Goal: Task Accomplishment & Management: Complete application form

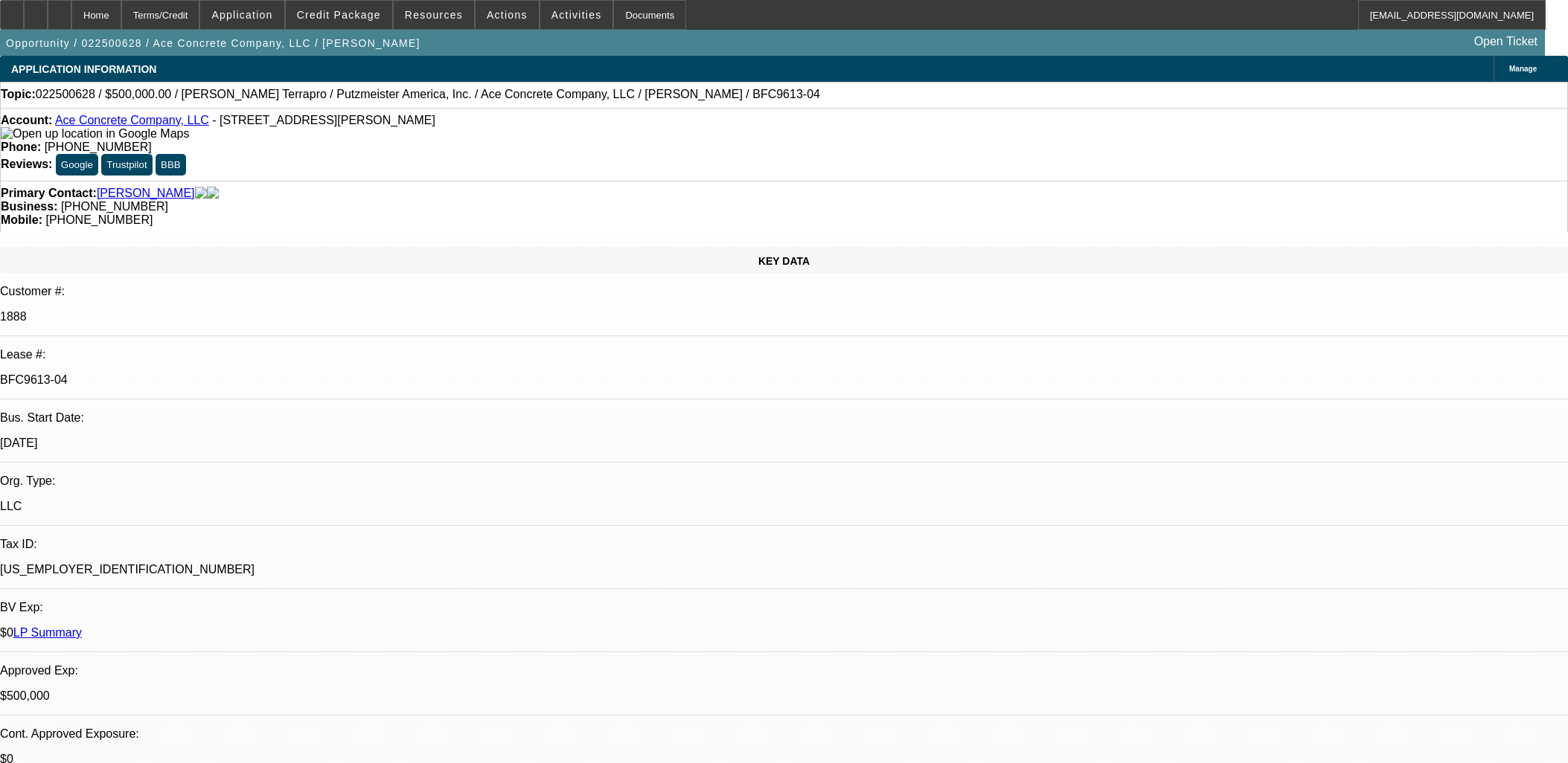
select select "0"
select select "3"
select select "0"
select select "6"
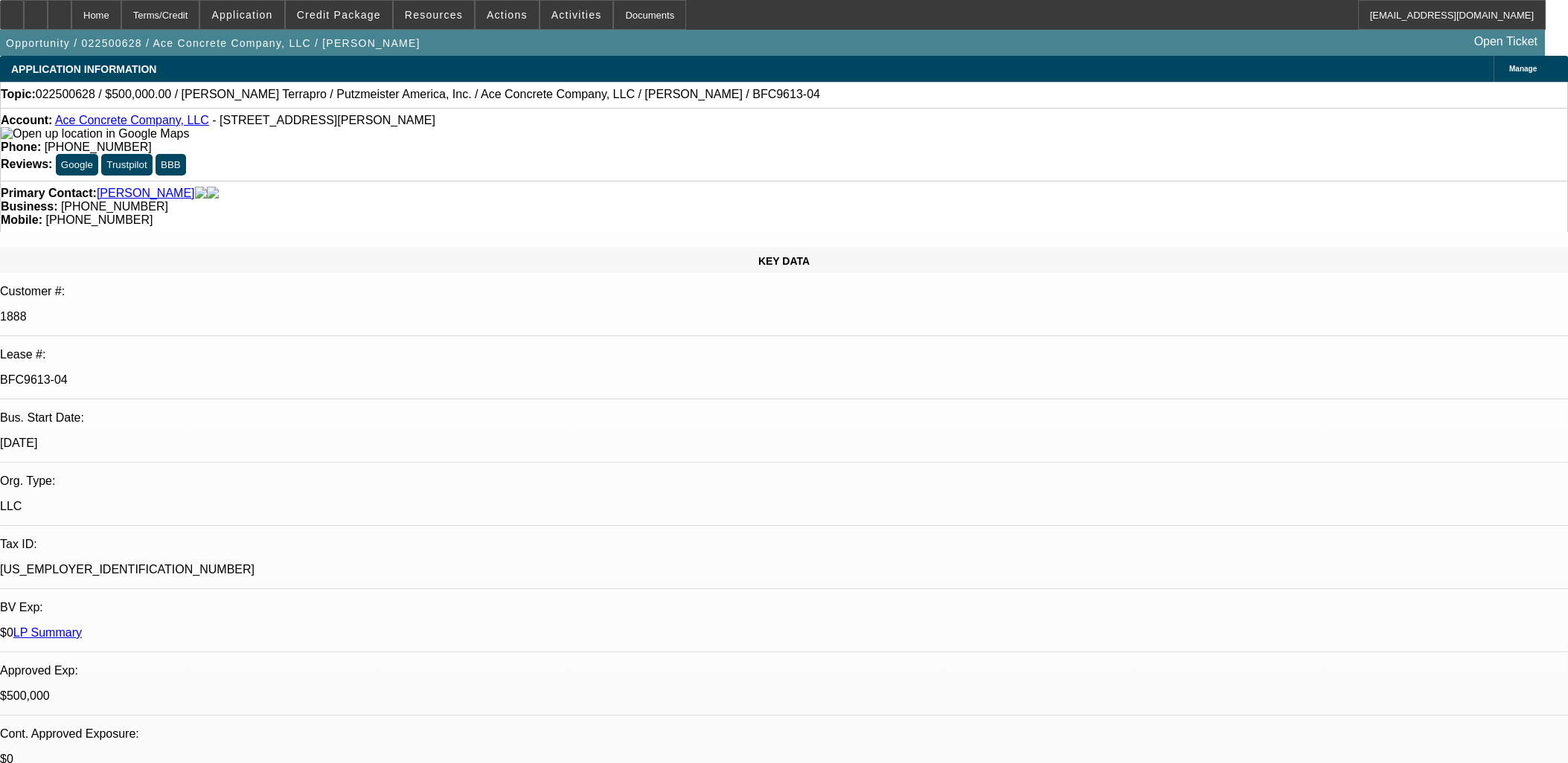
select select "0"
select select "3"
select select "0"
select select "6"
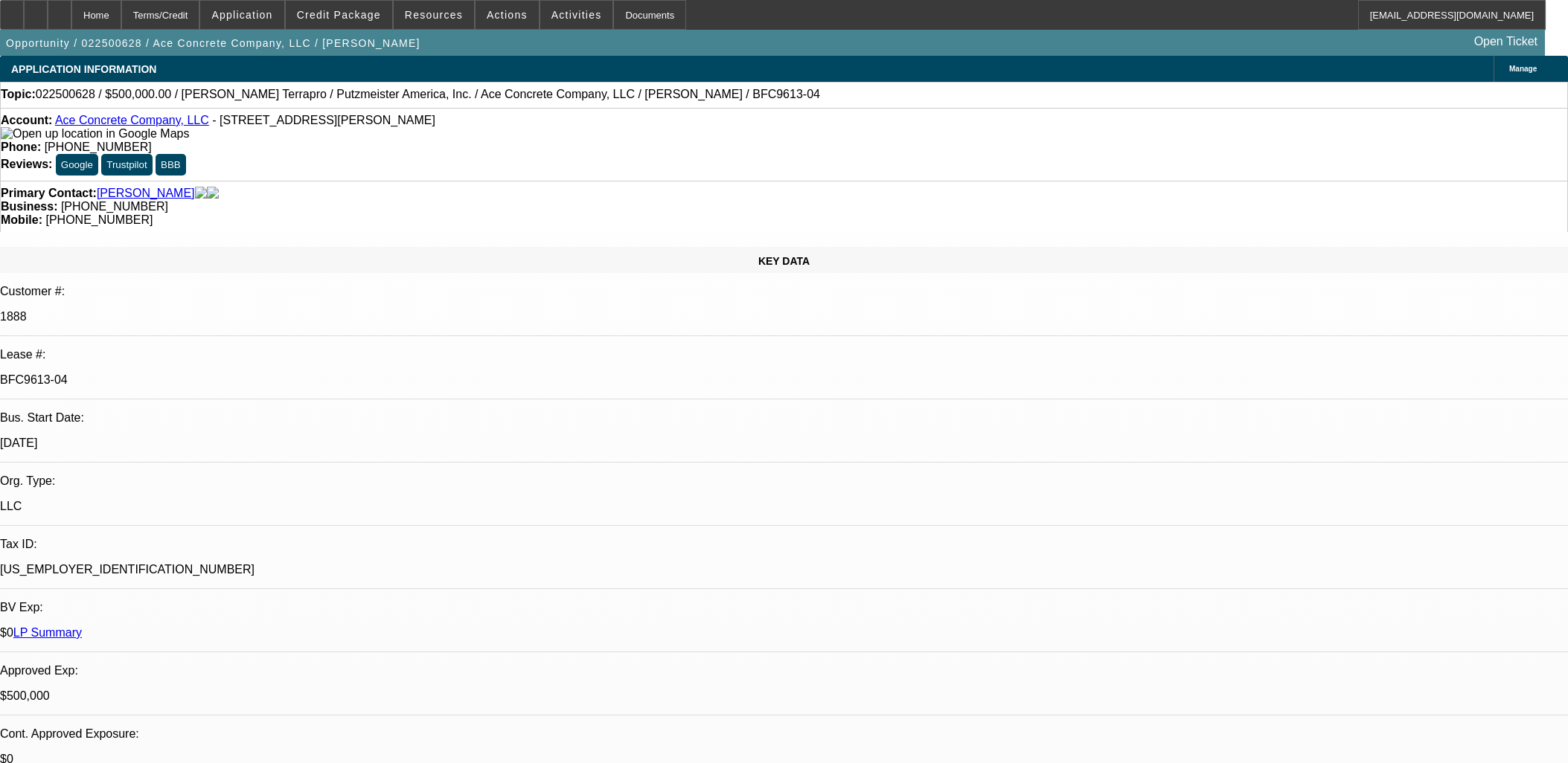
select select "0"
select select "3"
select select "0"
select select "6"
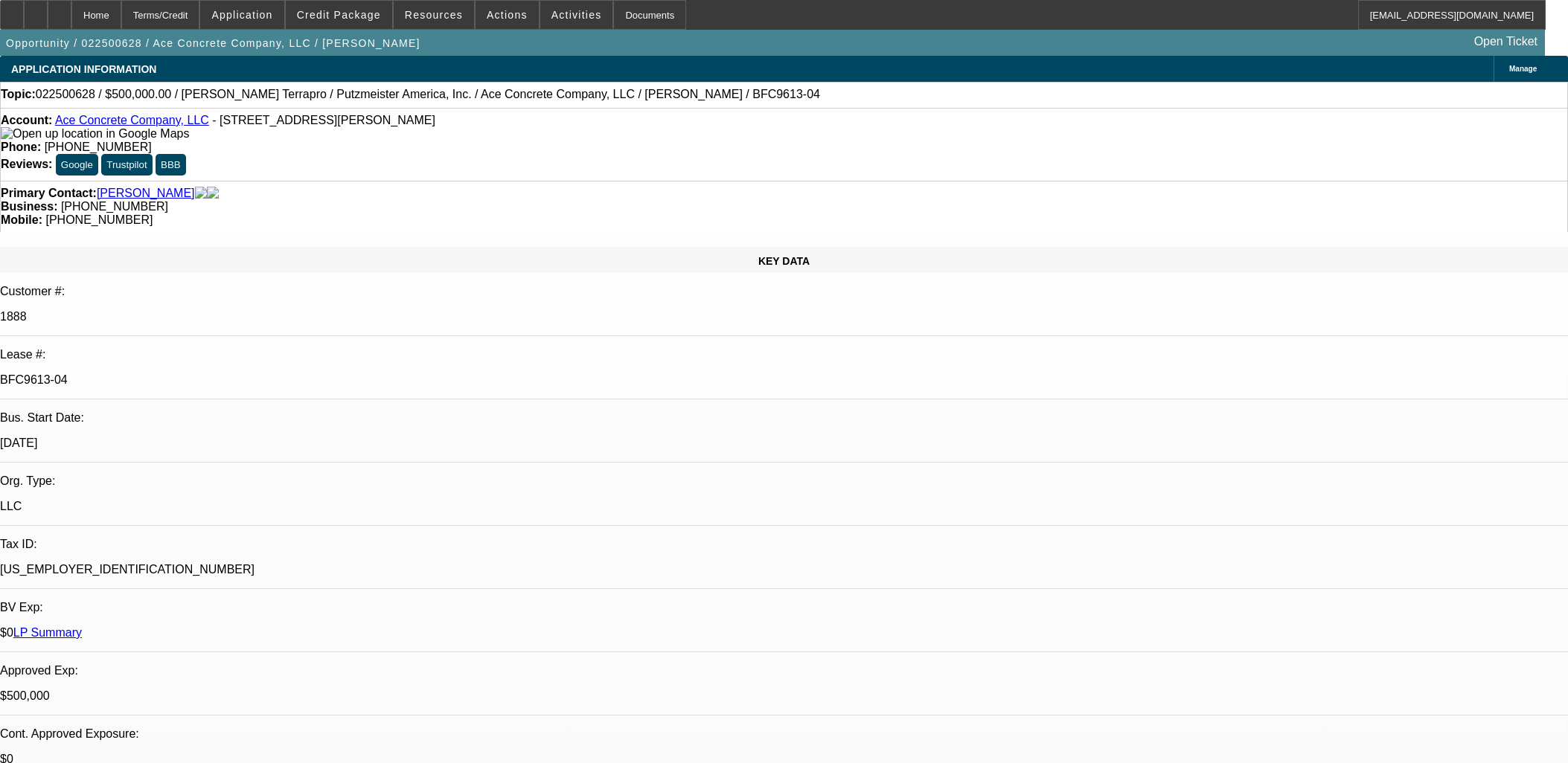
select select "0"
select select "2"
select select "0"
select select "6"
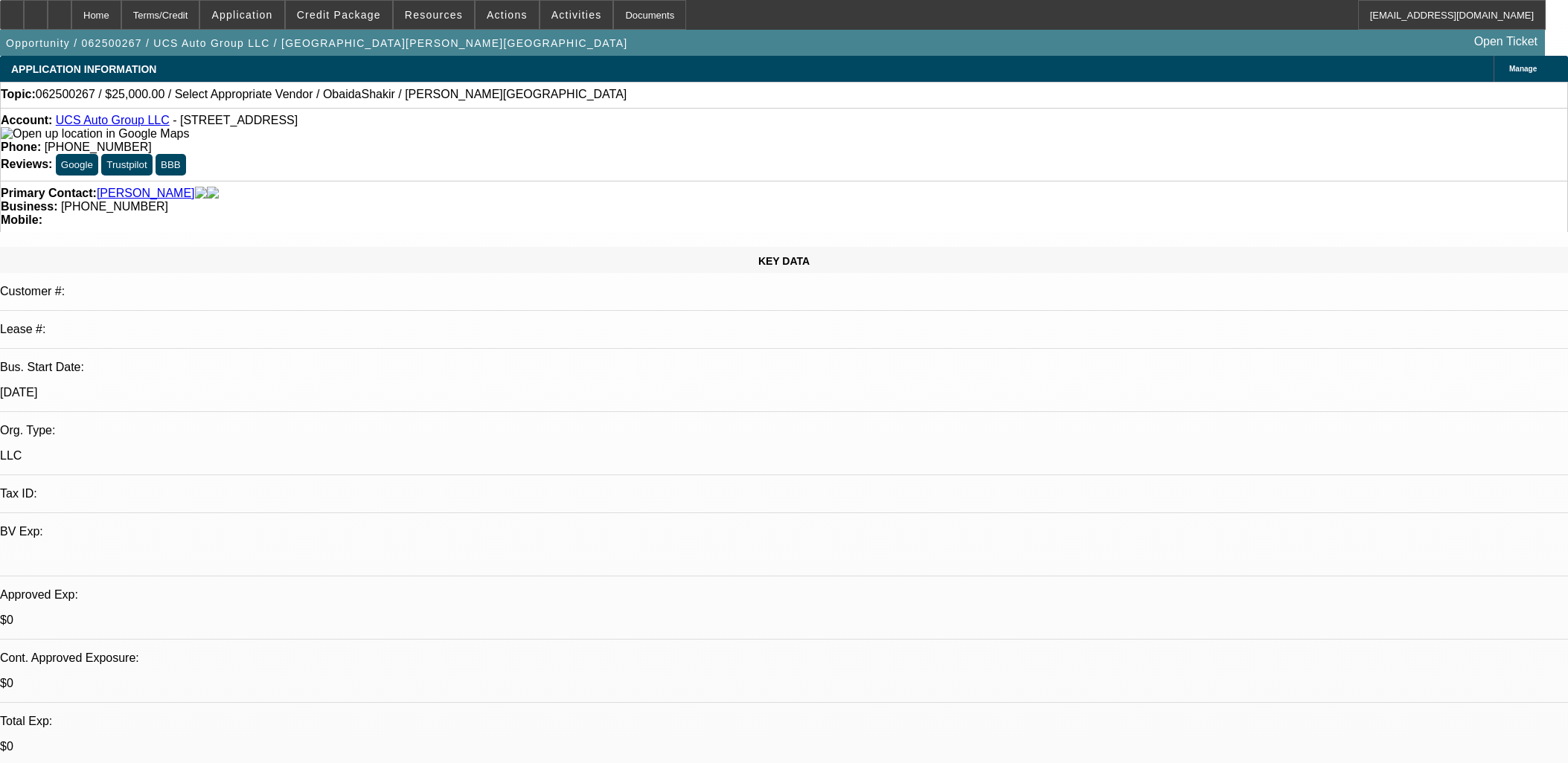
select select "0"
select select "2"
select select "0.1"
select select "4"
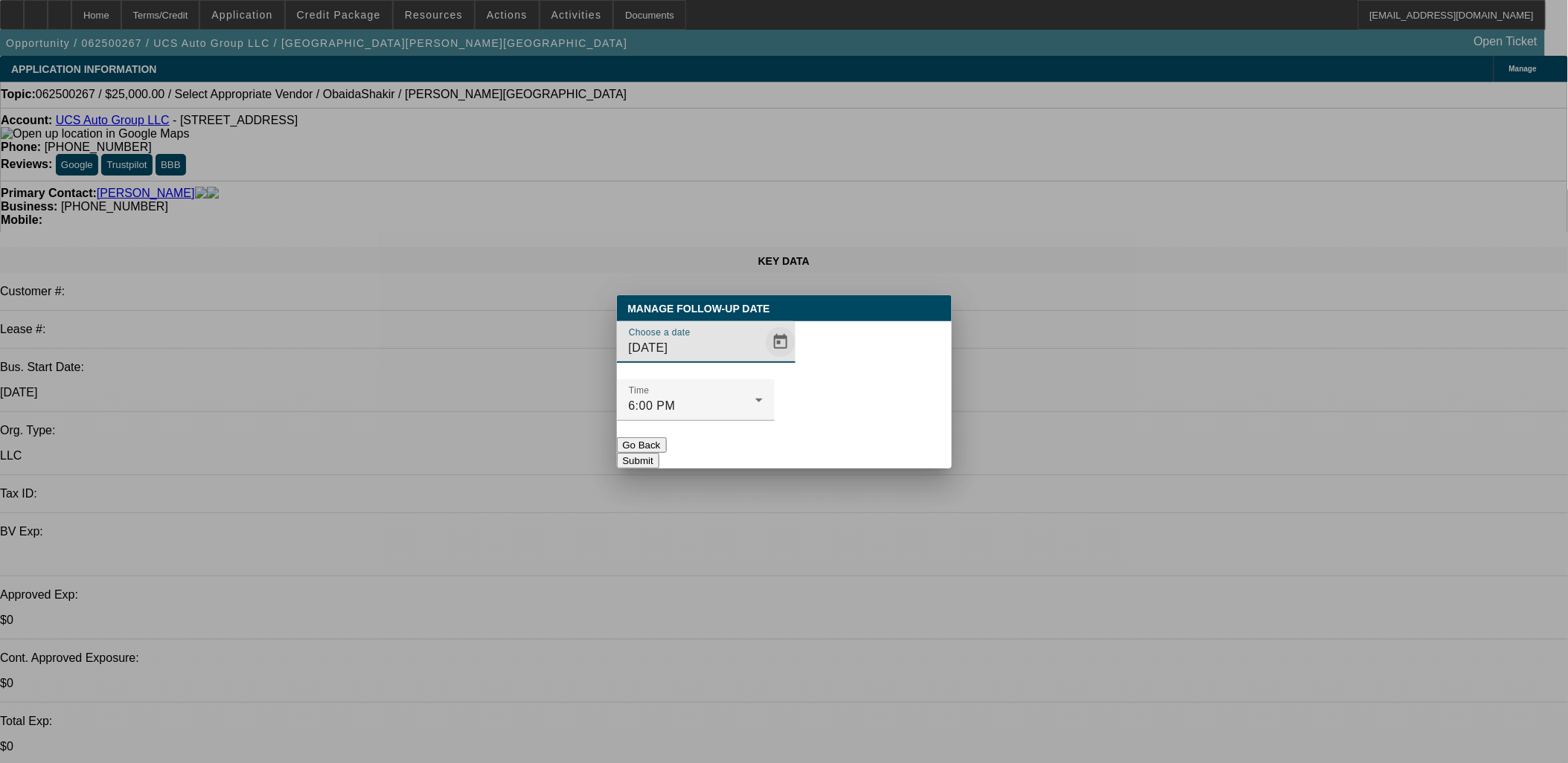
click at [767, 360] on span "Open calendar" at bounding box center [780, 342] width 35 height 35
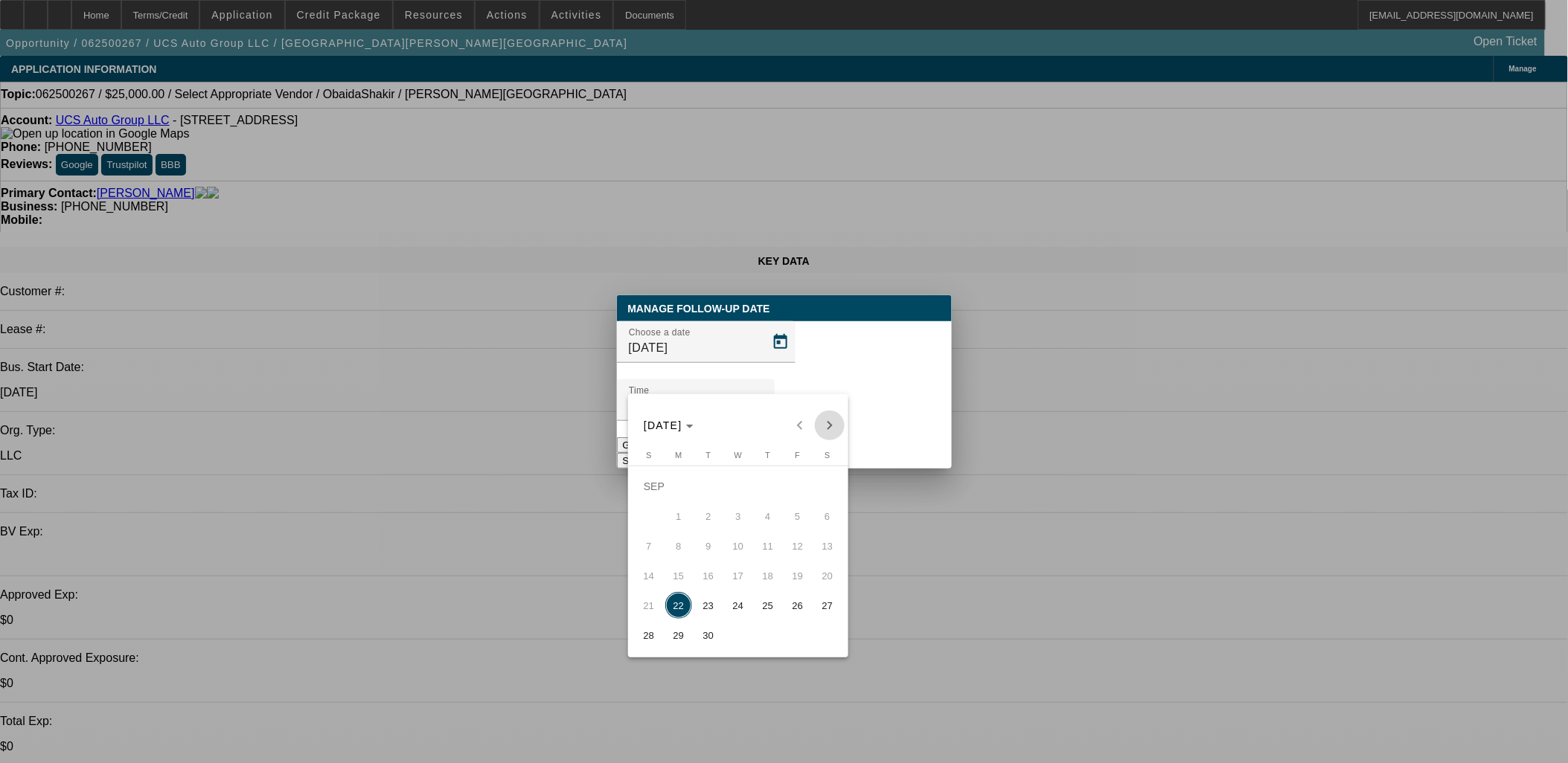
click at [829, 417] on span "Next month" at bounding box center [829, 425] width 30 height 30
drag, startPoint x: 686, startPoint y: 522, endPoint x: 693, endPoint y: 518, distance: 8.1
click at [686, 522] on span "6" at bounding box center [679, 517] width 27 height 27
type input "10/6/2025"
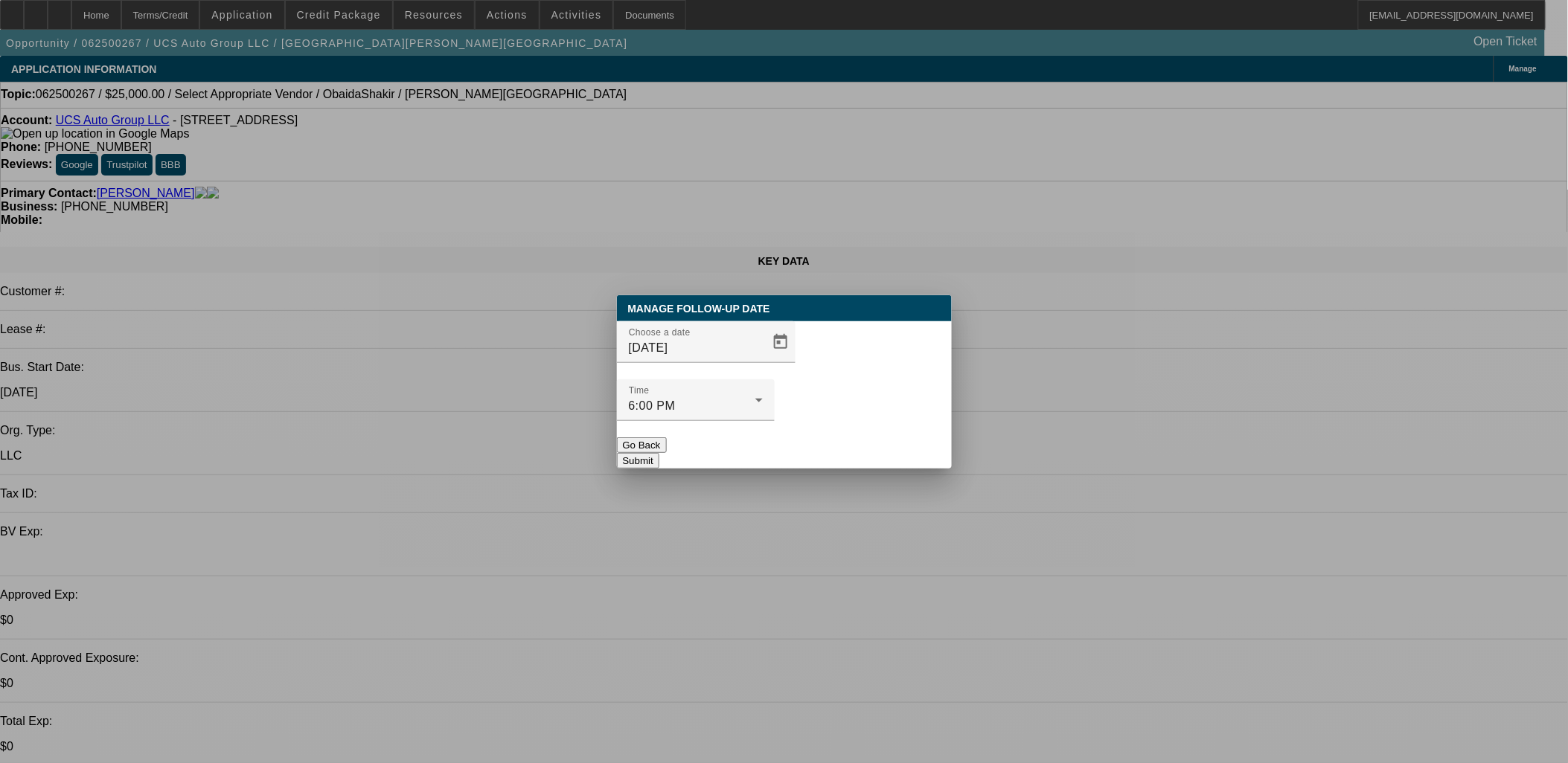
click at [659, 453] on button "Submit" at bounding box center [638, 461] width 42 height 16
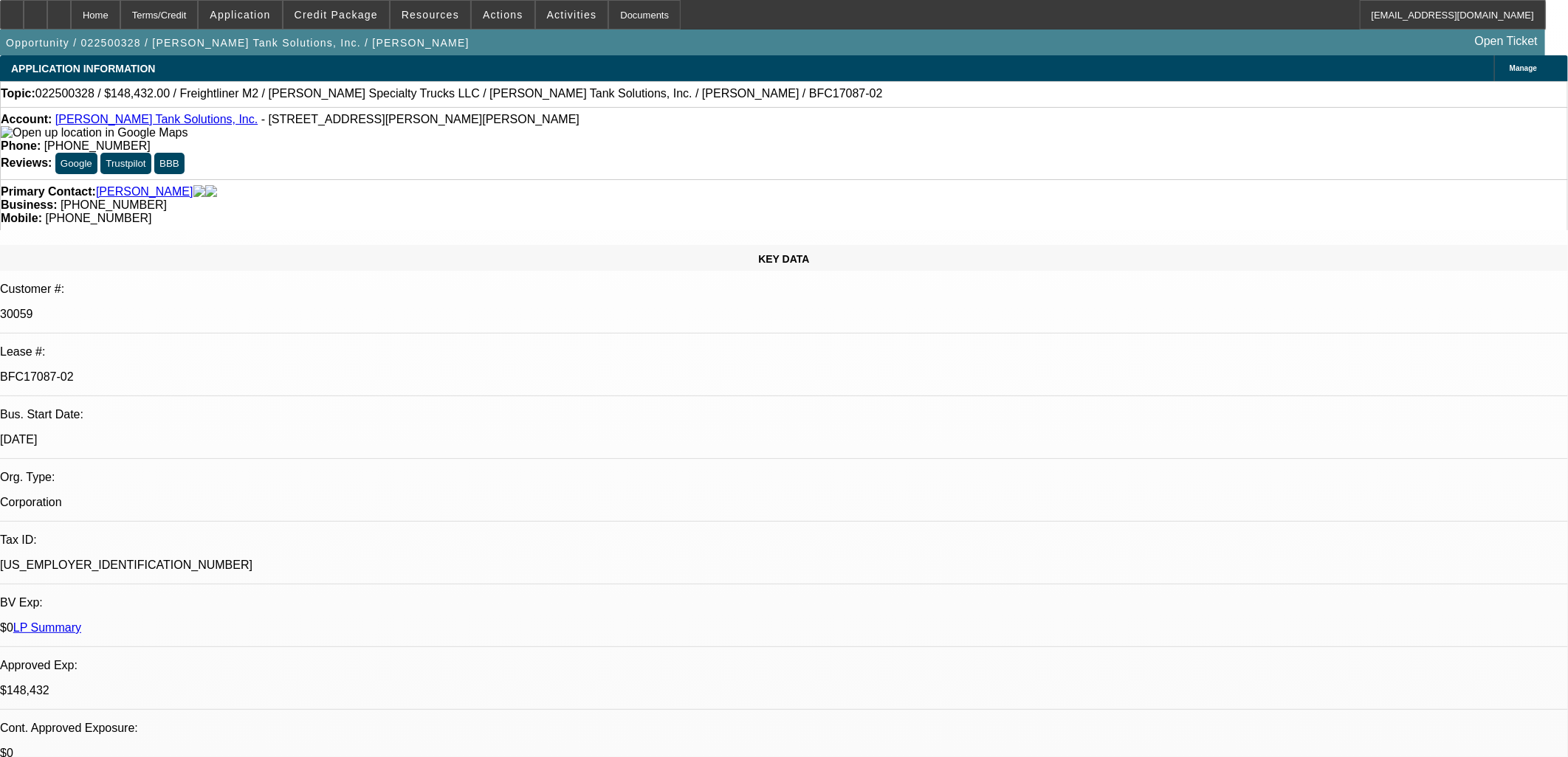
select select "0"
select select "2"
select select "0"
select select "6"
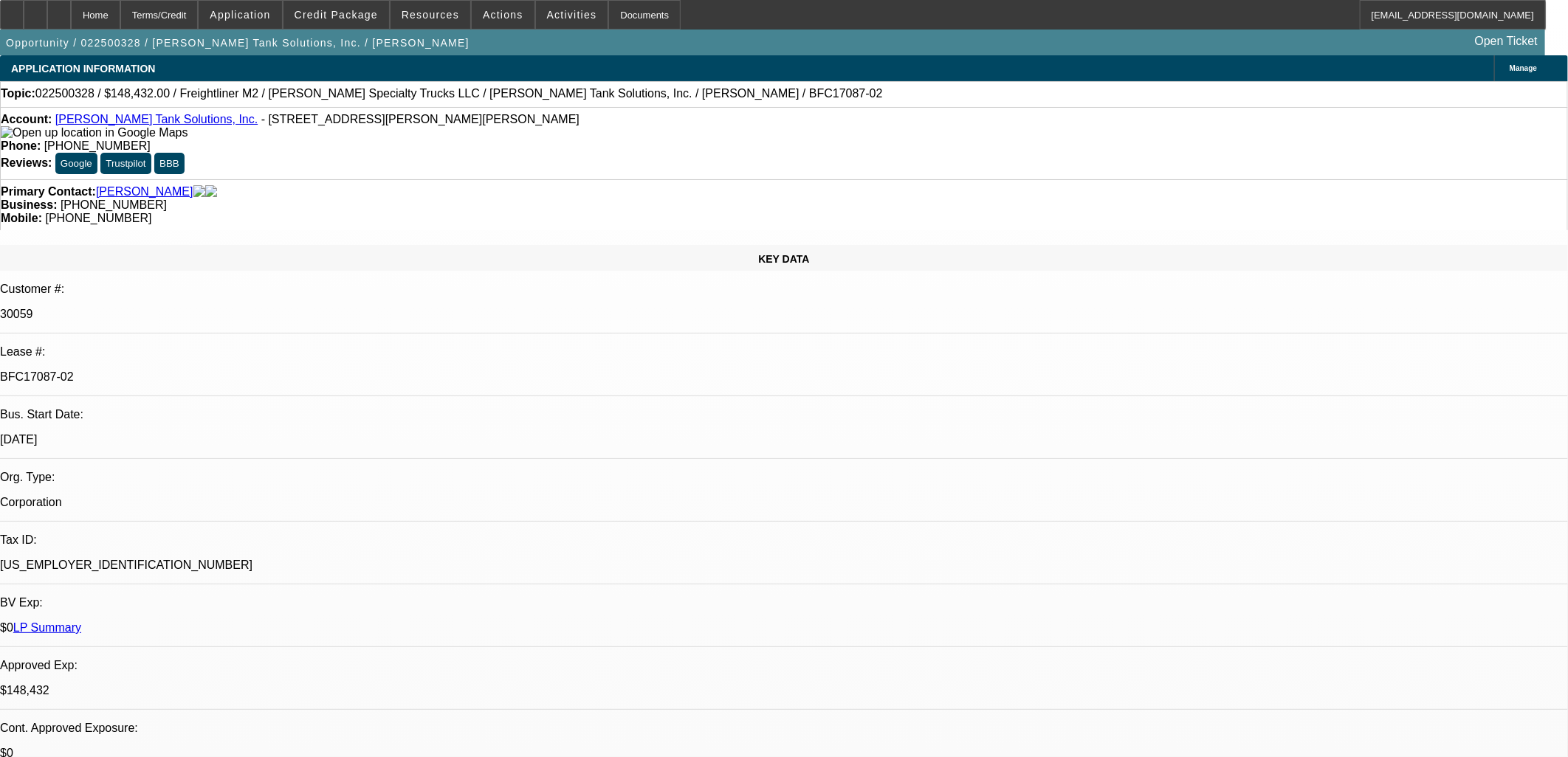
select select "0"
select select "2"
select select "0"
select select "6"
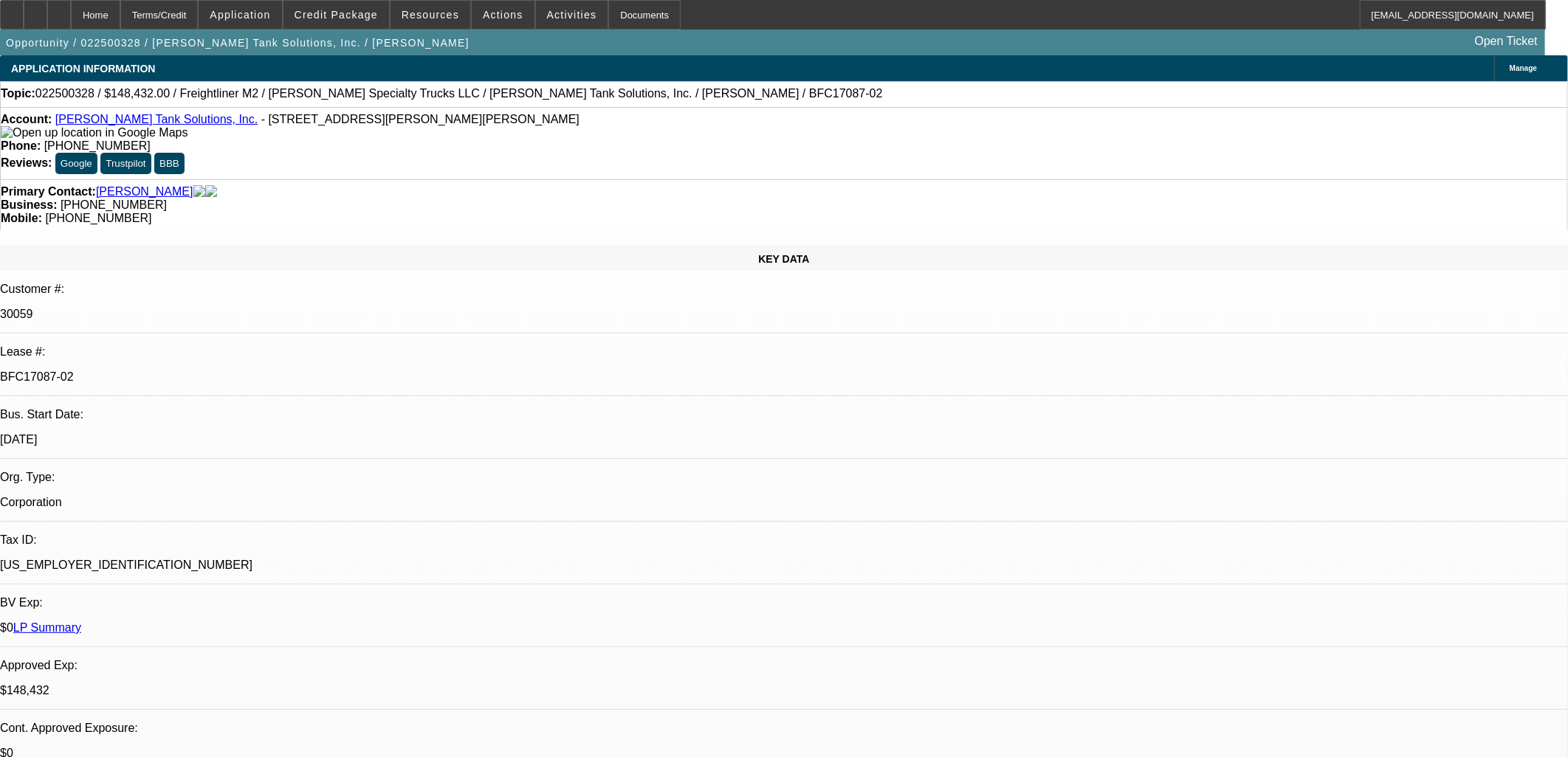
select select "0"
select select "2"
select select "0"
select select "6"
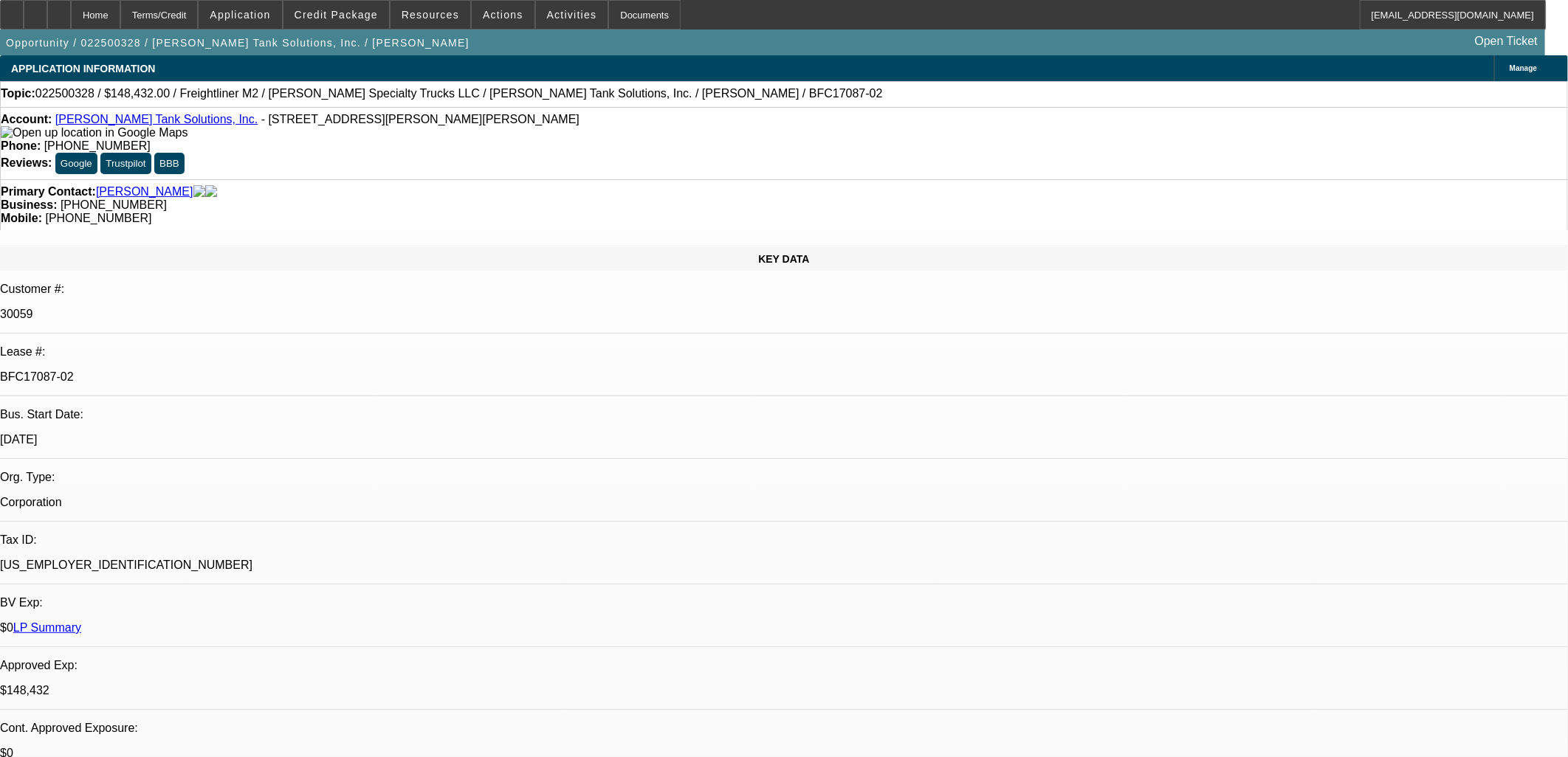
select select "0"
select select "2"
select select "0"
select select "6"
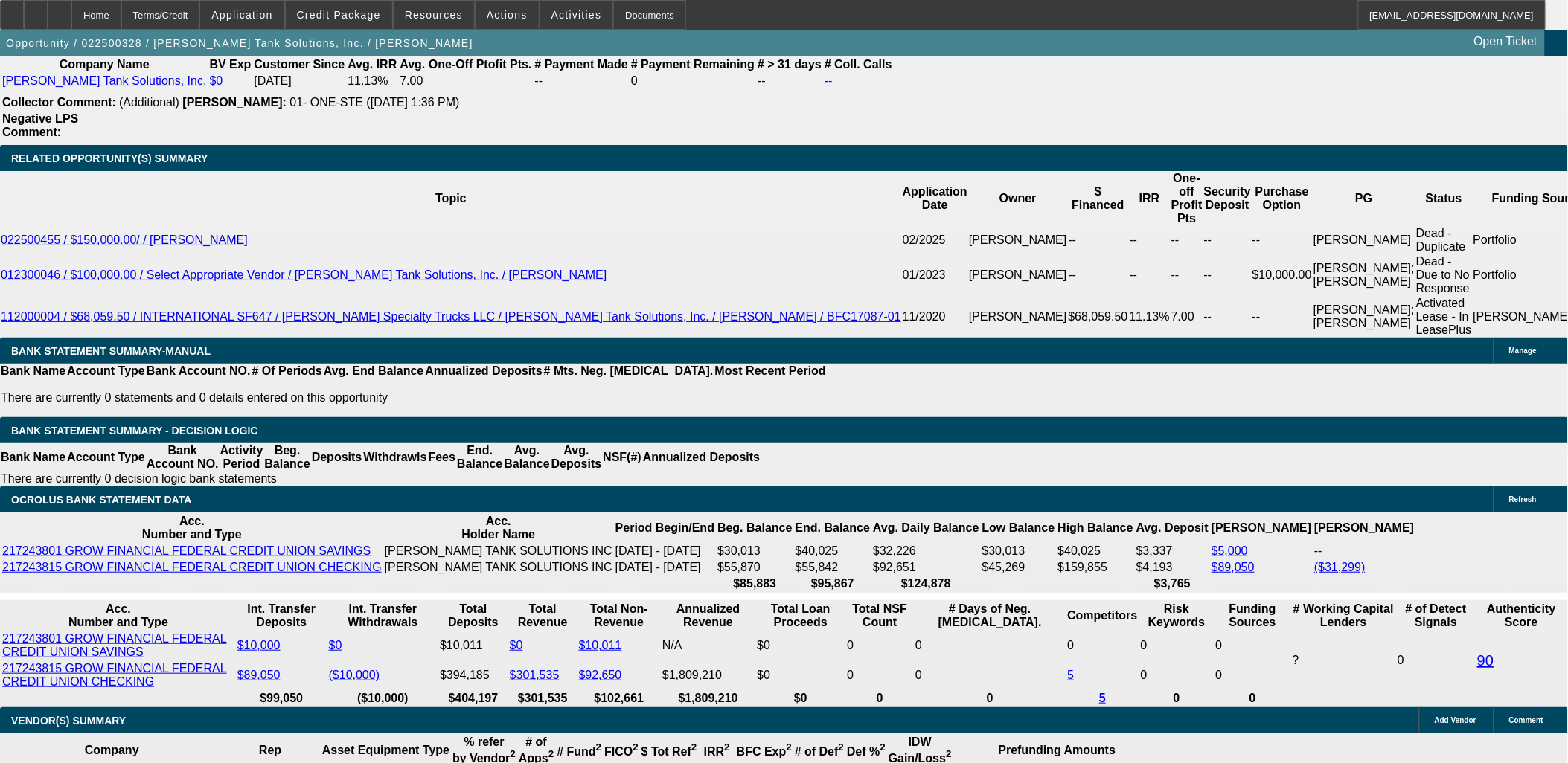
scroll to position [2479, 0]
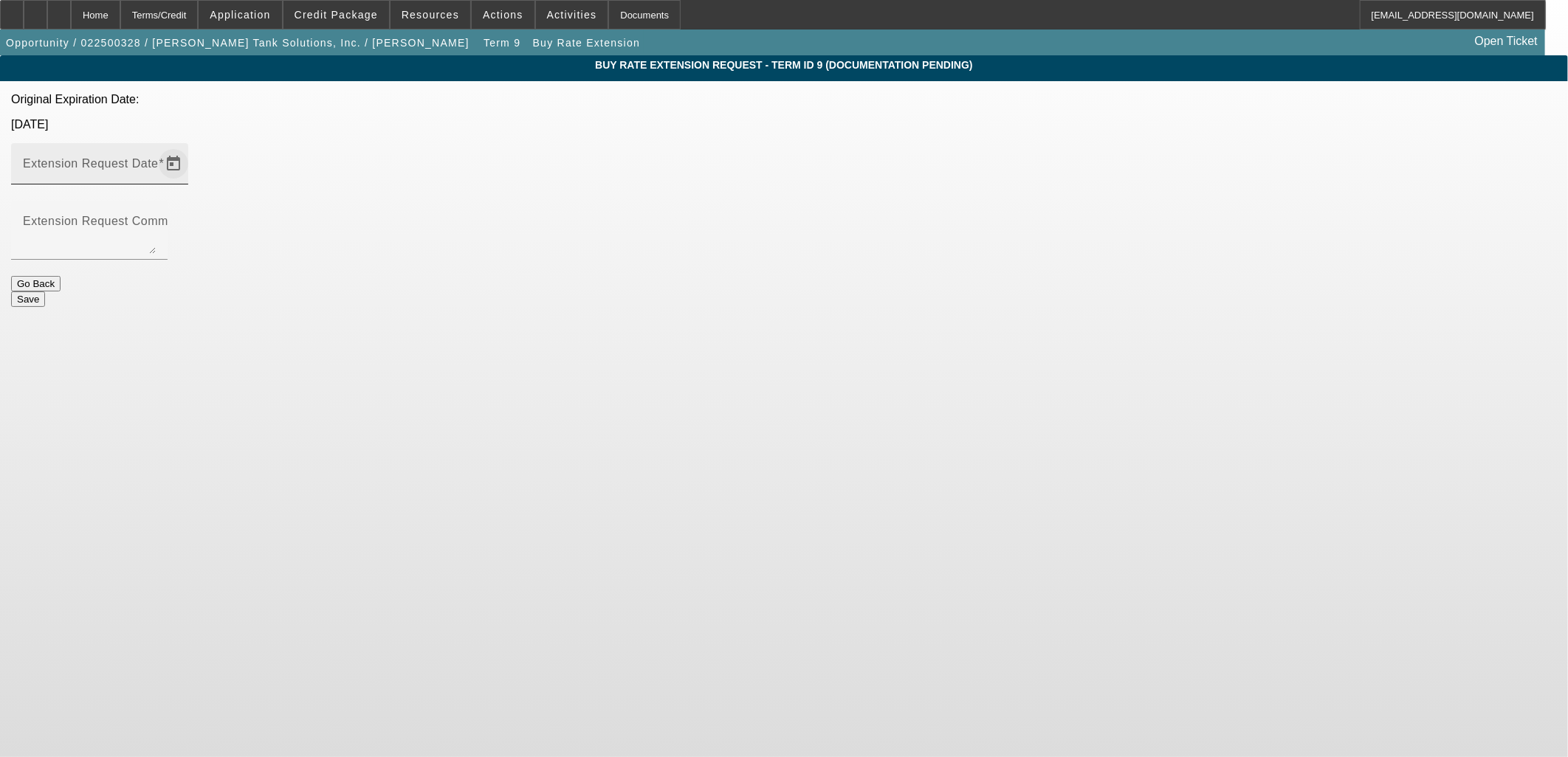
click at [191, 146] on span "Open calendar" at bounding box center [173, 163] width 35 height 35
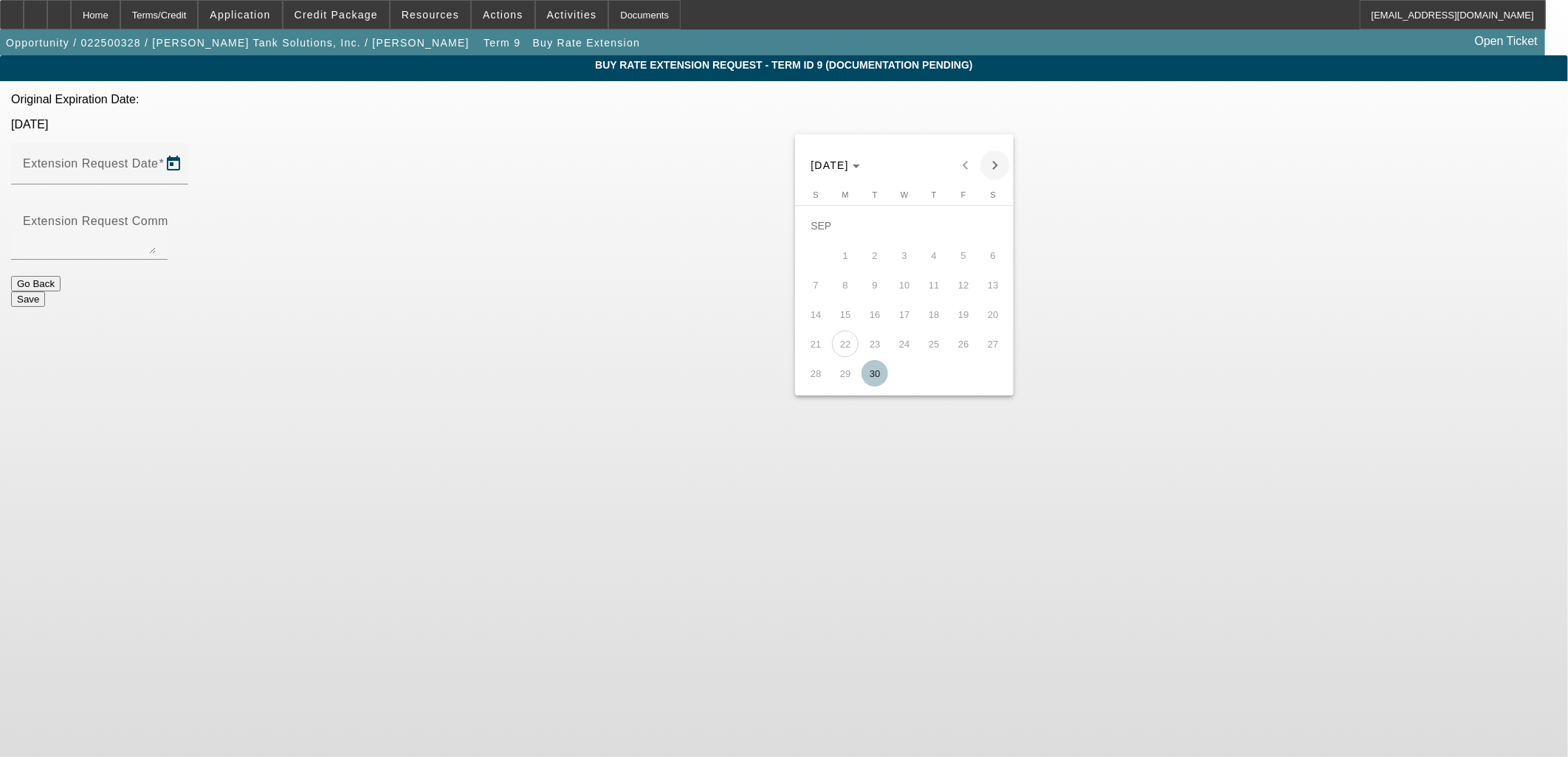
click at [985, 171] on span "Next month" at bounding box center [994, 165] width 29 height 29
click at [853, 281] on span "13" at bounding box center [845, 285] width 27 height 27
type input "10/13/2025"
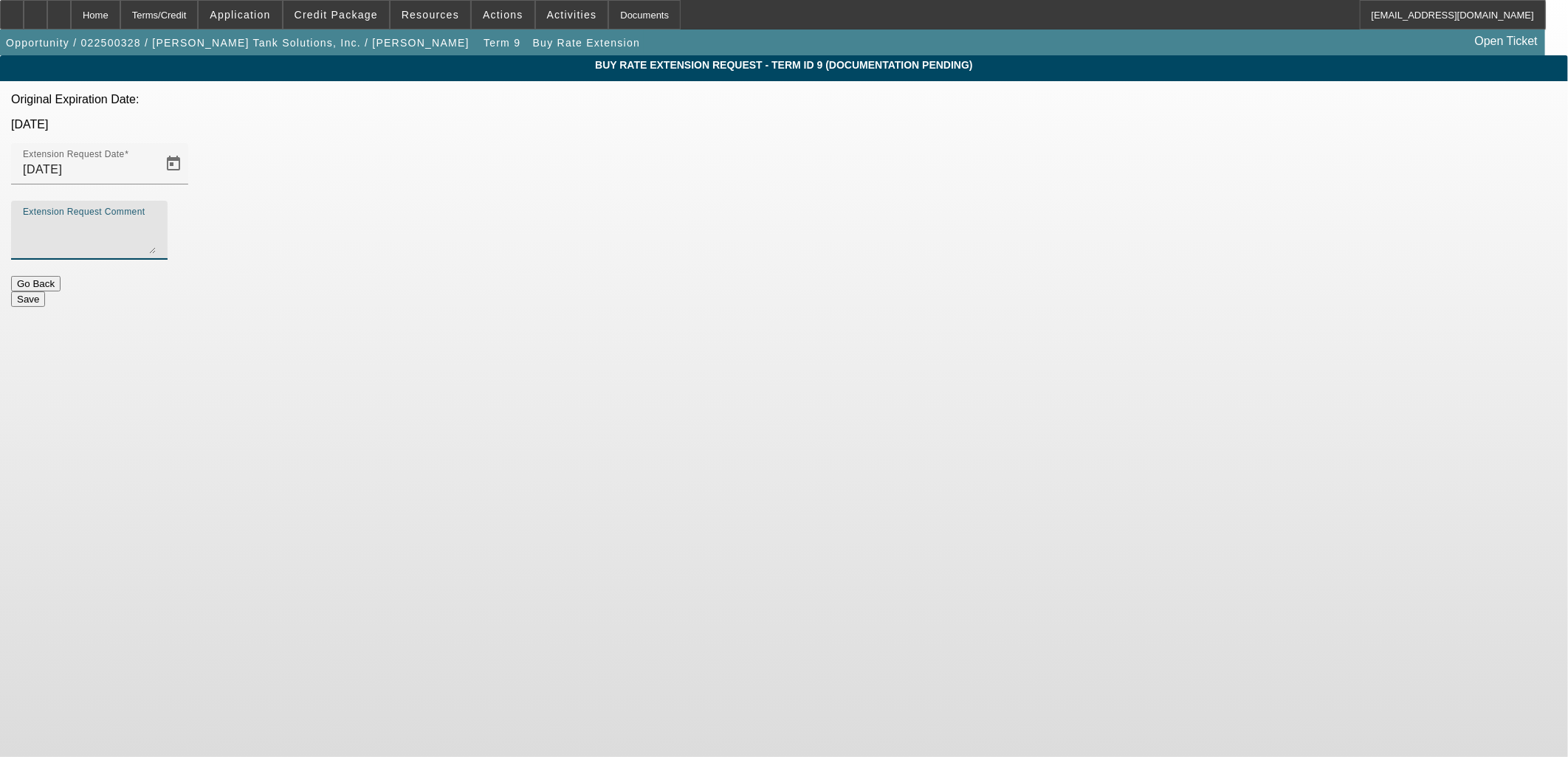
click at [156, 219] on textarea "Extension Request Comment" at bounding box center [89, 236] width 133 height 35
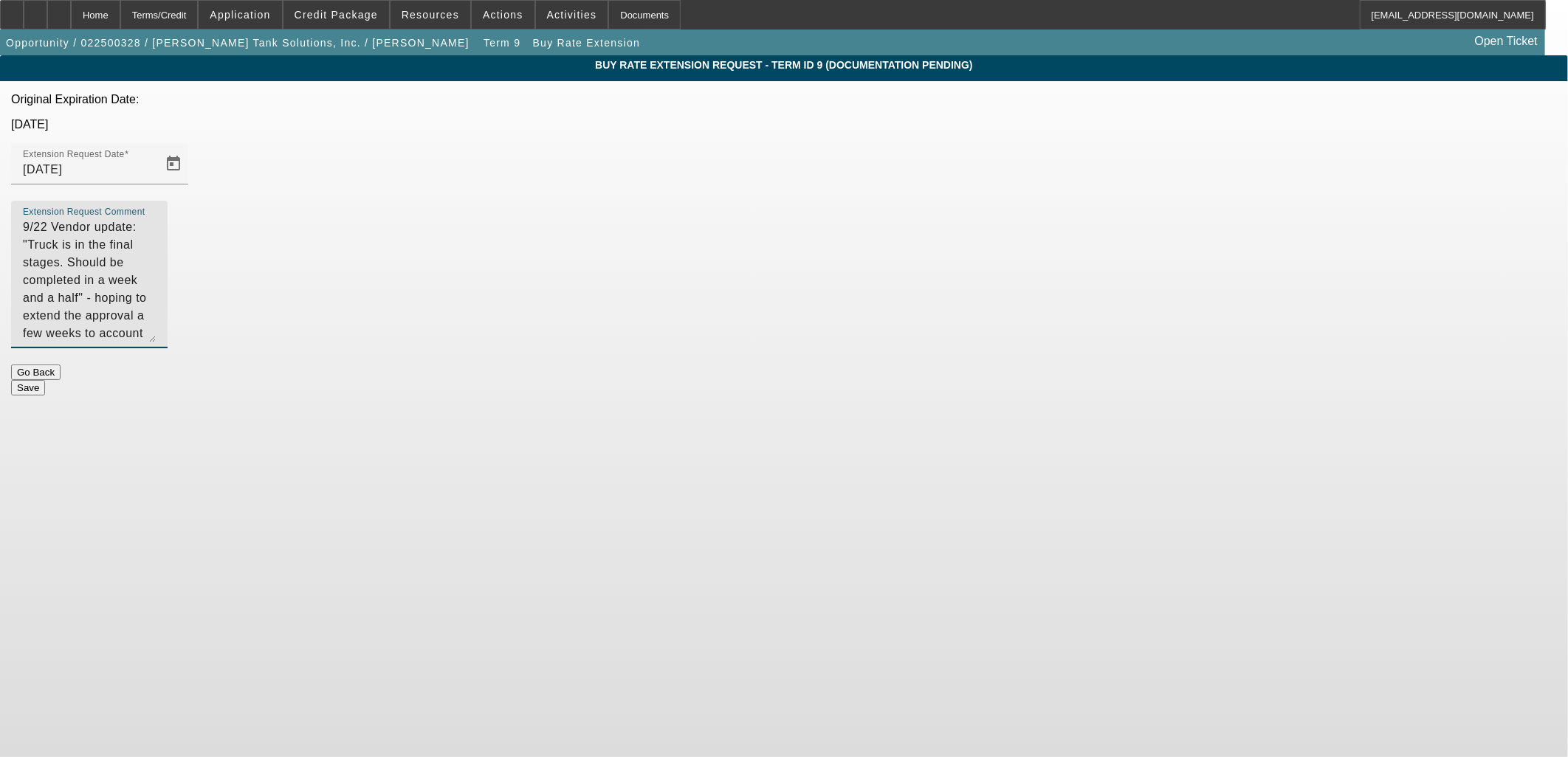
drag, startPoint x: 957, startPoint y: 197, endPoint x: 968, endPoint y: 284, distance: 87.7
click at [168, 285] on div "Extension Request Comment 9/22 Vendor update: "Truck is in the final stages. Sh…" at bounding box center [89, 275] width 157 height 147
drag, startPoint x: 637, startPoint y: 198, endPoint x: 628, endPoint y: 202, distance: 9.8
click at [156, 219] on textarea "9/22 Vendor update: "Truck is in the final stages. Should be completed in a wee…" at bounding box center [89, 280] width 133 height 122
type textarea "9/22 Vendor update: "Truck is in the final stages. Should be completed in a wee…"
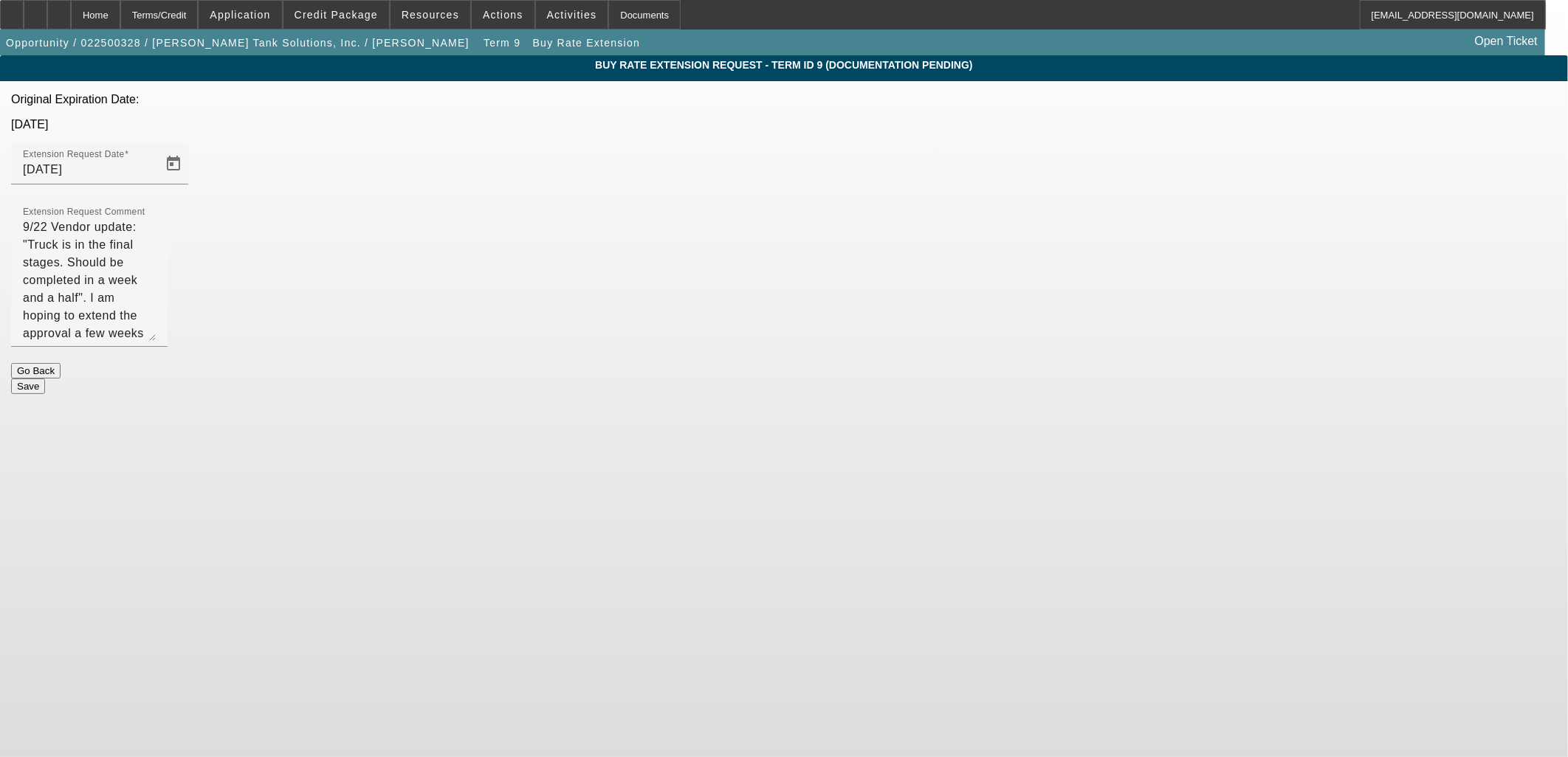
click at [45, 378] on button "Save" at bounding box center [28, 386] width 34 height 16
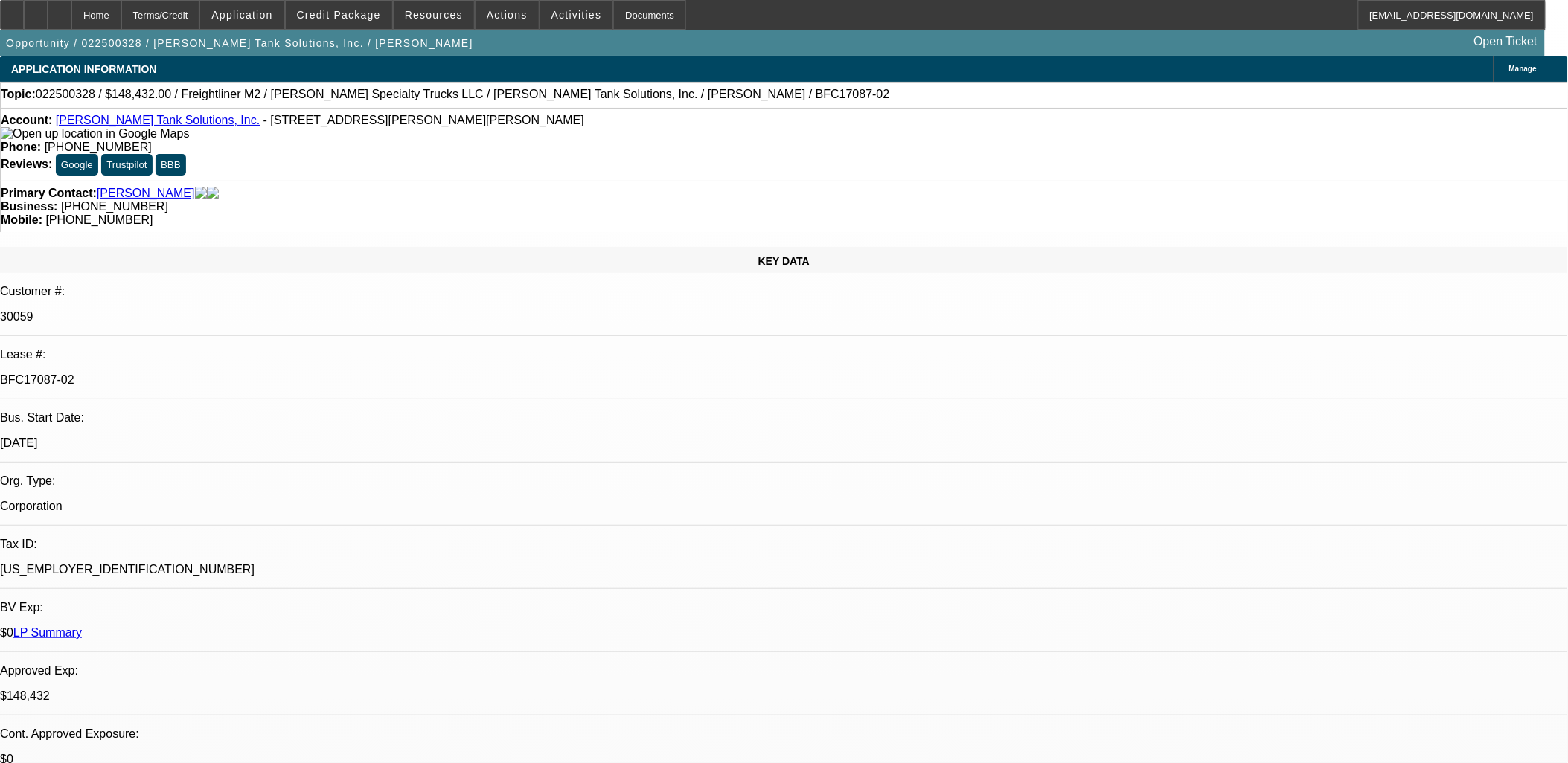
select select "0"
select select "2"
select select "0"
select select "2"
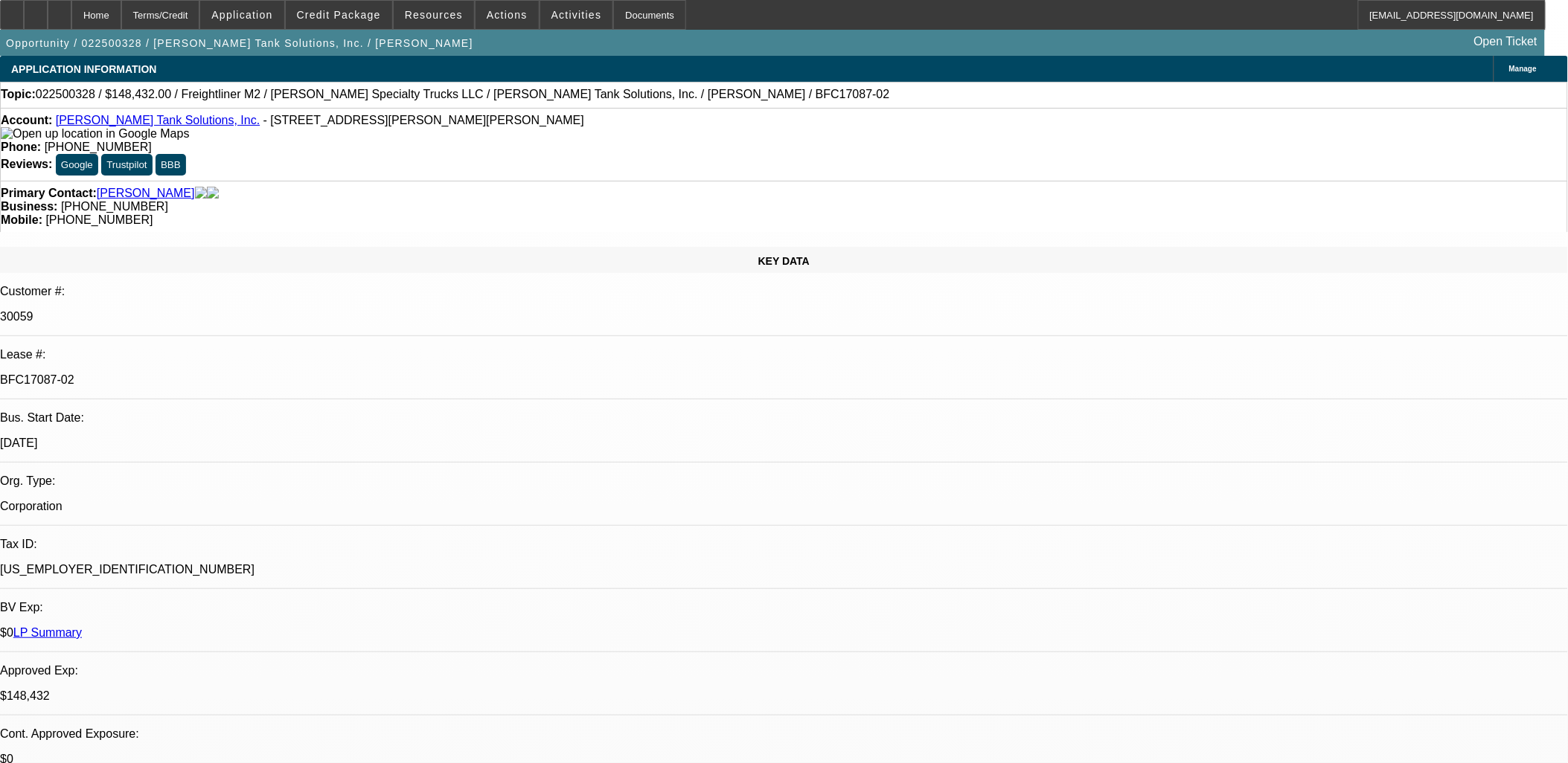
select select "0"
select select "2"
select select "0"
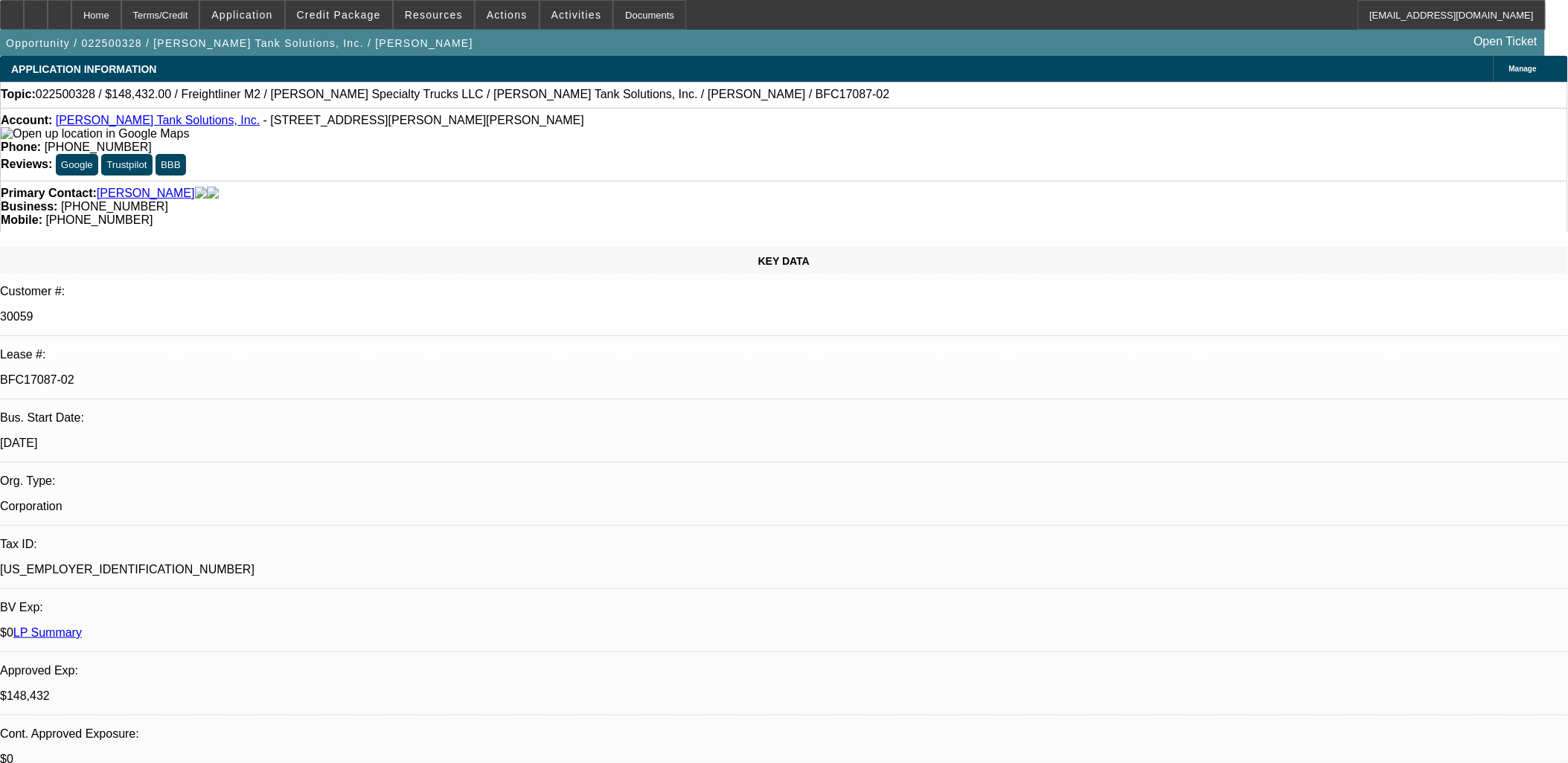
select select "2"
select select "0"
select select "1"
select select "2"
select select "6"
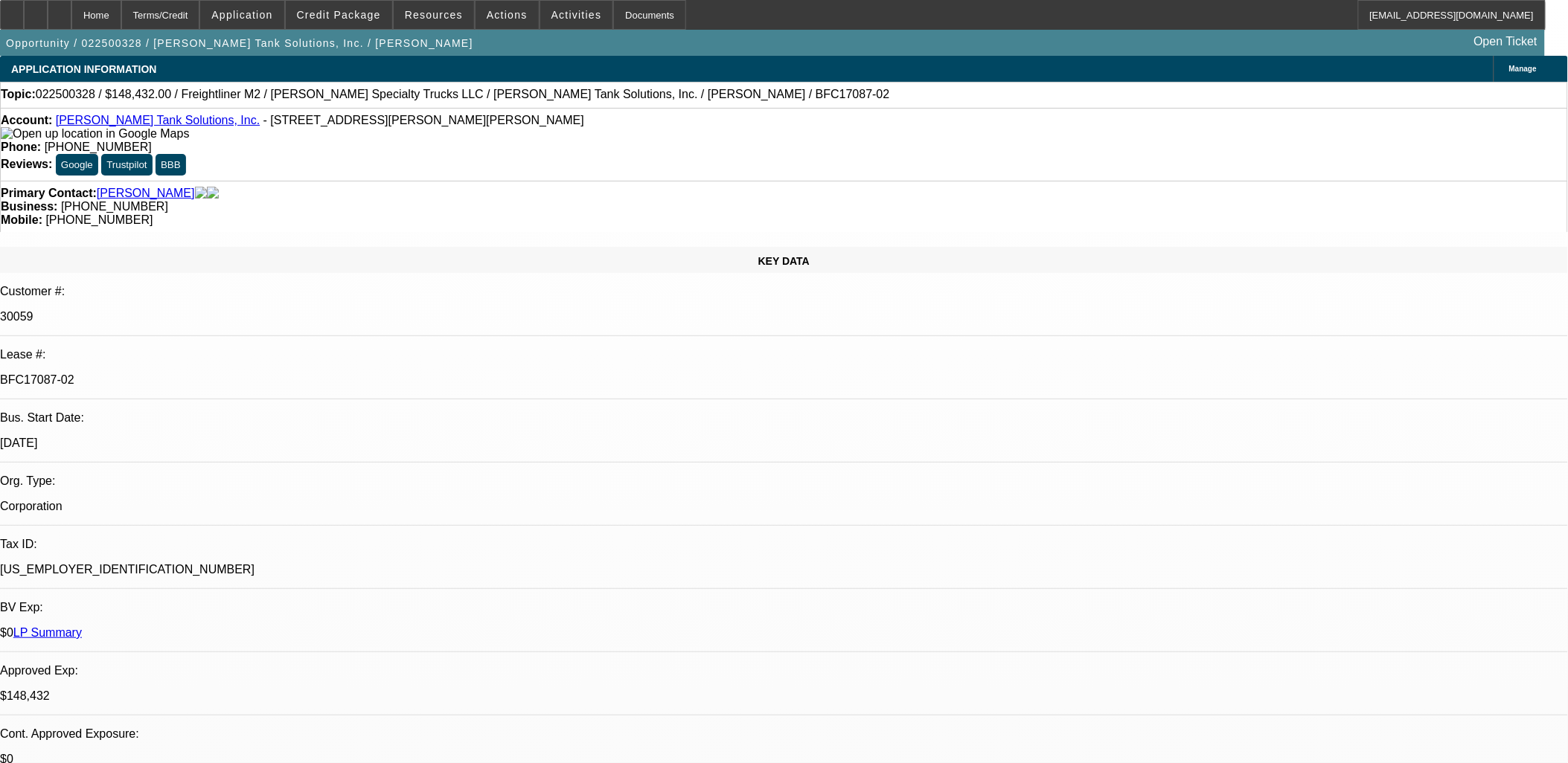
select select "1"
select select "2"
select select "6"
select select "1"
select select "2"
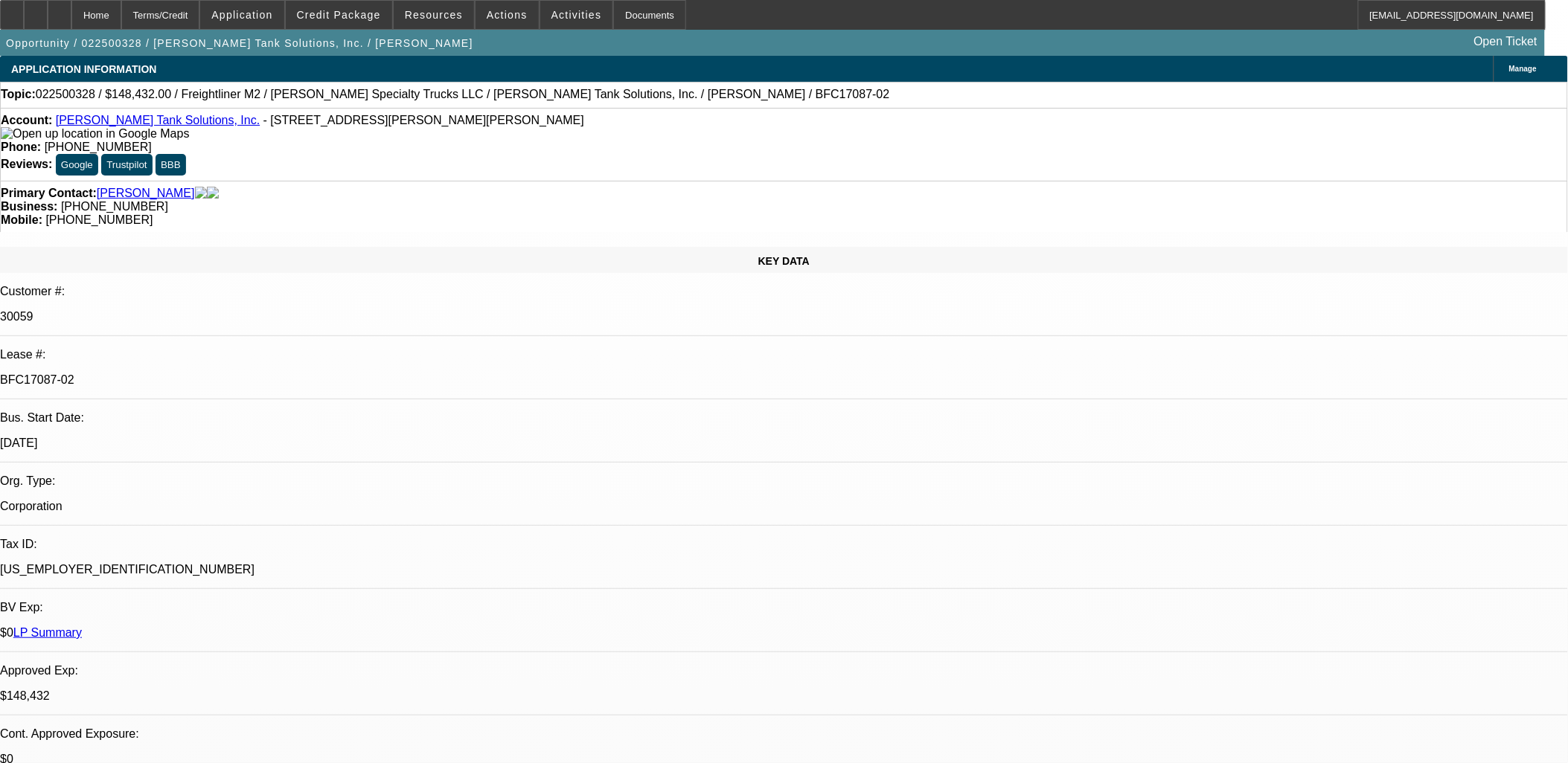
select select "6"
select select "1"
select select "2"
select select "6"
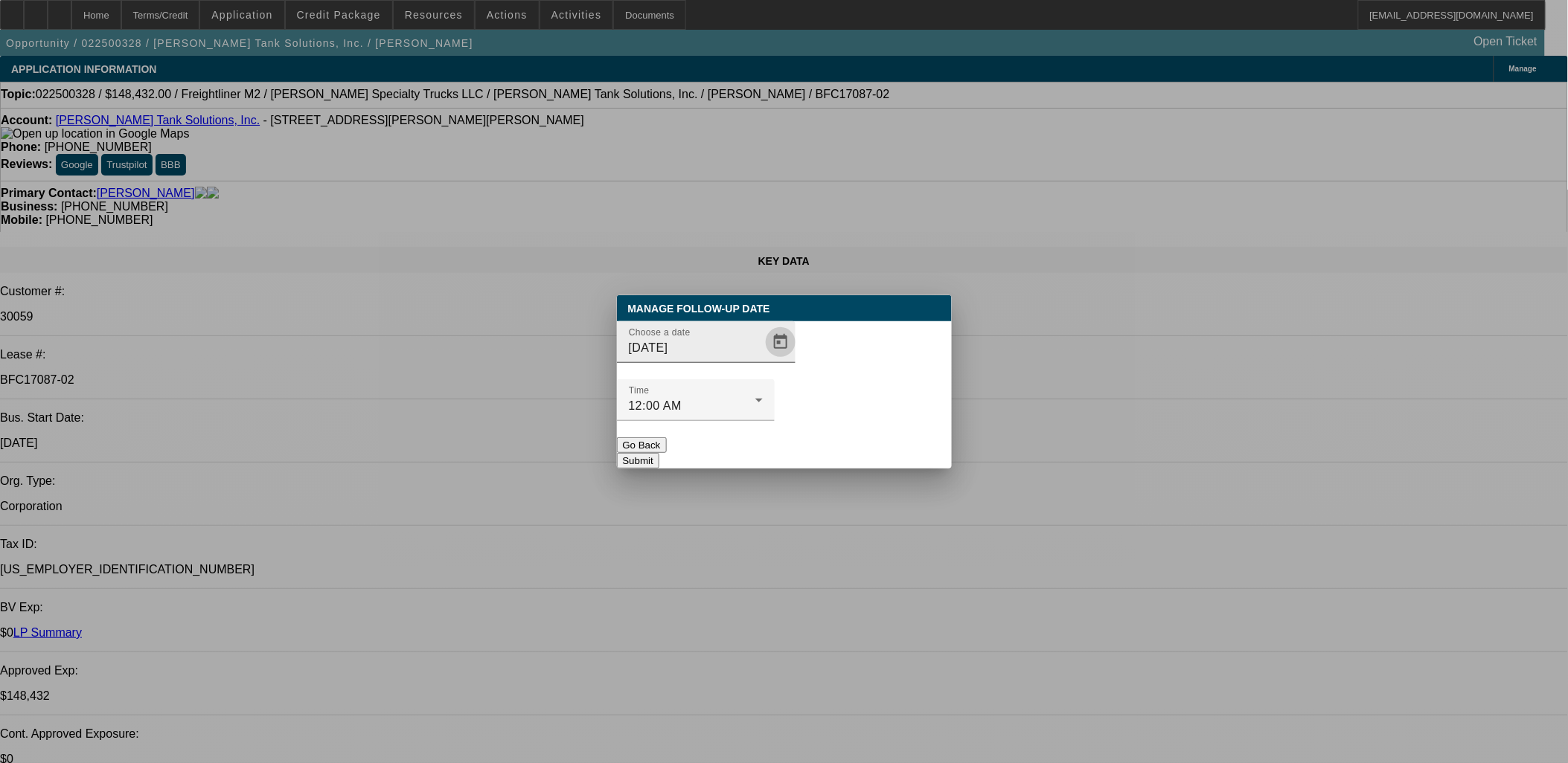
click at [762, 360] on span "Open calendar" at bounding box center [780, 342] width 35 height 35
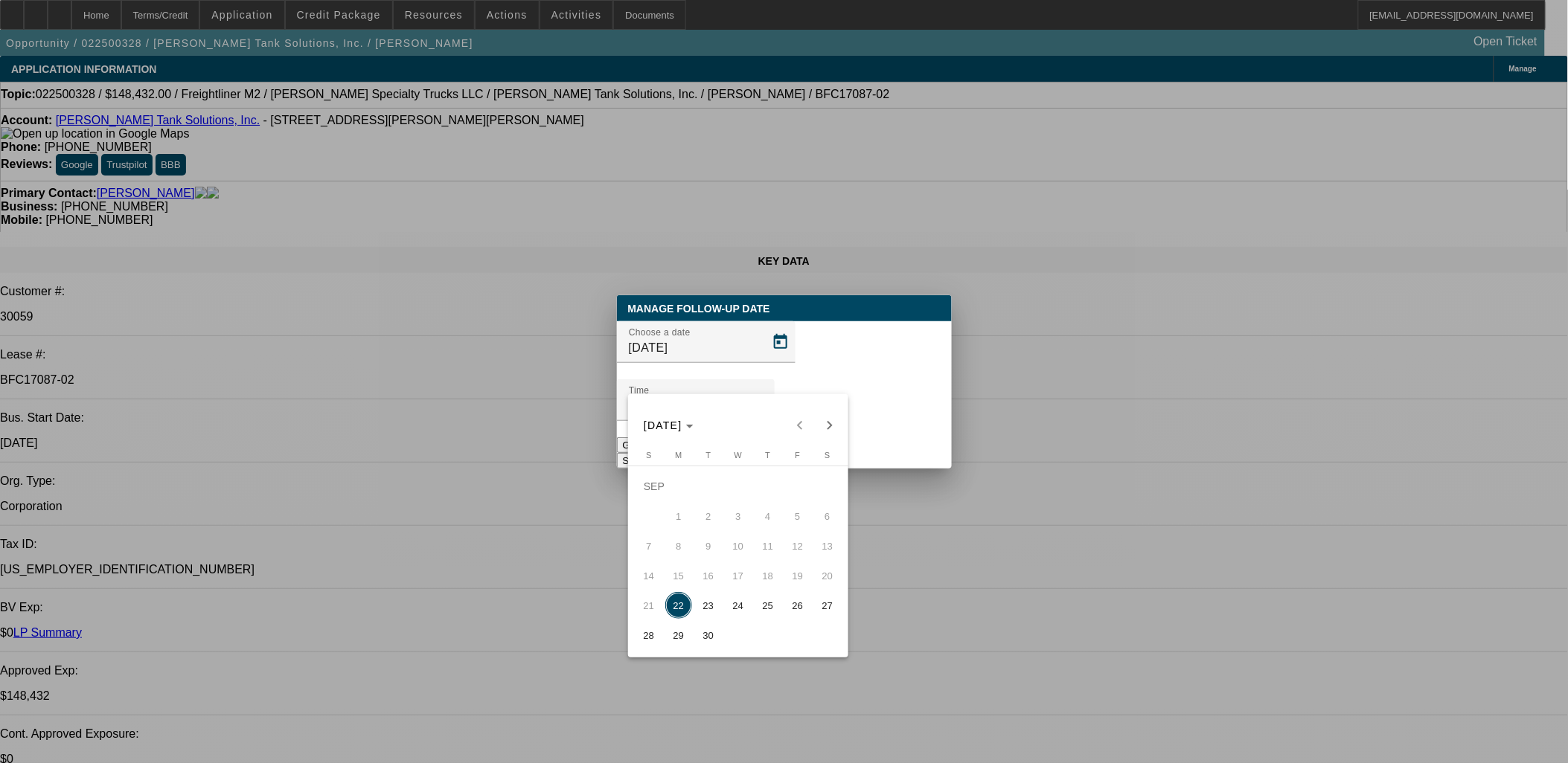
drag, startPoint x: 768, startPoint y: 603, endPoint x: 687, endPoint y: 636, distance: 87.5
click at [687, 636] on tbody "SEP 1 2 3 4 5 6 7 8 9 10 11 12 13 14 15 16 17 18 19 20 21 22 23 24 25 26 27 28 …" at bounding box center [738, 560] width 209 height 178
click at [693, 640] on button "30" at bounding box center [708, 635] width 30 height 30
type input "9/30/2025"
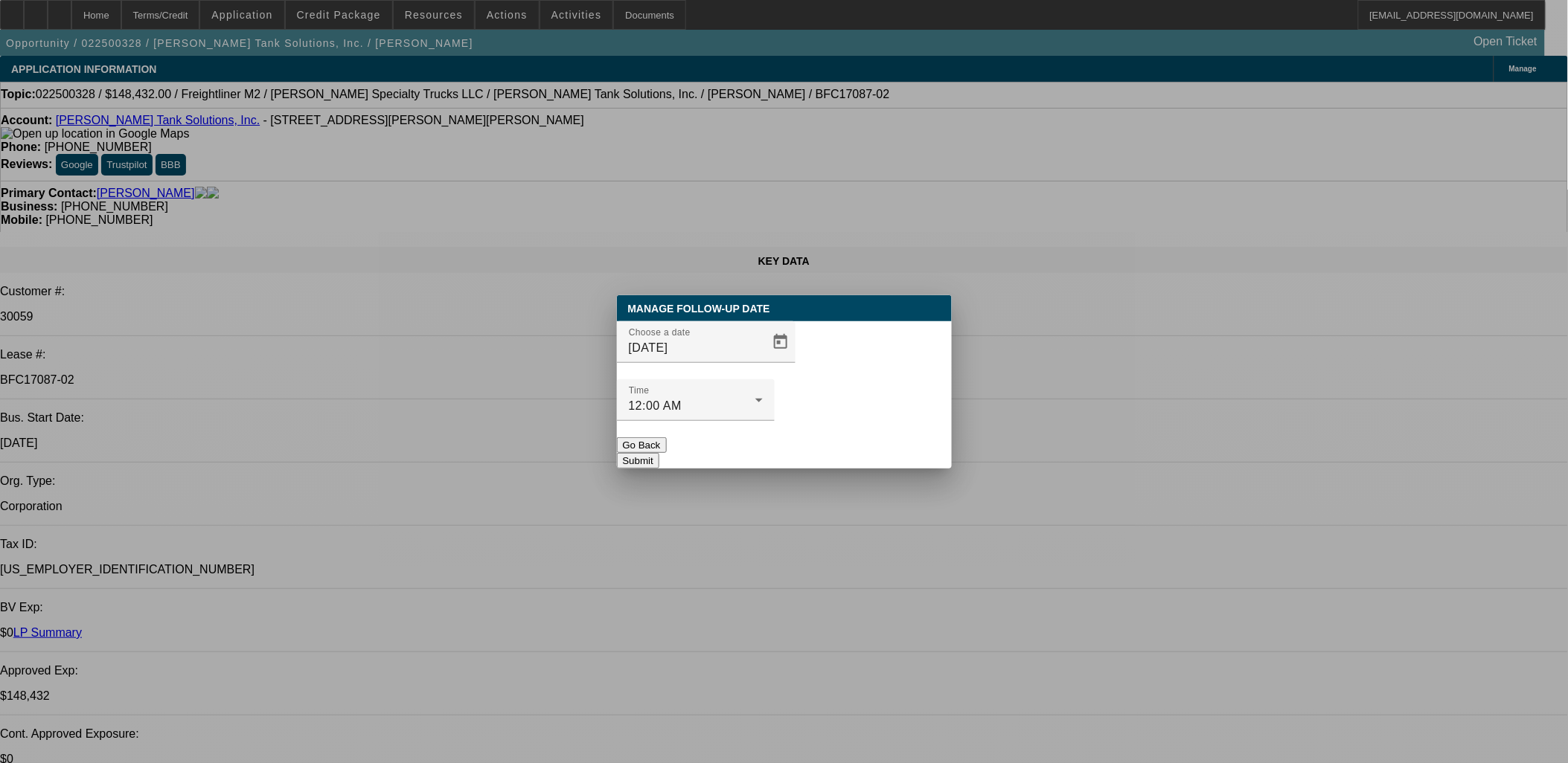
click at [659, 453] on button "Submit" at bounding box center [638, 461] width 42 height 16
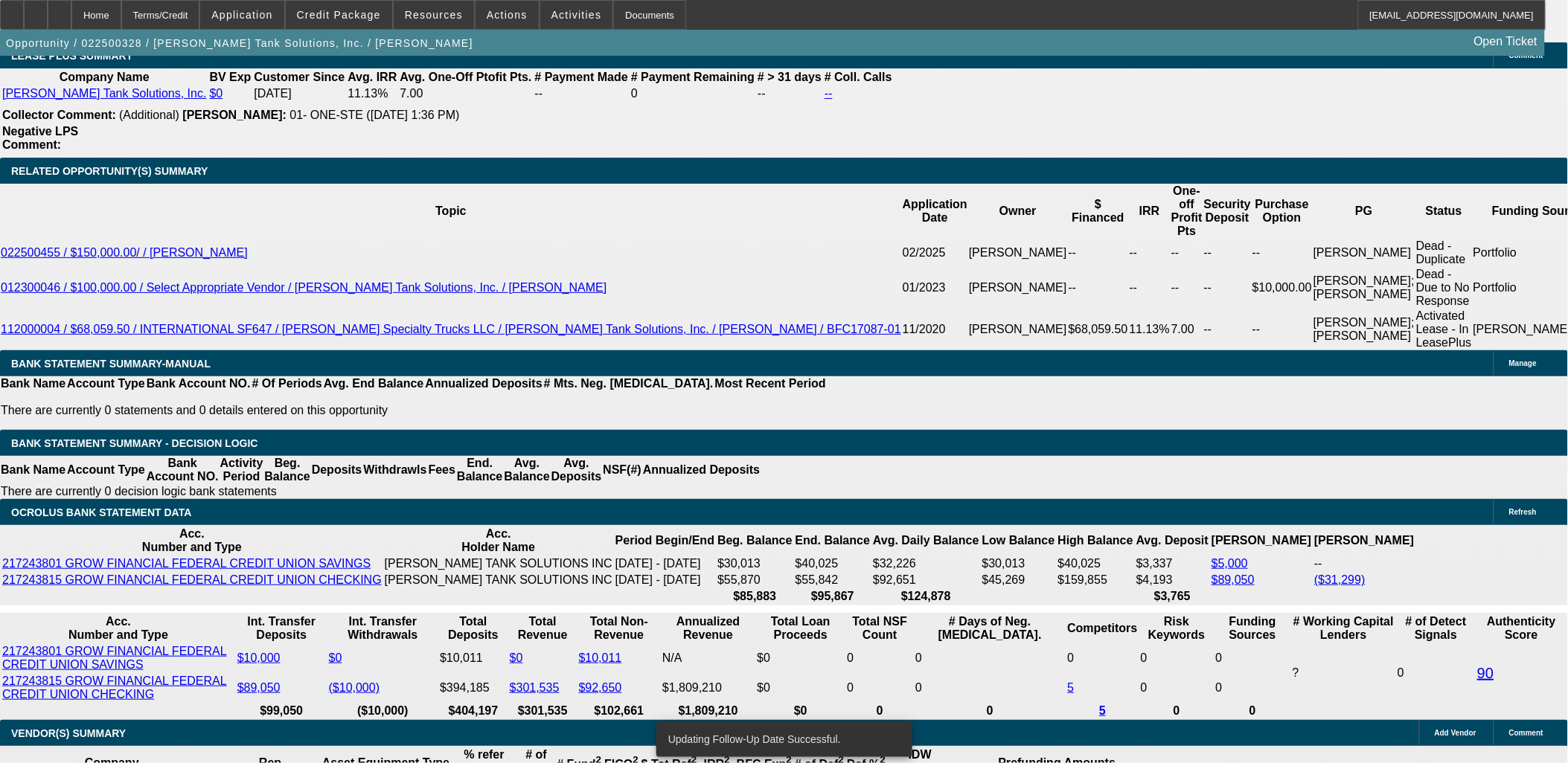
scroll to position [2727, 0]
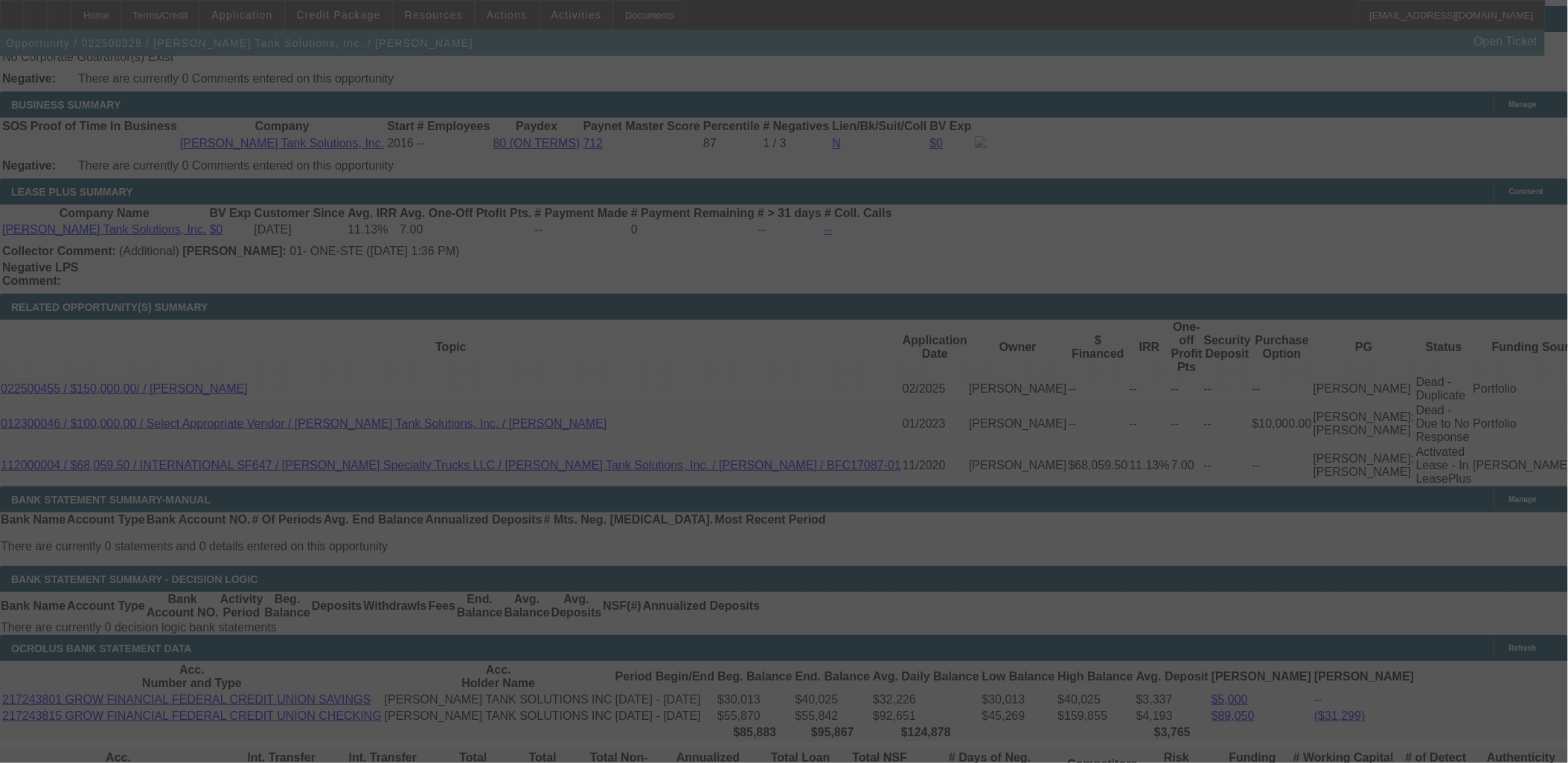
scroll to position [2479, 0]
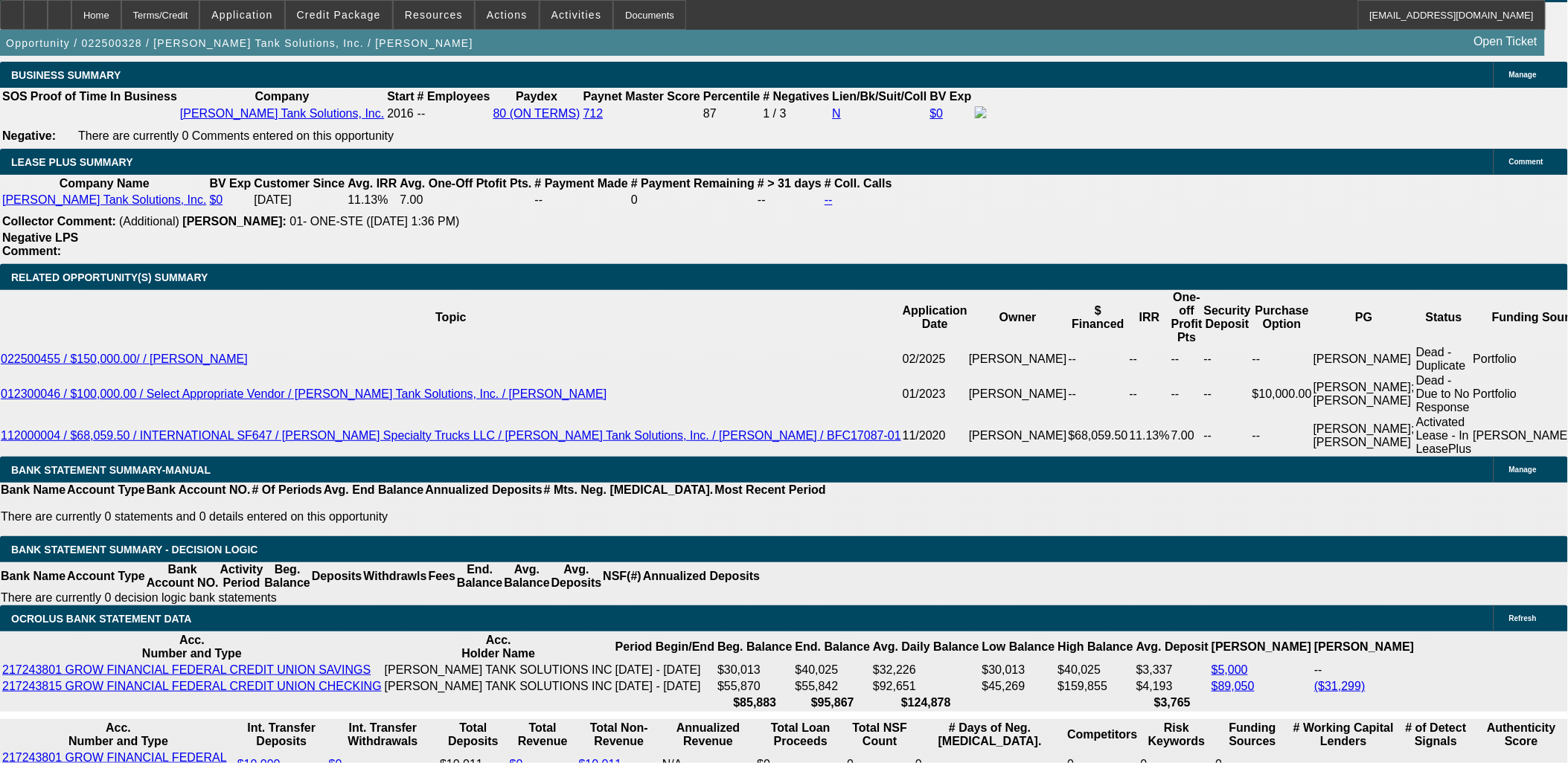
select select "0"
select select "2"
select select "0"
select select "6"
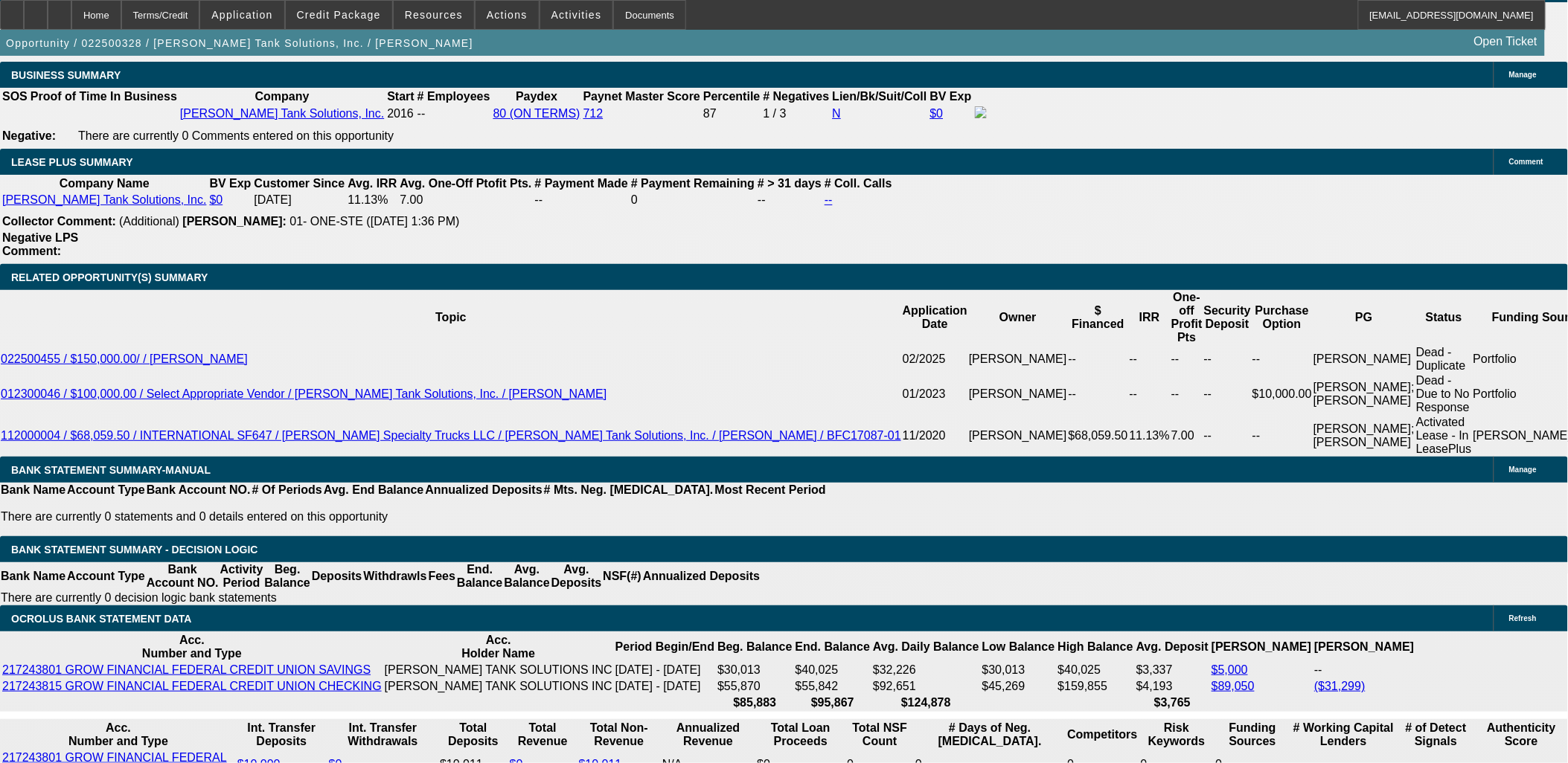
select select "0"
select select "2"
select select "0"
select select "6"
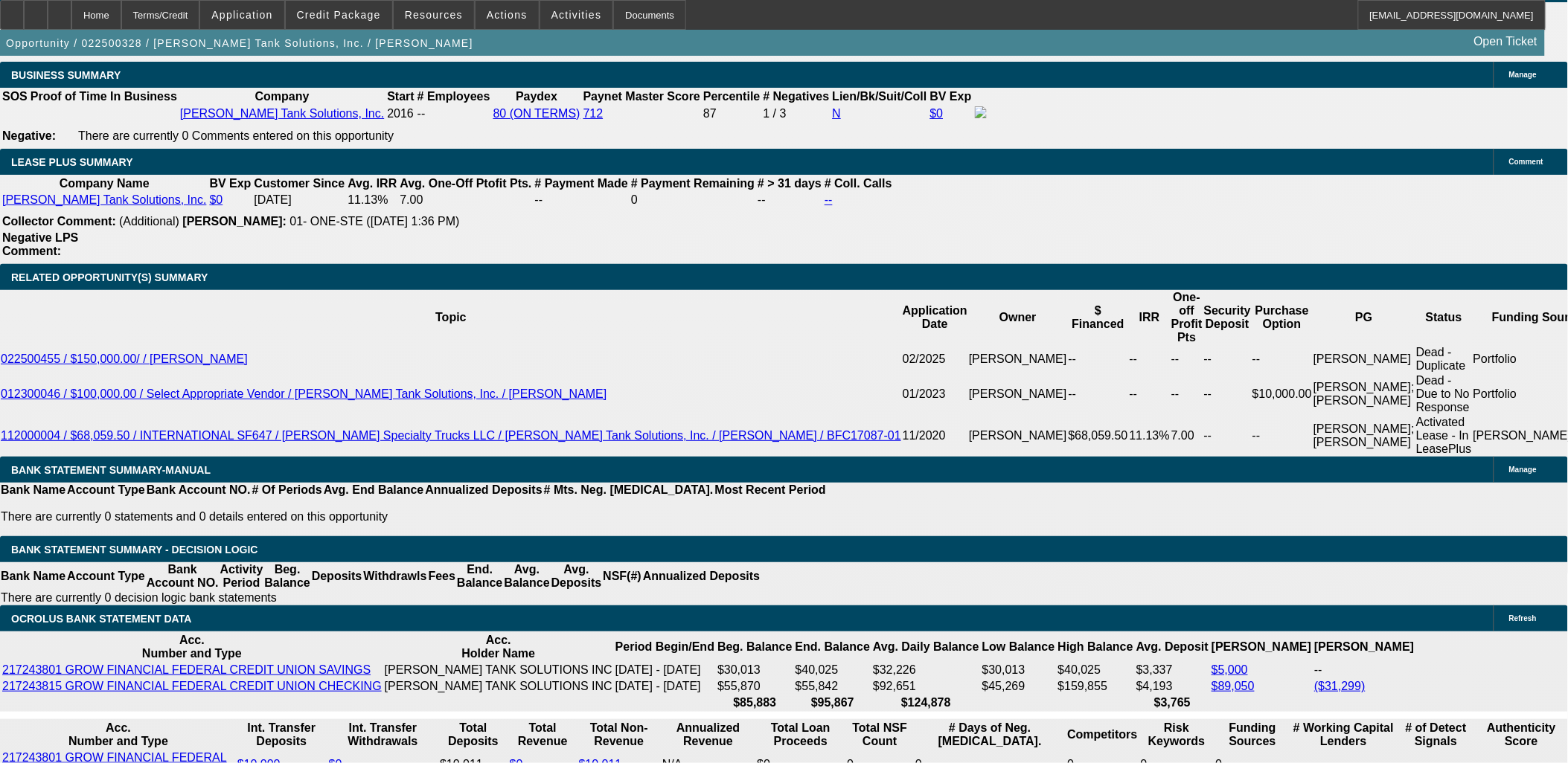
select select "0"
select select "2"
select select "0"
select select "6"
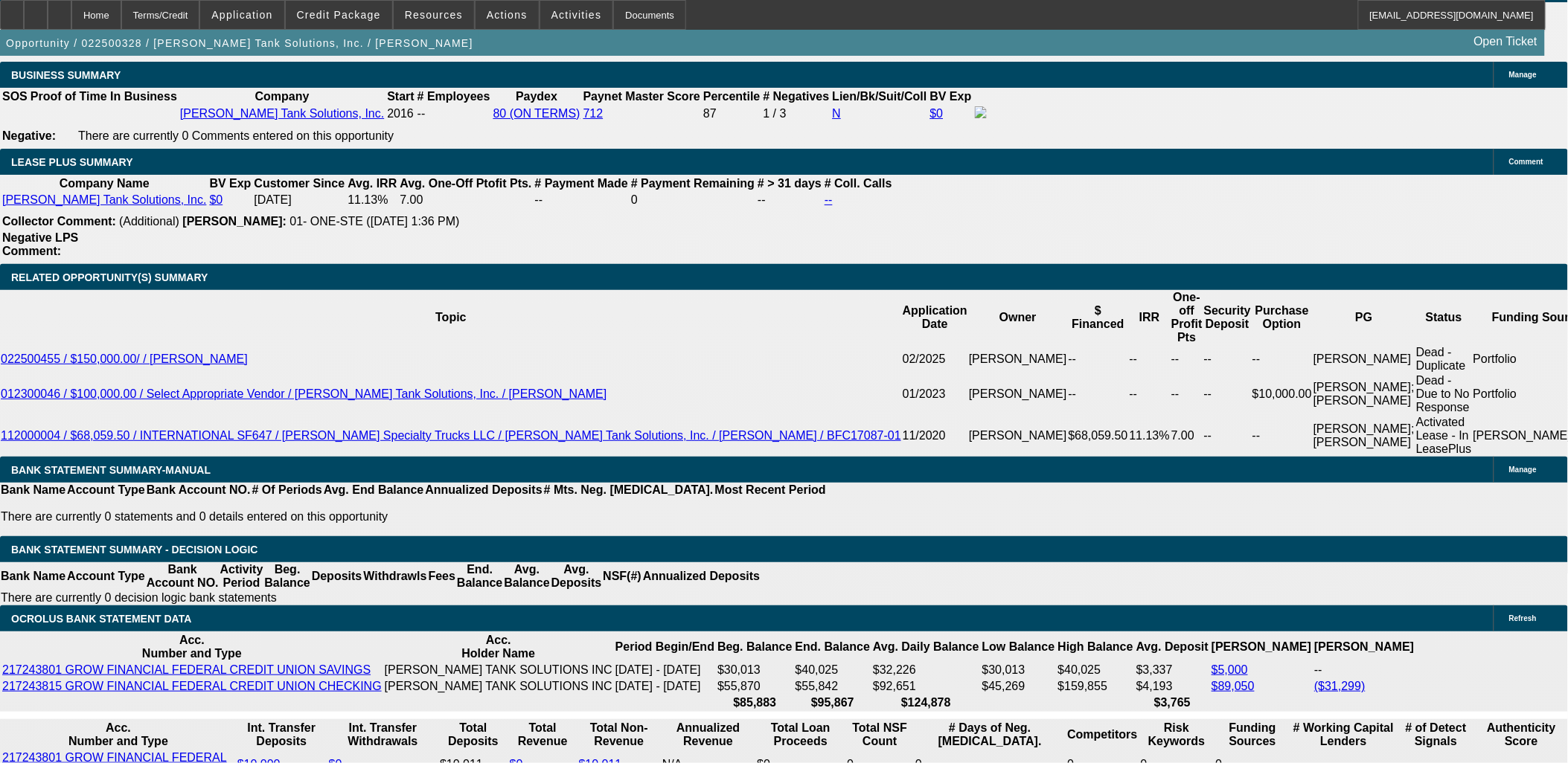
select select "0"
select select "2"
select select "0"
select select "6"
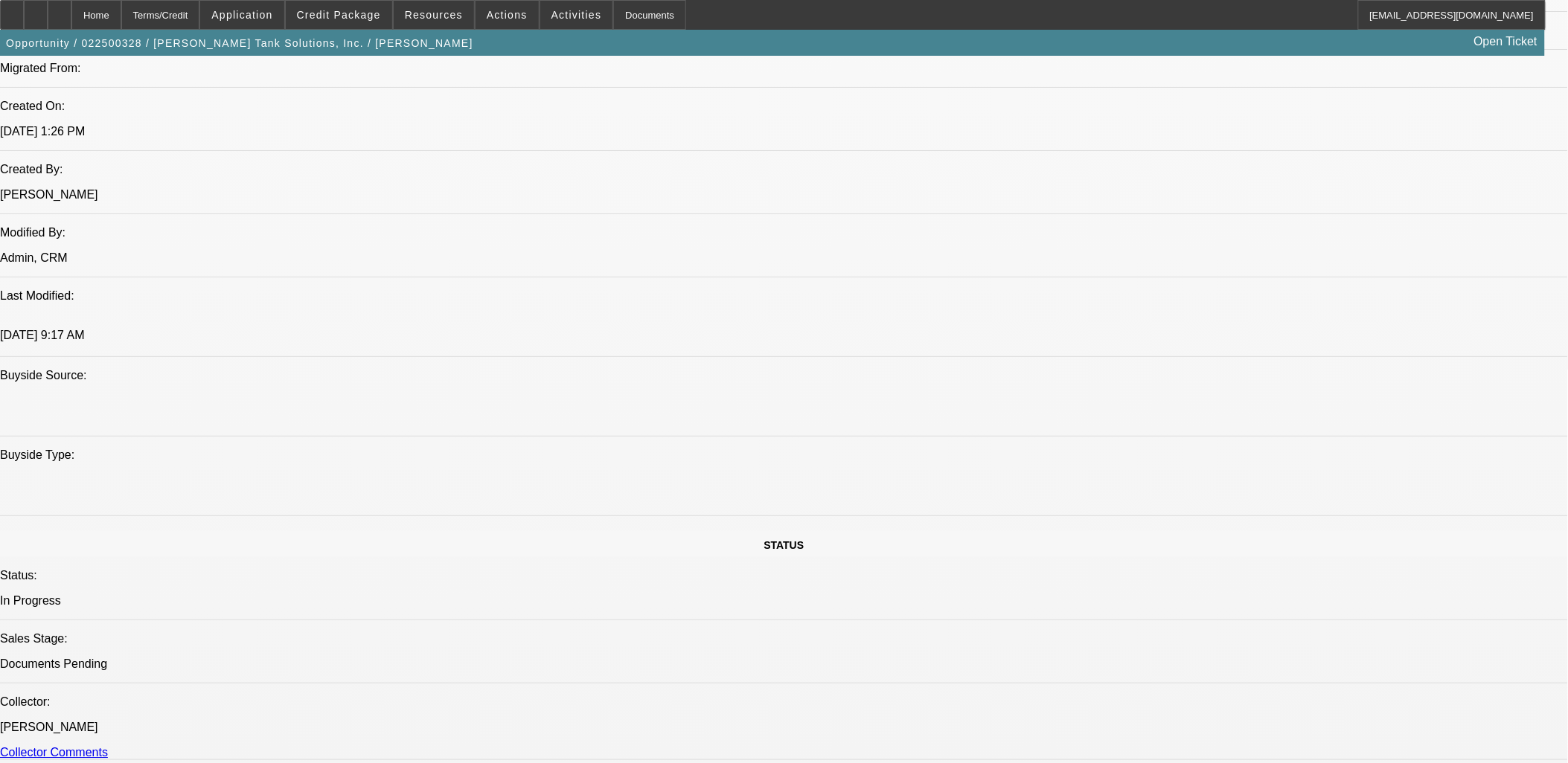
scroll to position [578, 0]
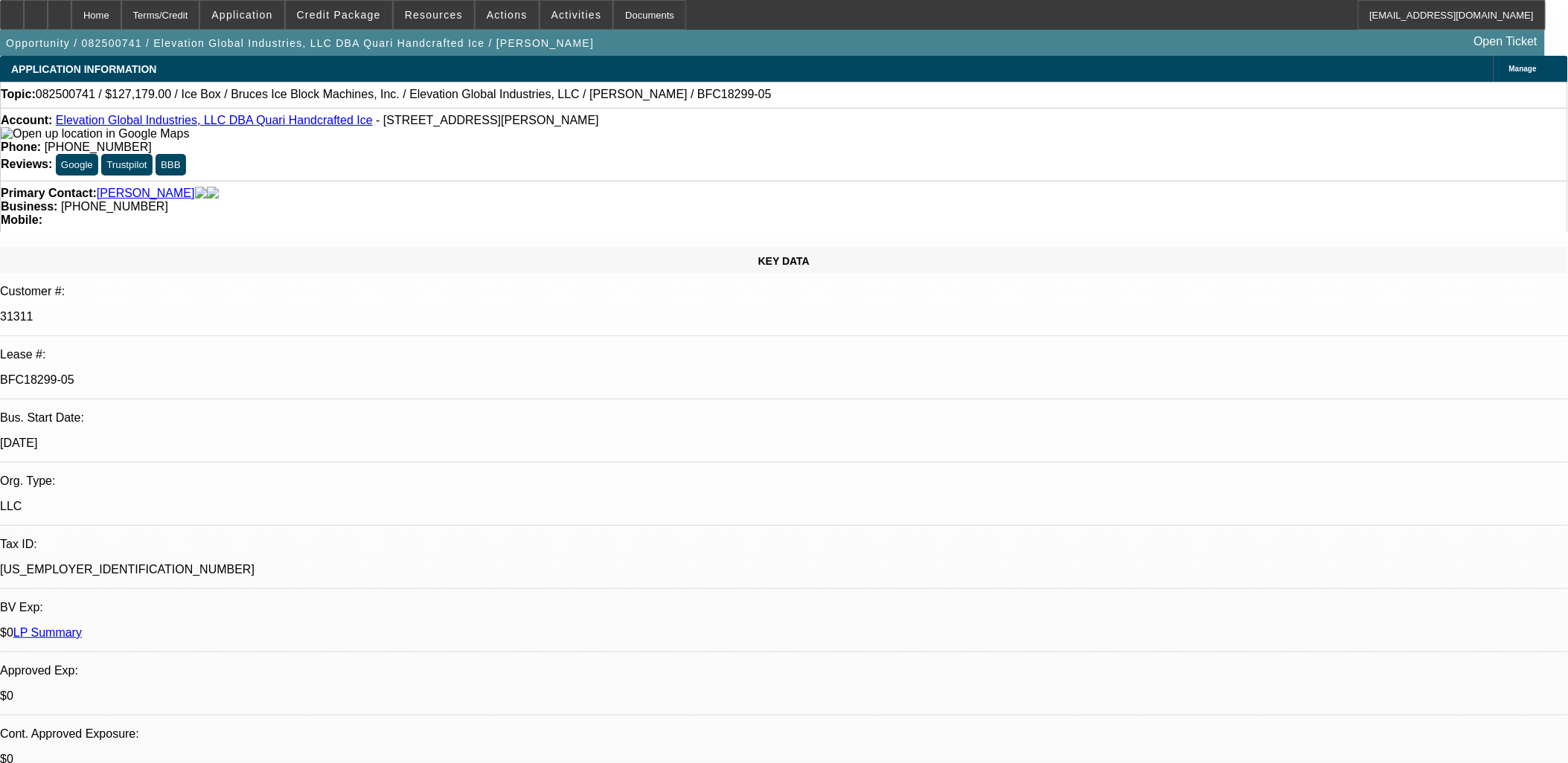
select select "0"
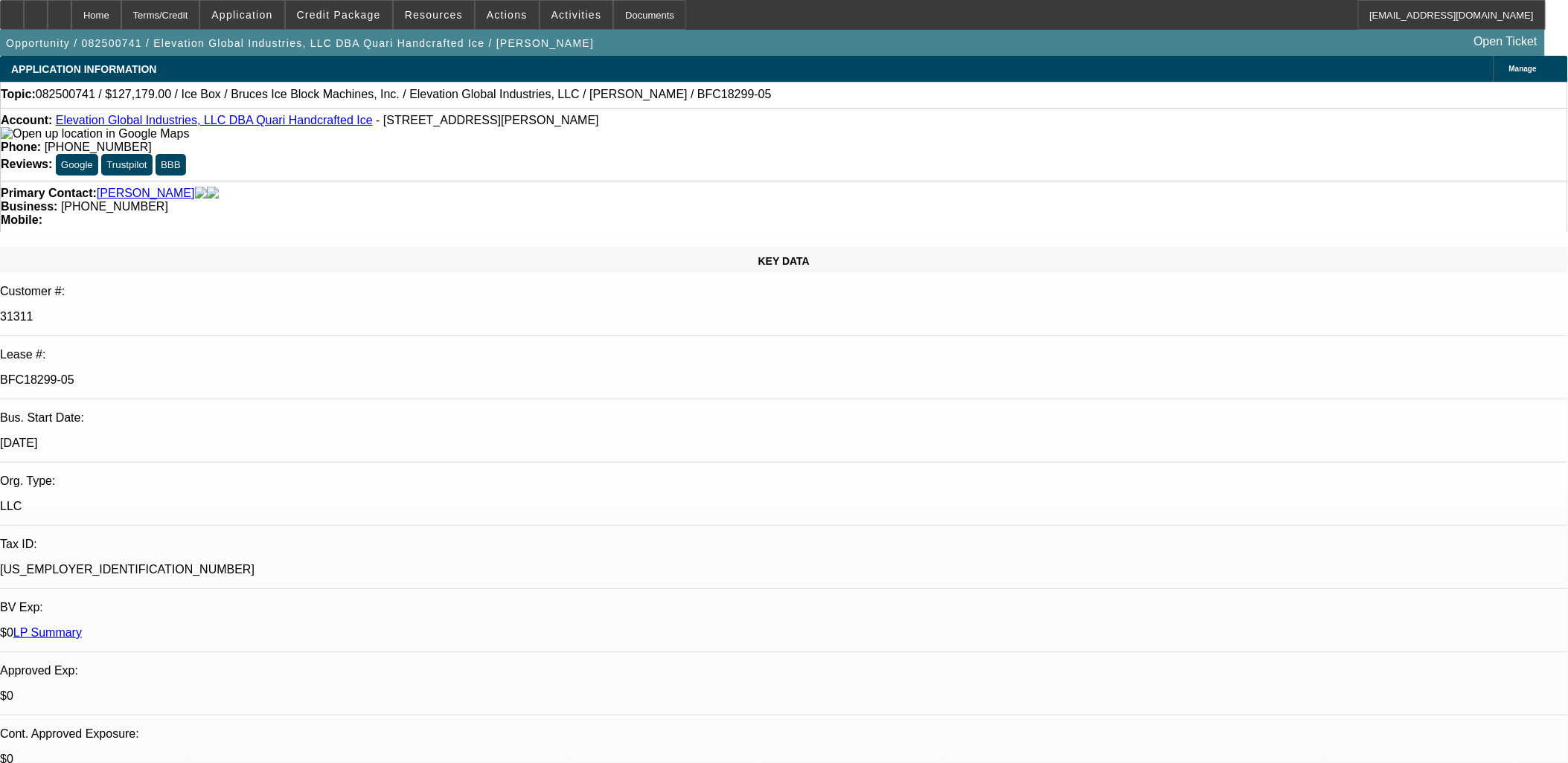
select select "0"
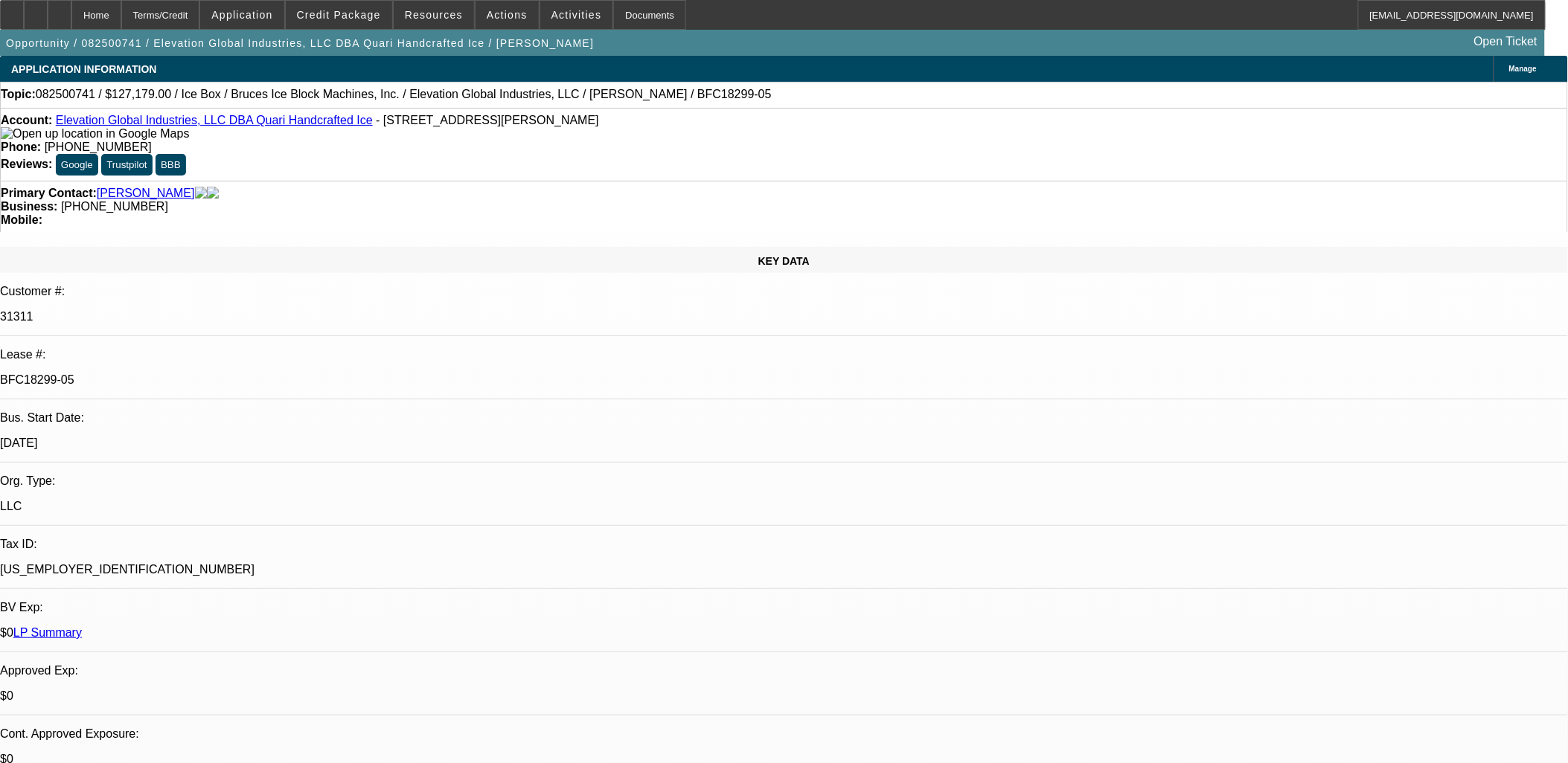
select select "0"
select select "1"
select select "6"
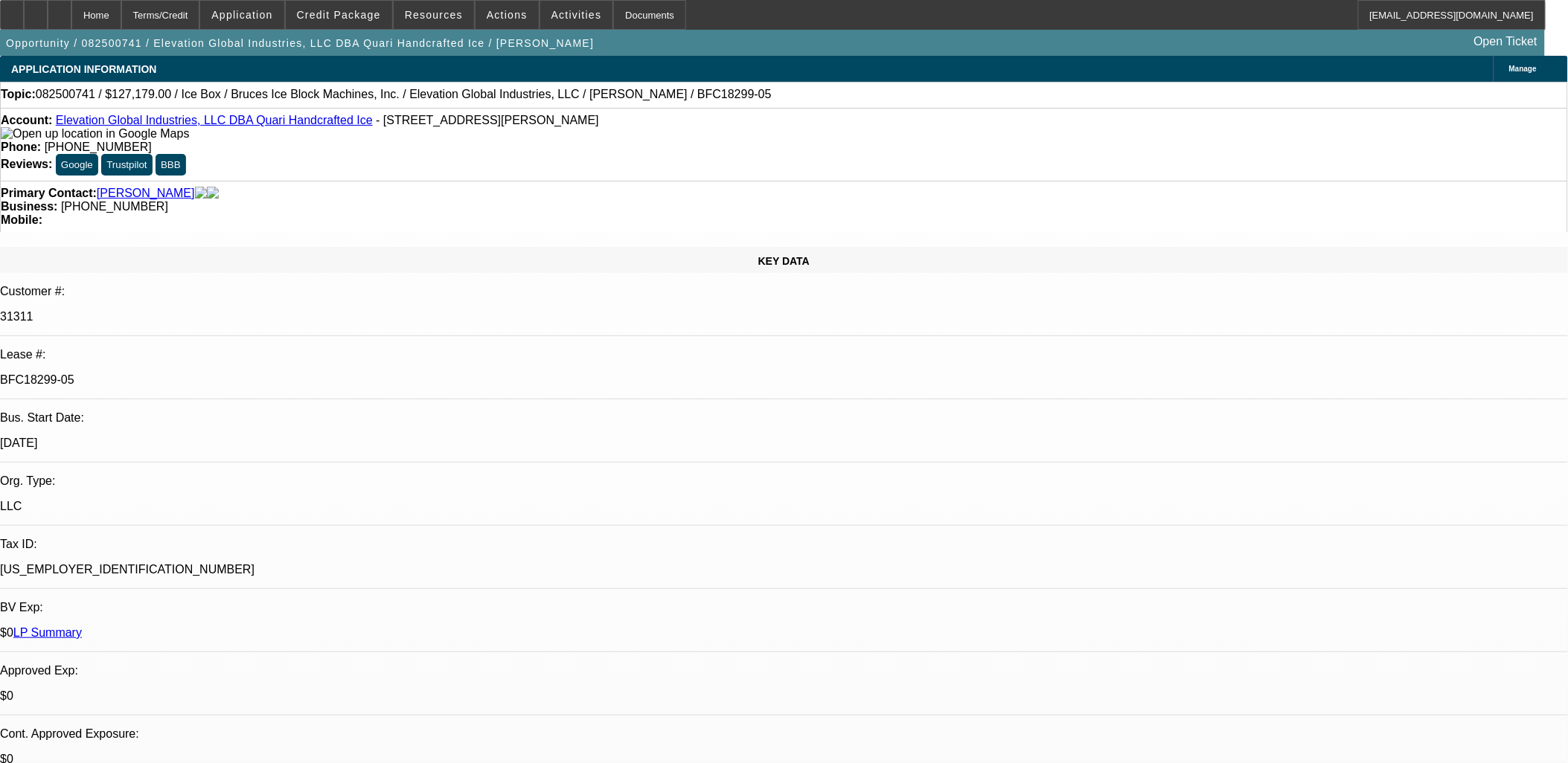
select select "1"
select select "6"
select select "1"
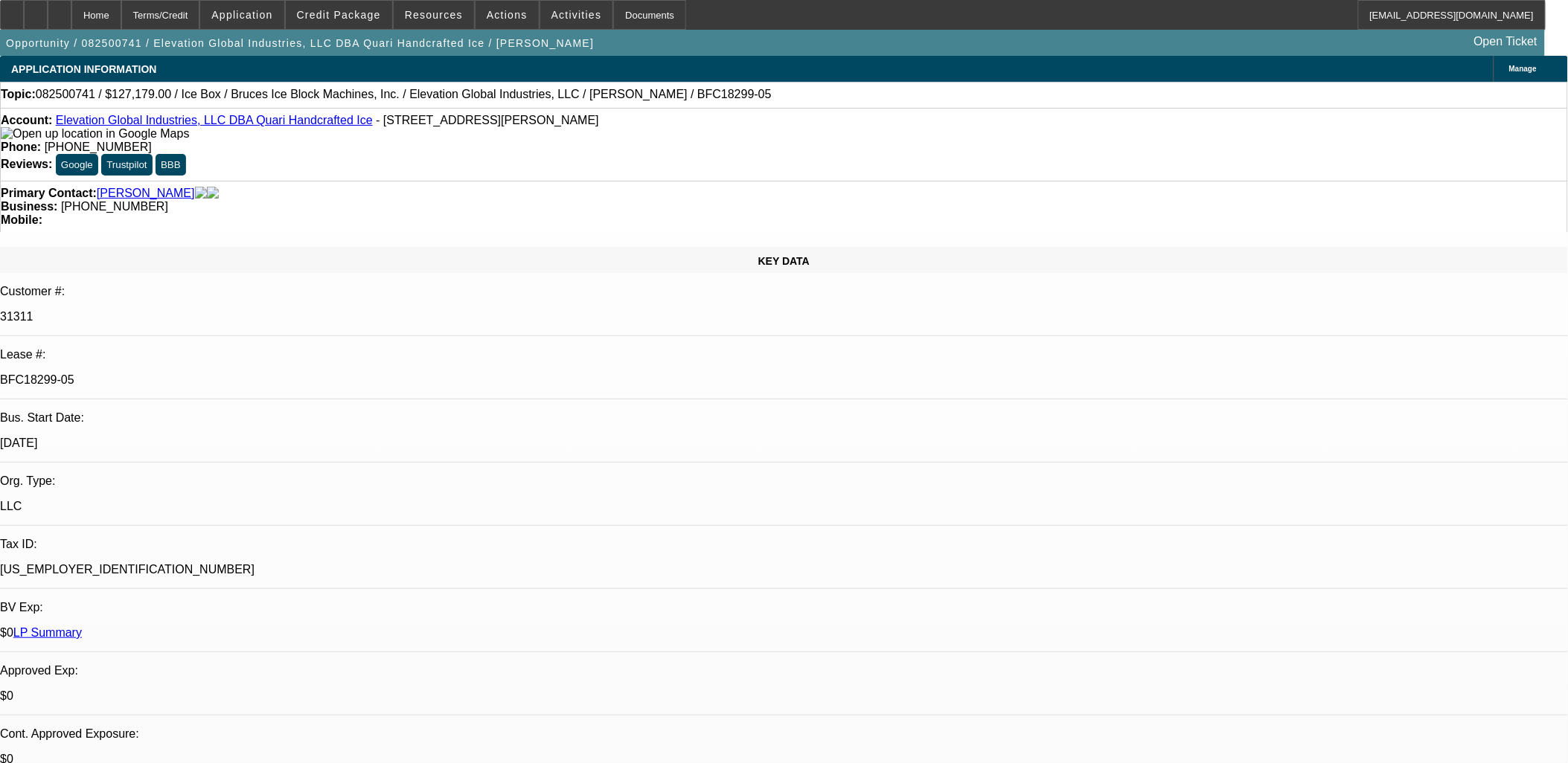
select select "6"
select select "1"
select select "6"
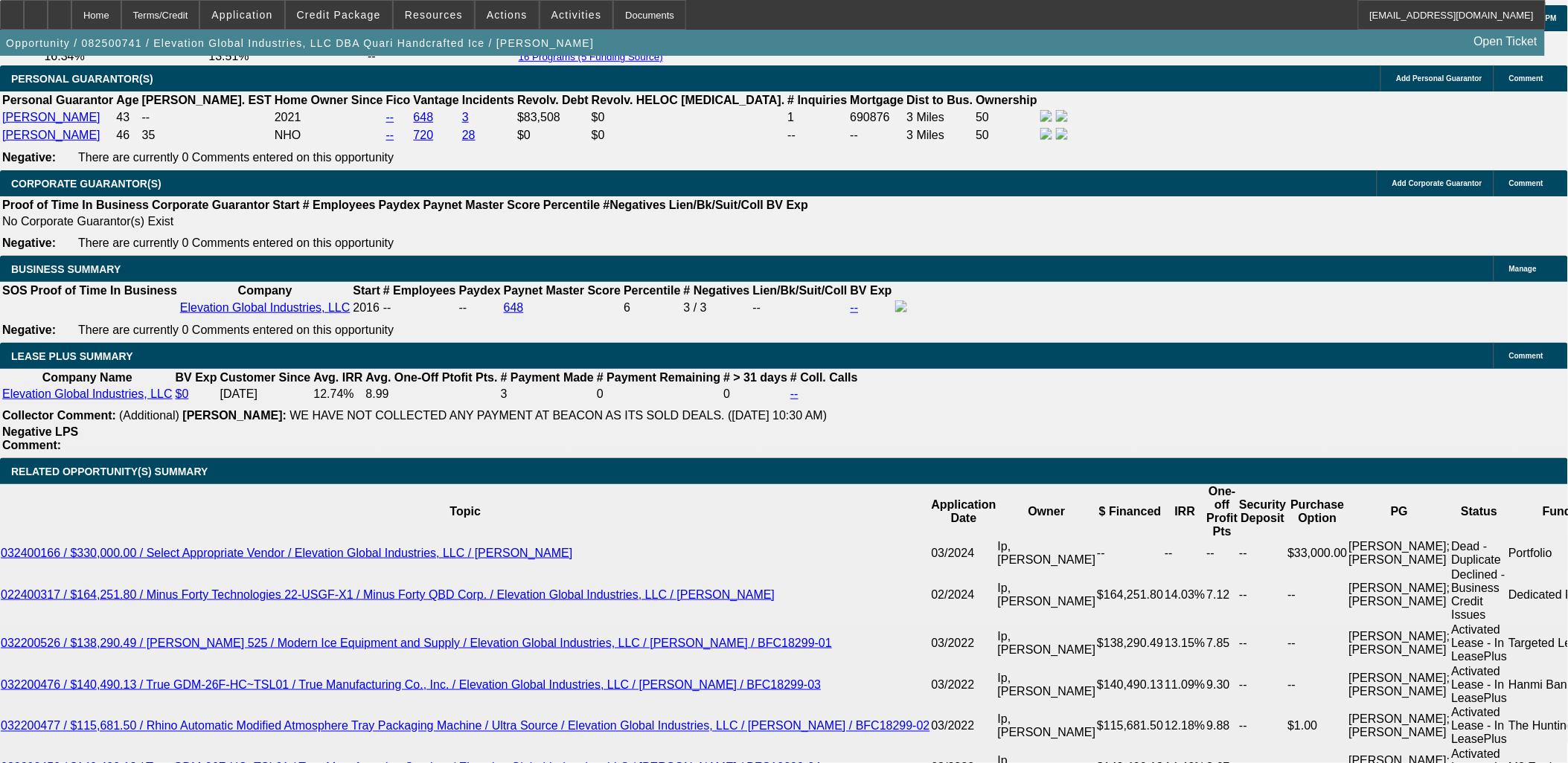
scroll to position [2396, 0]
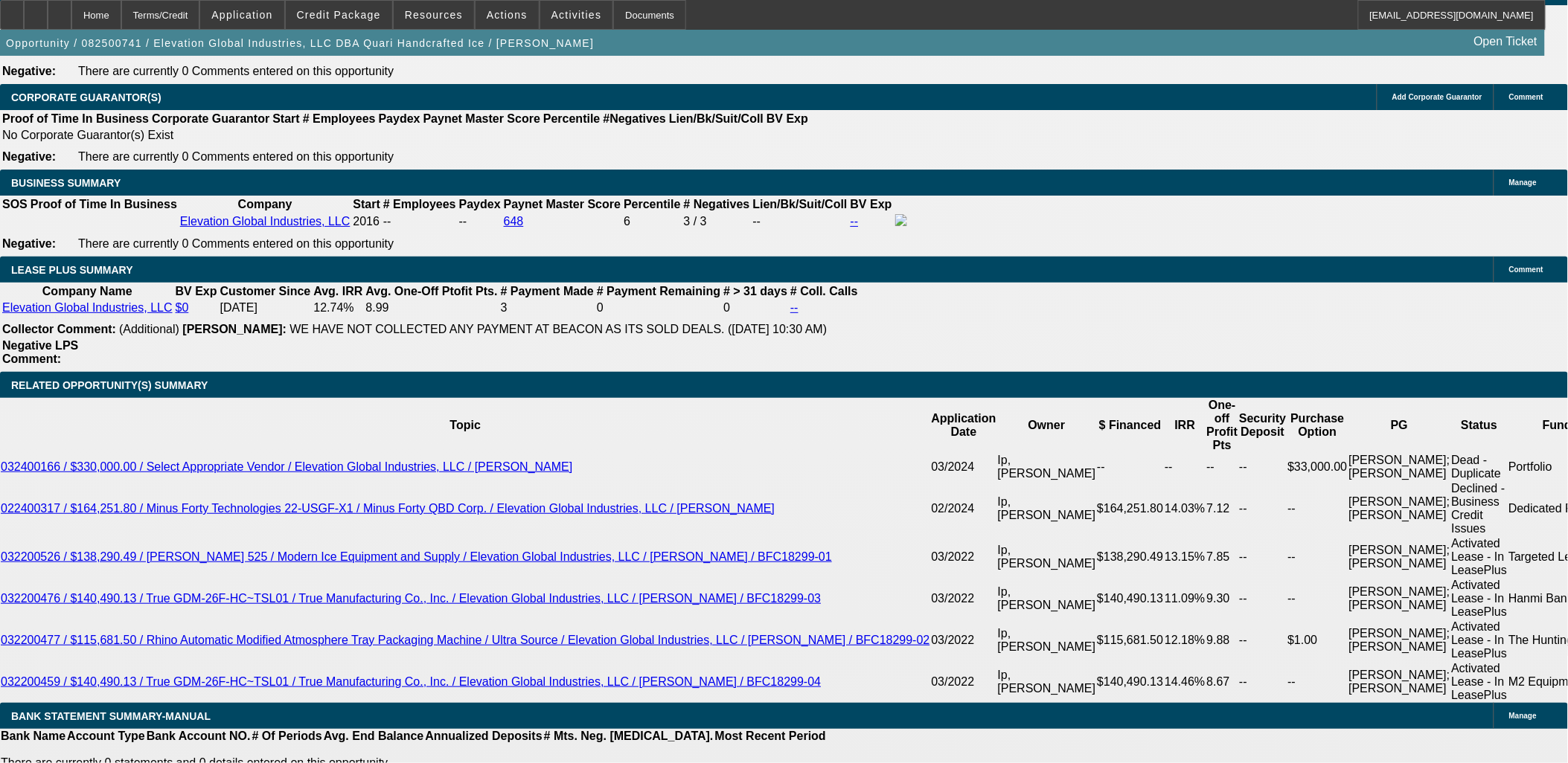
drag, startPoint x: 1381, startPoint y: 630, endPoint x: 941, endPoint y: 522, distance: 453.1
click at [941, 522] on div "APPLICATION INFORMATION Manage Topic: 082500741 / $127,179.00 / Ice Box / Bruce…" at bounding box center [784, 742] width 1568 height 6166
drag, startPoint x: 961, startPoint y: 522, endPoint x: 1251, endPoint y: 546, distance: 291.0
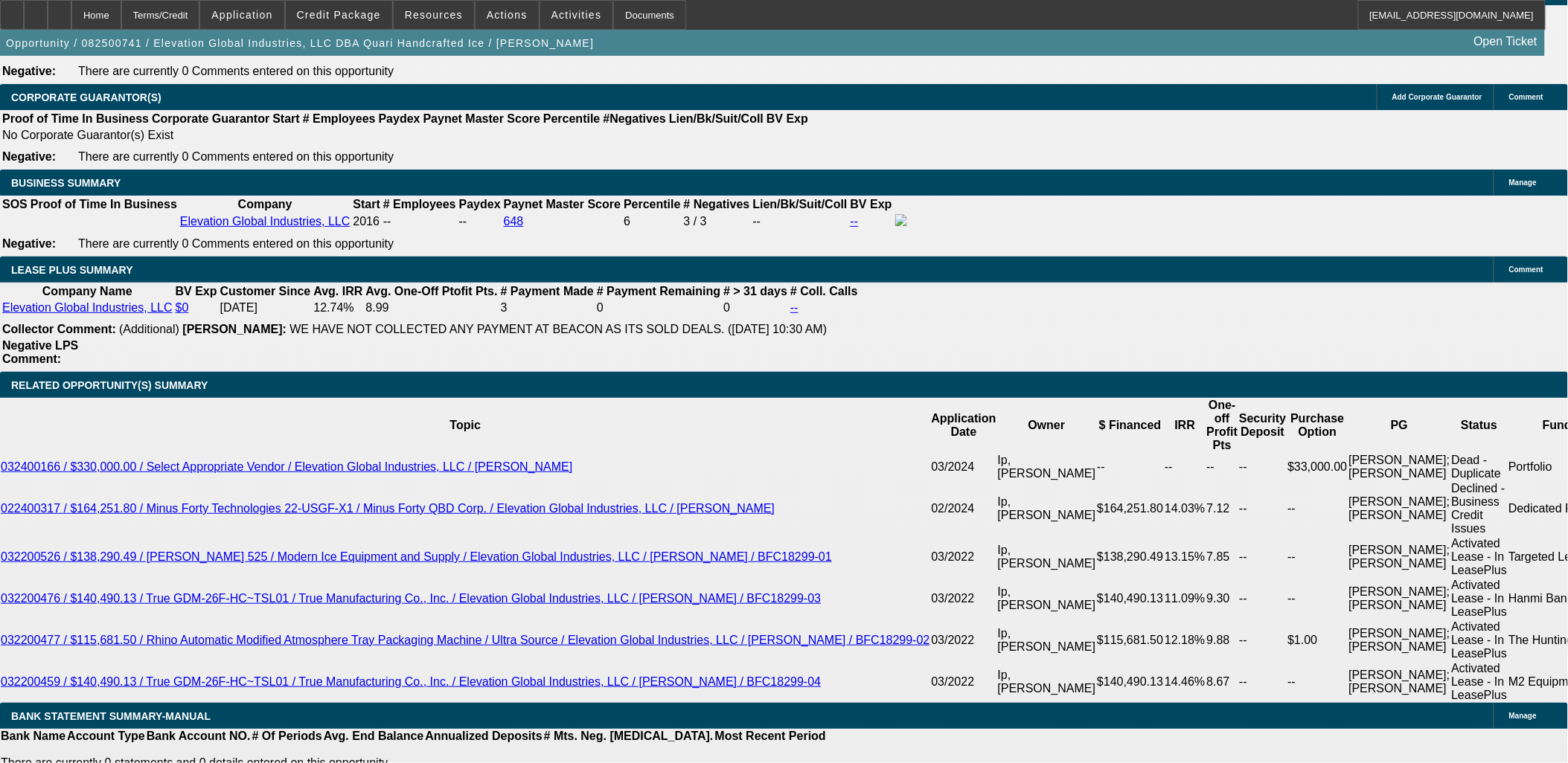
drag, startPoint x: 1246, startPoint y: 551, endPoint x: 1251, endPoint y: 564, distance: 13.9
drag, startPoint x: 1251, startPoint y: 564, endPoint x: 1258, endPoint y: 579, distance: 16.6
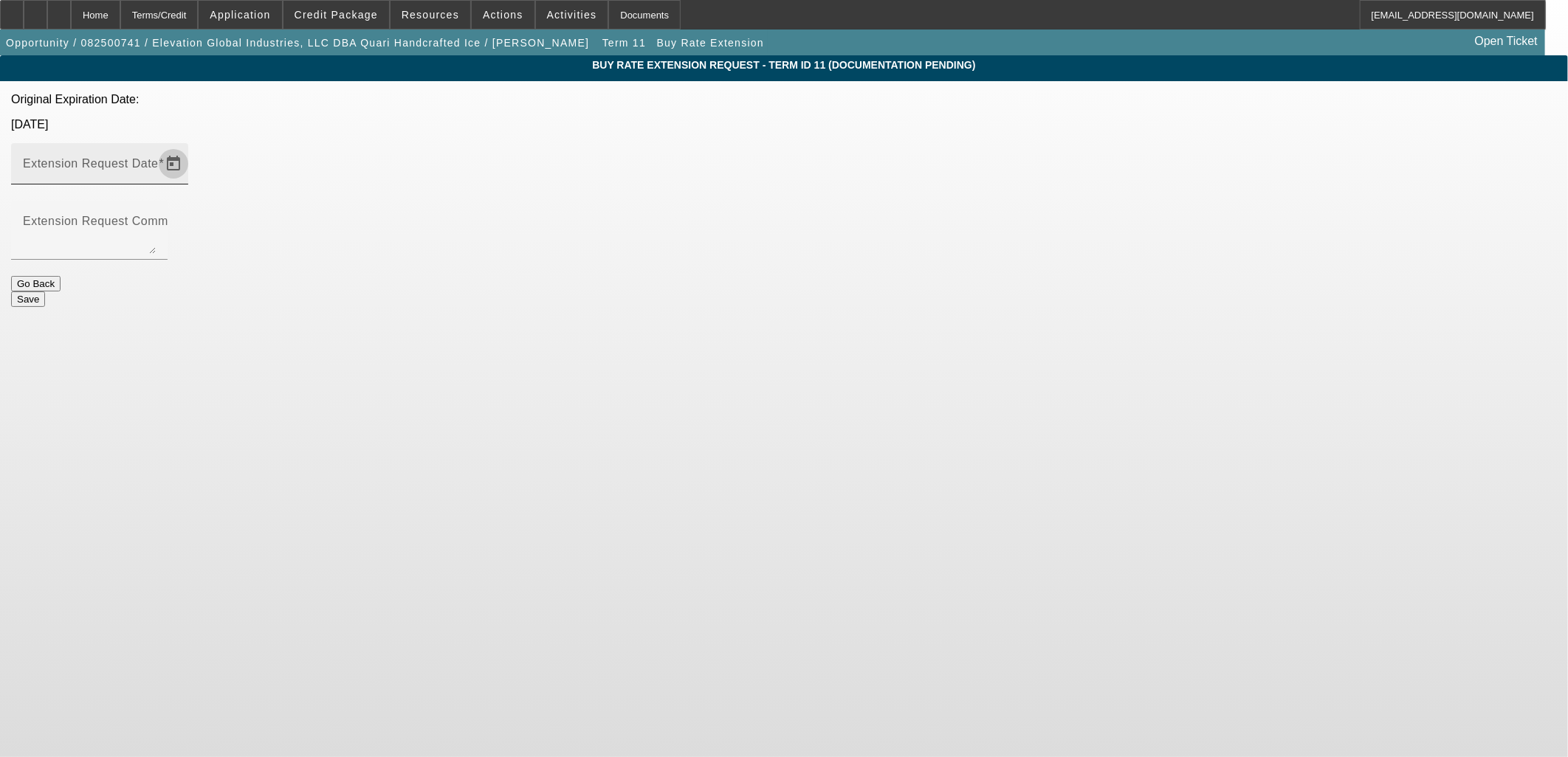
click at [191, 146] on span "Open calendar" at bounding box center [173, 163] width 35 height 35
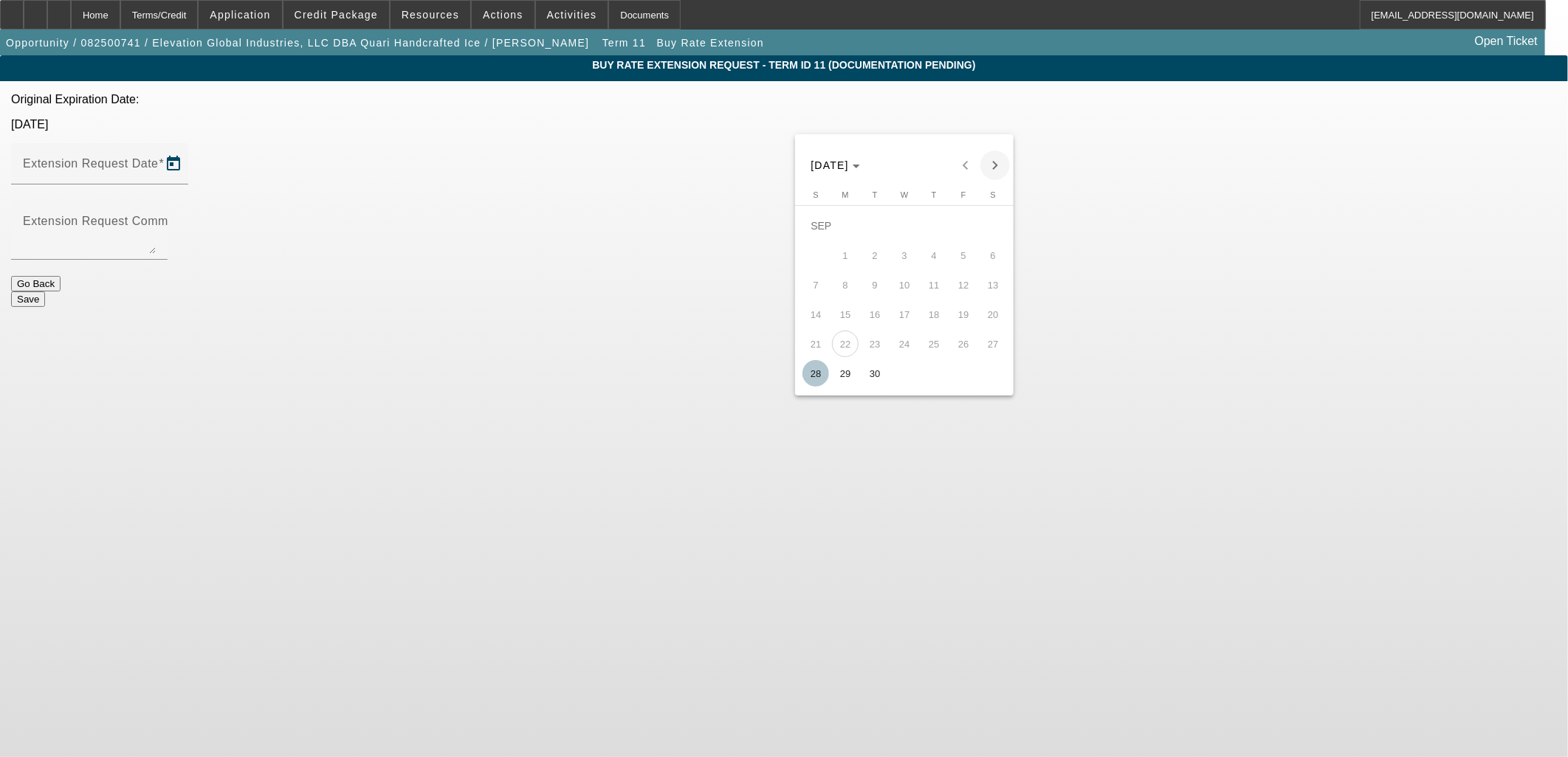
click at [991, 172] on span "Next month" at bounding box center [994, 165] width 29 height 29
click at [695, 239] on div at bounding box center [784, 378] width 1568 height 757
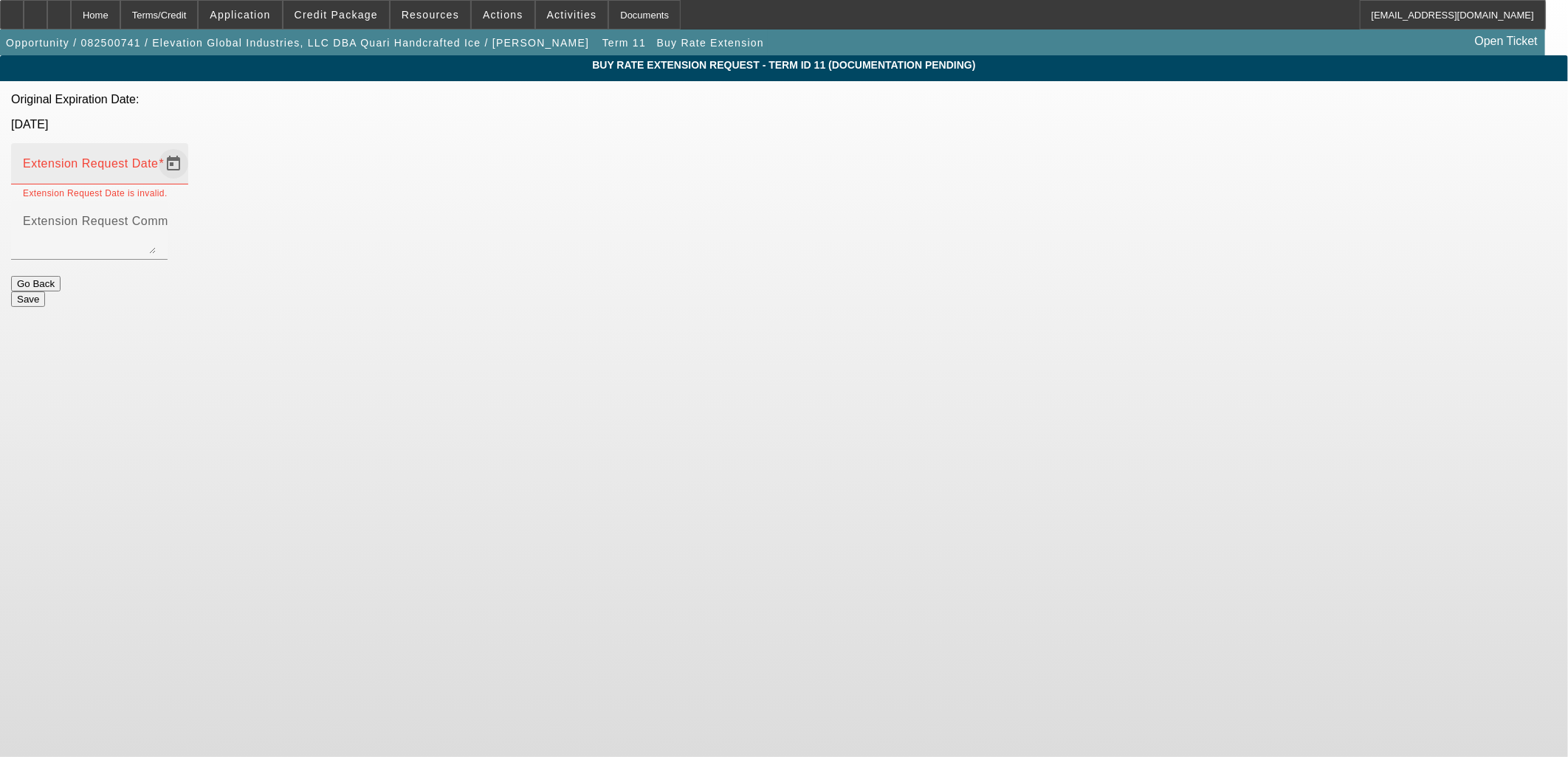
drag, startPoint x: 988, startPoint y: 90, endPoint x: 972, endPoint y: 102, distance: 20.0
click at [972, 102] on div "Buy Rate Extension Request - Term ID 11 (Documentation Pending) Original Expira…" at bounding box center [784, 181] width 1568 height 251
drag, startPoint x: 972, startPoint y: 102, endPoint x: 966, endPoint y: 111, distance: 10.8
click at [191, 146] on span "Open calendar" at bounding box center [173, 163] width 35 height 35
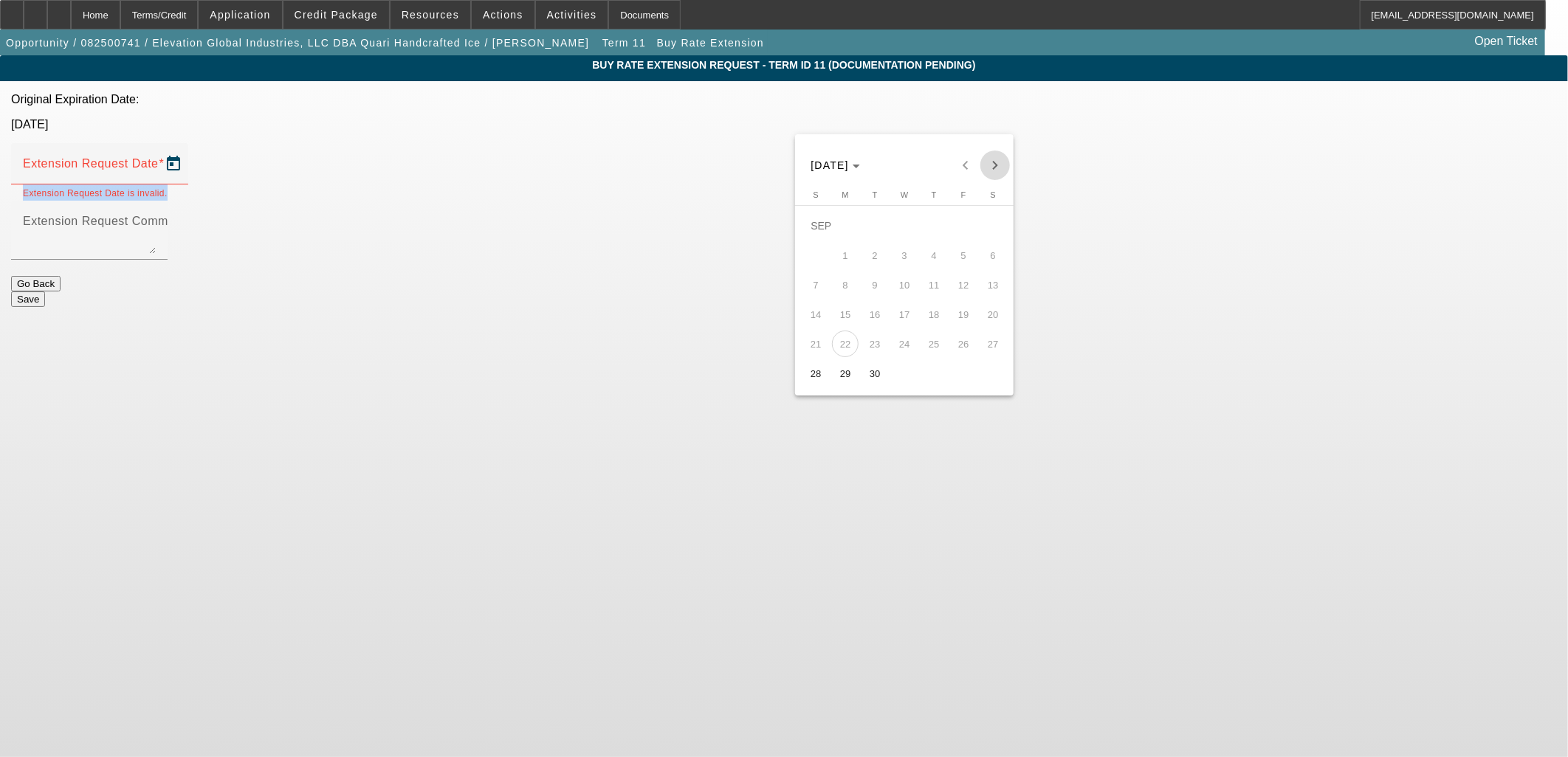
click at [983, 166] on span "Next month" at bounding box center [994, 165] width 29 height 29
click at [866, 278] on span "14" at bounding box center [874, 285] width 27 height 27
type input "[DATE]"
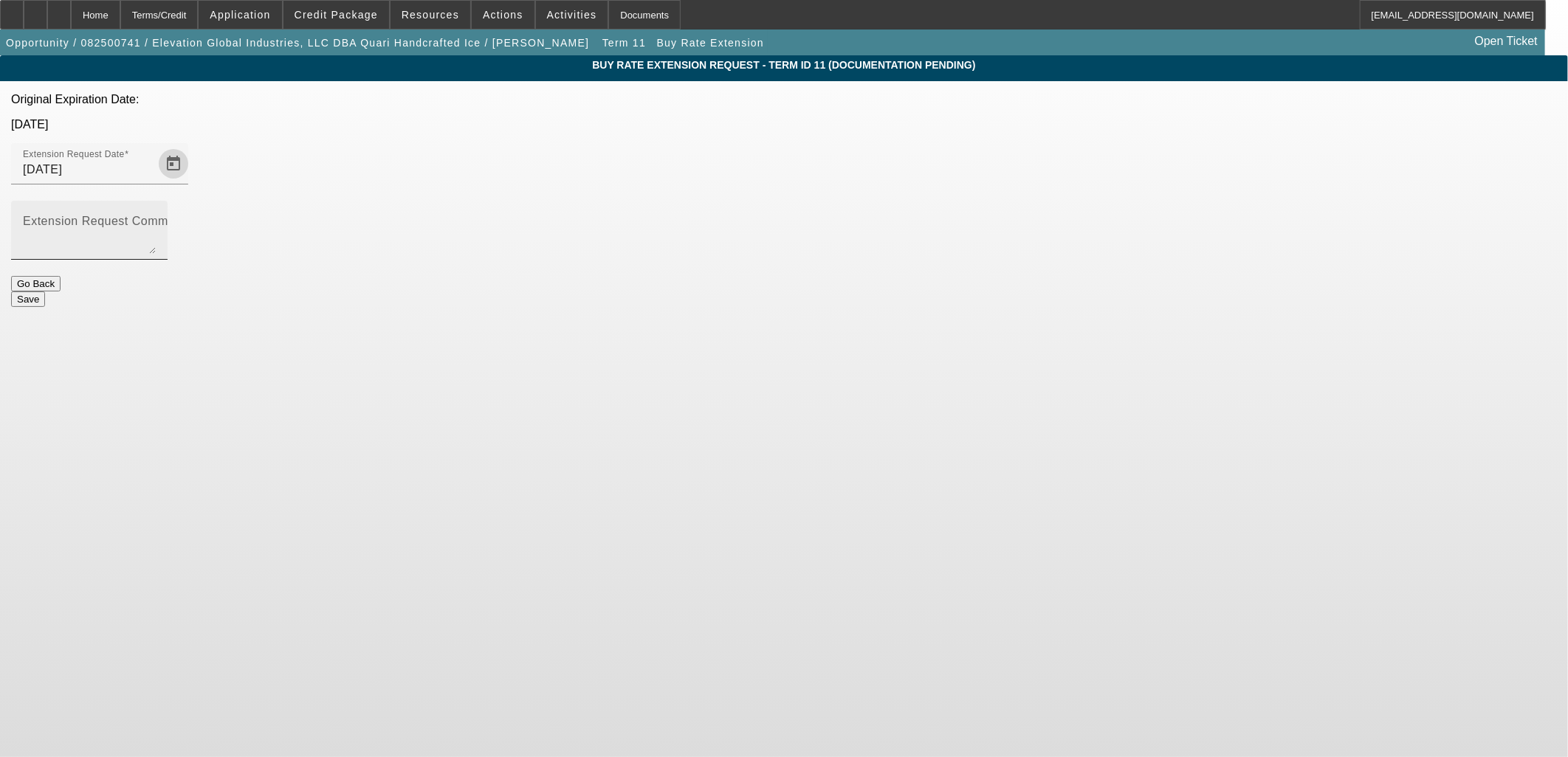
click at [156, 219] on textarea "Extension Request Comment" at bounding box center [89, 236] width 133 height 35
click at [156, 219] on textarea "This may not be needed as this should be funding this week, but I am hoping for…" at bounding box center [89, 236] width 133 height 35
drag, startPoint x: 627, startPoint y: 179, endPoint x: 652, endPoint y: 178, distance: 25.0
click at [156, 219] on textarea "This may not be needed as this should be funding this week, but I am hoping for…" at bounding box center [89, 236] width 133 height 35
drag, startPoint x: 957, startPoint y: 196, endPoint x: 964, endPoint y: 226, distance: 30.8
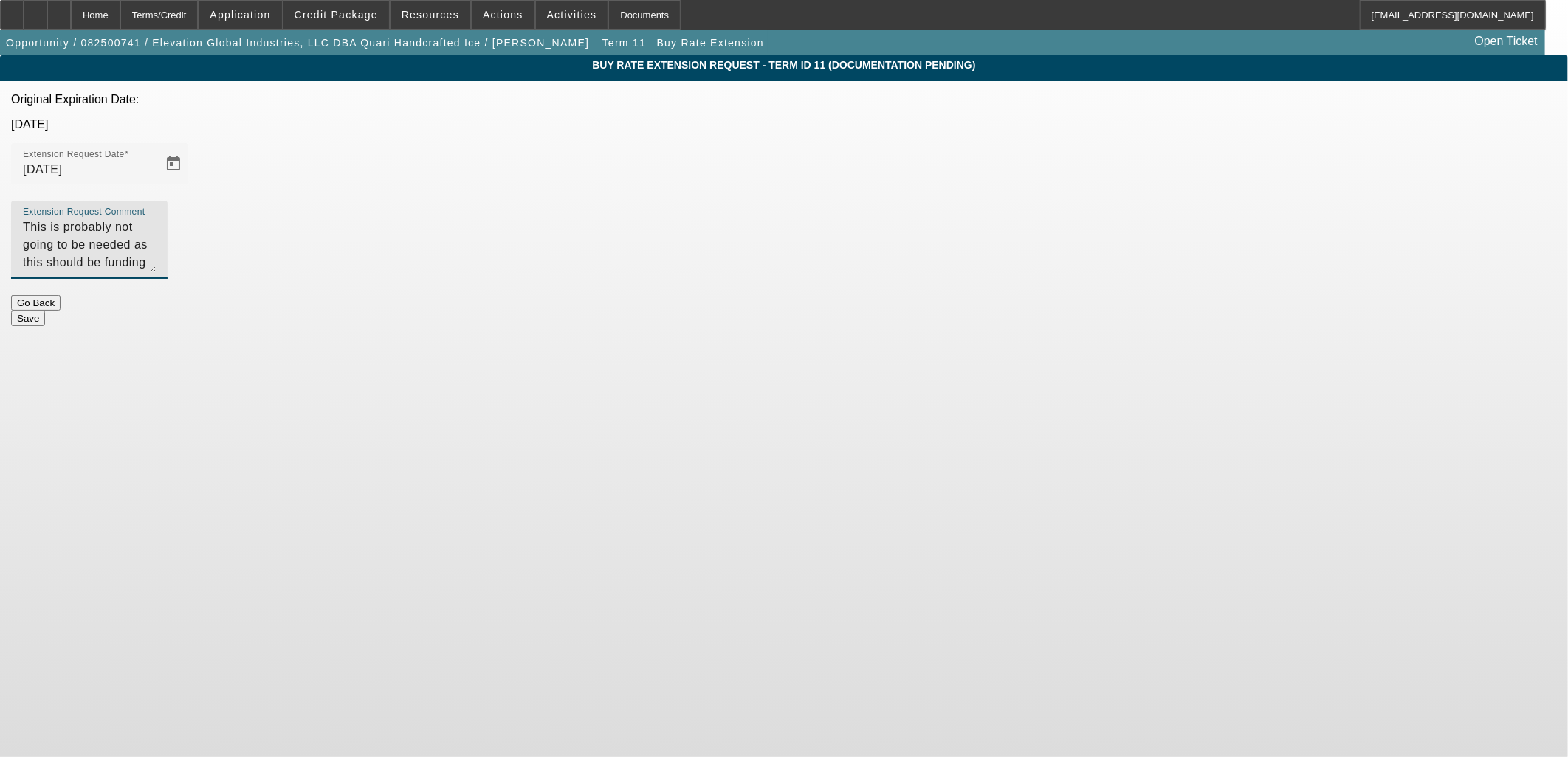
click at [156, 226] on textarea "This is probably not going to be needed as this should be funding this week, bu…" at bounding box center [89, 245] width 133 height 54
click at [156, 219] on textarea "This is probably not going to be needed as this should be funding this week, bu…" at bounding box center [89, 251] width 133 height 65
drag, startPoint x: 754, startPoint y: 194, endPoint x: 627, endPoint y: 214, distance: 128.6
click at [156, 219] on textarea "This is probably not going to be needed as this should be funding this week, bu…" at bounding box center [89, 251] width 133 height 65
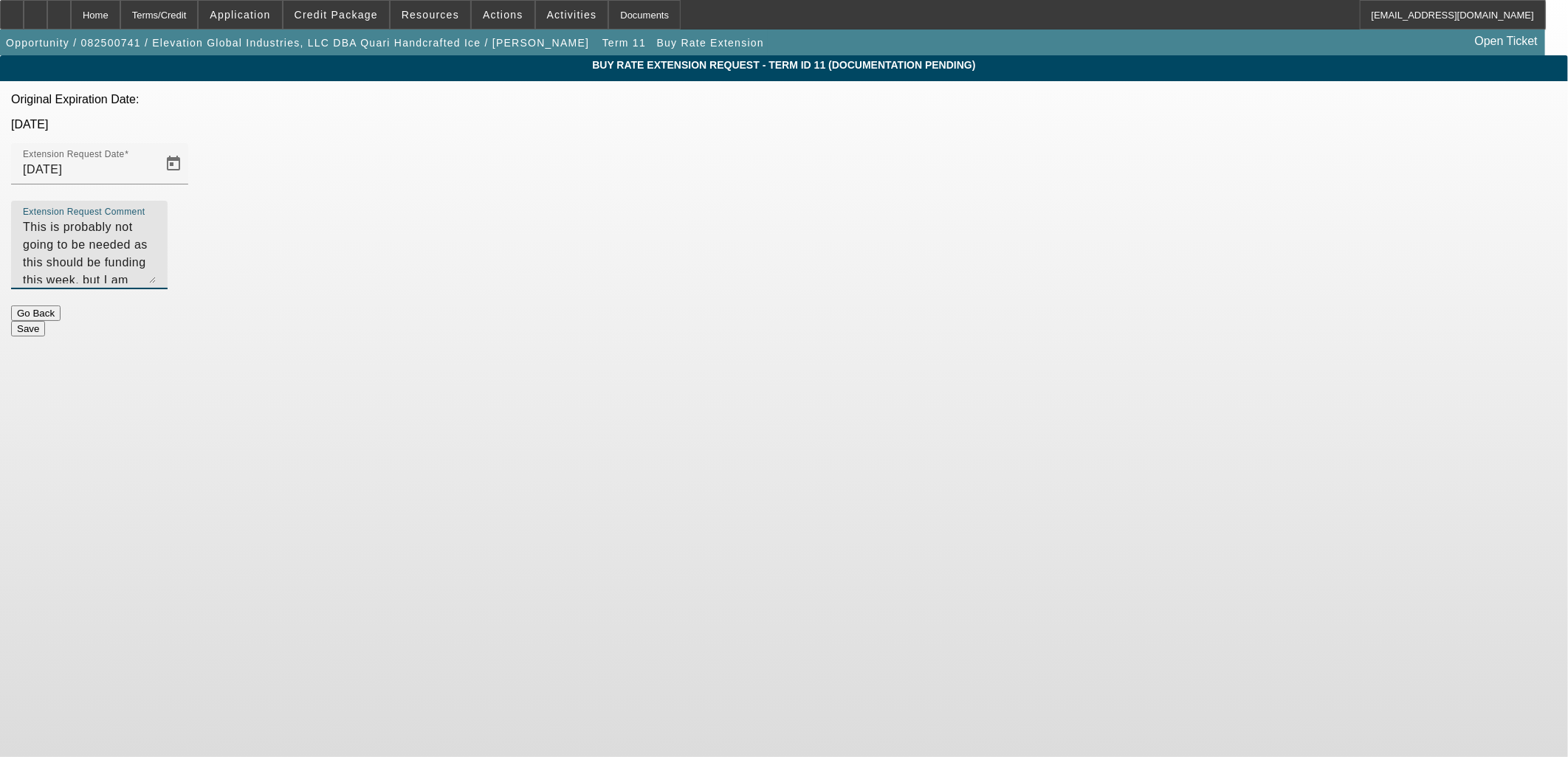
drag, startPoint x: 757, startPoint y: 193, endPoint x: 872, endPoint y: 187, distance: 115.2
click at [156, 219] on textarea "This is probably not going to be needed as this should be funding this week, bu…" at bounding box center [89, 251] width 133 height 65
type textarea "This is probably not going to be needed as this should be funding this week, bu…"
drag, startPoint x: 932, startPoint y: 255, endPoint x: 928, endPoint y: 262, distance: 8.1
click at [168, 289] on div at bounding box center [89, 296] width 157 height 16
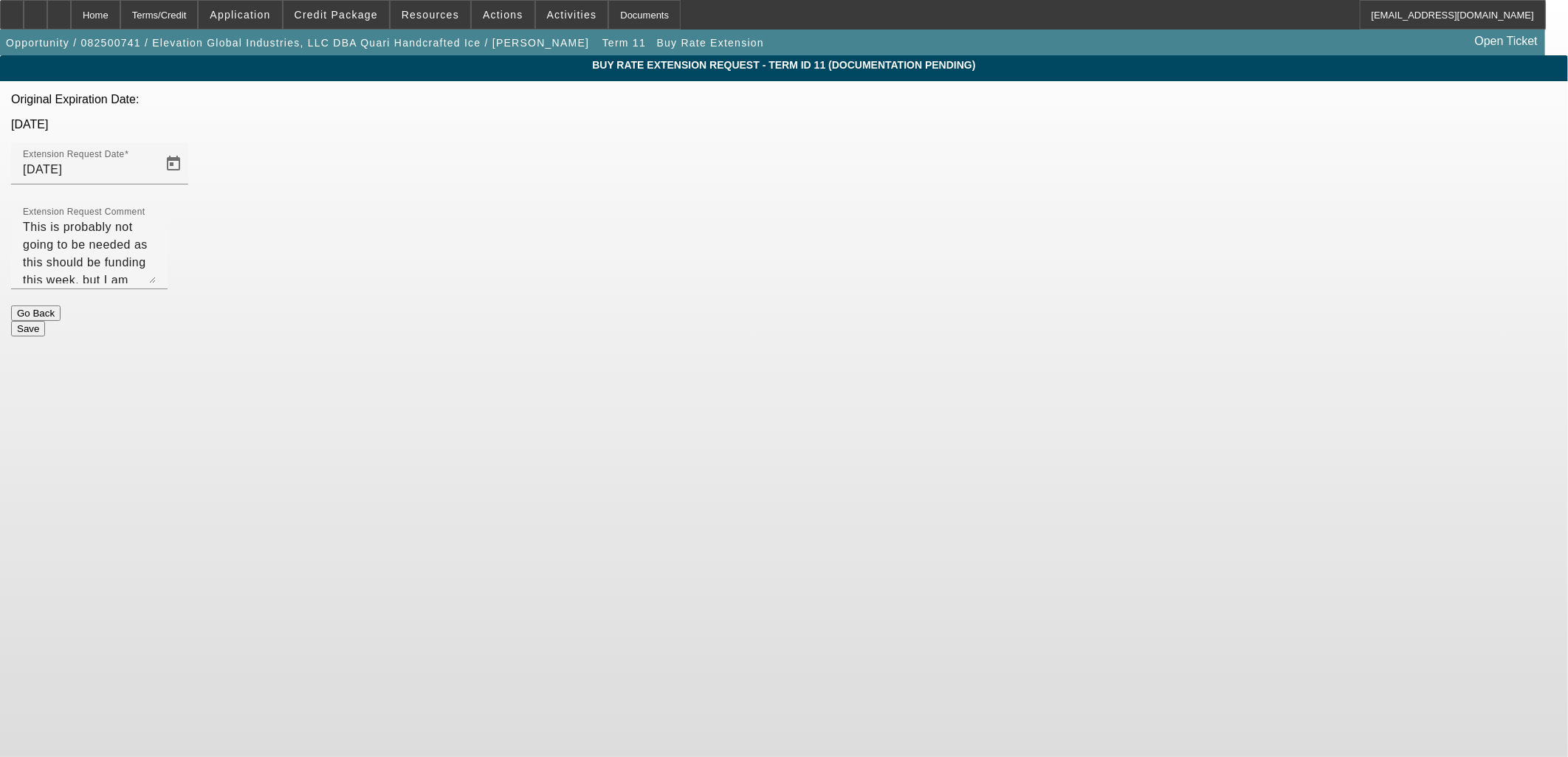
click at [45, 321] on button "Save" at bounding box center [28, 328] width 34 height 16
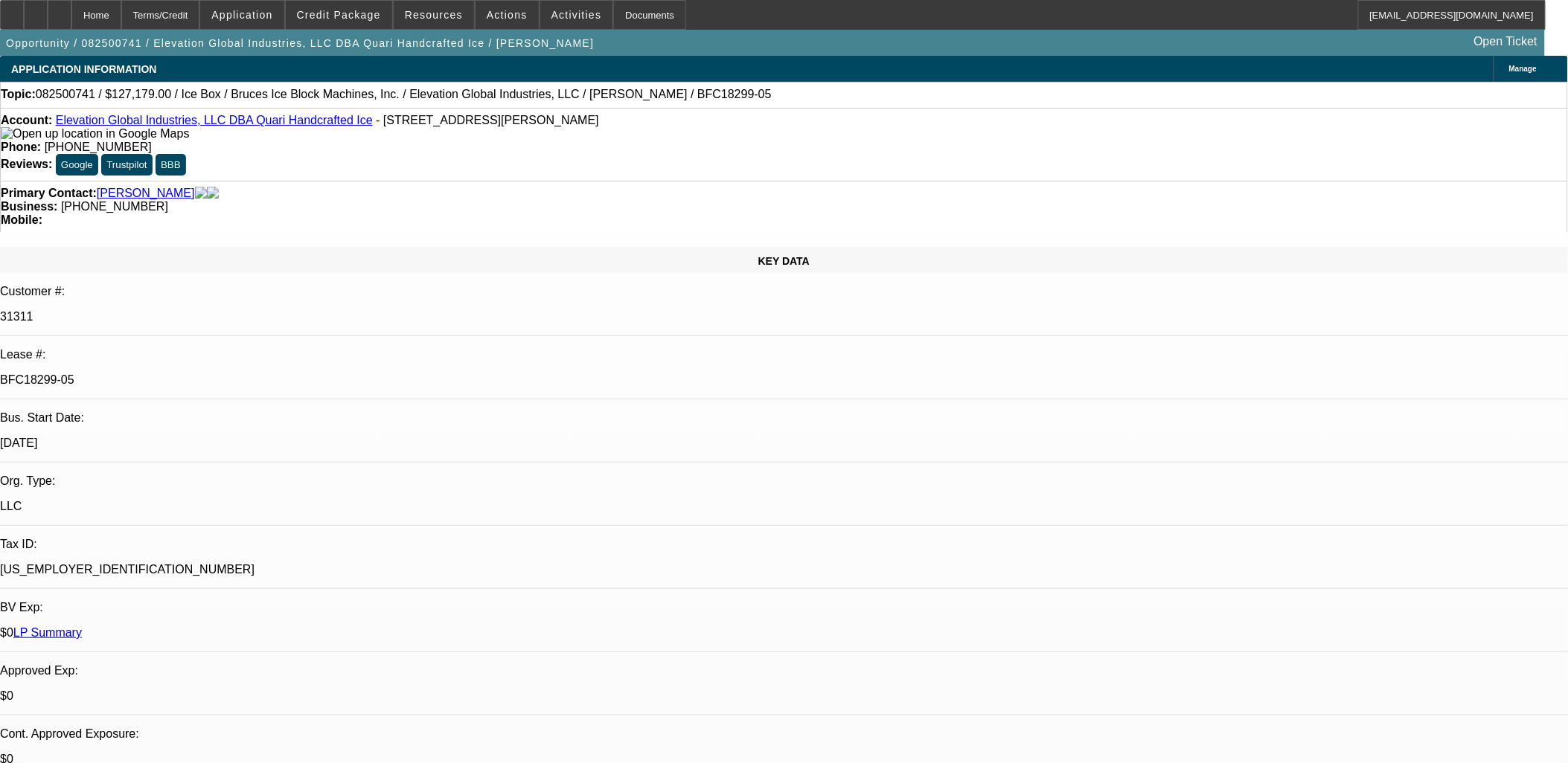
select select "0"
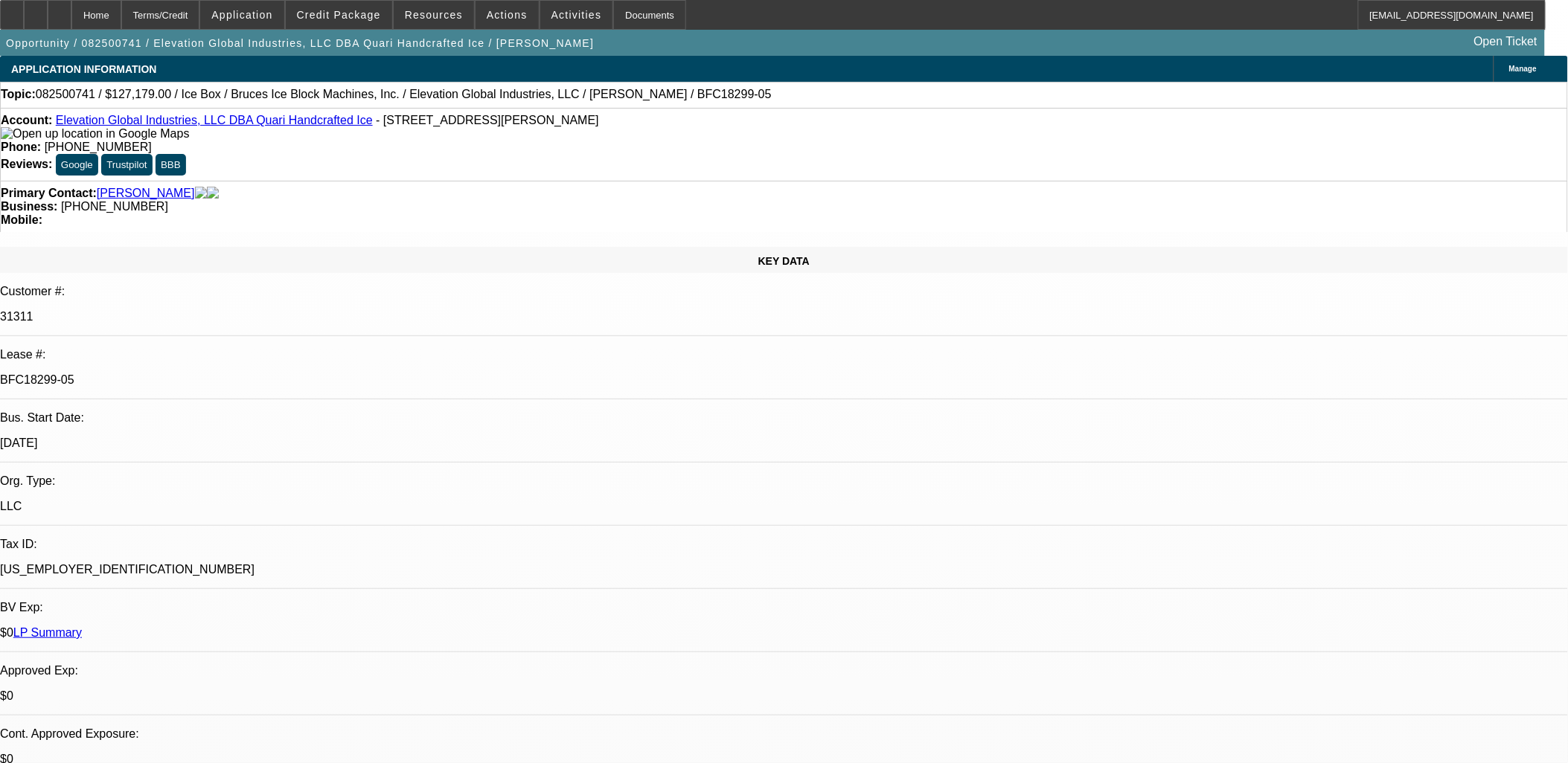
select select "0"
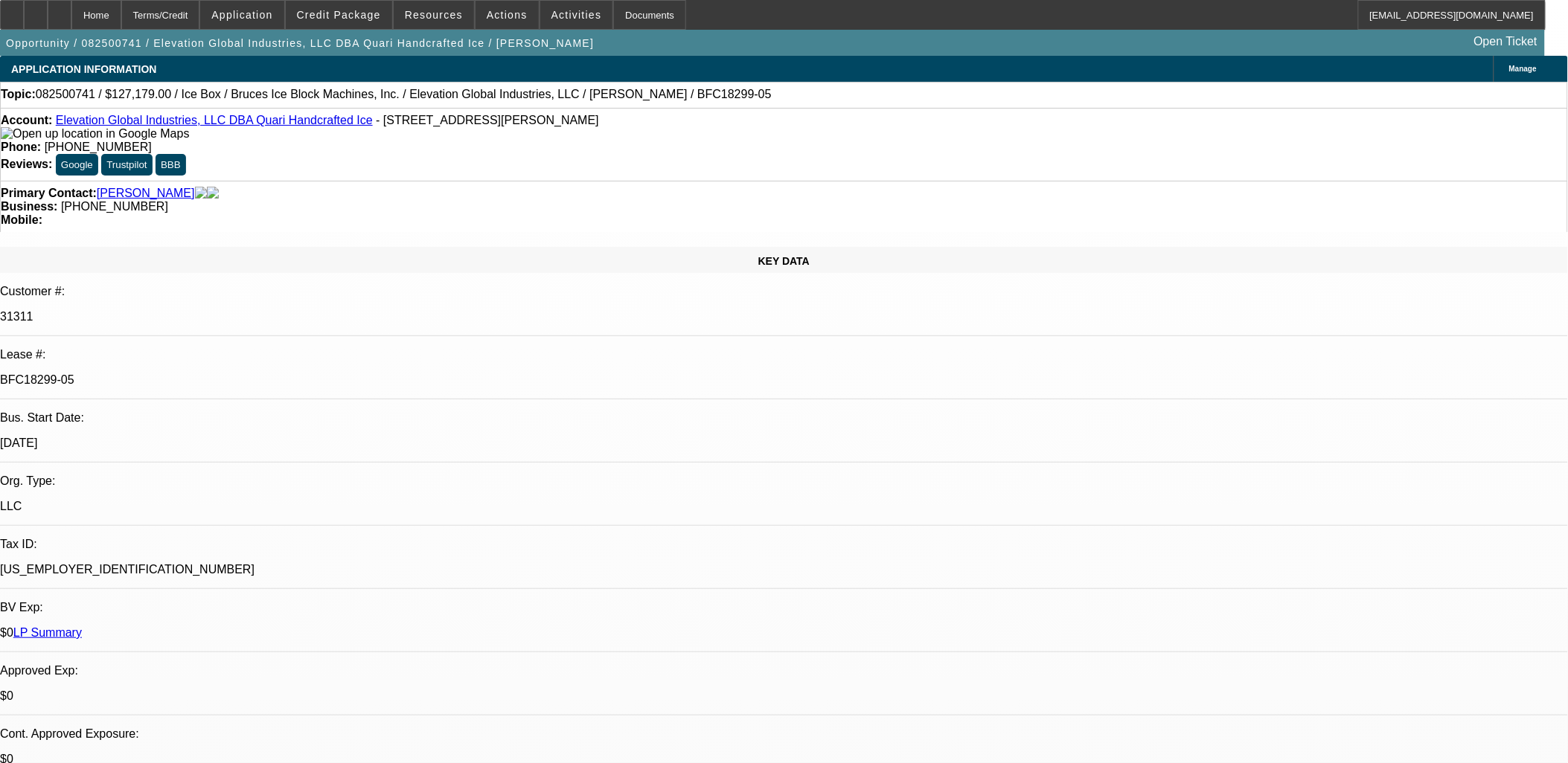
select select "0"
select select "1"
select select "6"
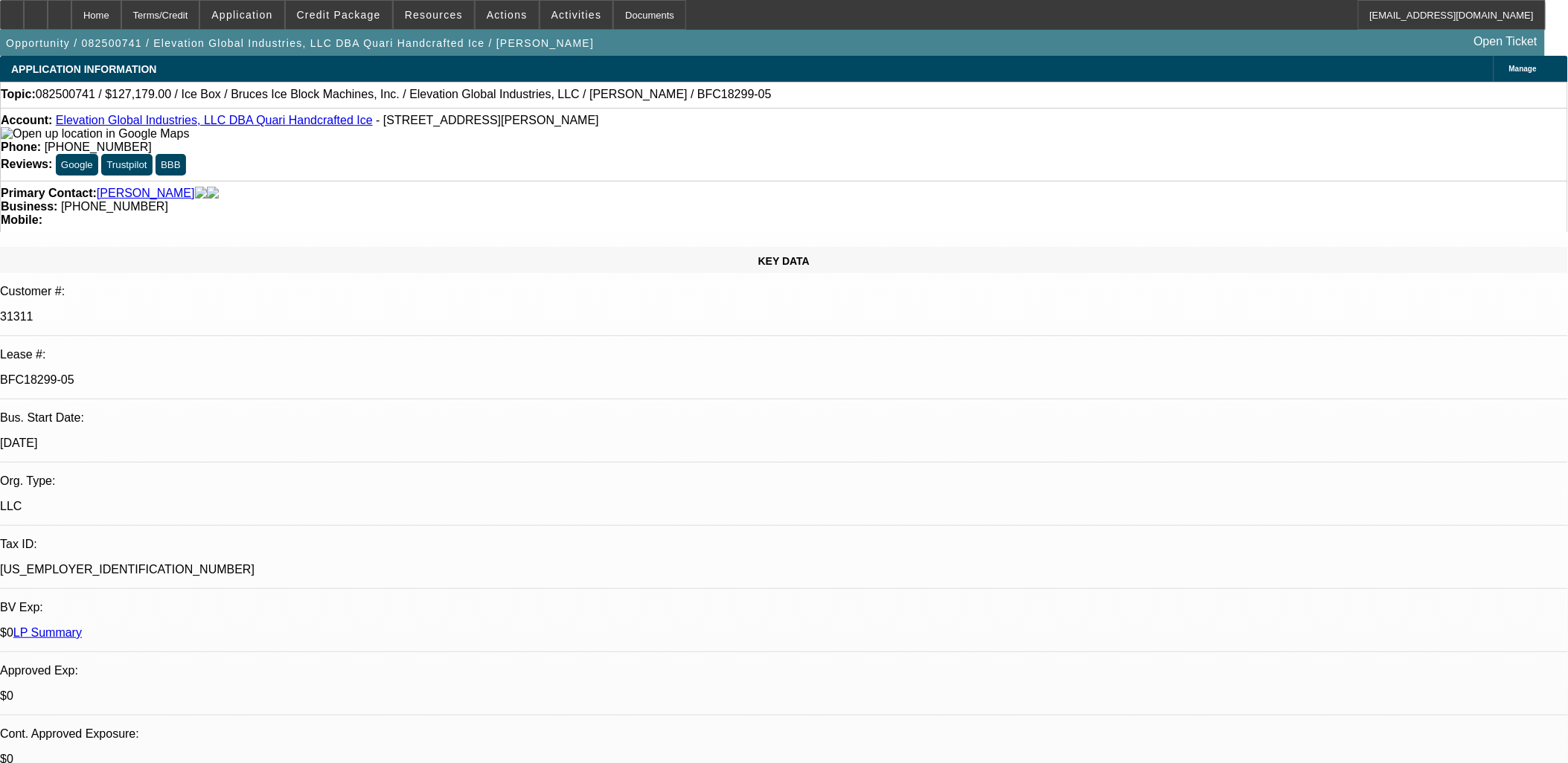
select select "1"
select select "6"
select select "1"
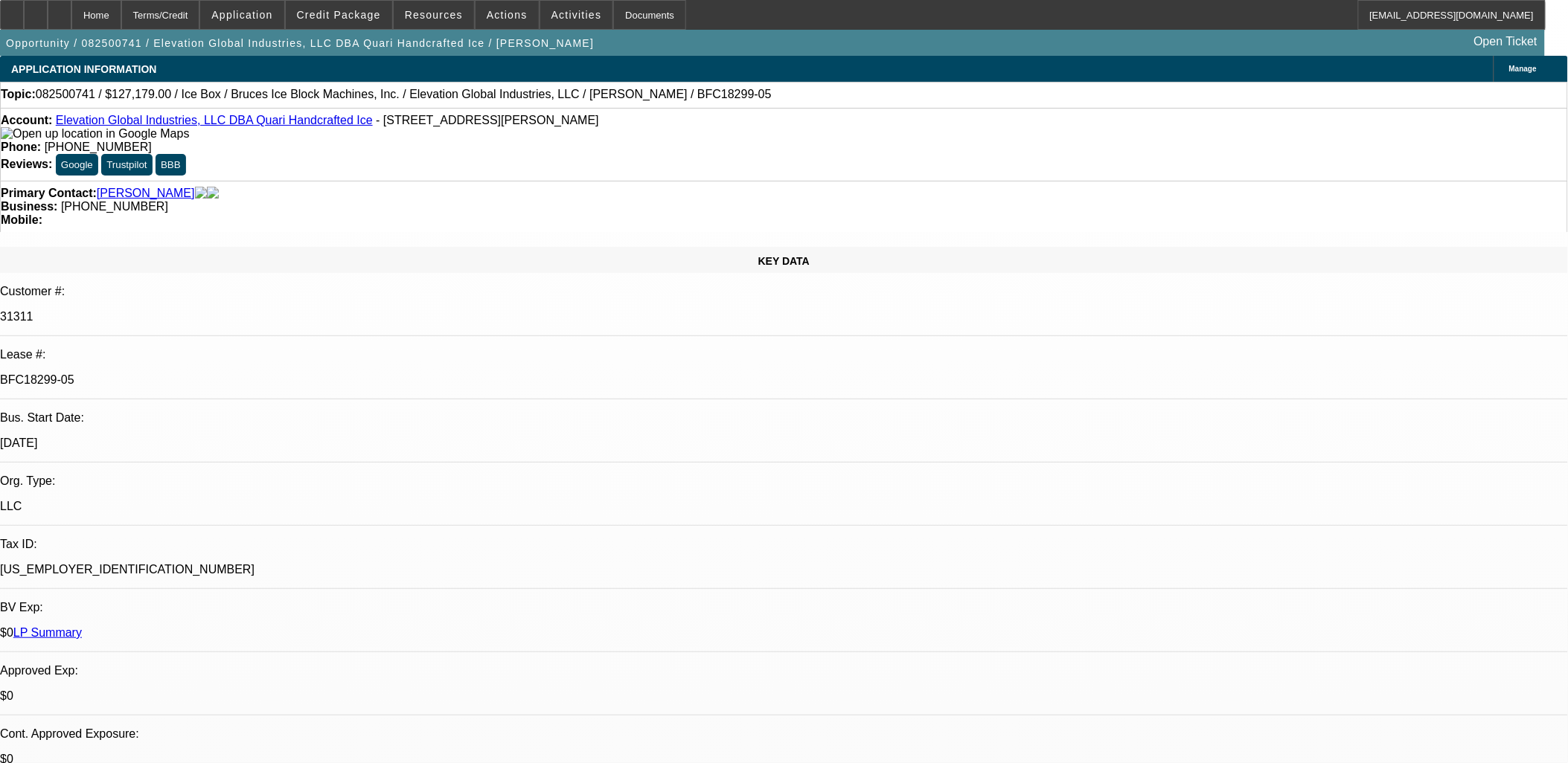
select select "6"
select select "1"
select select "6"
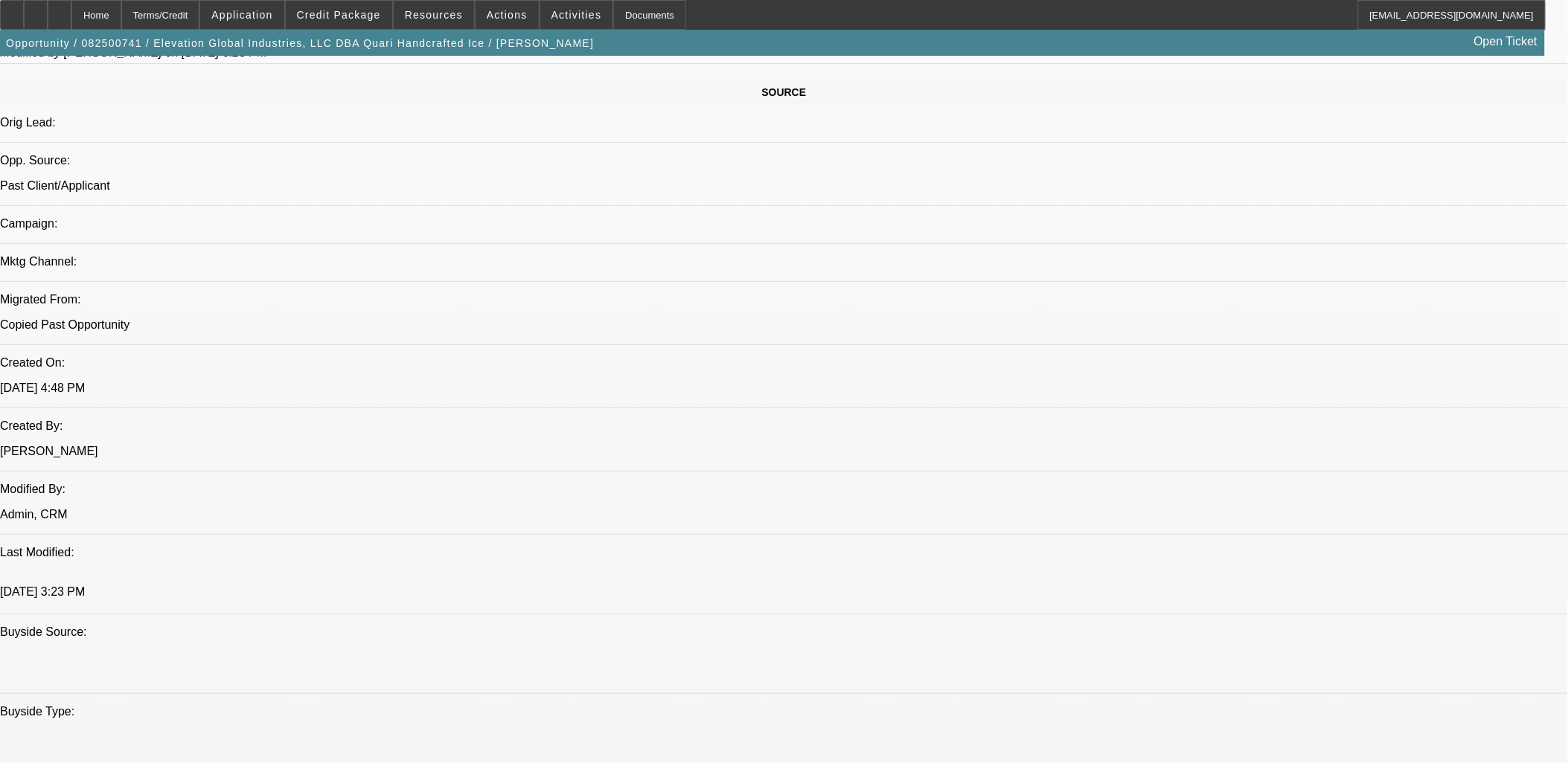
scroll to position [1156, 0]
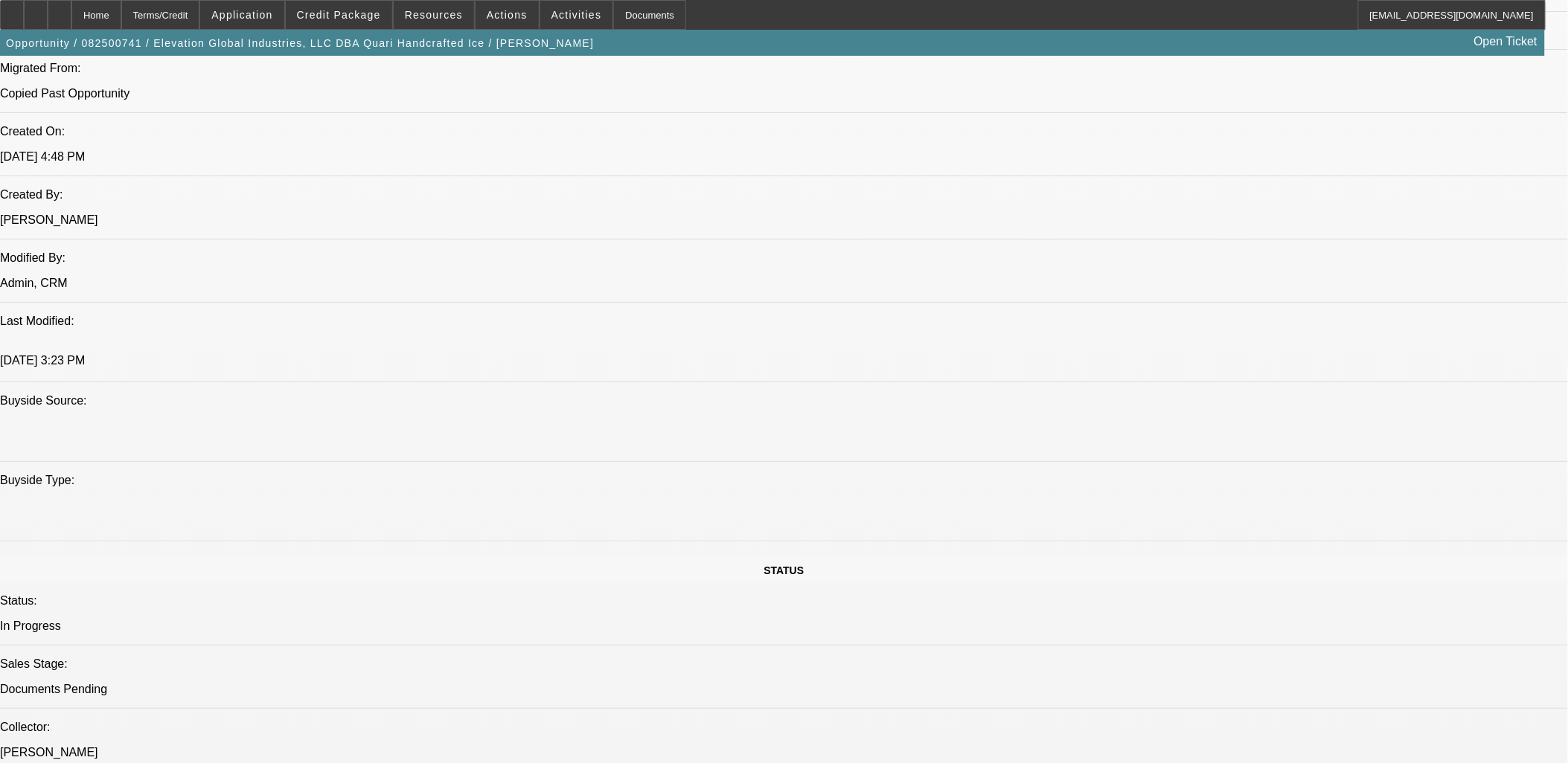
drag, startPoint x: 1157, startPoint y: 229, endPoint x: 1118, endPoint y: 254, distance: 46.3
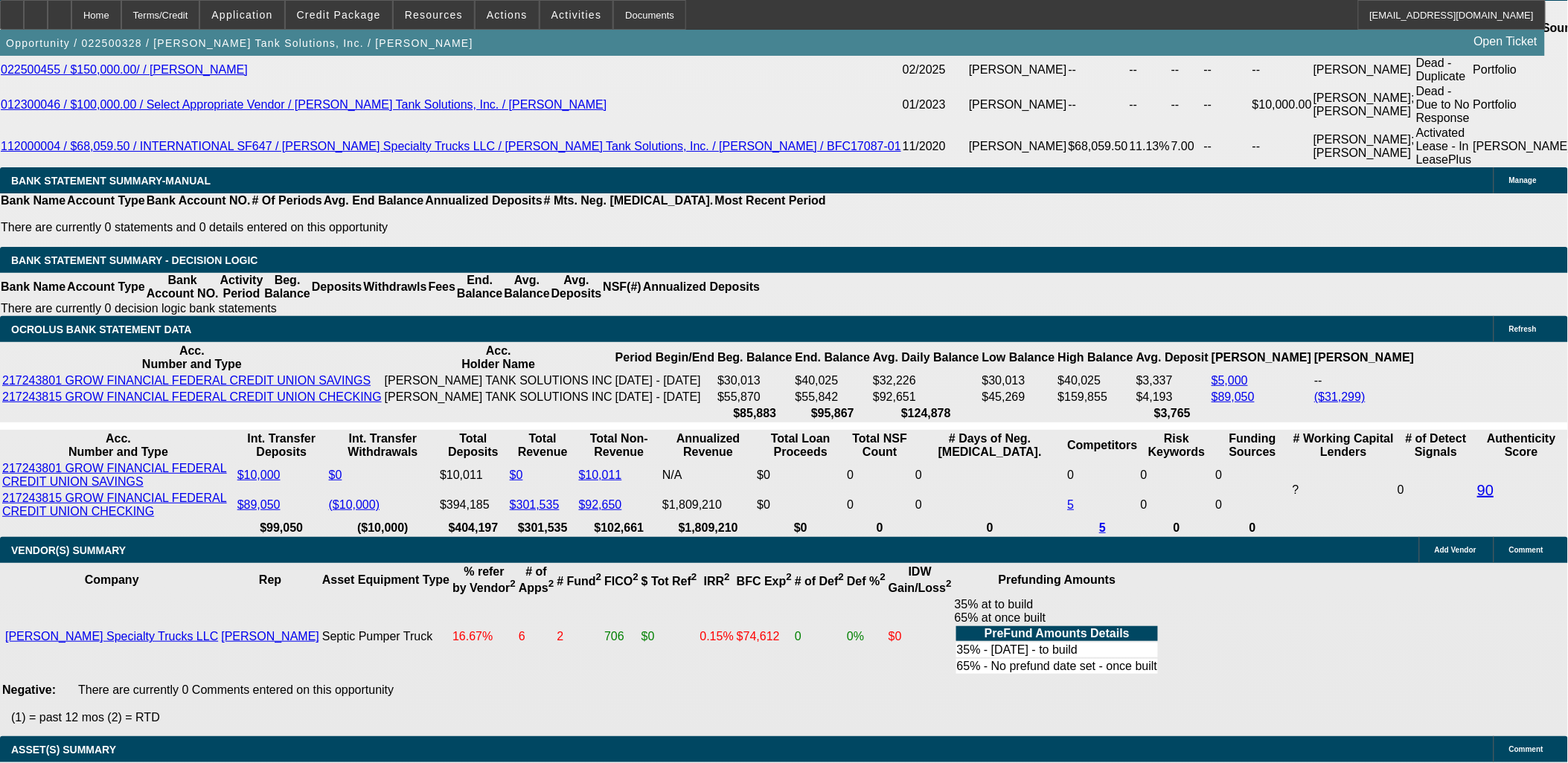
select select "0"
select select "2"
select select "0"
select select "2"
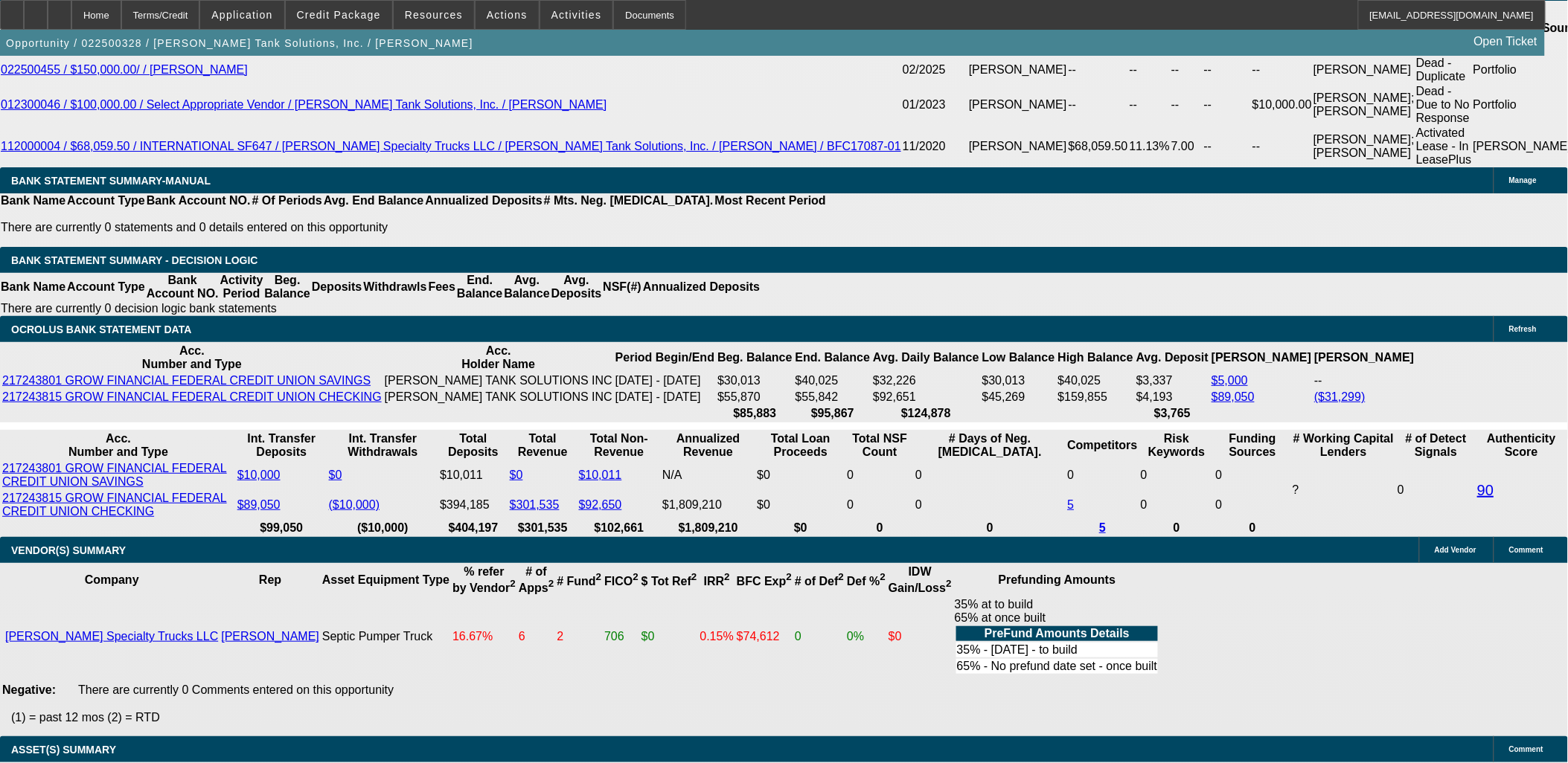
select select "0"
select select "2"
select select "0"
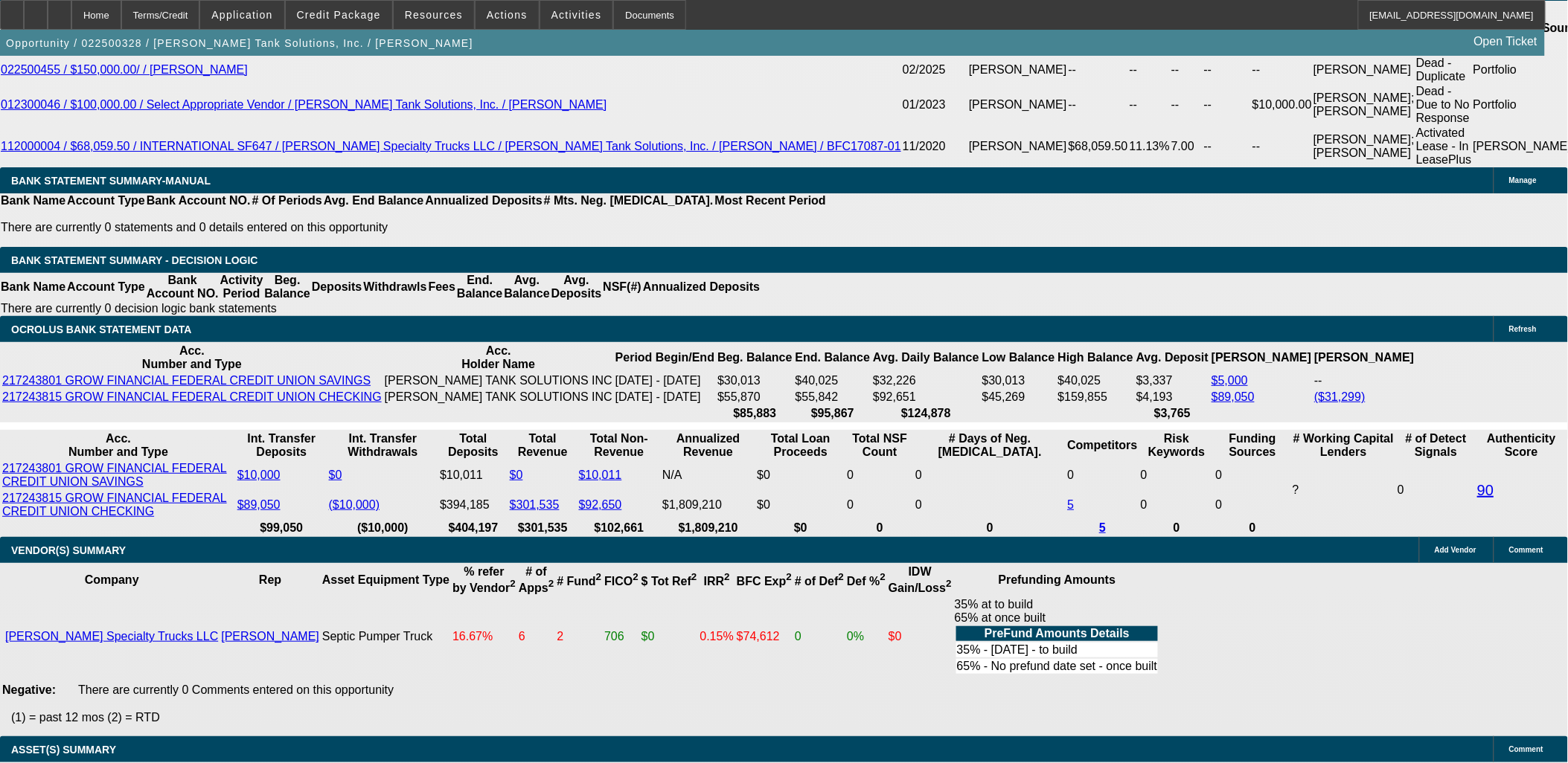
select select "2"
select select "0"
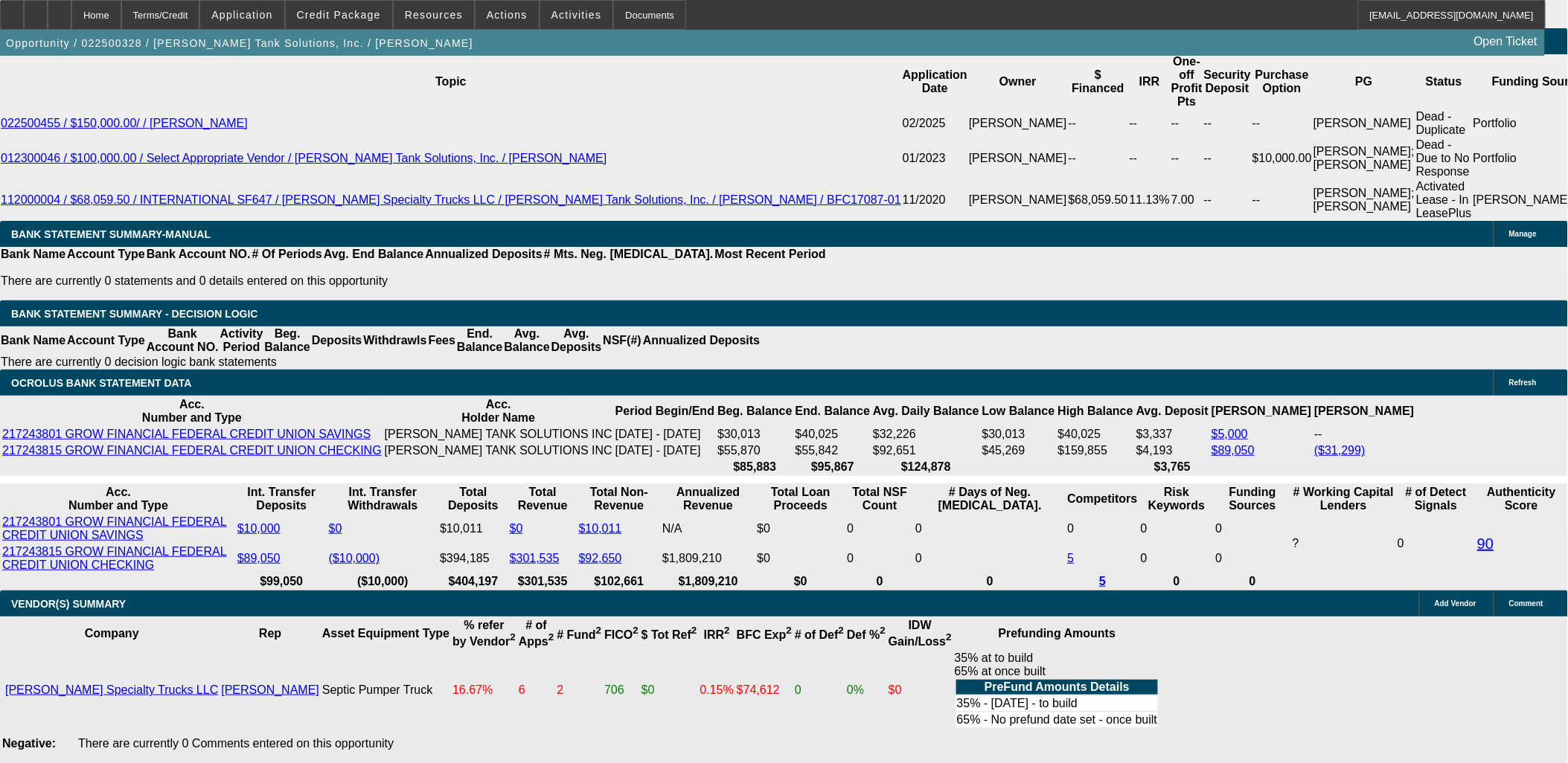
select select "1"
select select "2"
select select "6"
select select "1"
select select "2"
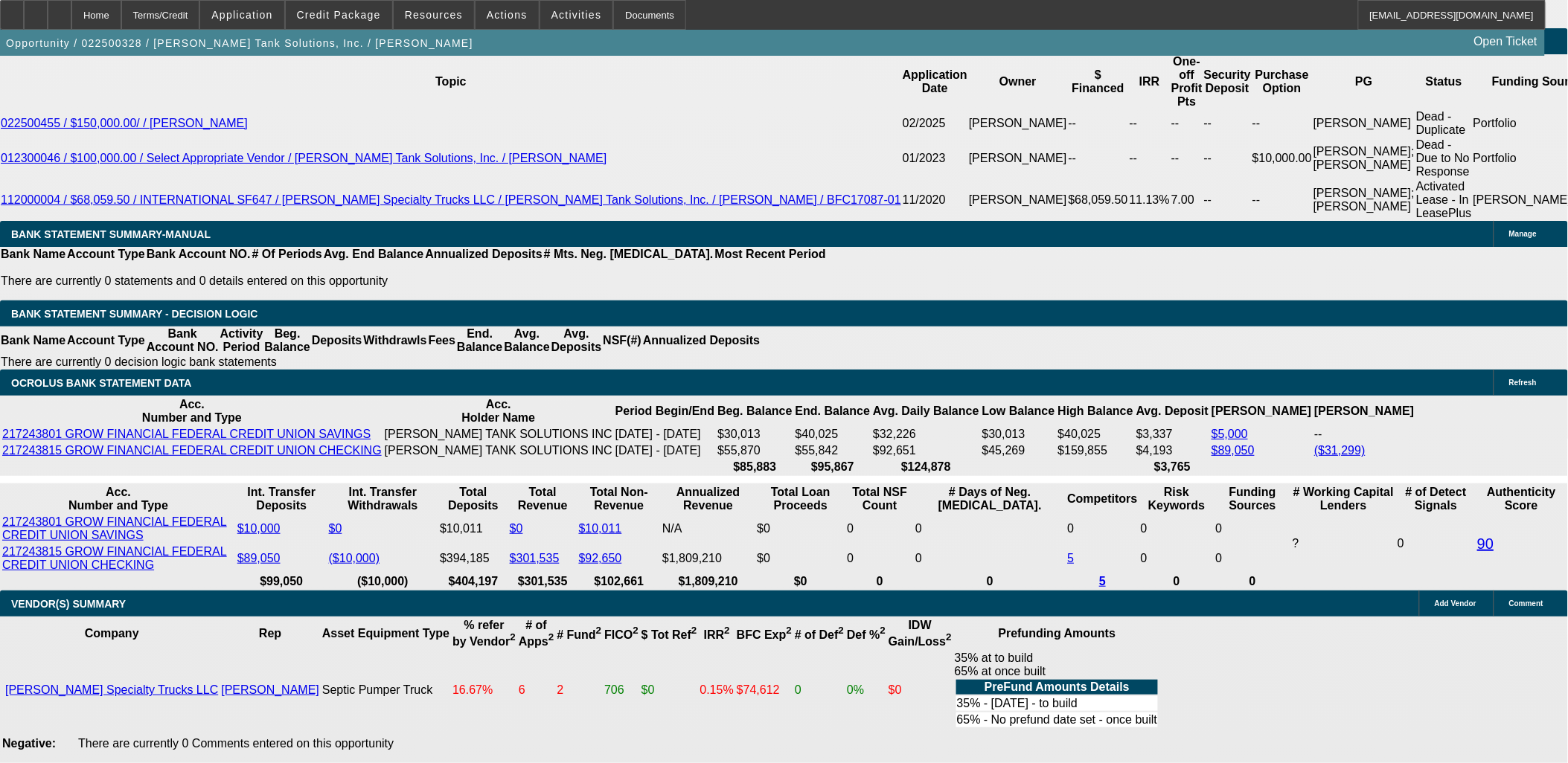
select select "6"
select select "1"
select select "2"
select select "6"
select select "1"
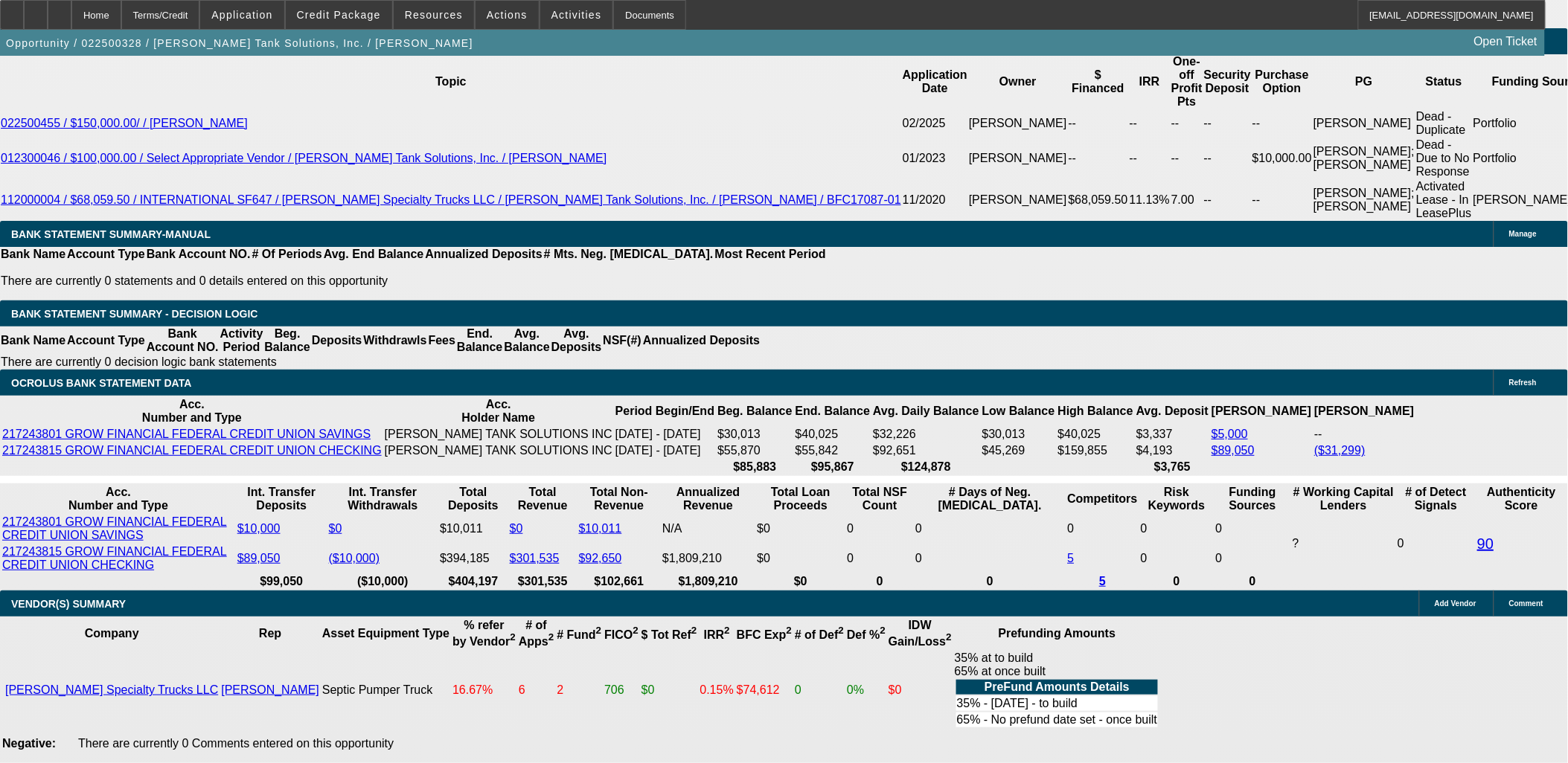
select select "2"
select select "6"
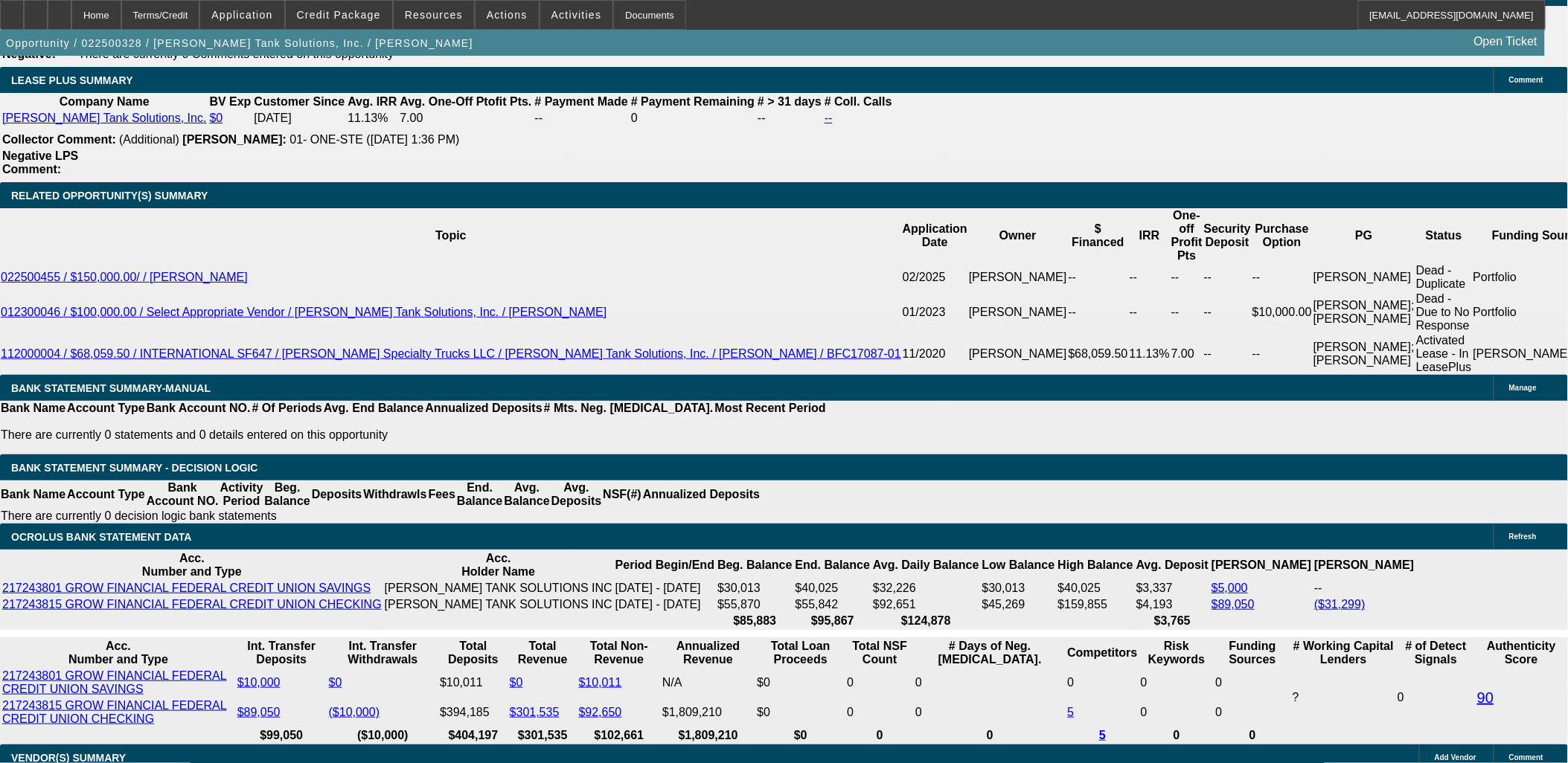
scroll to position [42, 0]
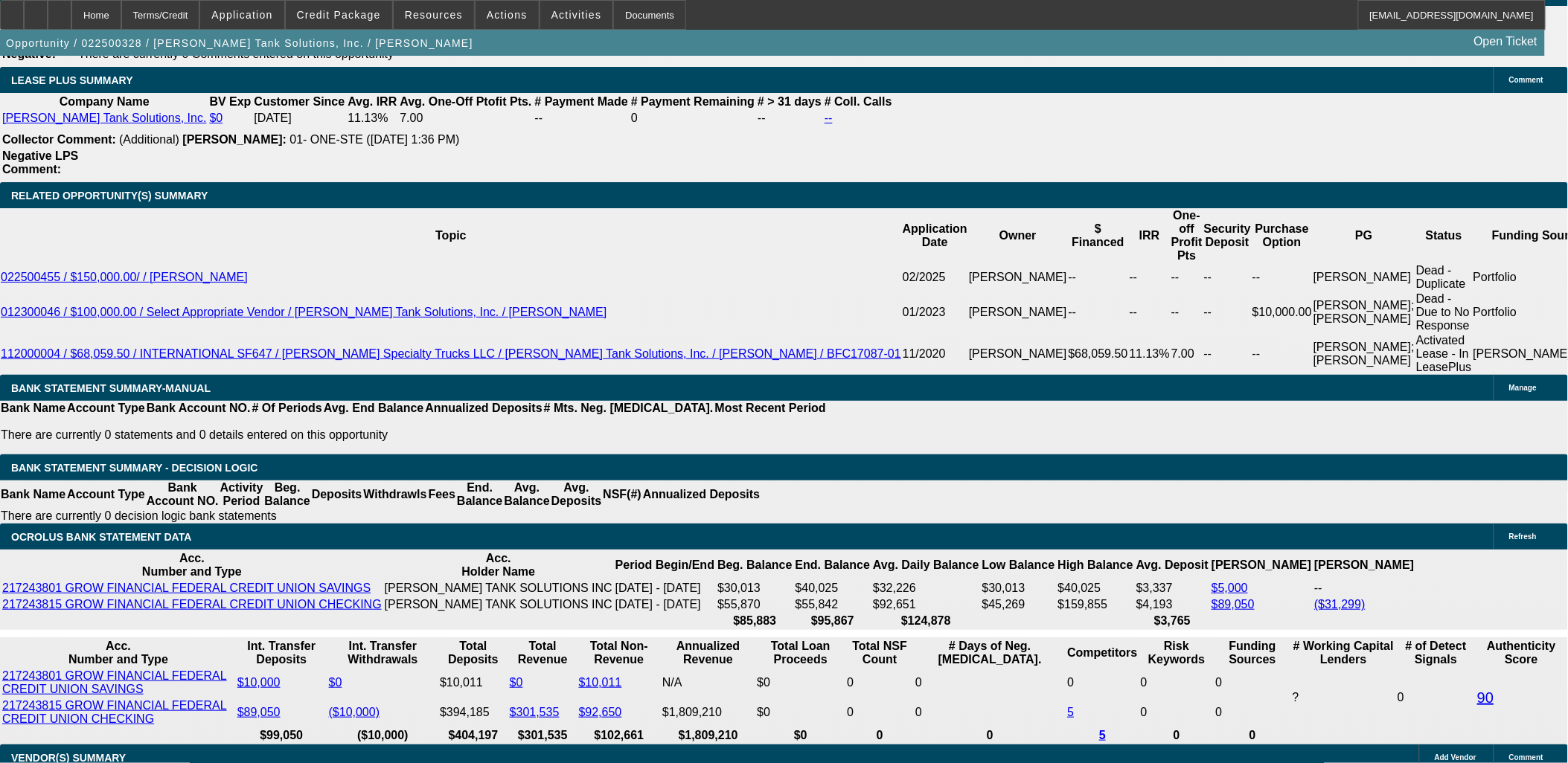
scroll to position [909, 0]
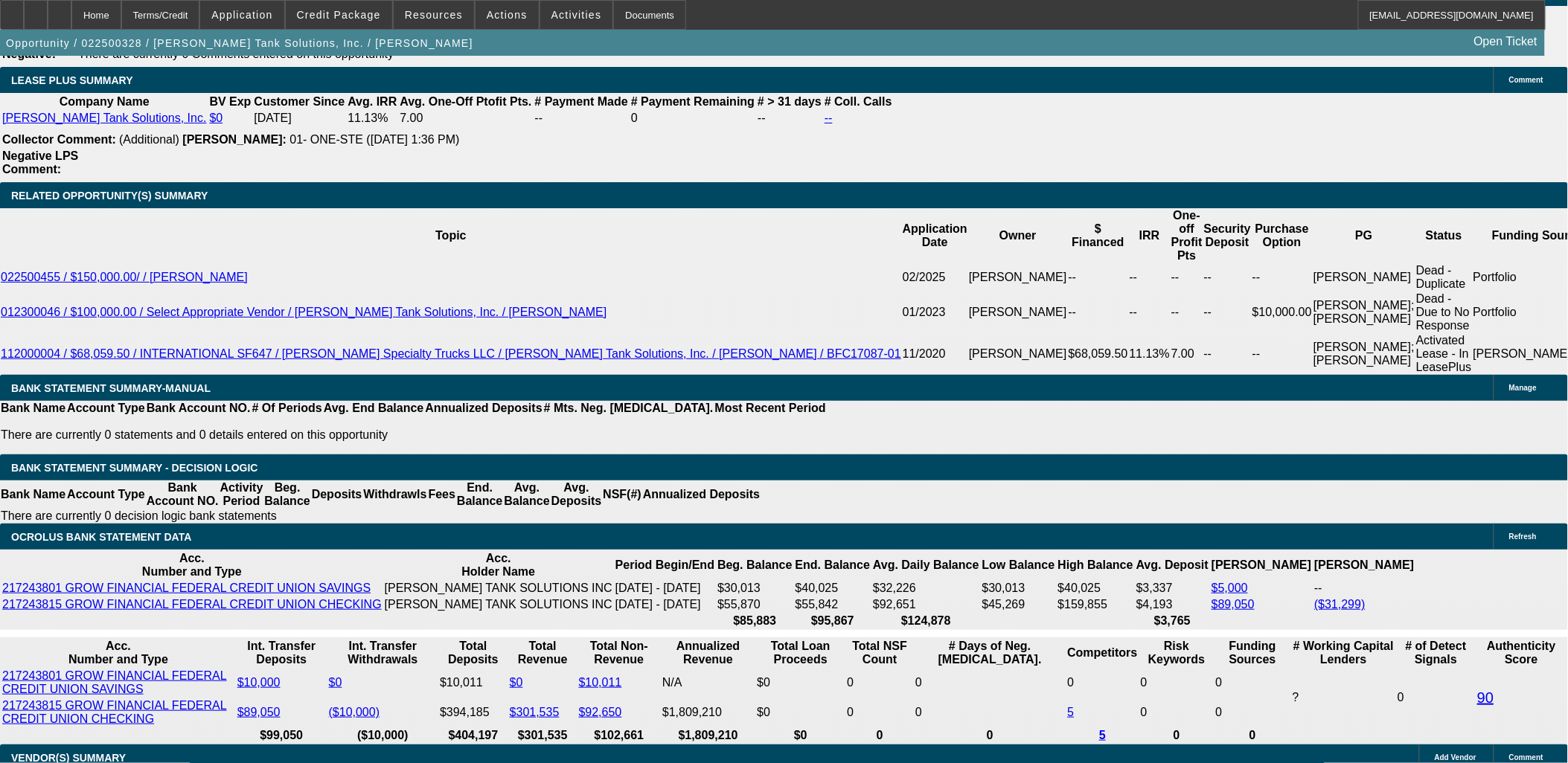
scroll to position [4694, 0]
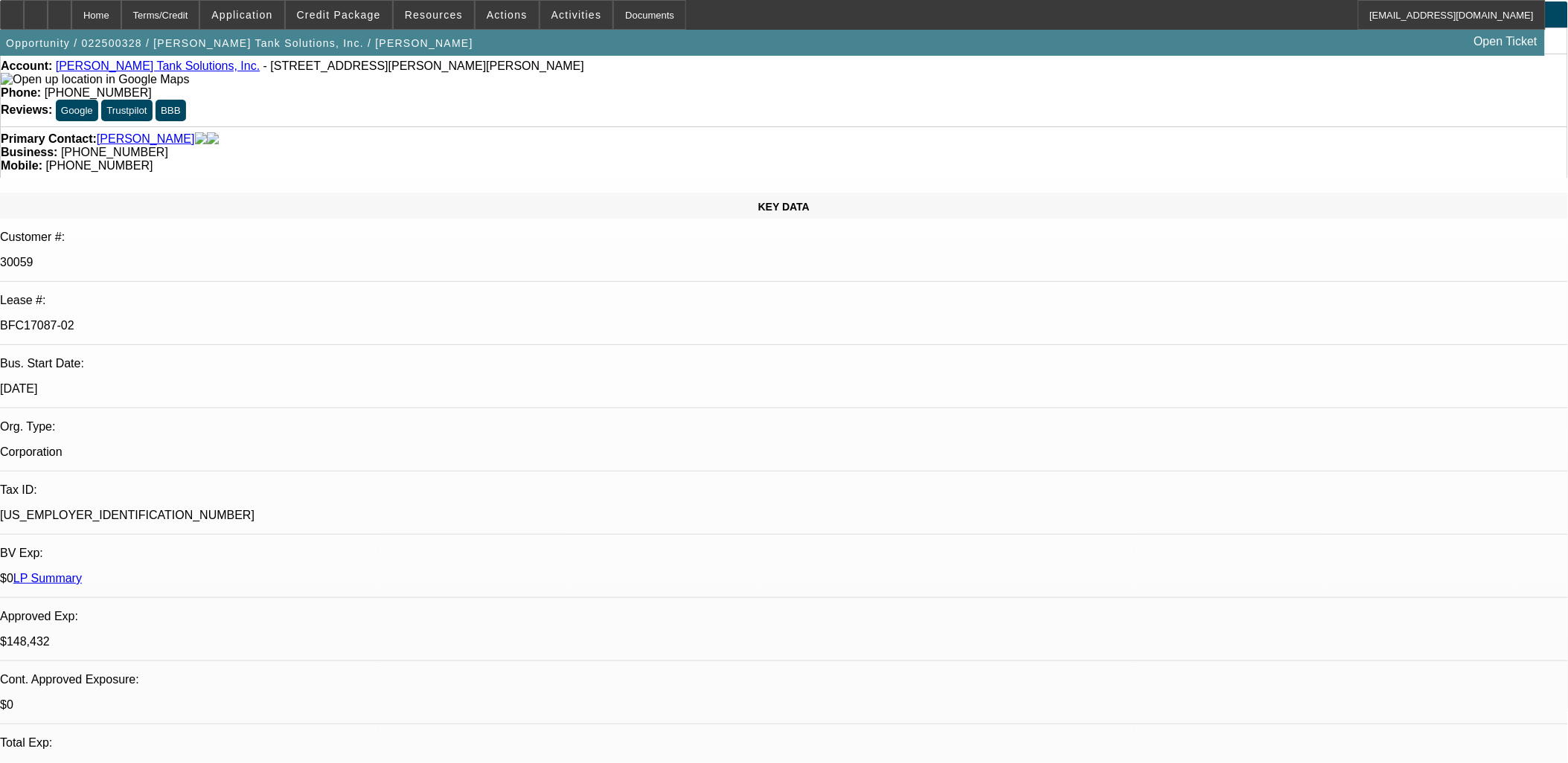
scroll to position [0, 0]
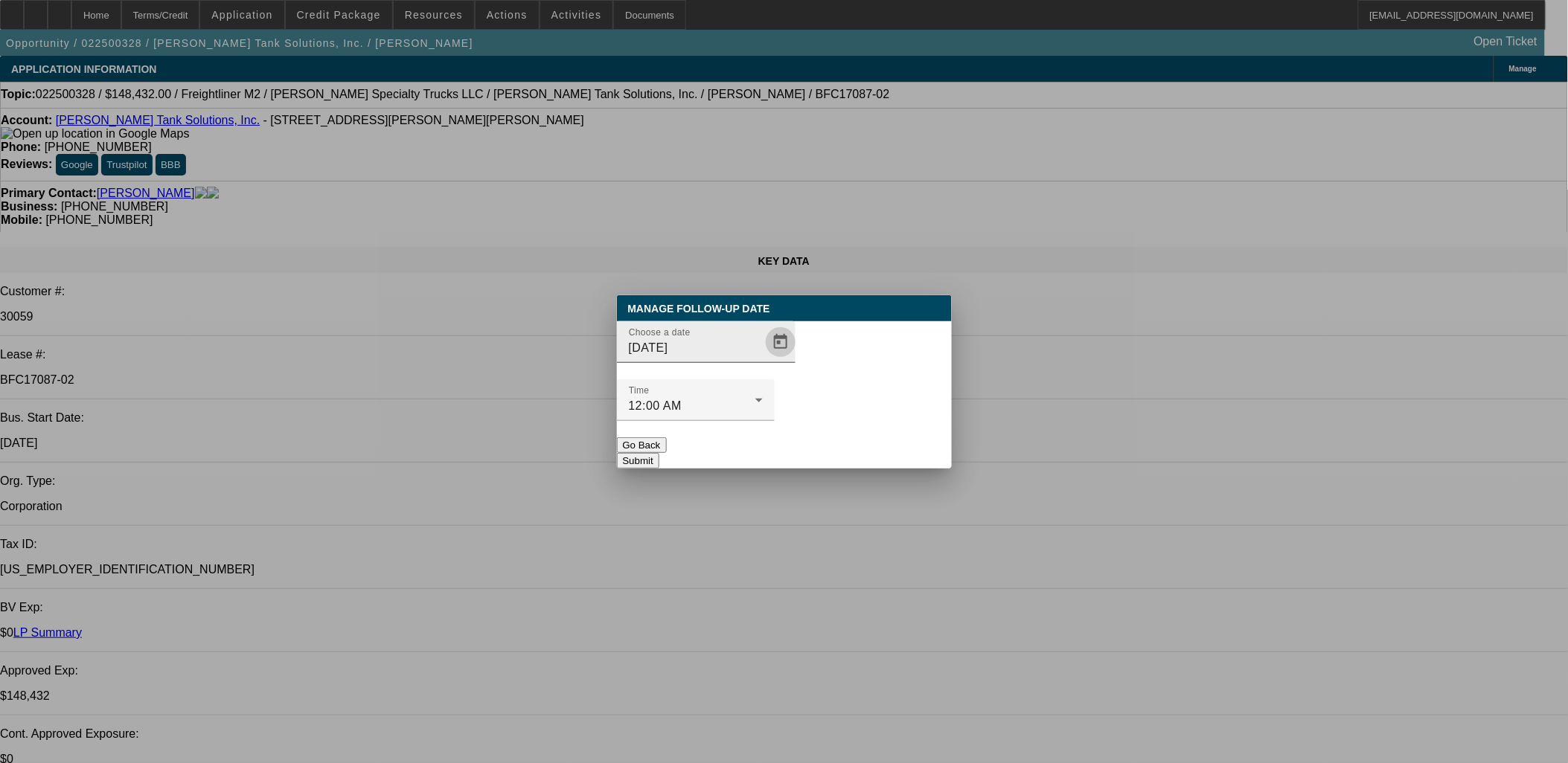
click at [762, 360] on span "Open calendar" at bounding box center [780, 342] width 35 height 35
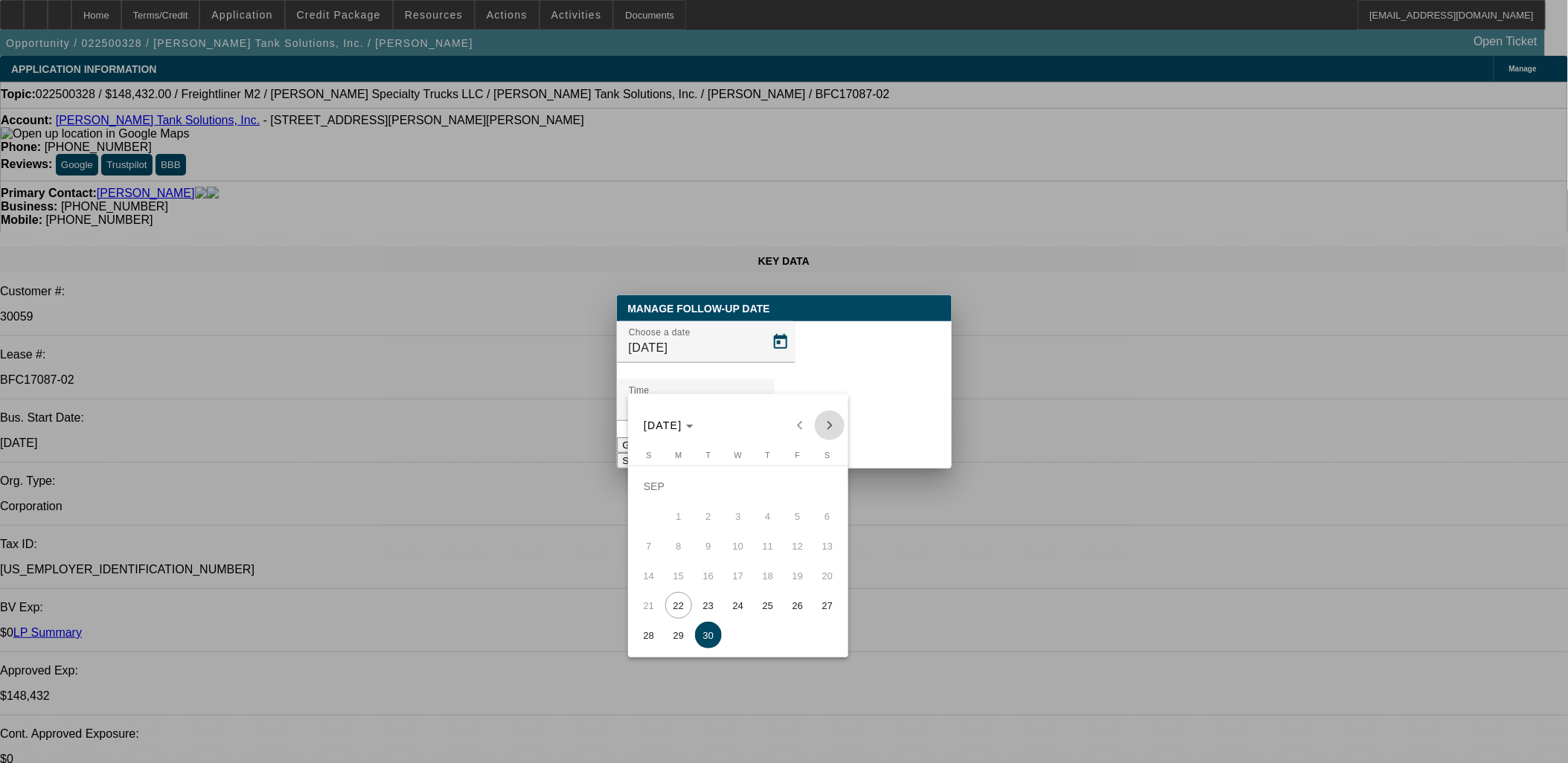
click at [821, 434] on span "Next month" at bounding box center [829, 425] width 30 height 30
click at [792, 422] on span "Previous month" at bounding box center [800, 425] width 30 height 30
click at [855, 416] on div at bounding box center [784, 382] width 1568 height 763
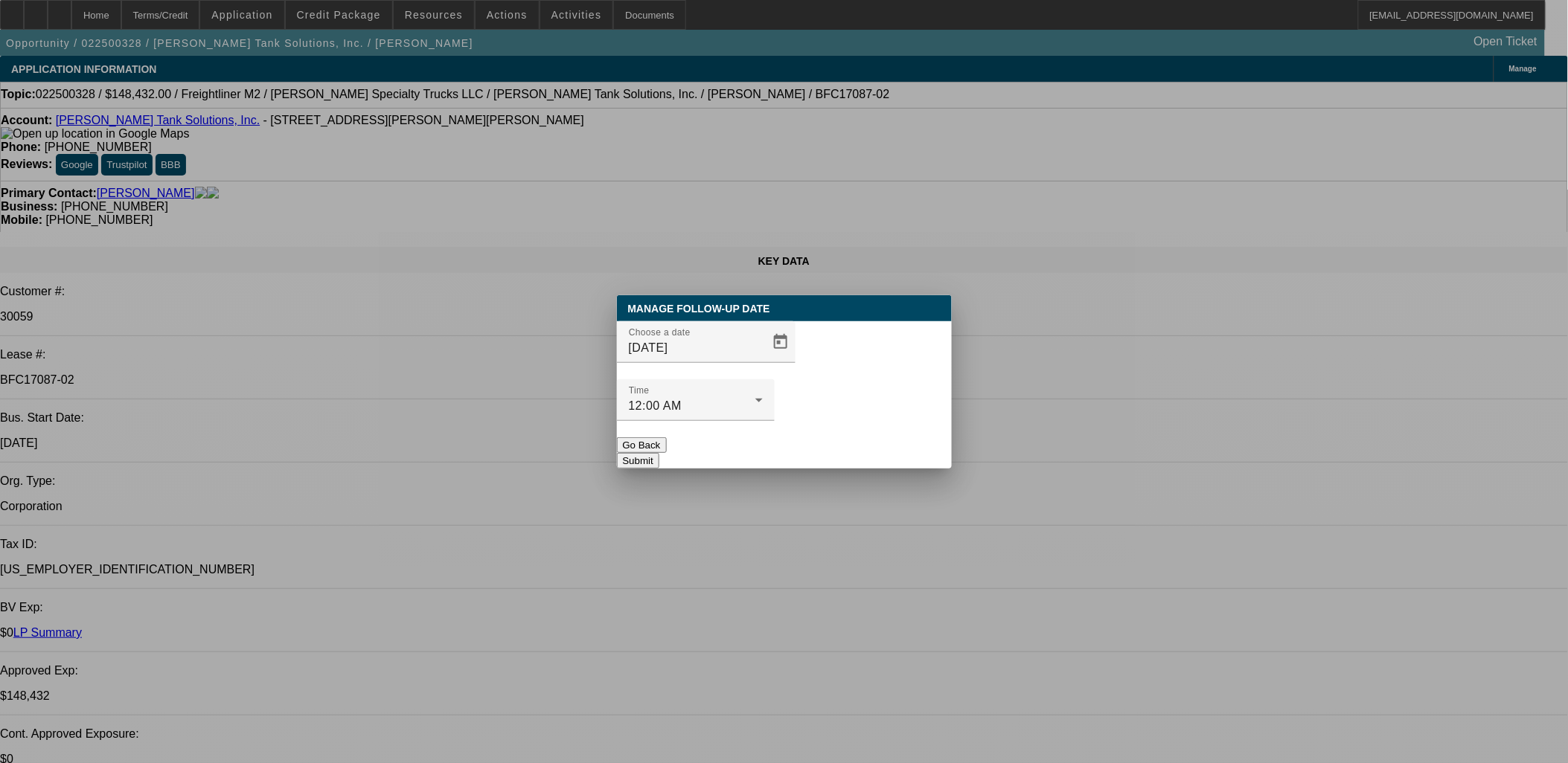
drag, startPoint x: 823, startPoint y: 412, endPoint x: 830, endPoint y: 417, distance: 8.6
click at [659, 453] on button "Submit" at bounding box center [638, 461] width 42 height 16
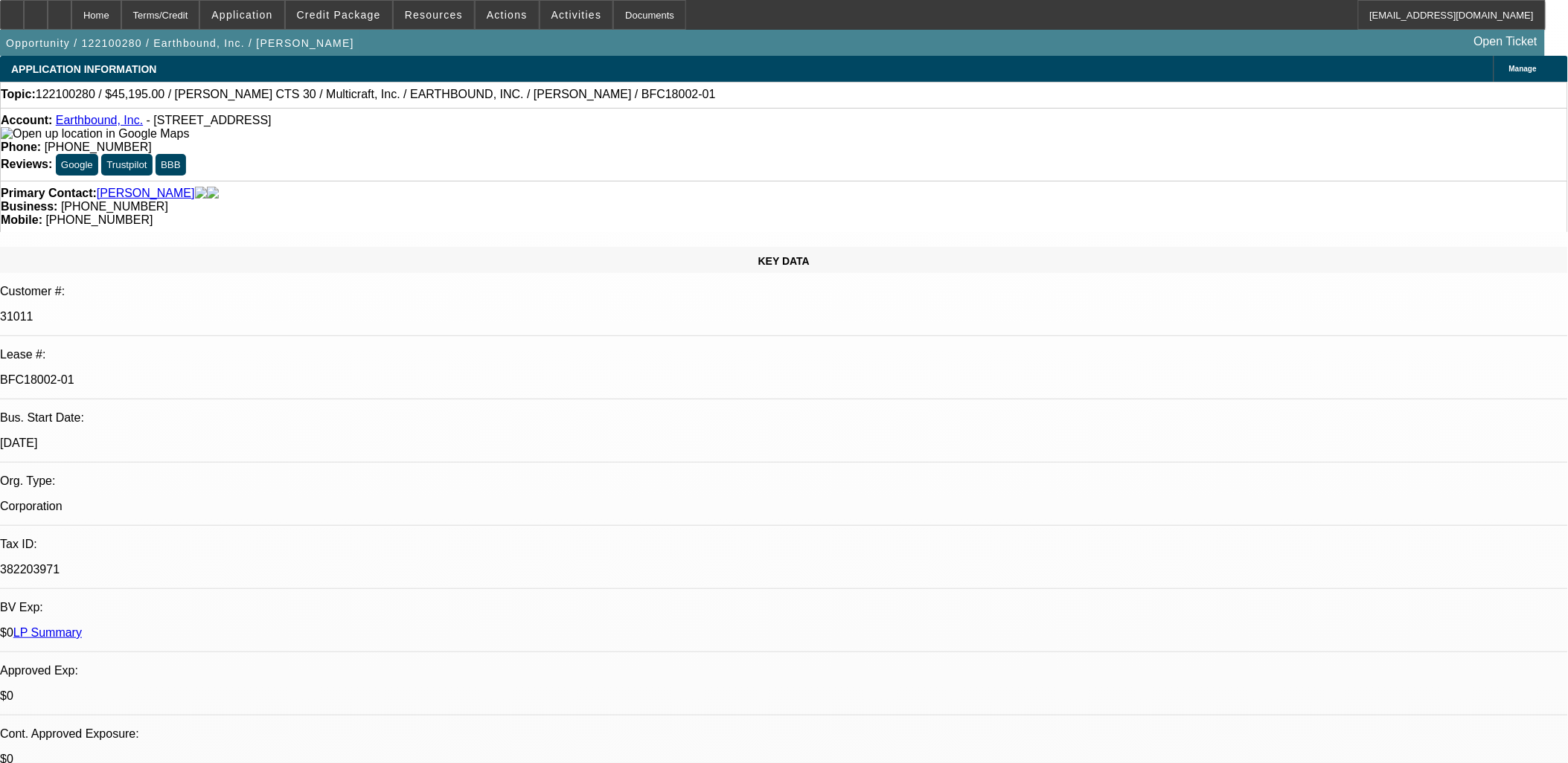
select select "0"
select select "2"
select select "0"
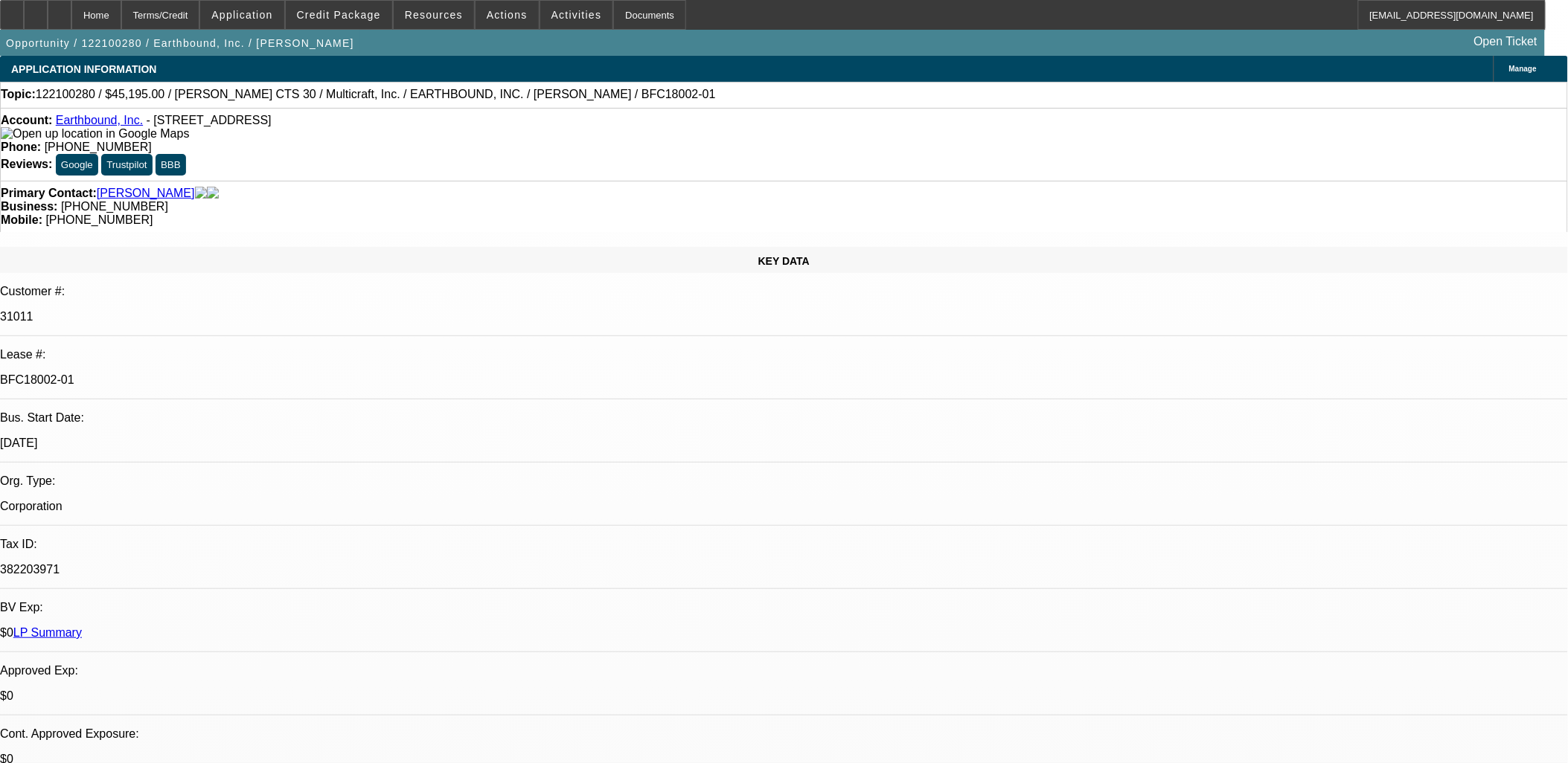
select select "0"
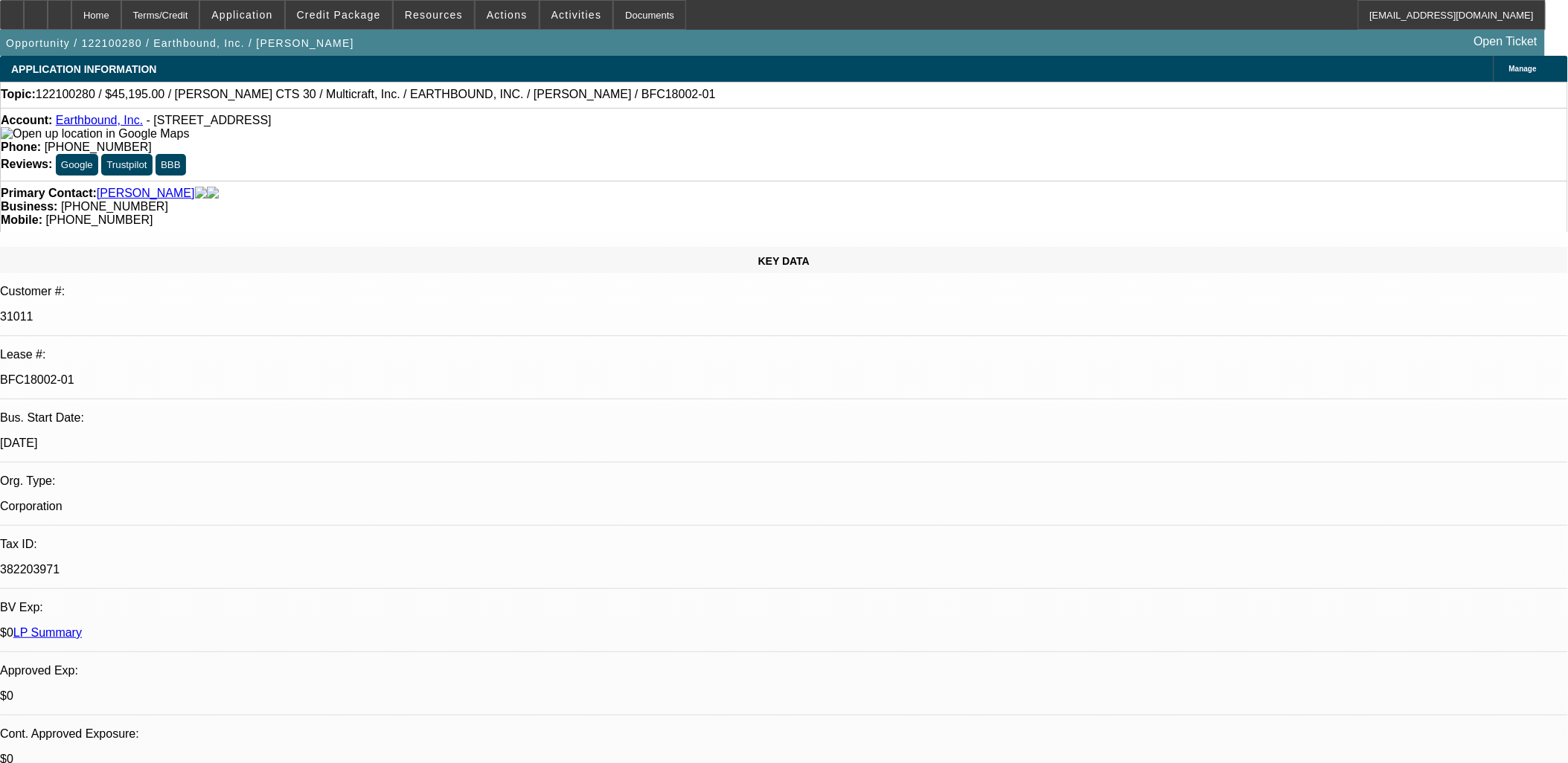
select select "0"
select select "1"
select select "2"
select select "6"
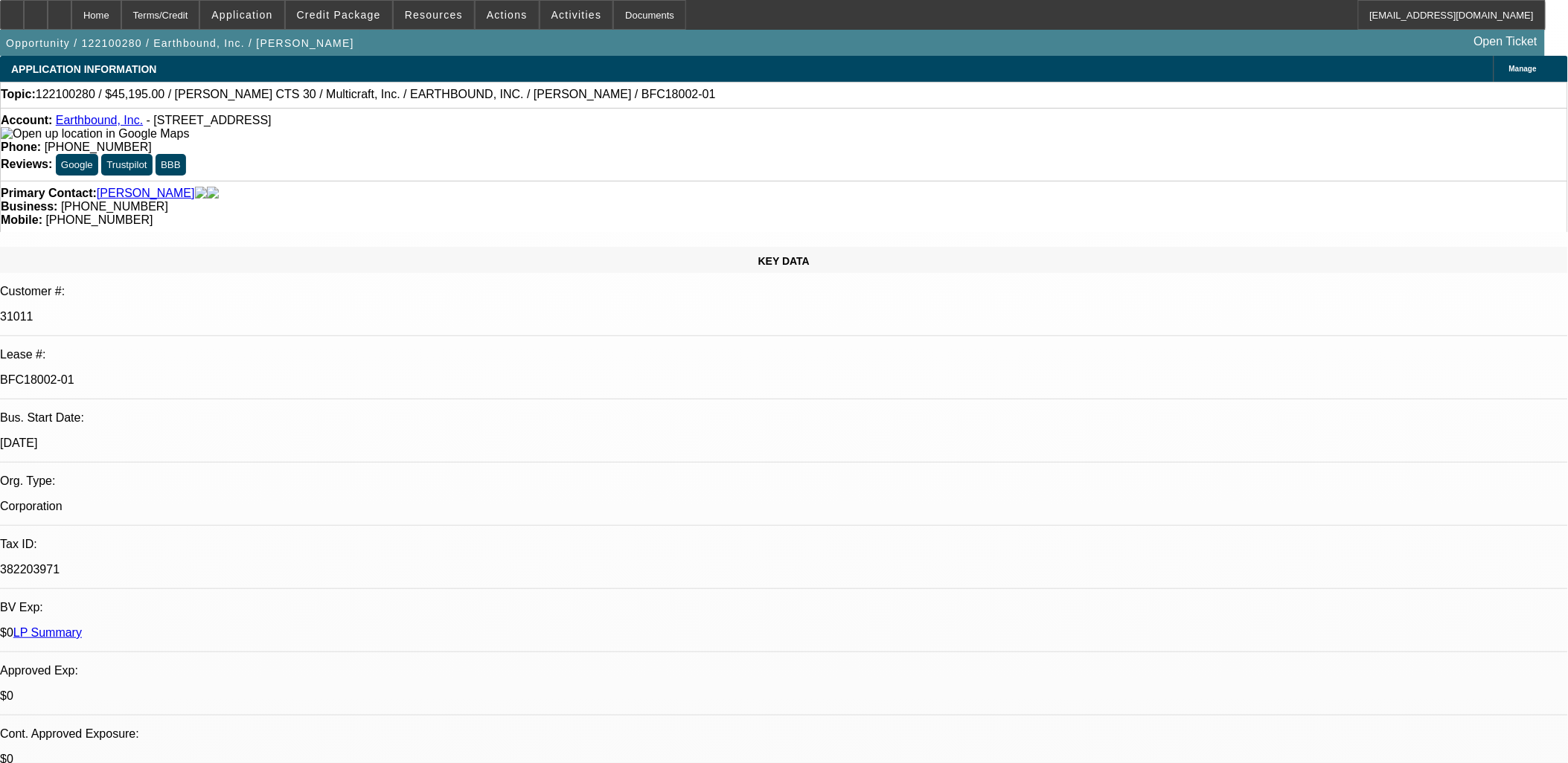
select select "1"
select select "6"
select select "1"
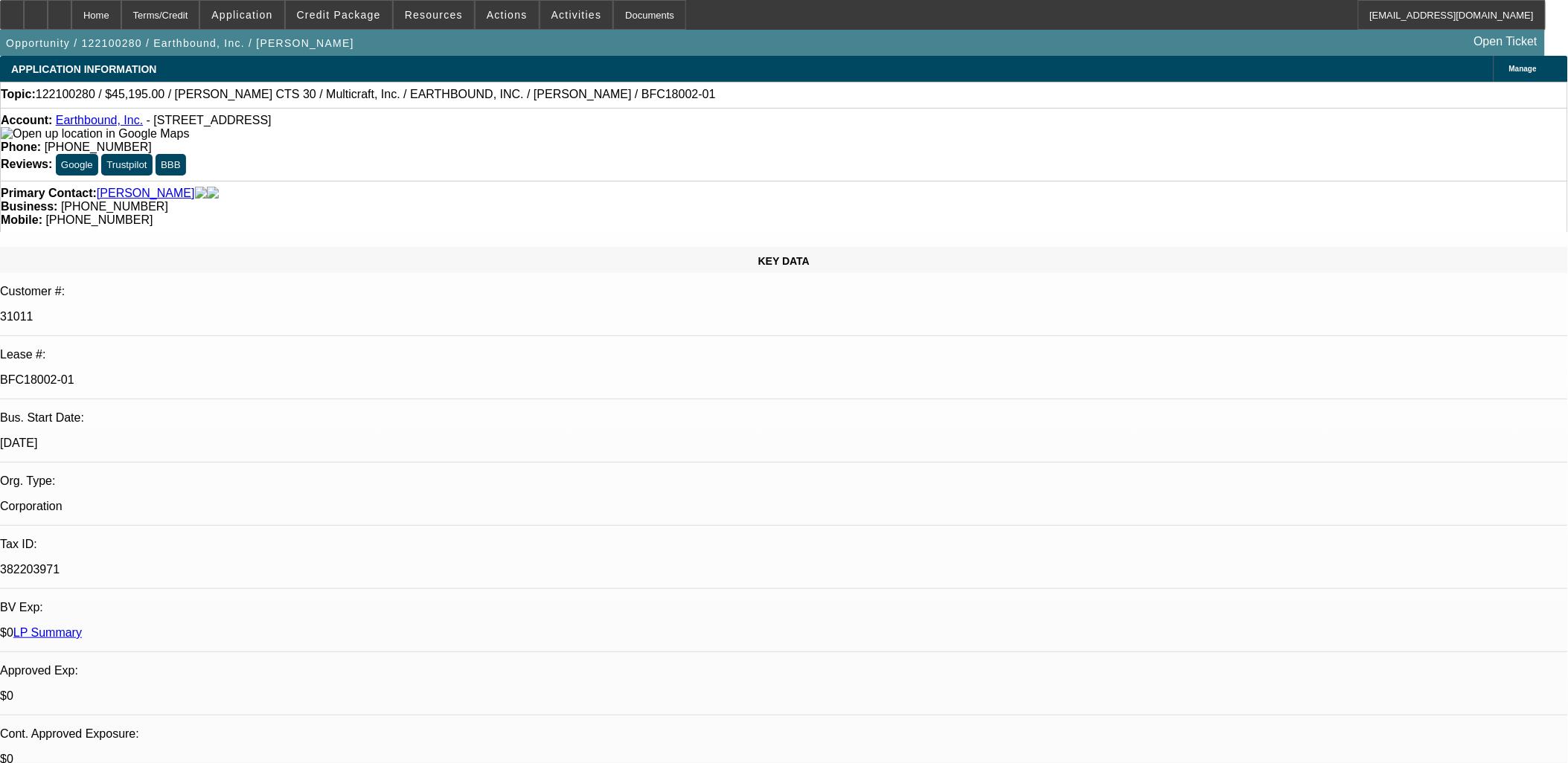
select select "6"
select select "1"
select select "6"
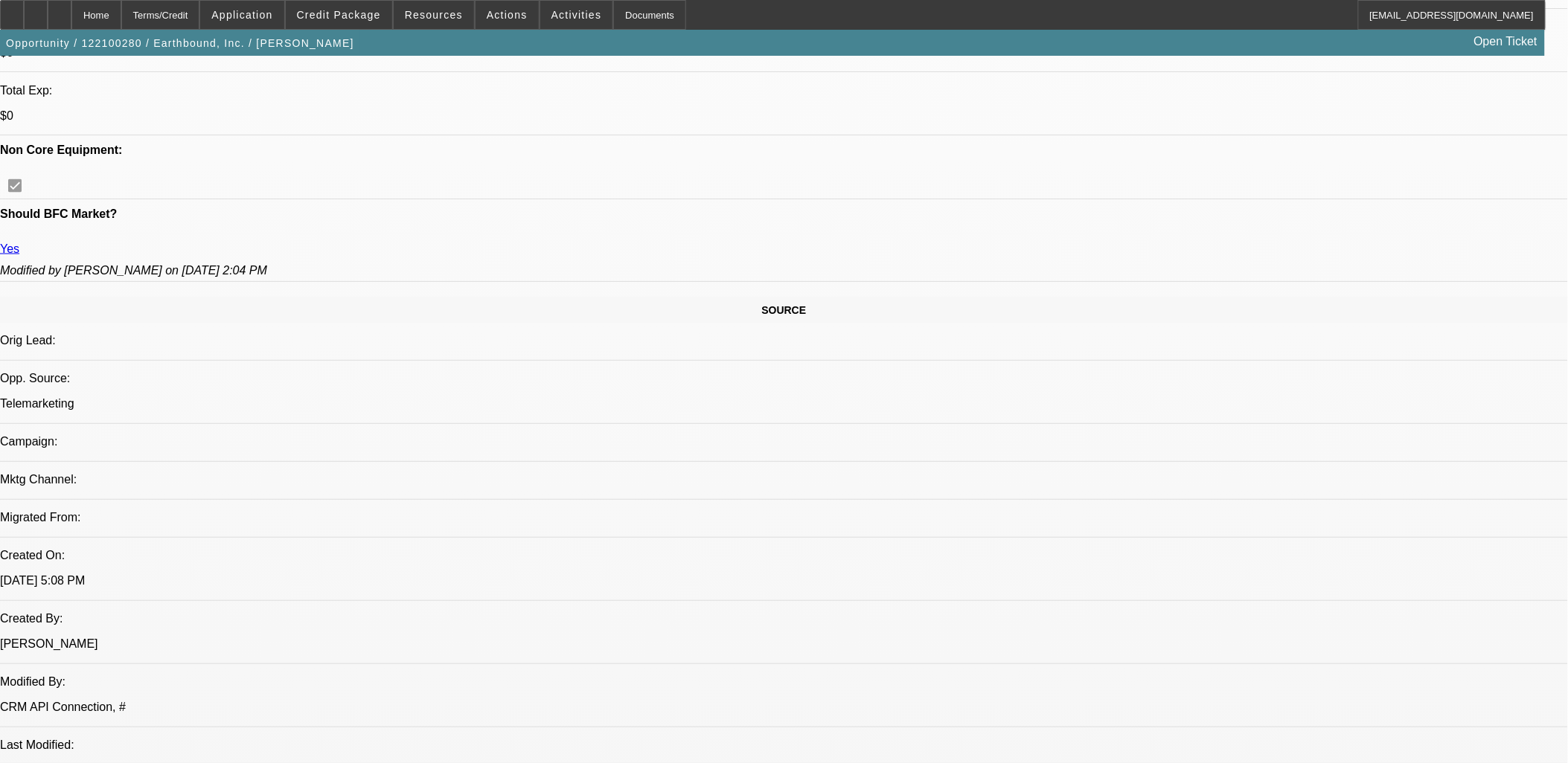
scroll to position [826, 0]
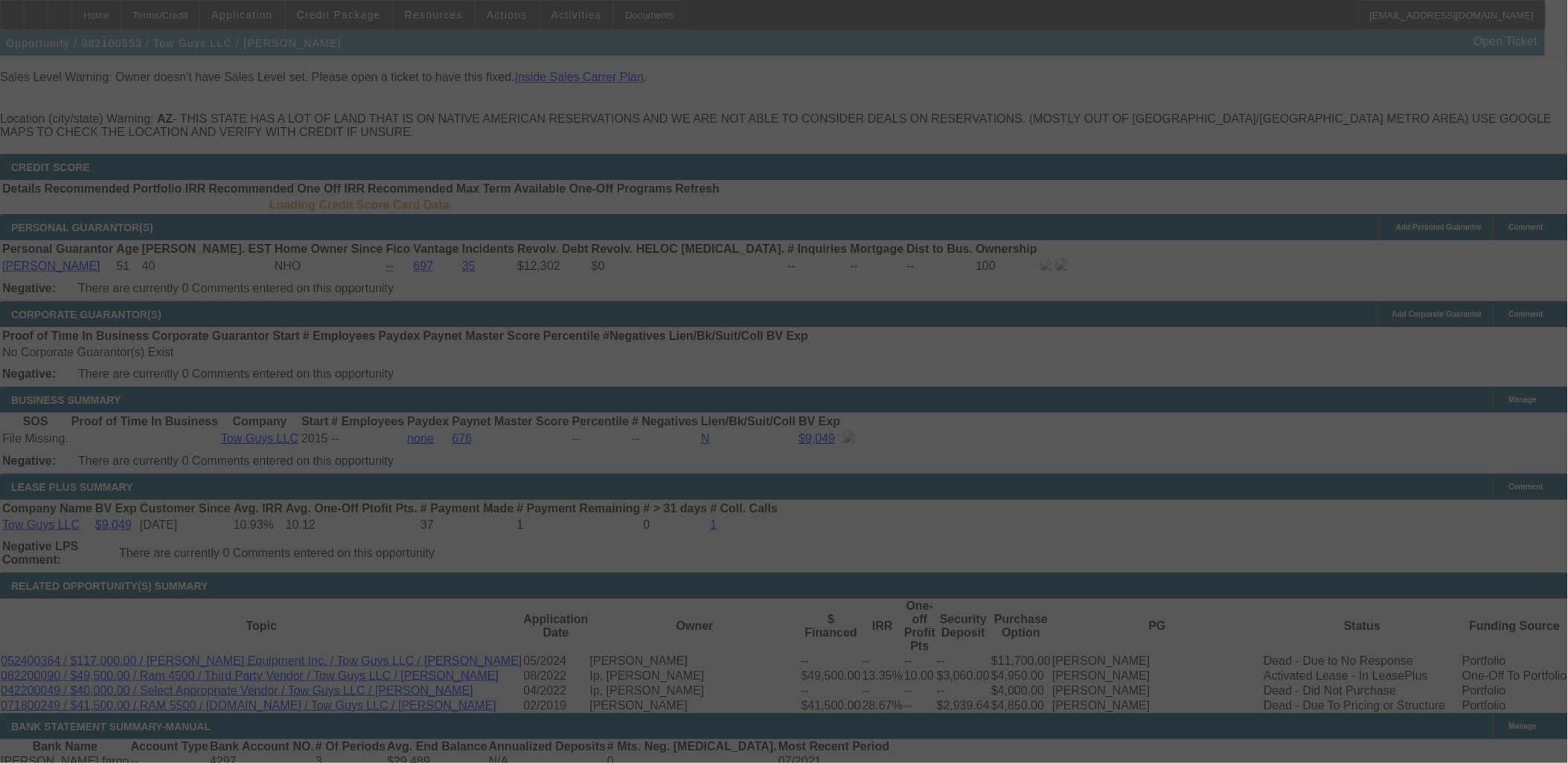
scroll to position [2199, 0]
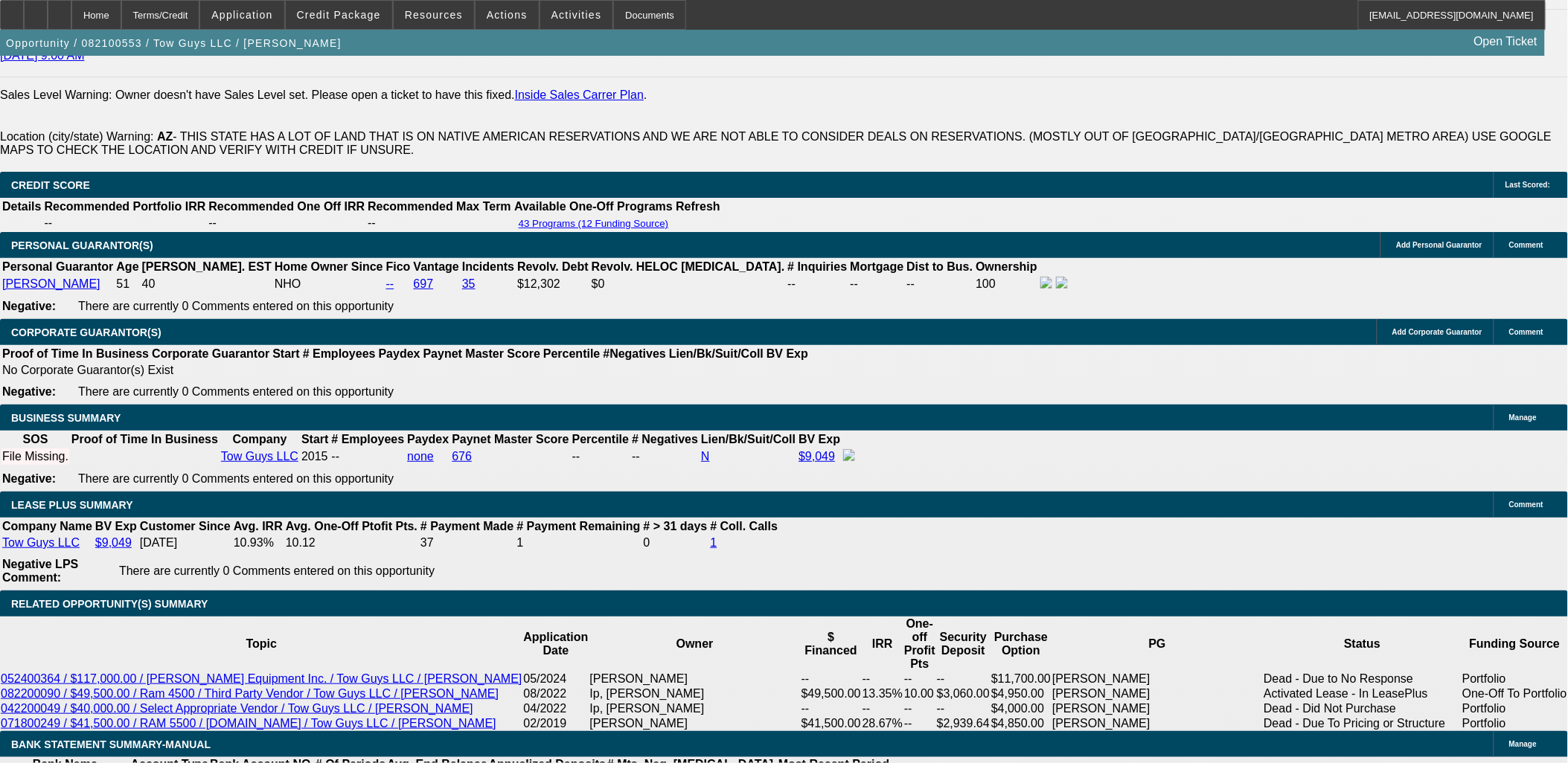
select select "0"
select select "0.1"
select select "0"
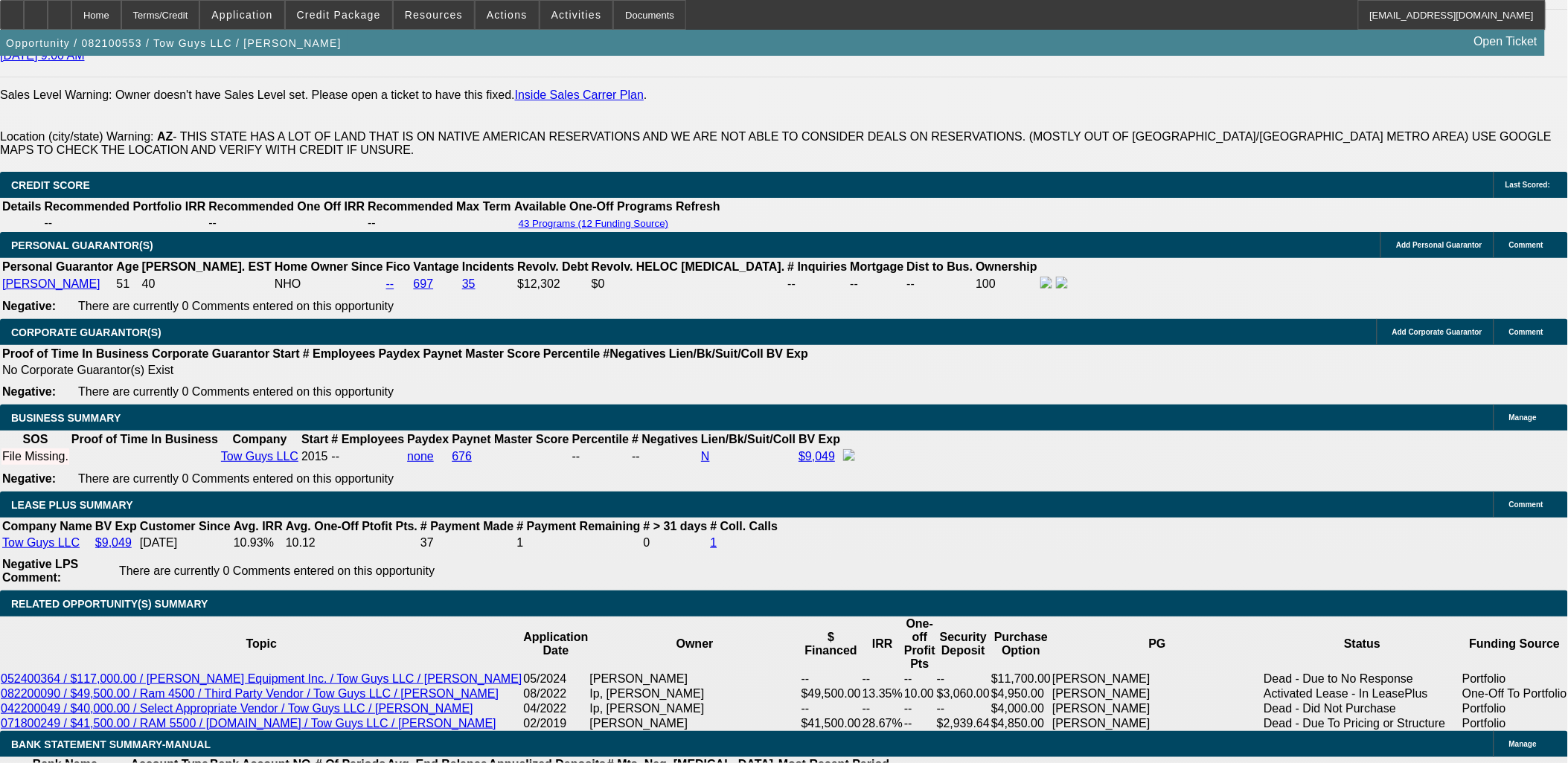
select select "0.1"
select select "0"
select select "0.1"
select select "0"
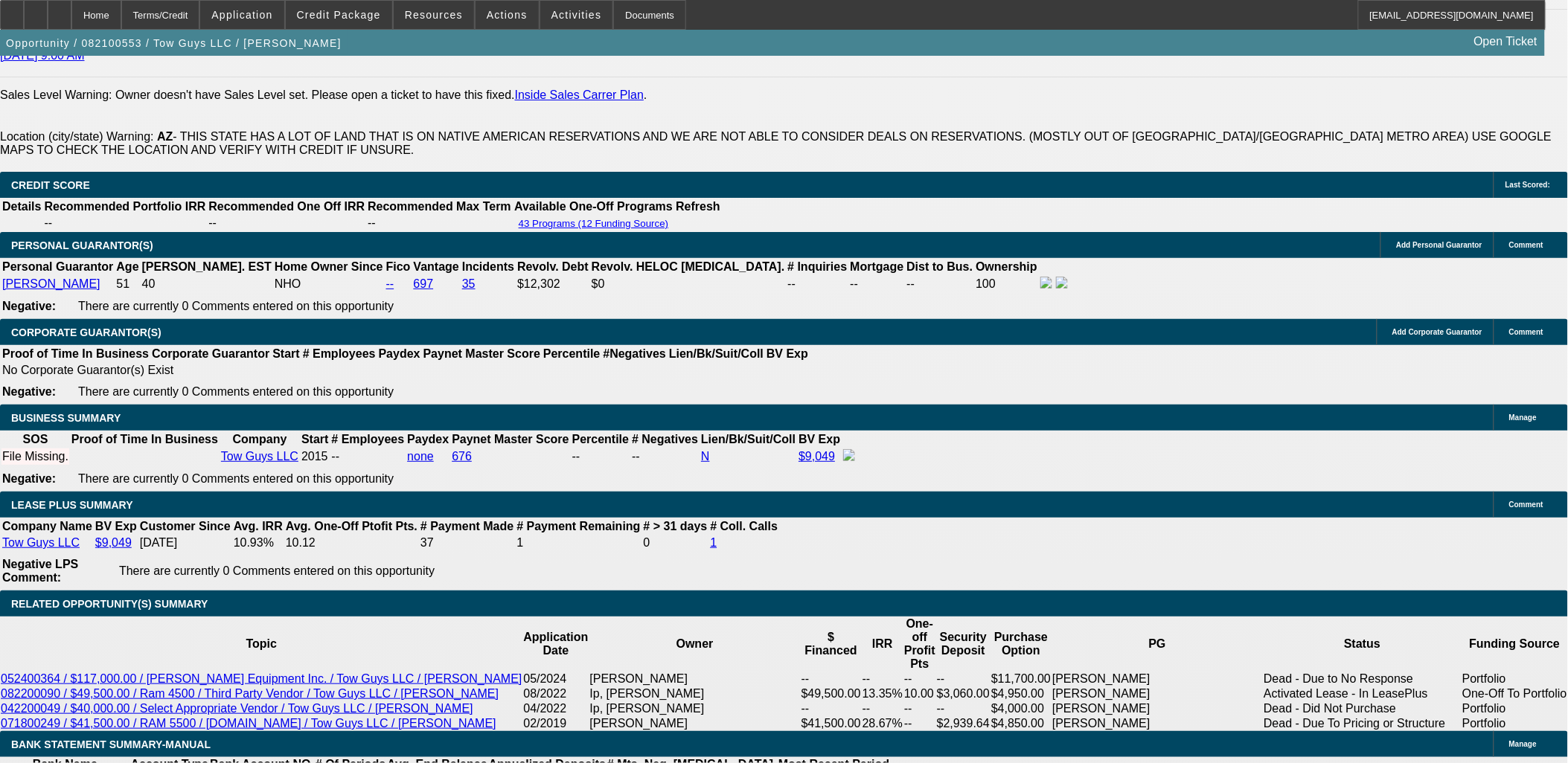
select select "0"
select select "1"
select select "4"
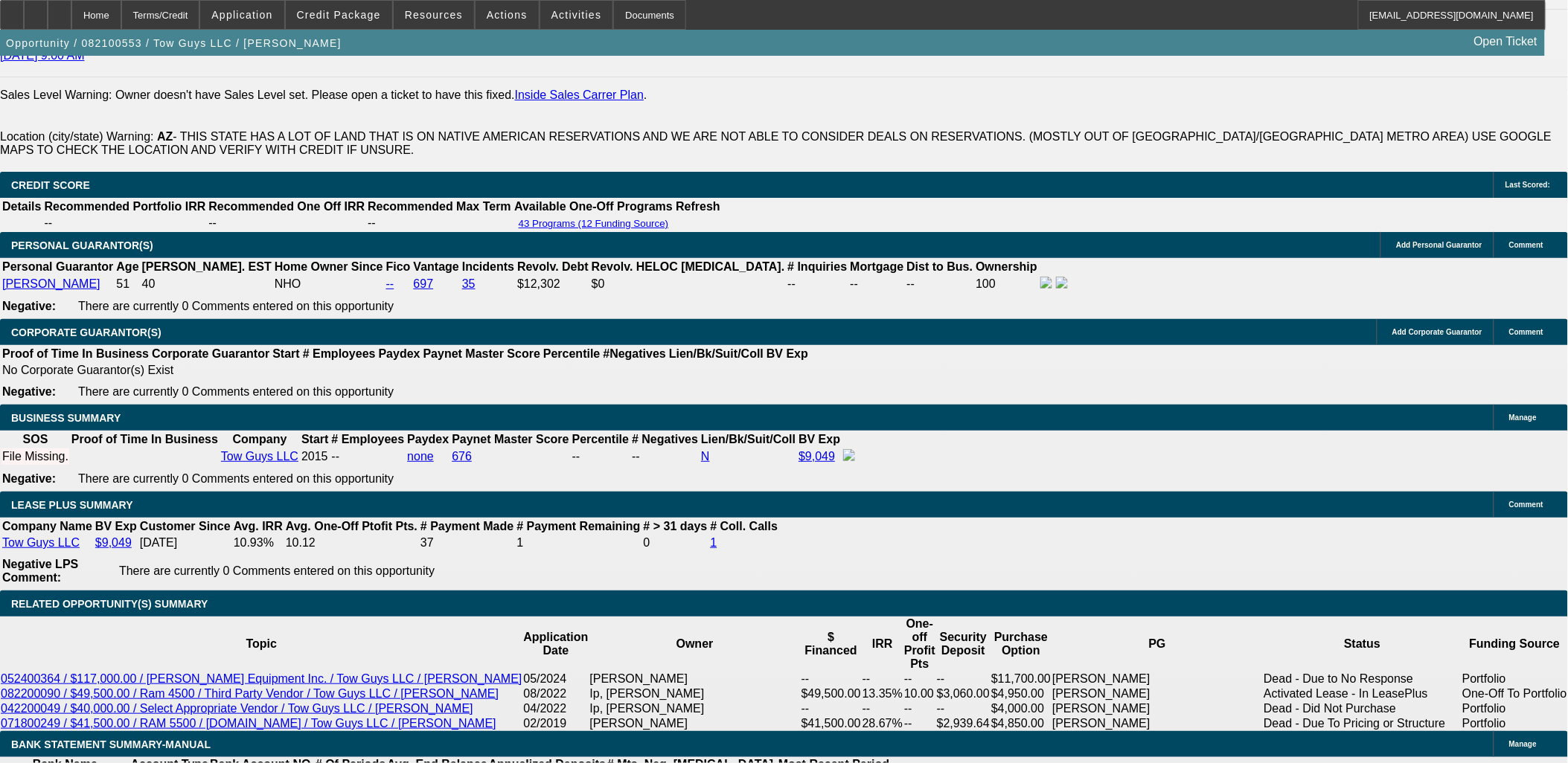
select select "1"
select select "4"
select select "1"
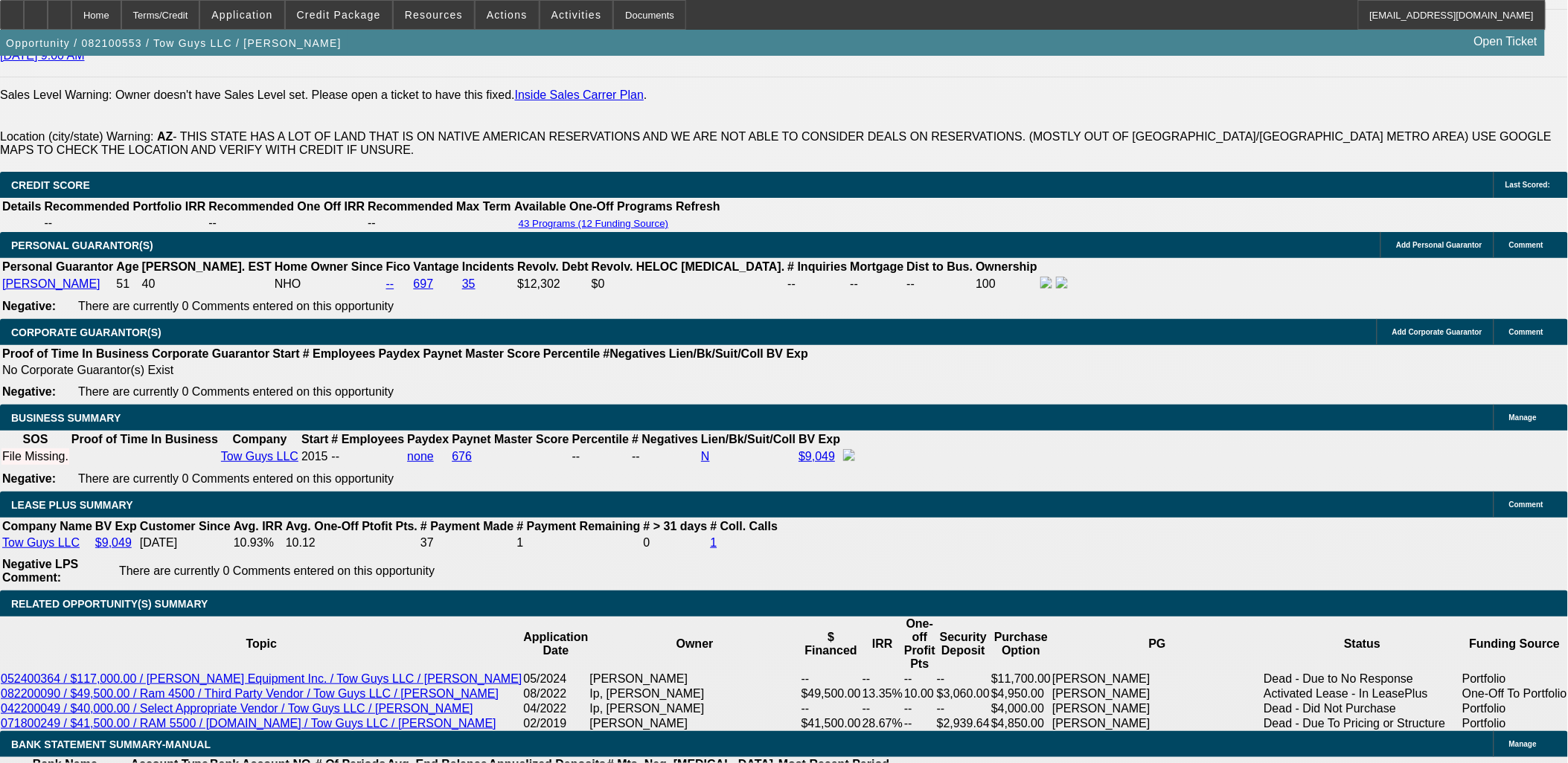
select select "4"
select select "1"
select select "6"
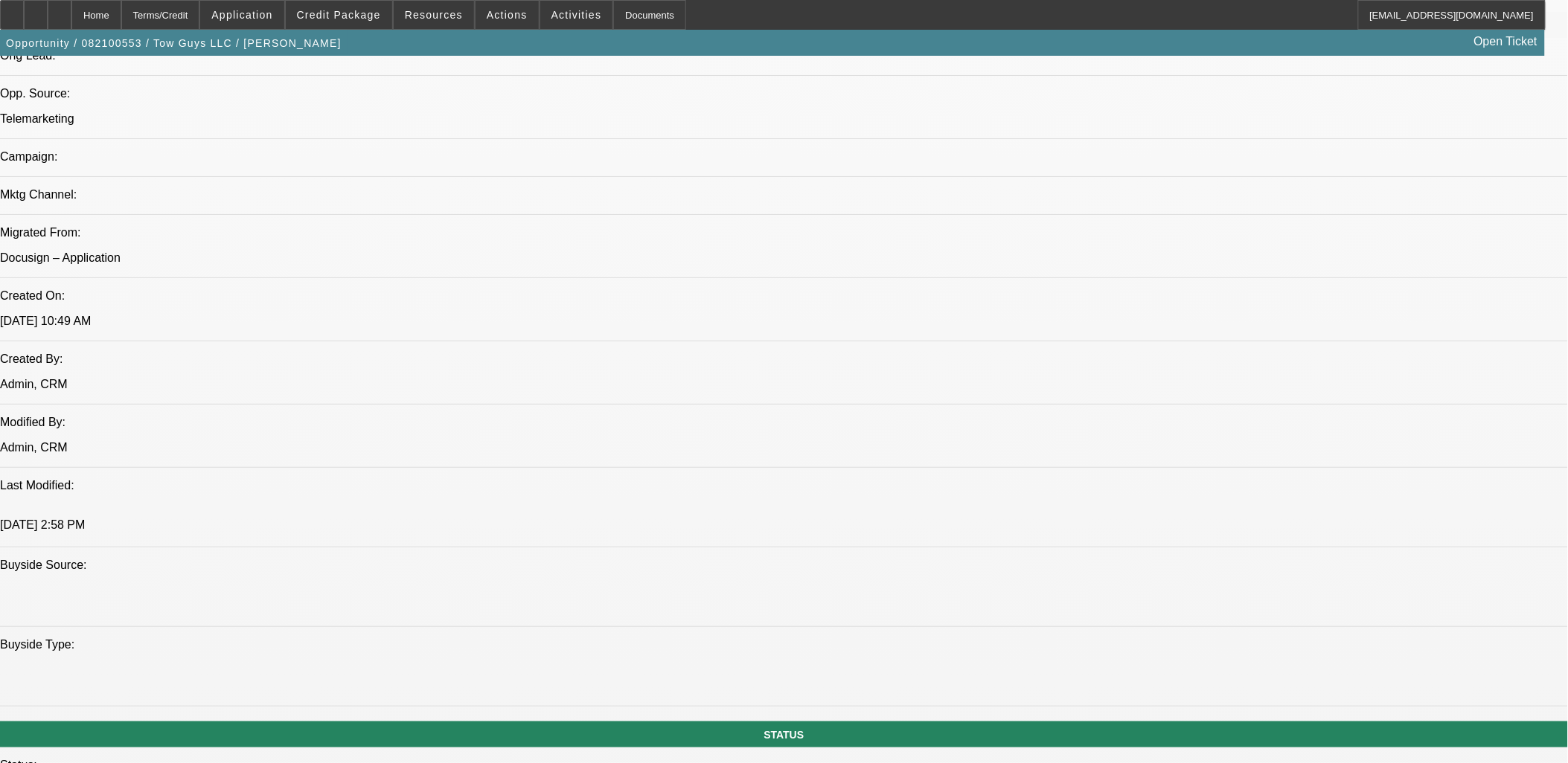
scroll to position [744, 0]
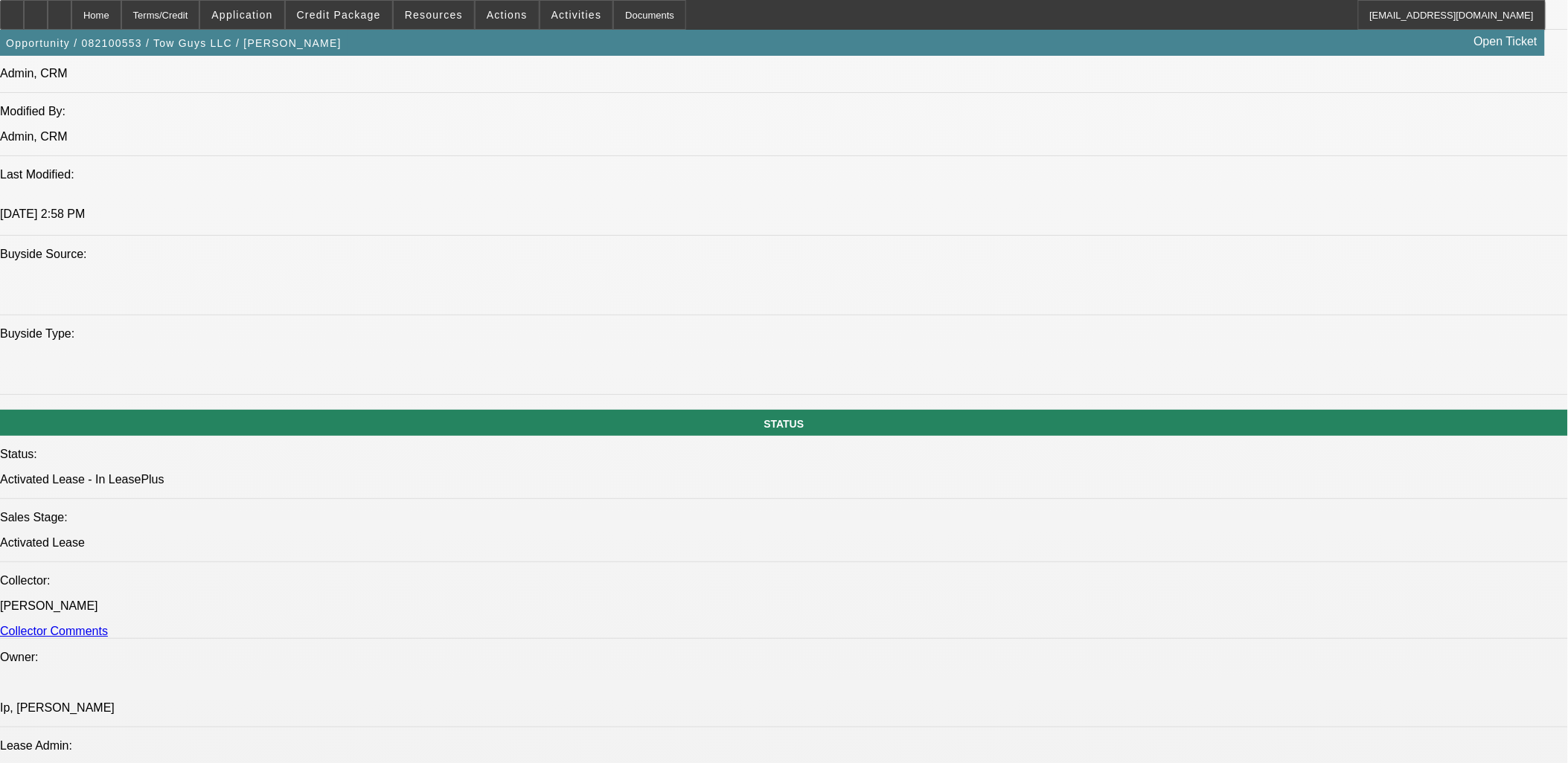
scroll to position [1735, 0]
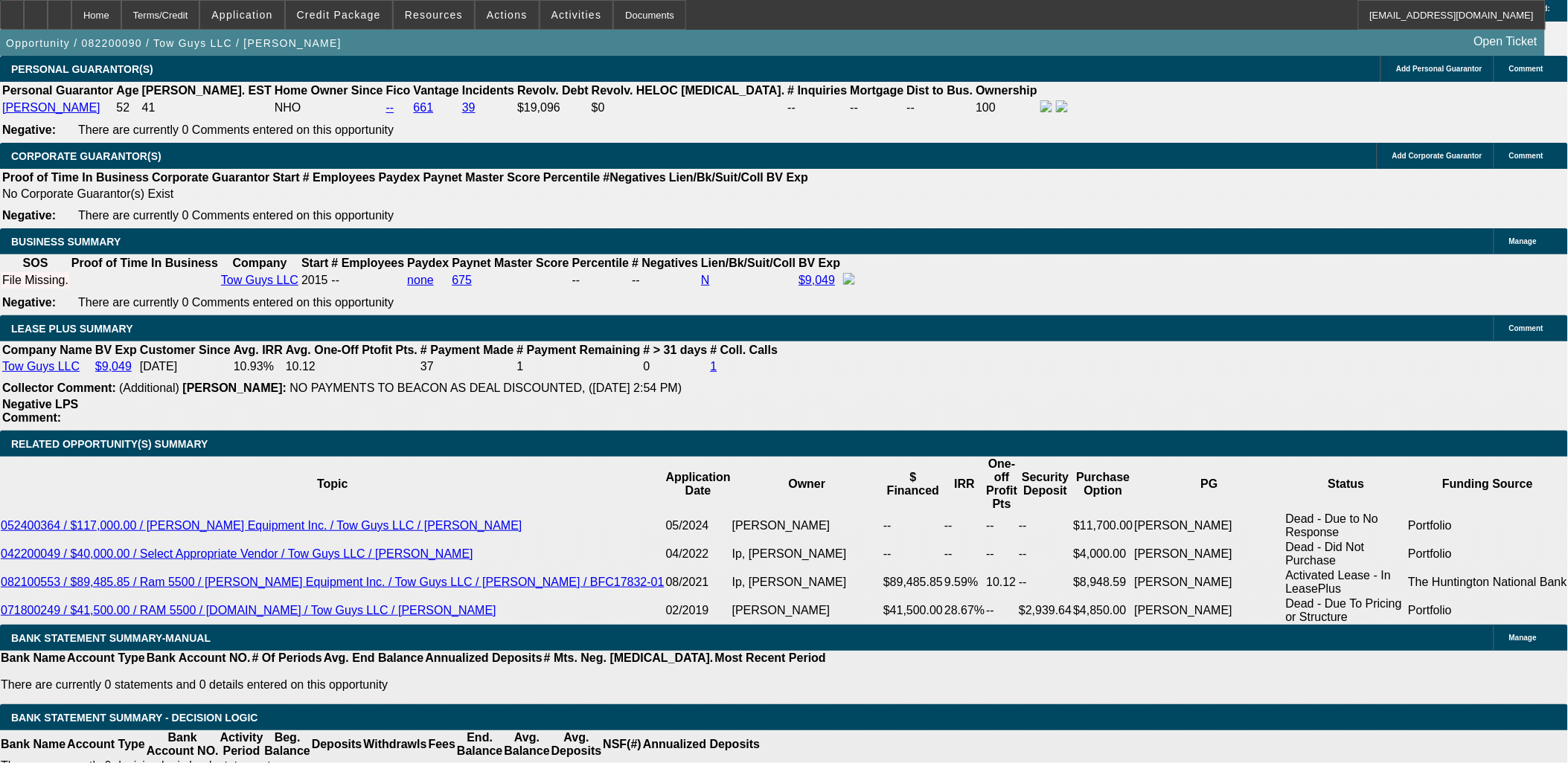
scroll to position [2514, 0]
select select "0"
select select "2"
select select "0.1"
select select "0"
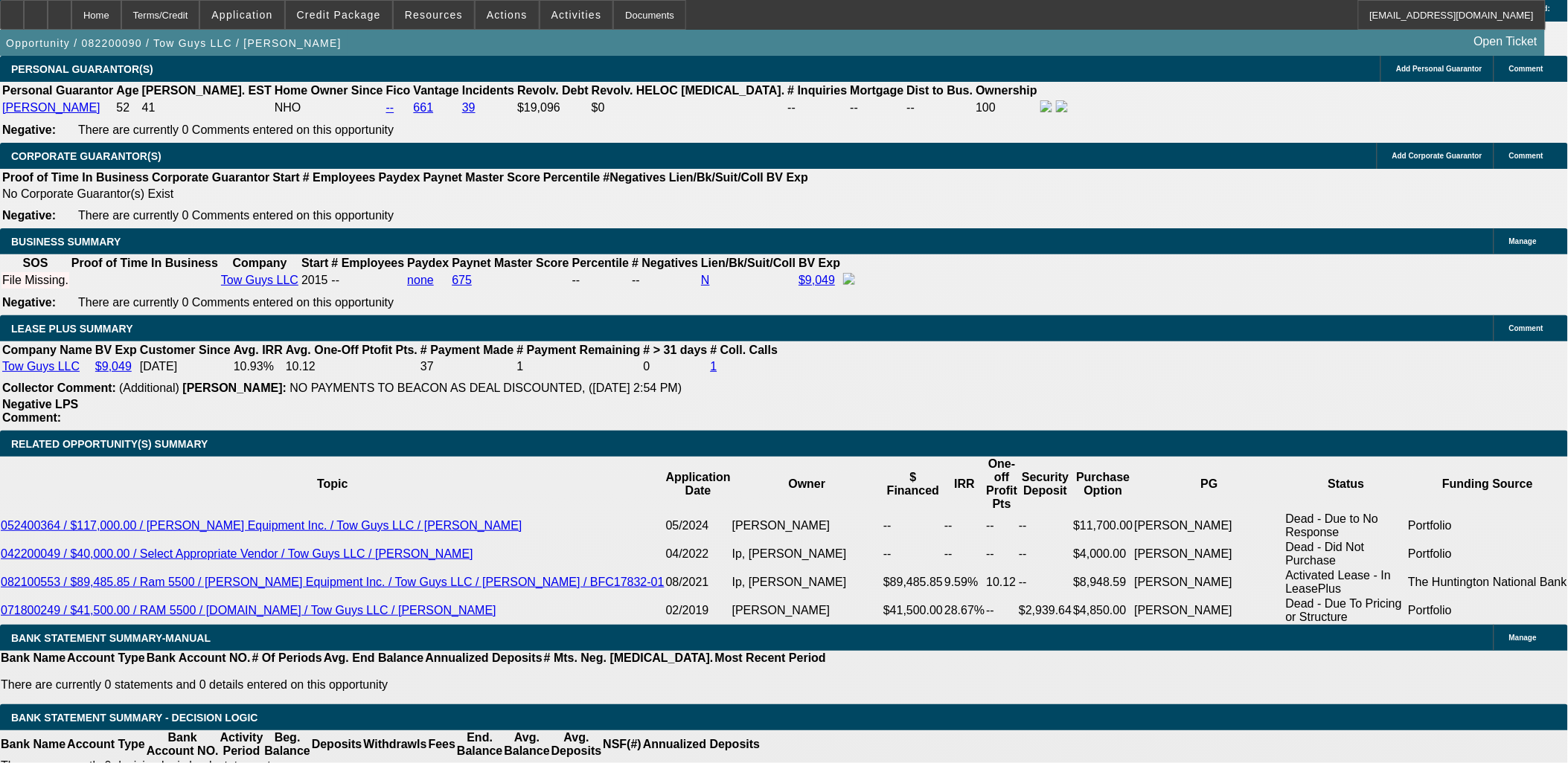
select select "0"
select select "0.1"
select select "0"
select select "2"
select select "0"
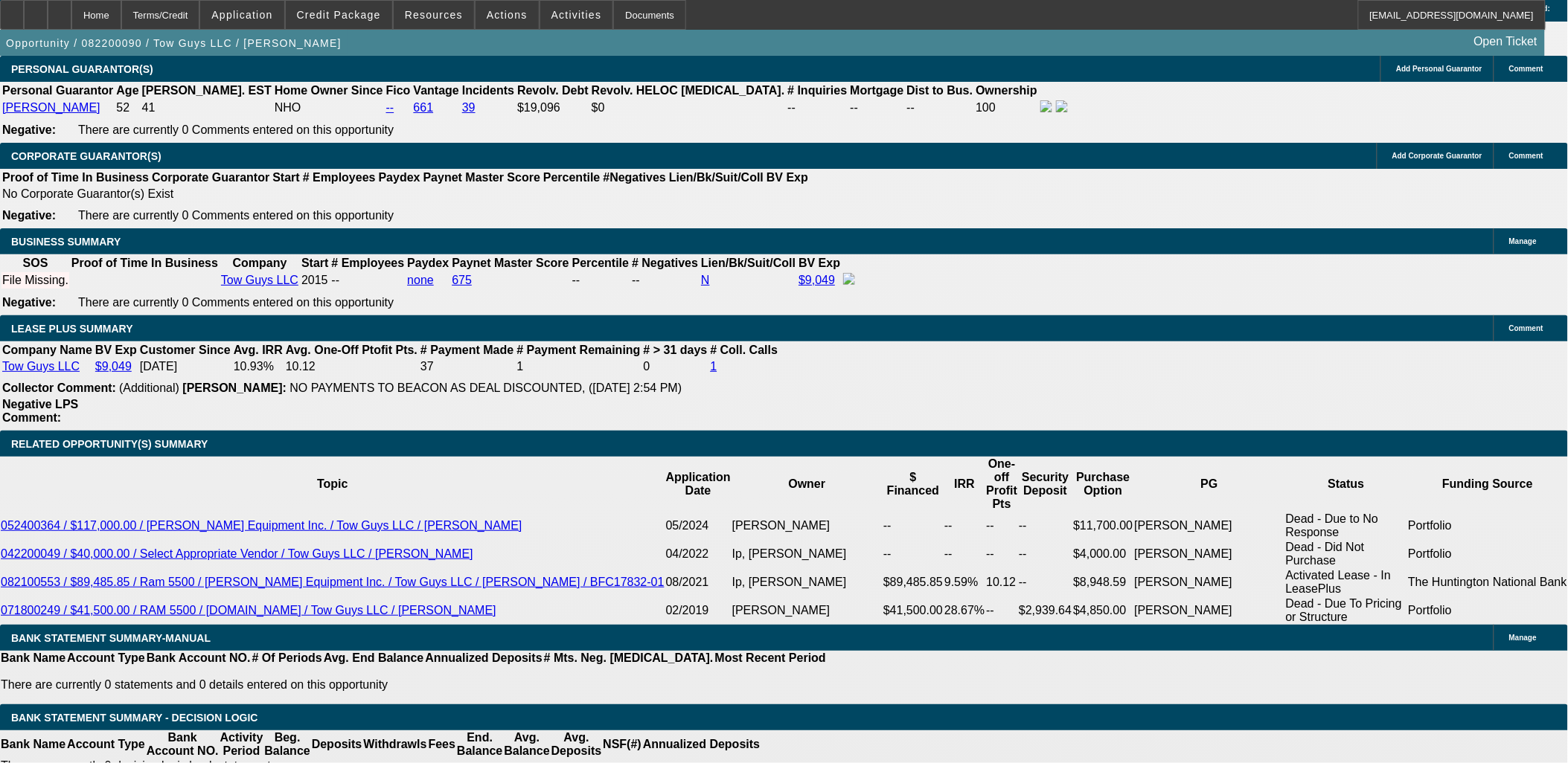
select select "0"
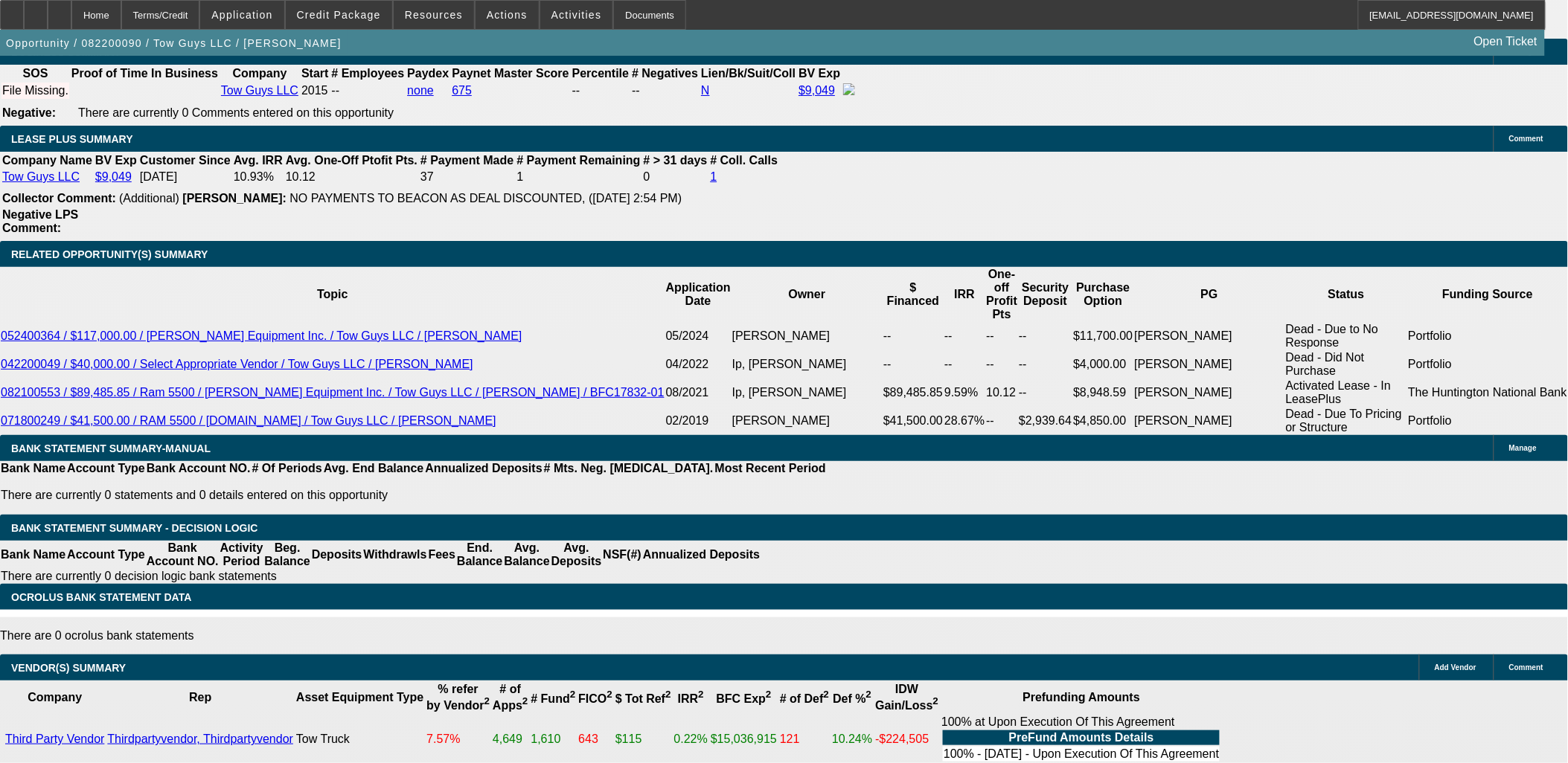
select select "1"
select select "2"
select select "4"
select select "1"
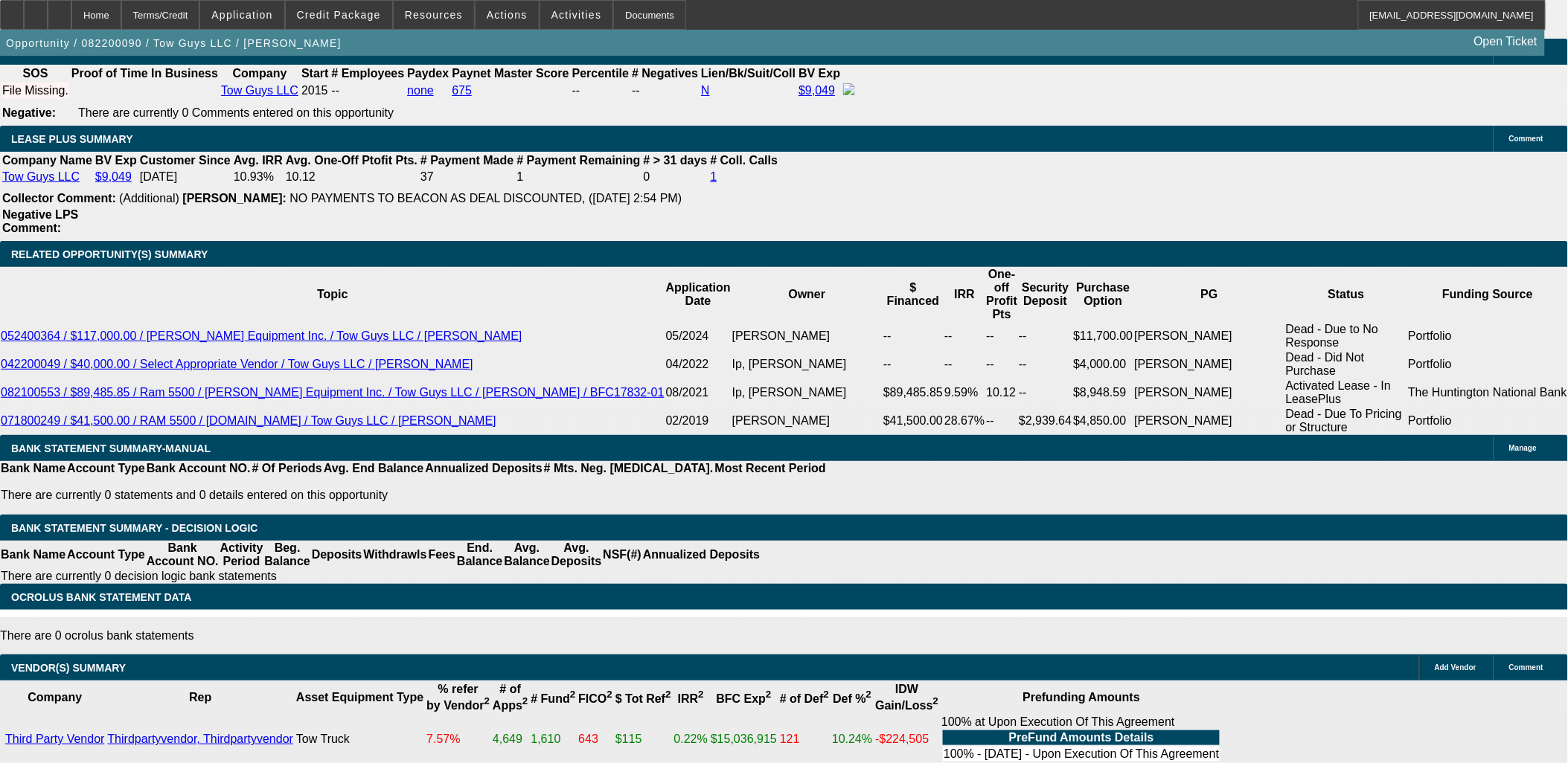
select select "4"
select select "1"
select select "2"
select select "6"
select select "1"
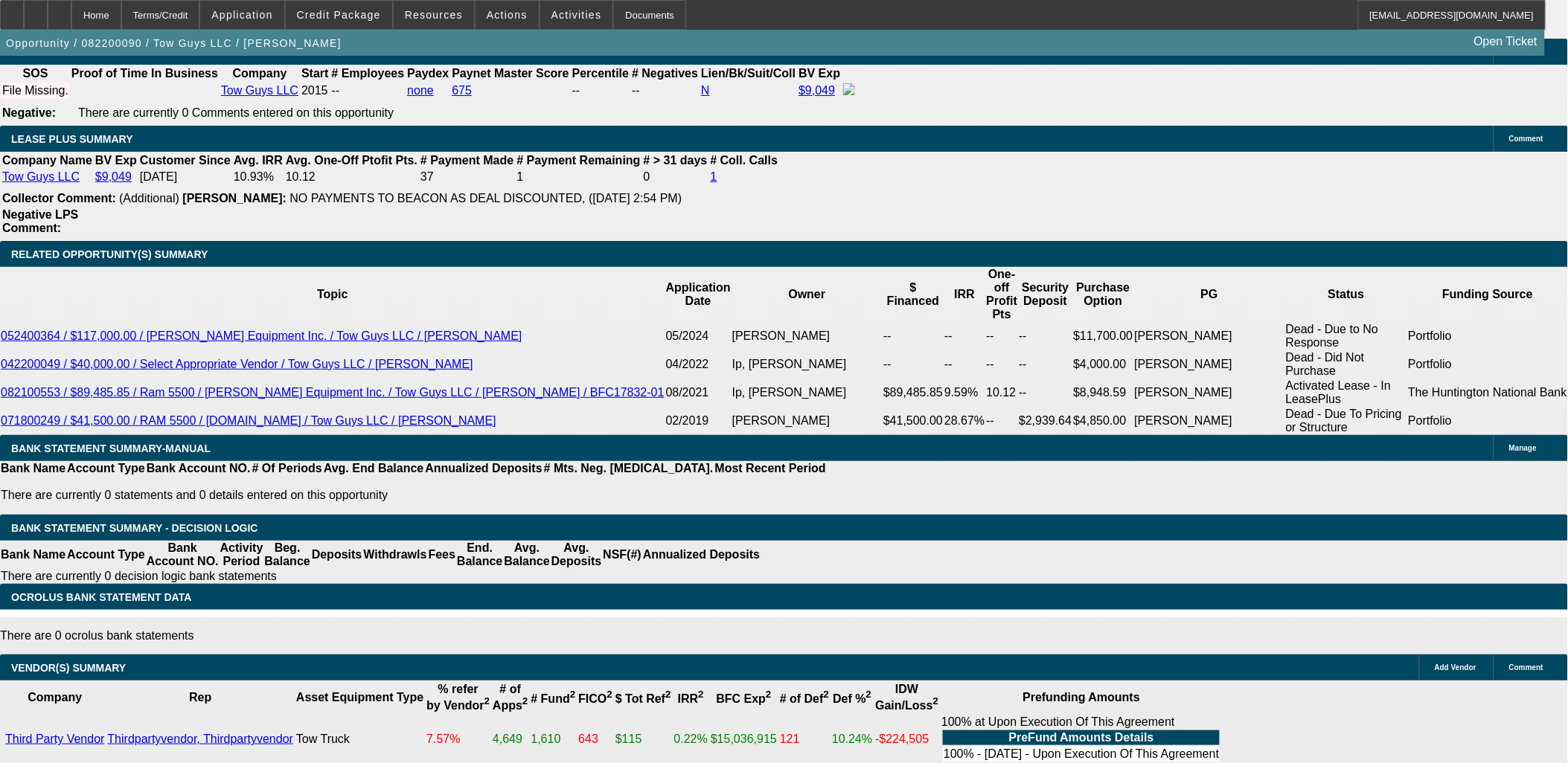
select select "1"
select select "6"
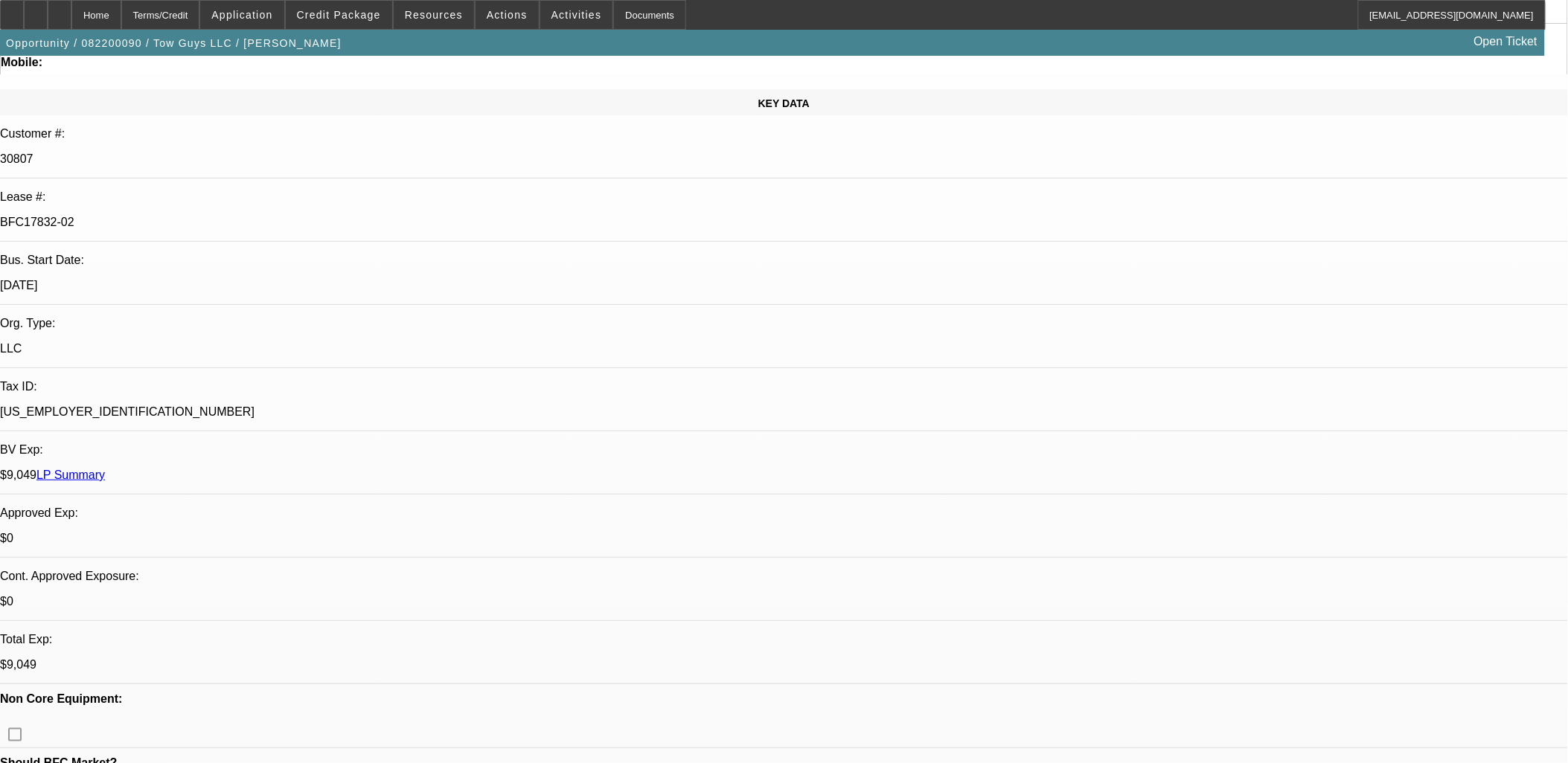
scroll to position [0, 0]
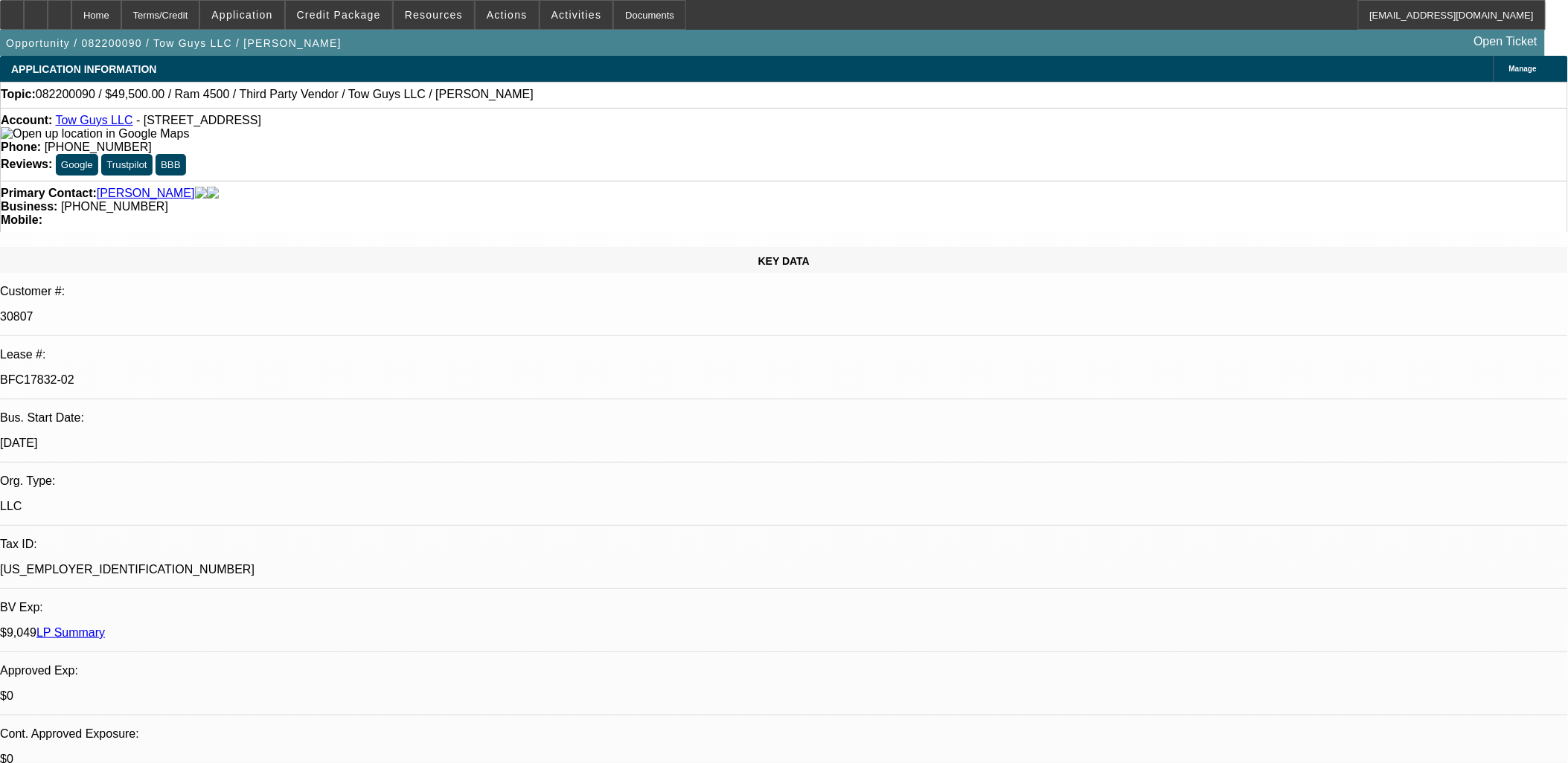
click at [240, 373] on p "BFC17832-02" at bounding box center [784, 380] width 1568 height 14
copy div "BFC17832-02"
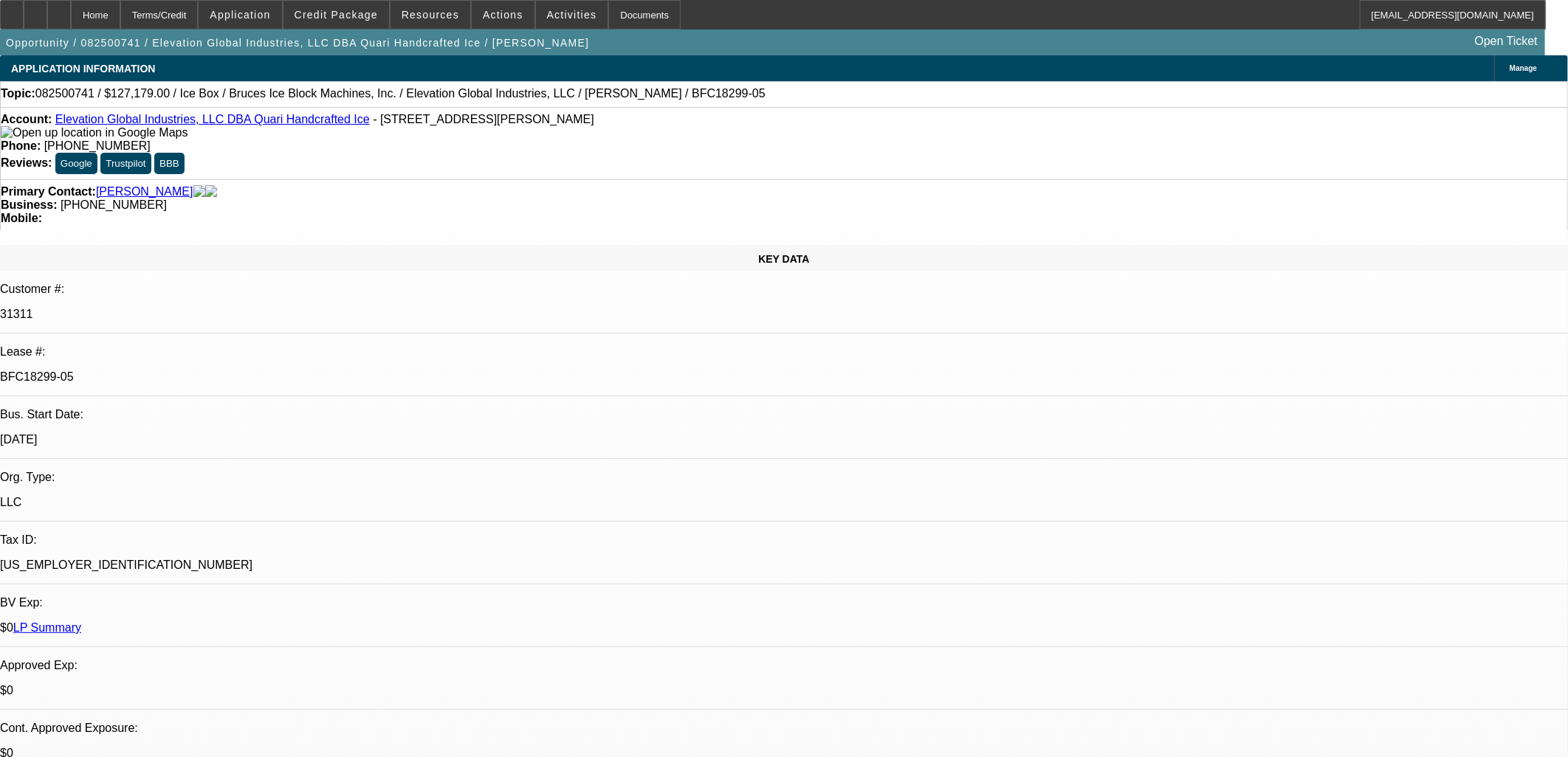
select select "0"
select select "6"
select select "0"
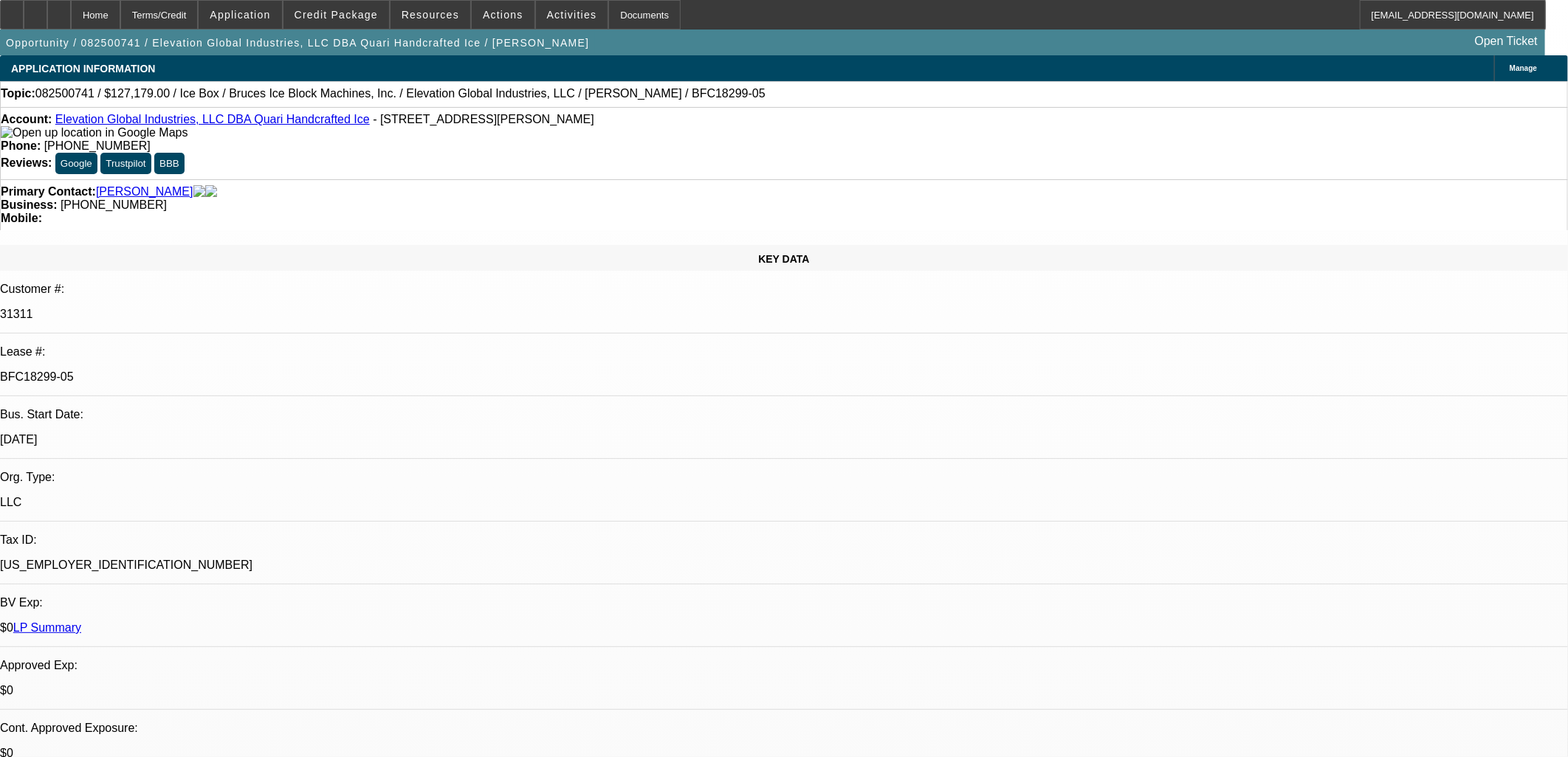
select select "0"
select select "6"
select select "0"
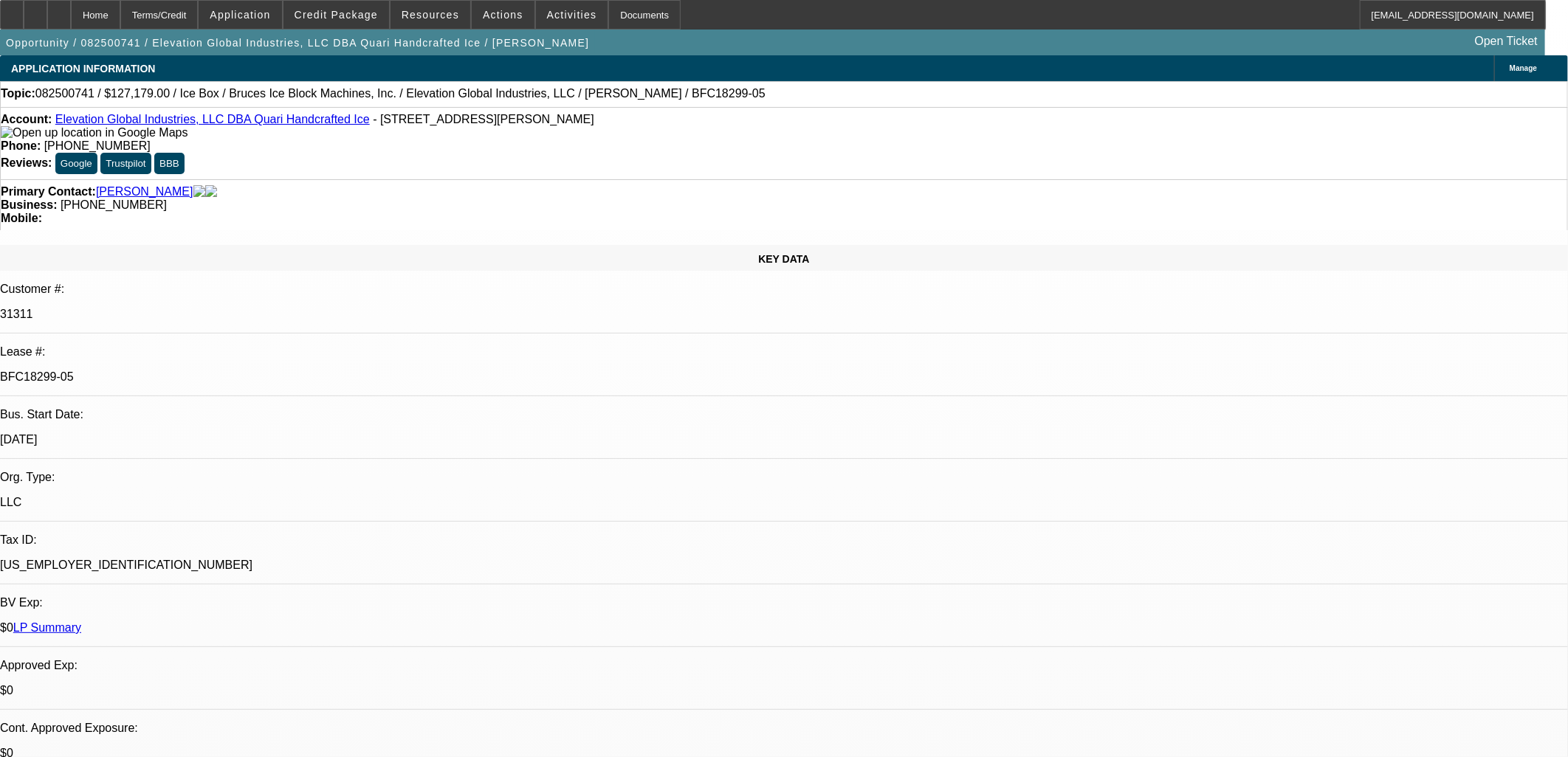
select select "0"
select select "6"
select select "0"
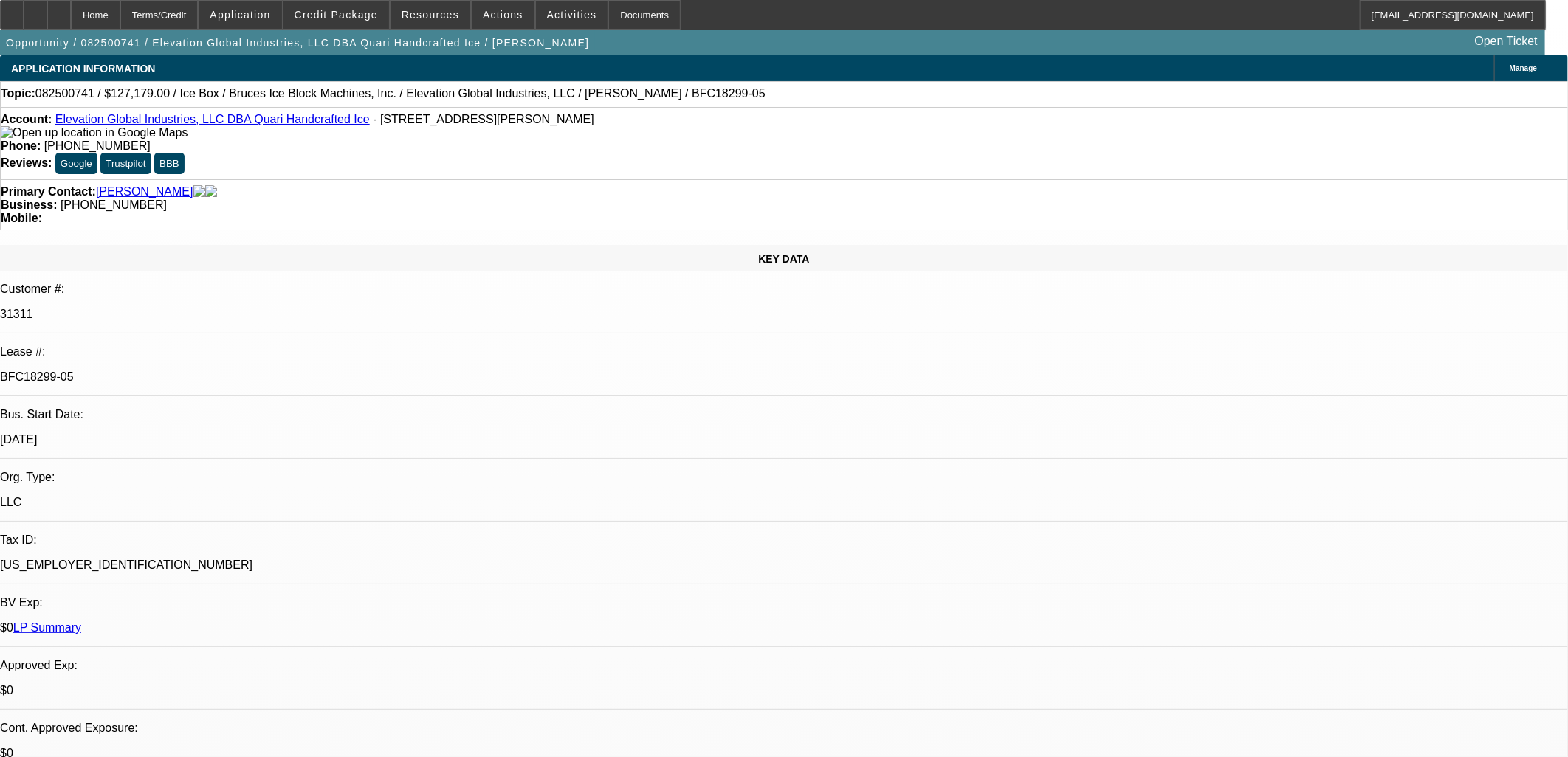
select select "6"
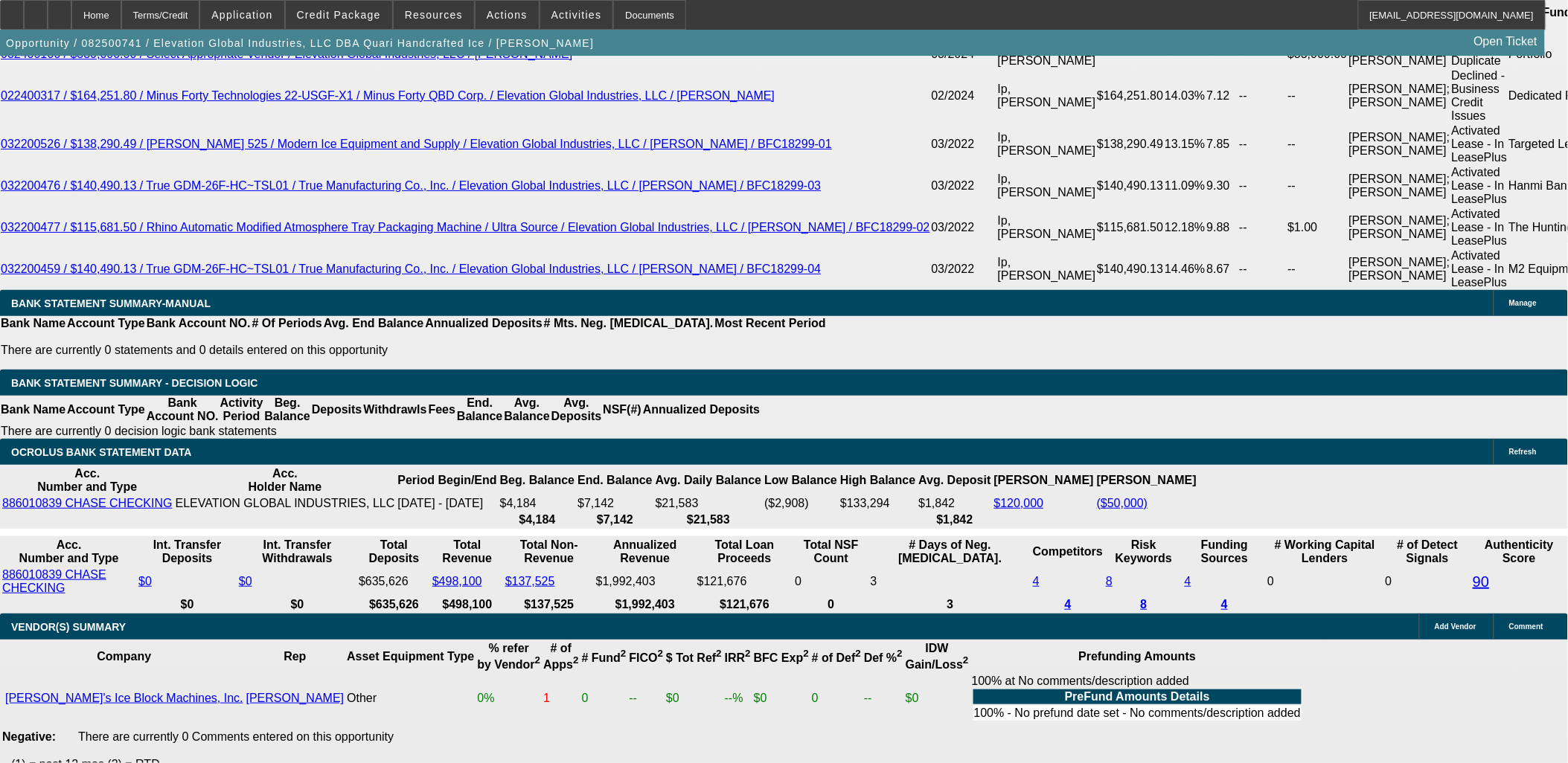
scroll to position [826, 0]
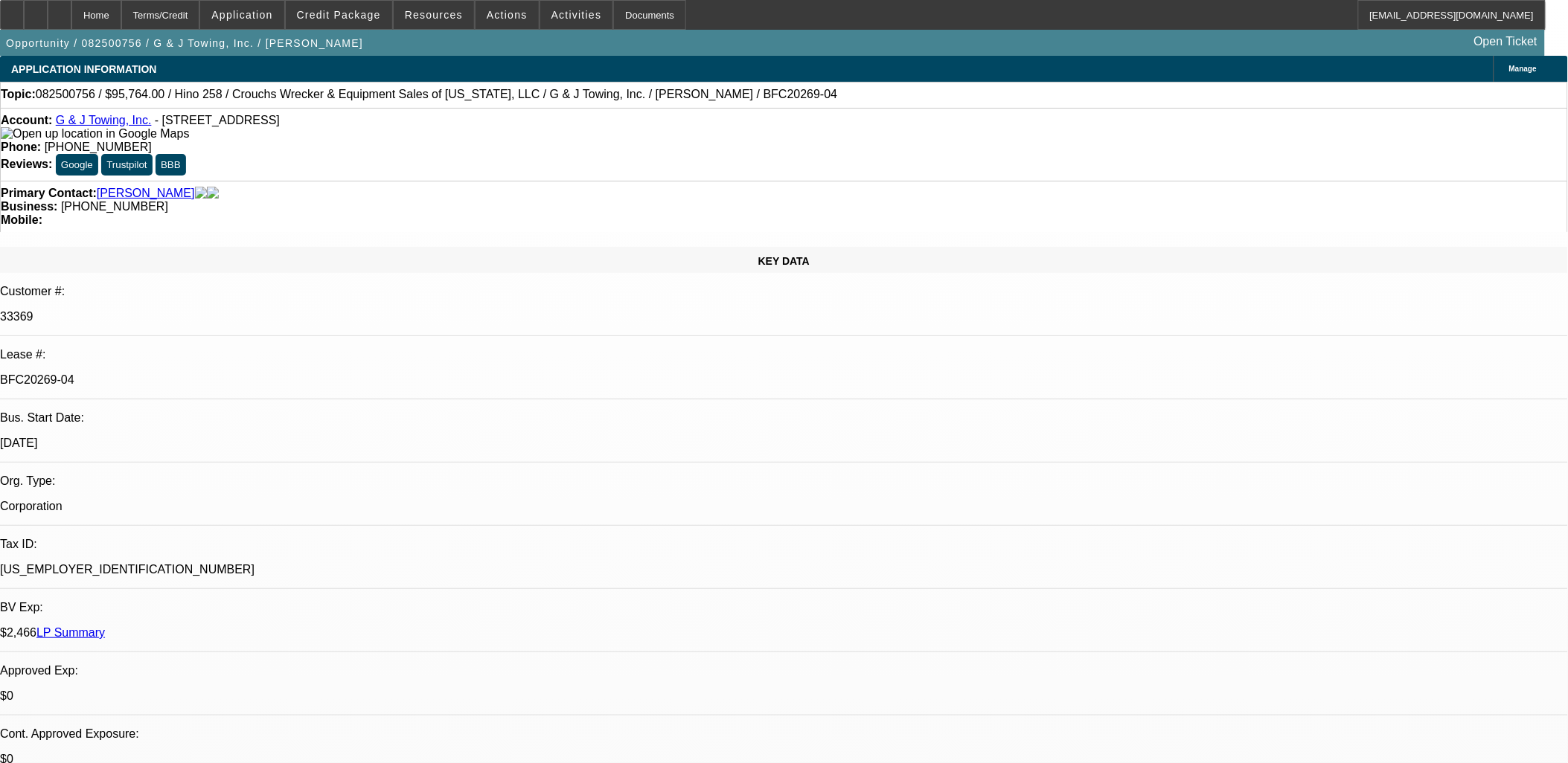
select select "0"
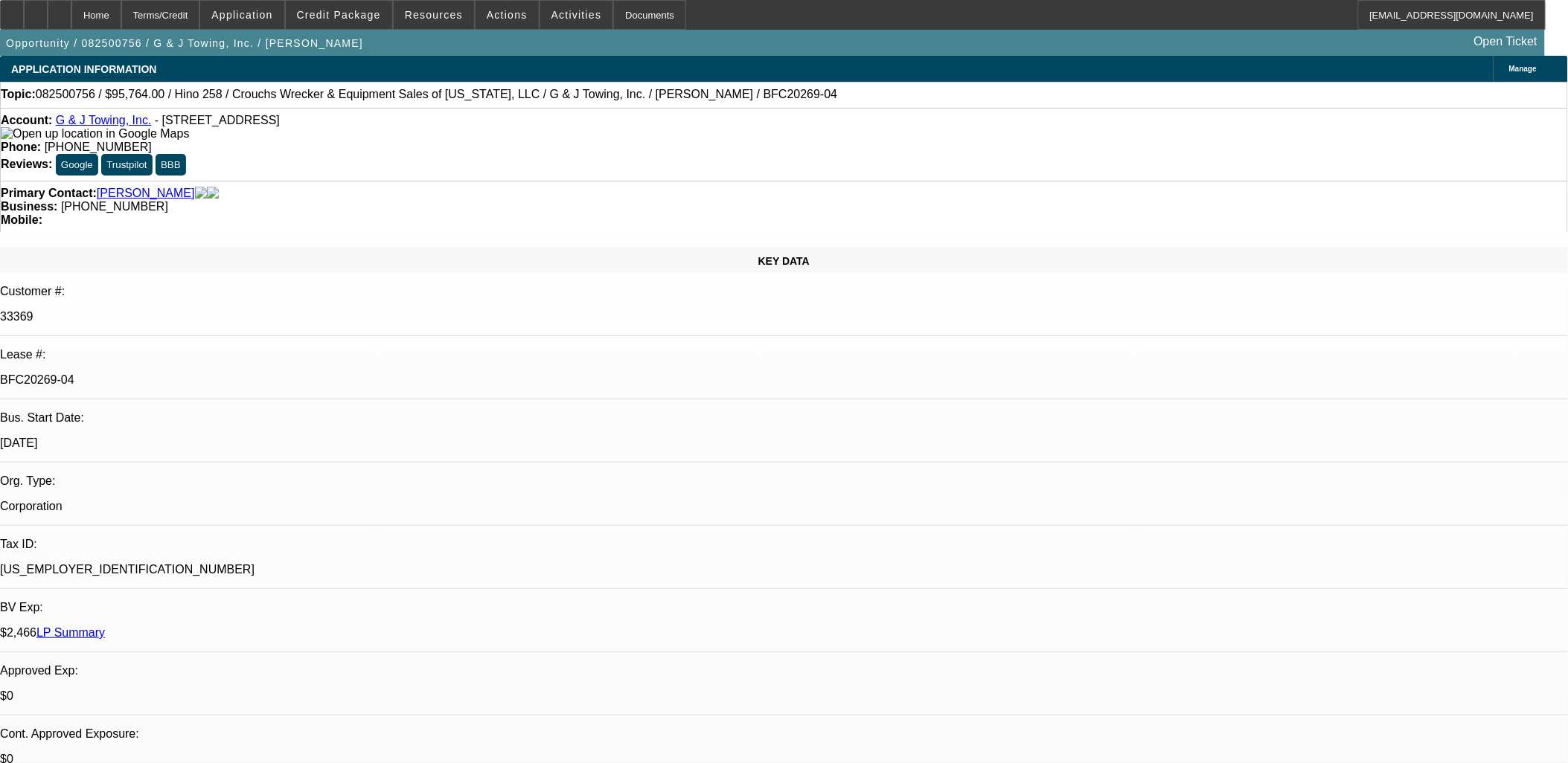
select select "0"
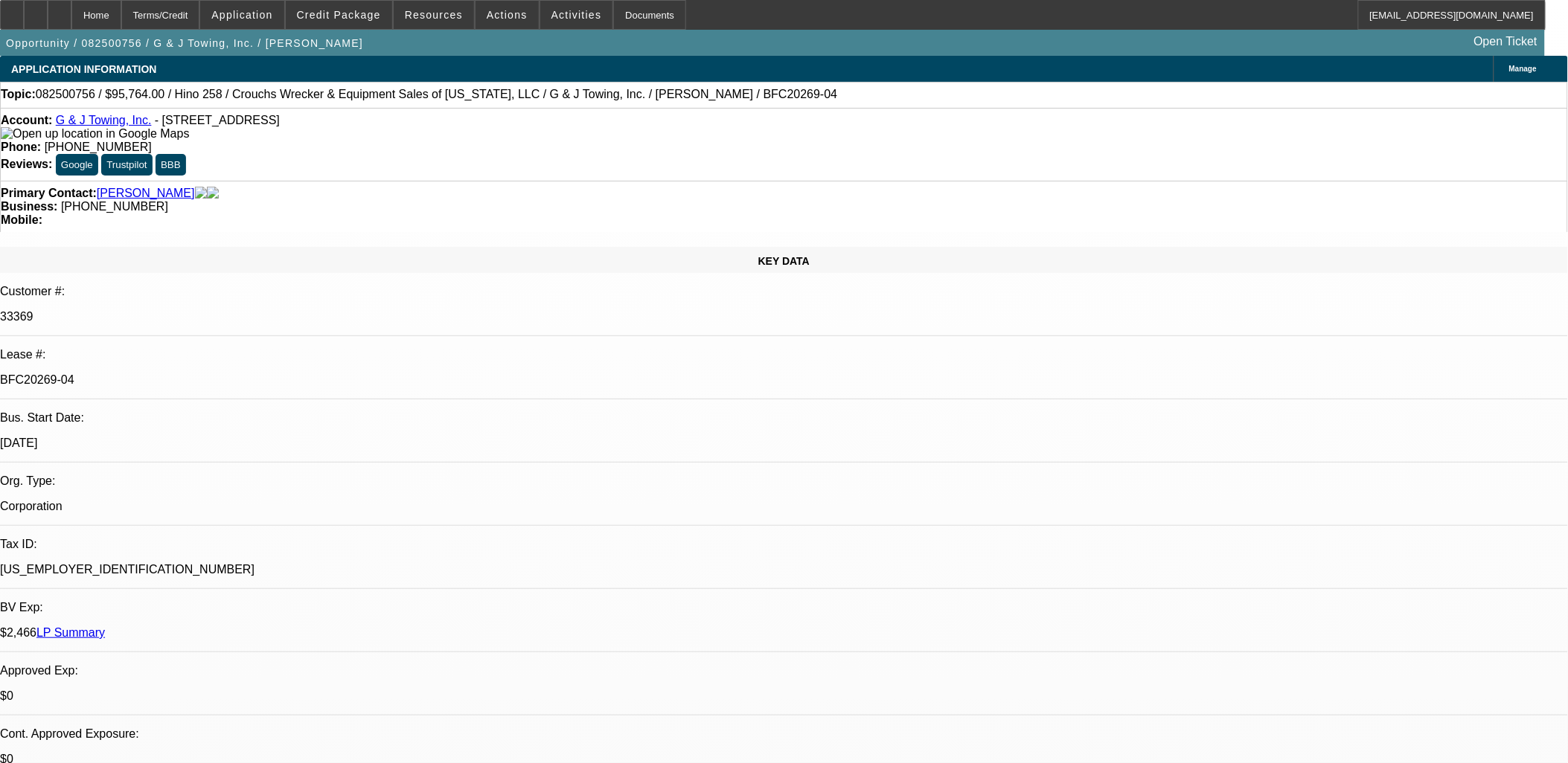
select select "0"
select select "1"
select select "6"
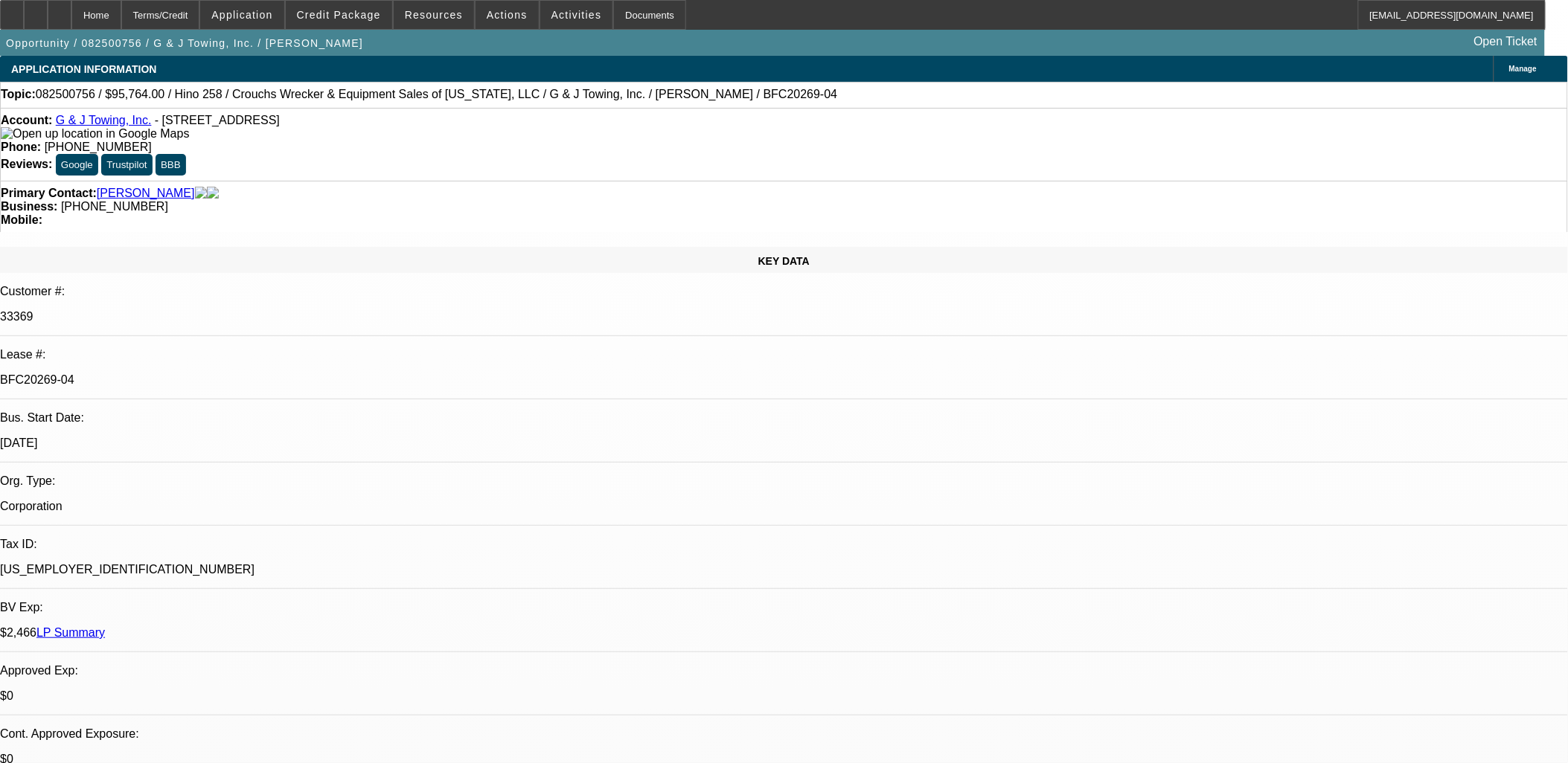
select select "1"
select select "6"
select select "1"
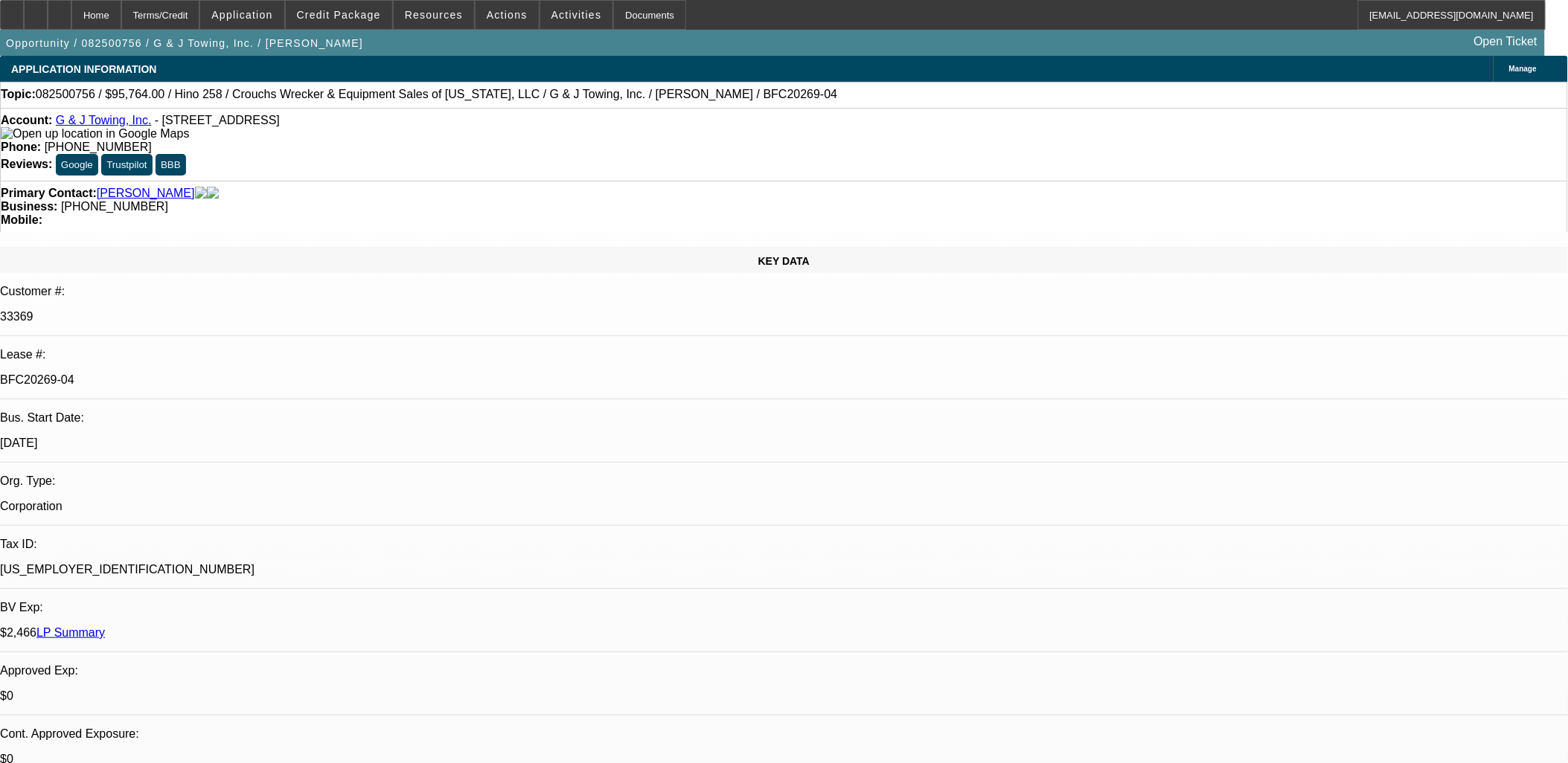
select select "6"
select select "1"
select select "3"
select select "6"
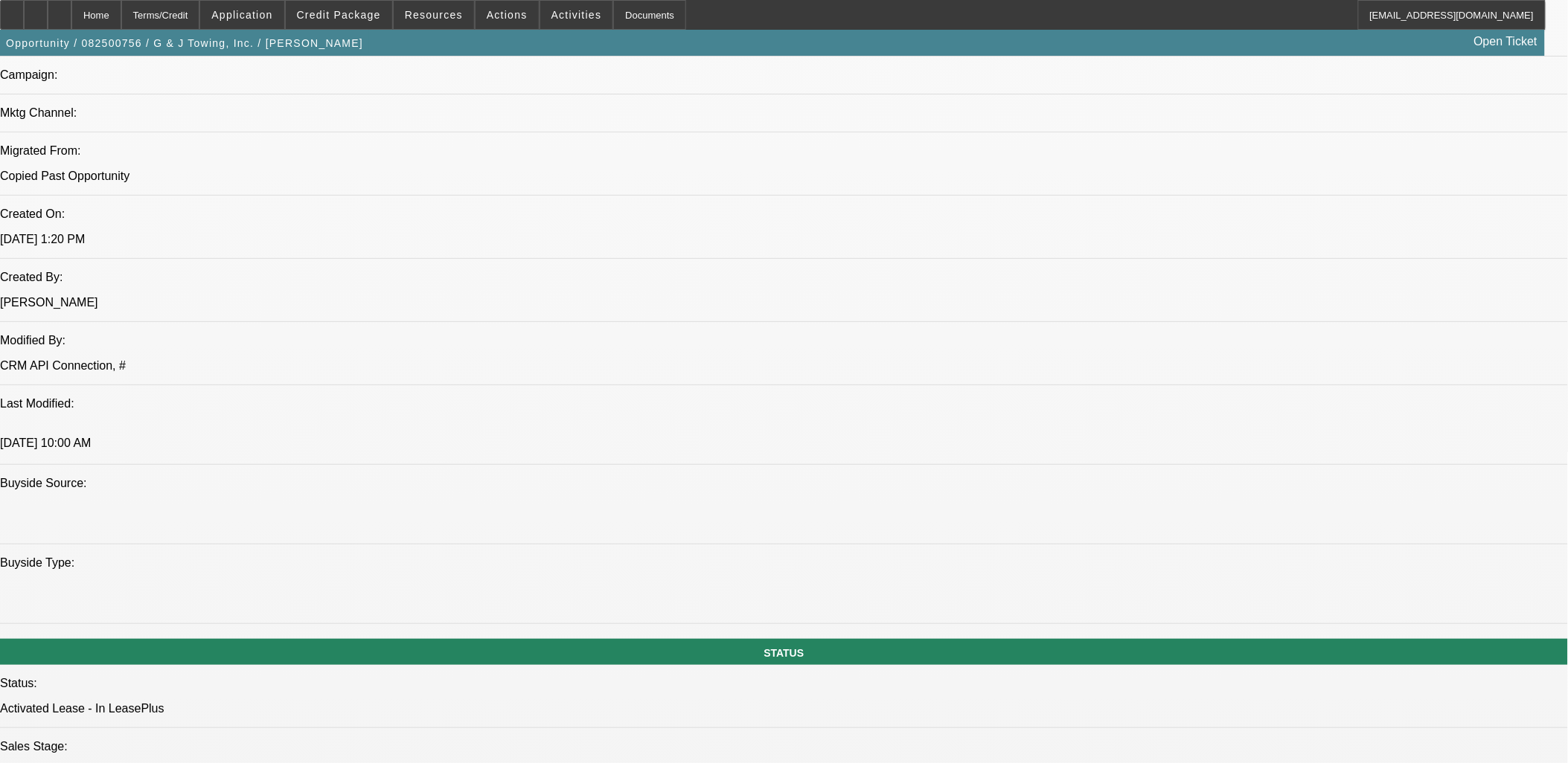
scroll to position [578, 0]
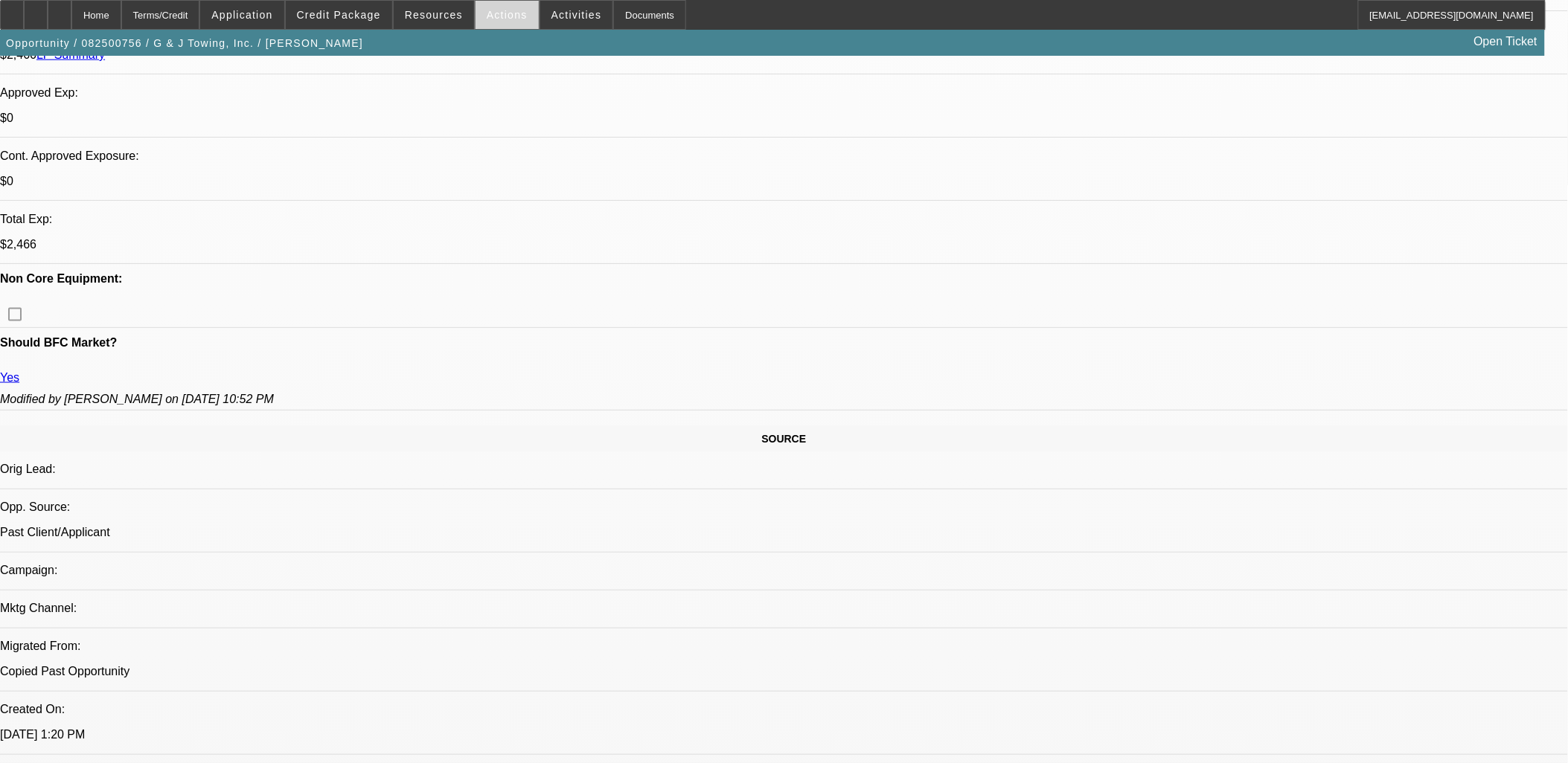
click at [498, 11] on span "Actions" at bounding box center [507, 15] width 41 height 12
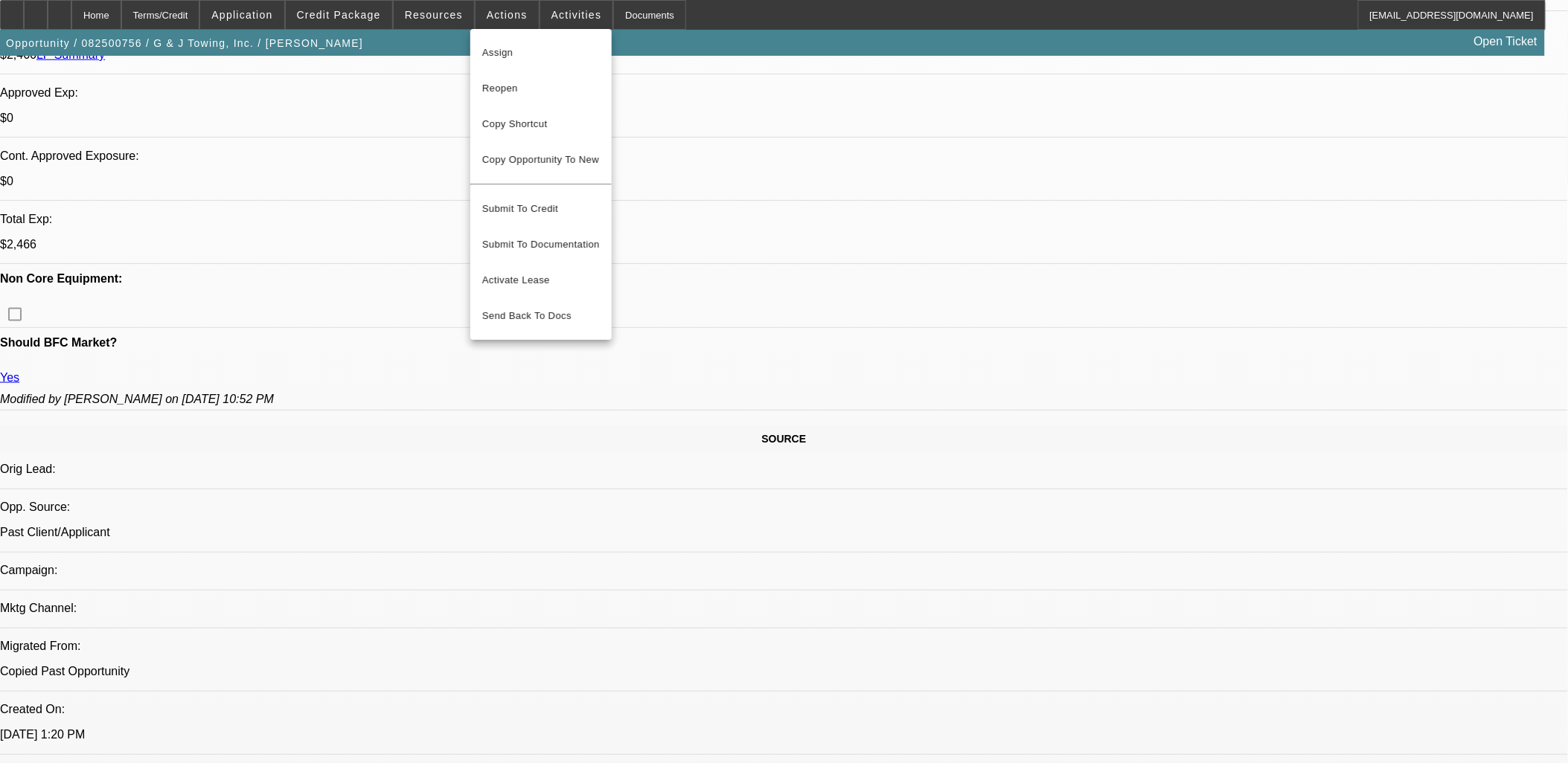
click at [903, 191] on div at bounding box center [784, 382] width 1568 height 763
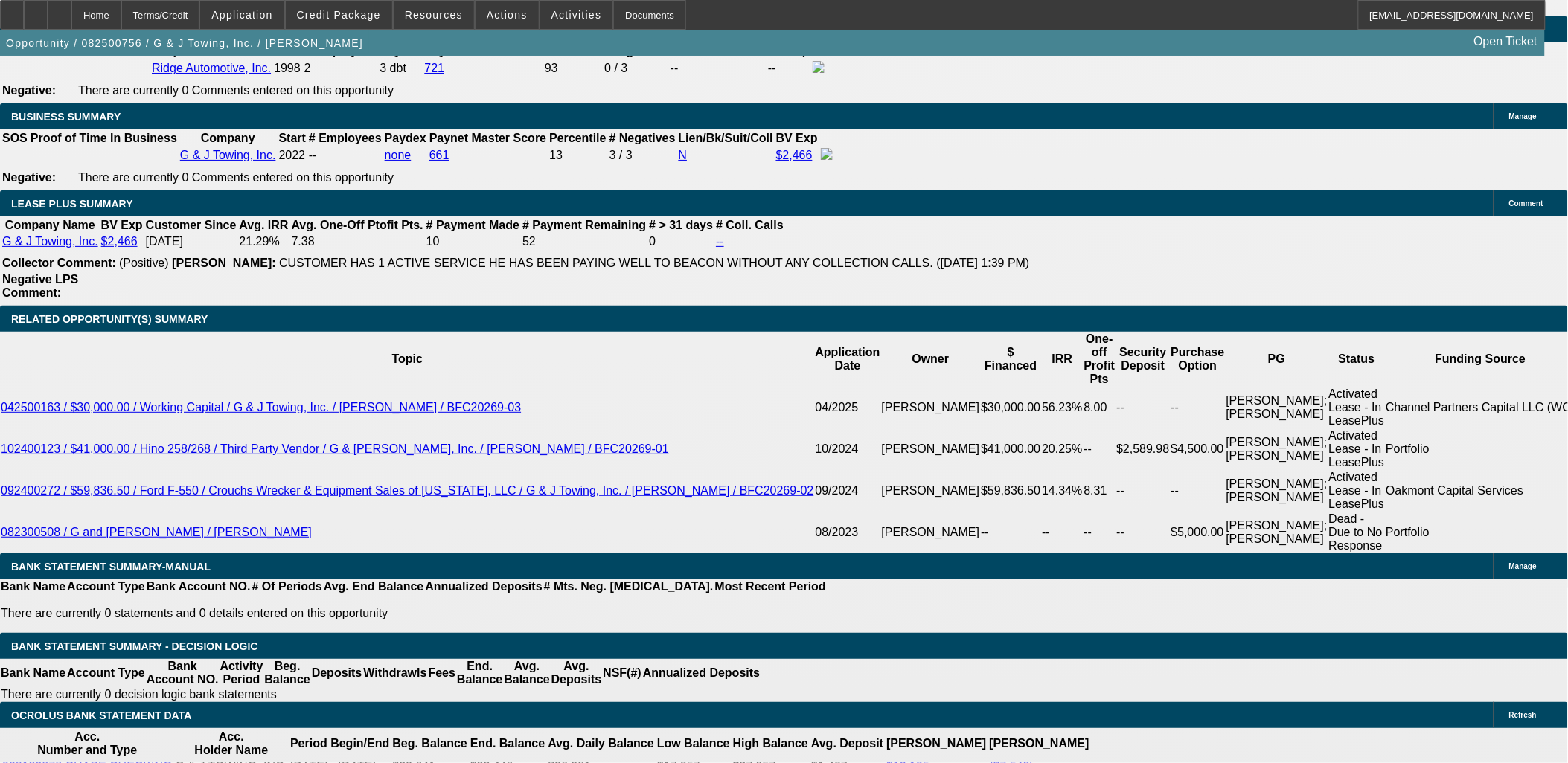
scroll to position [2479, 0]
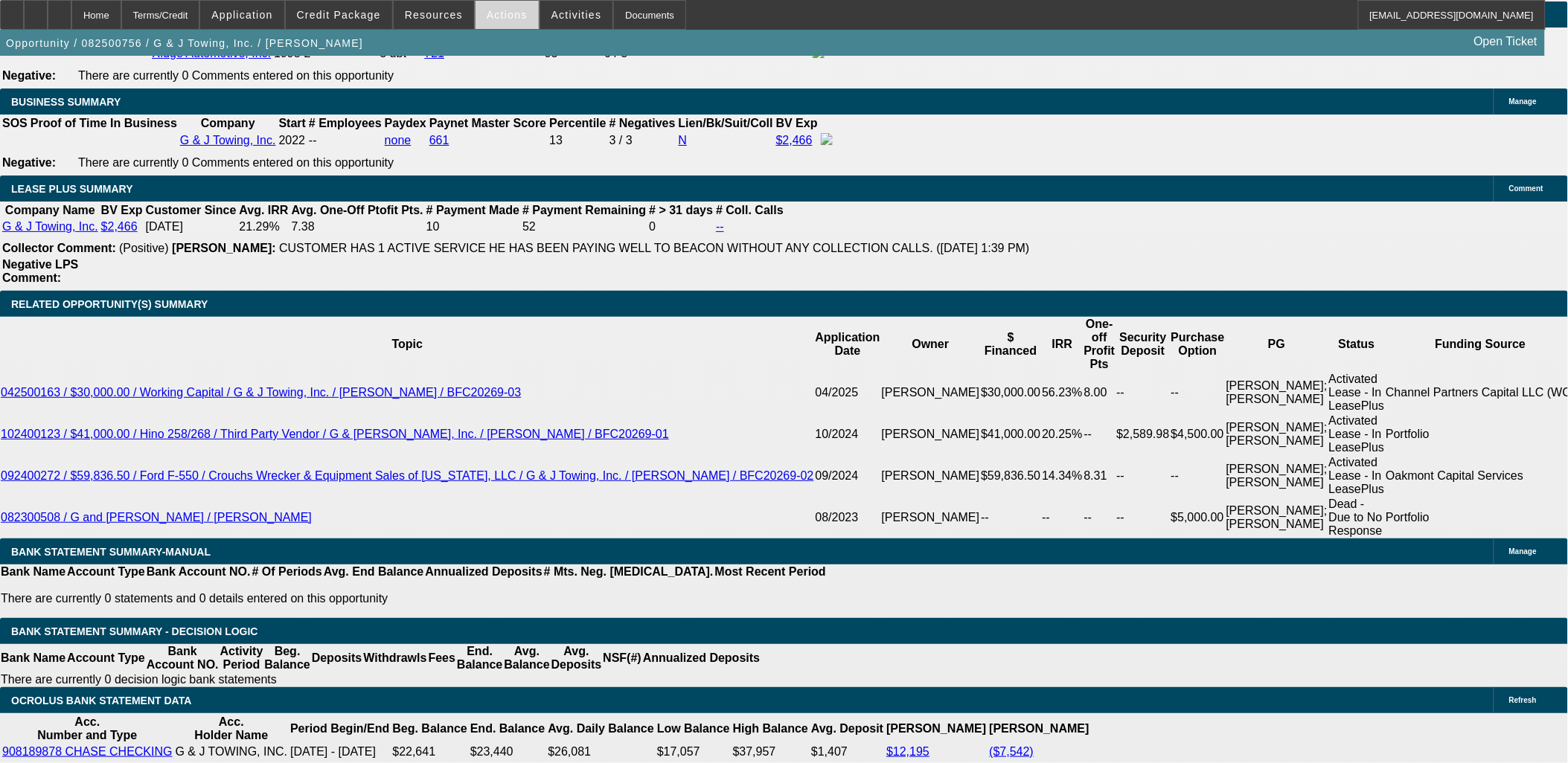
click at [502, 23] on span at bounding box center [507, 14] width 63 height 35
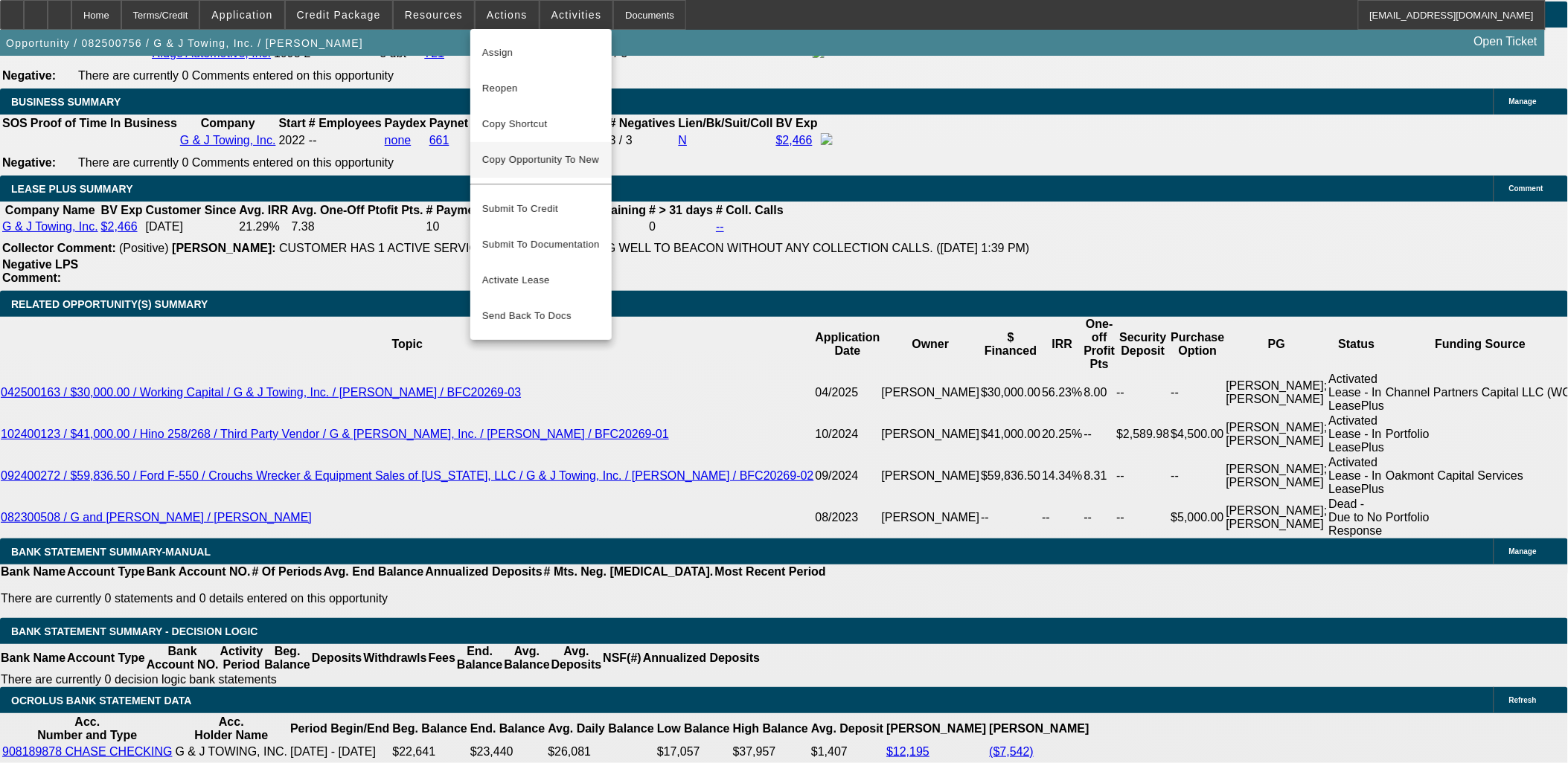
click at [572, 162] on span "Copy Opportunity To New" at bounding box center [540, 159] width 117 height 11
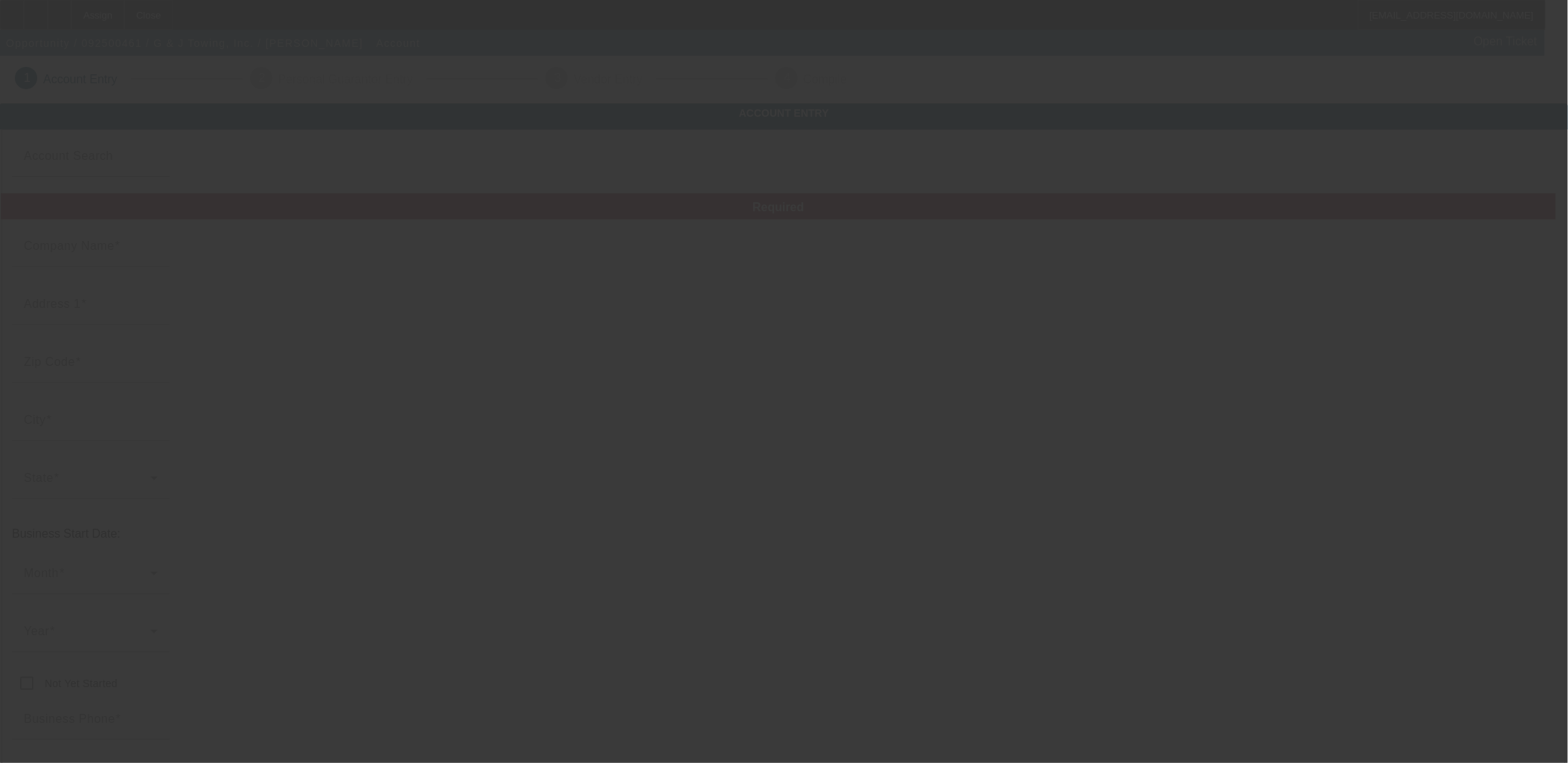
type input "G & J Towing, Inc."
type input "[STREET_ADDRESS]"
type input "32935"
type input "[GEOGRAPHIC_DATA]"
type input "[PHONE_NUMBER]"
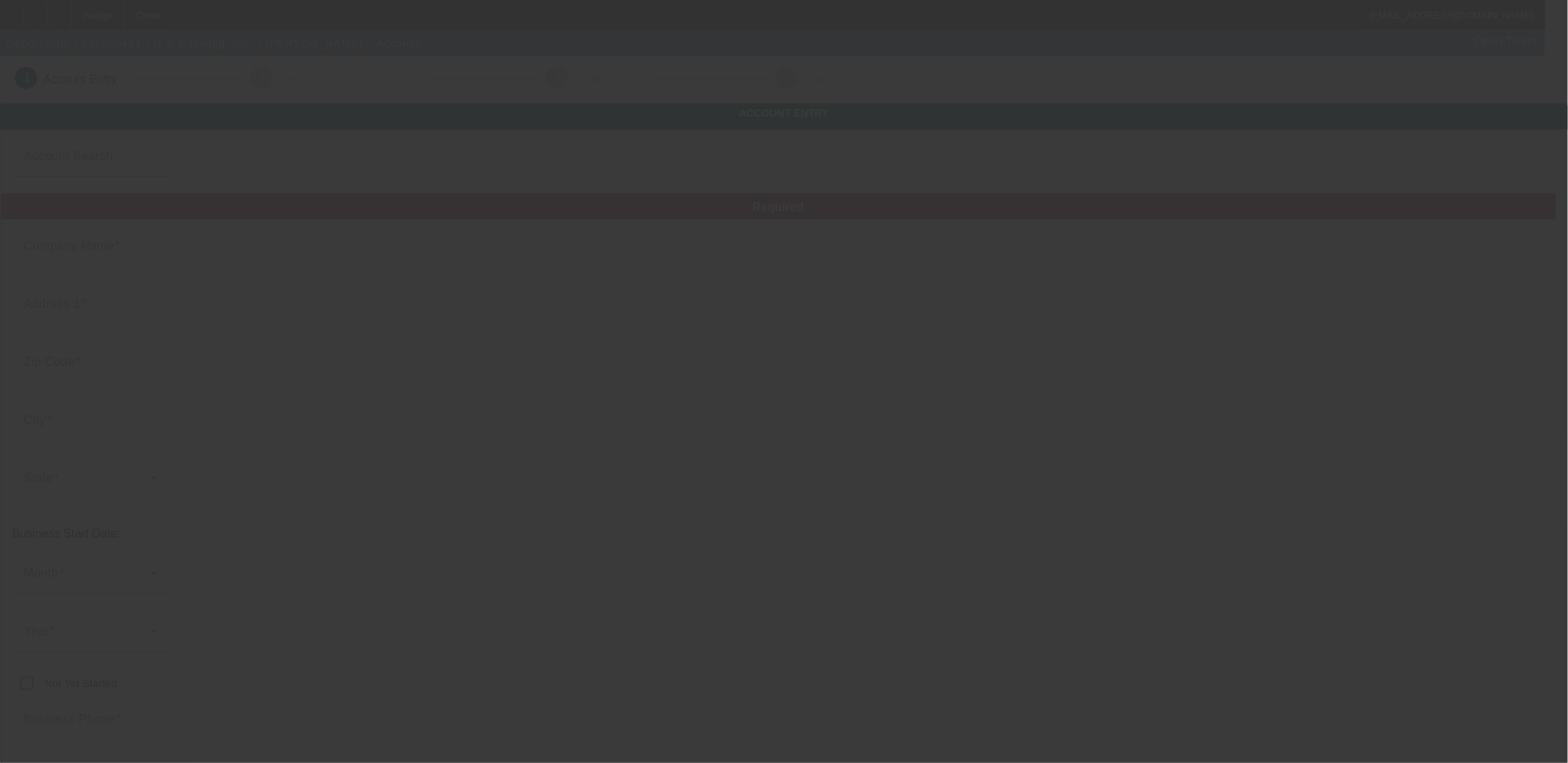
type input "[EMAIL_ADDRESS][DOMAIN_NAME]"
type input "Brevard"
type input "[US_EMPLOYER_IDENTIFICATION_NUMBER]"
type input "[URL][DOMAIN_NAME]"
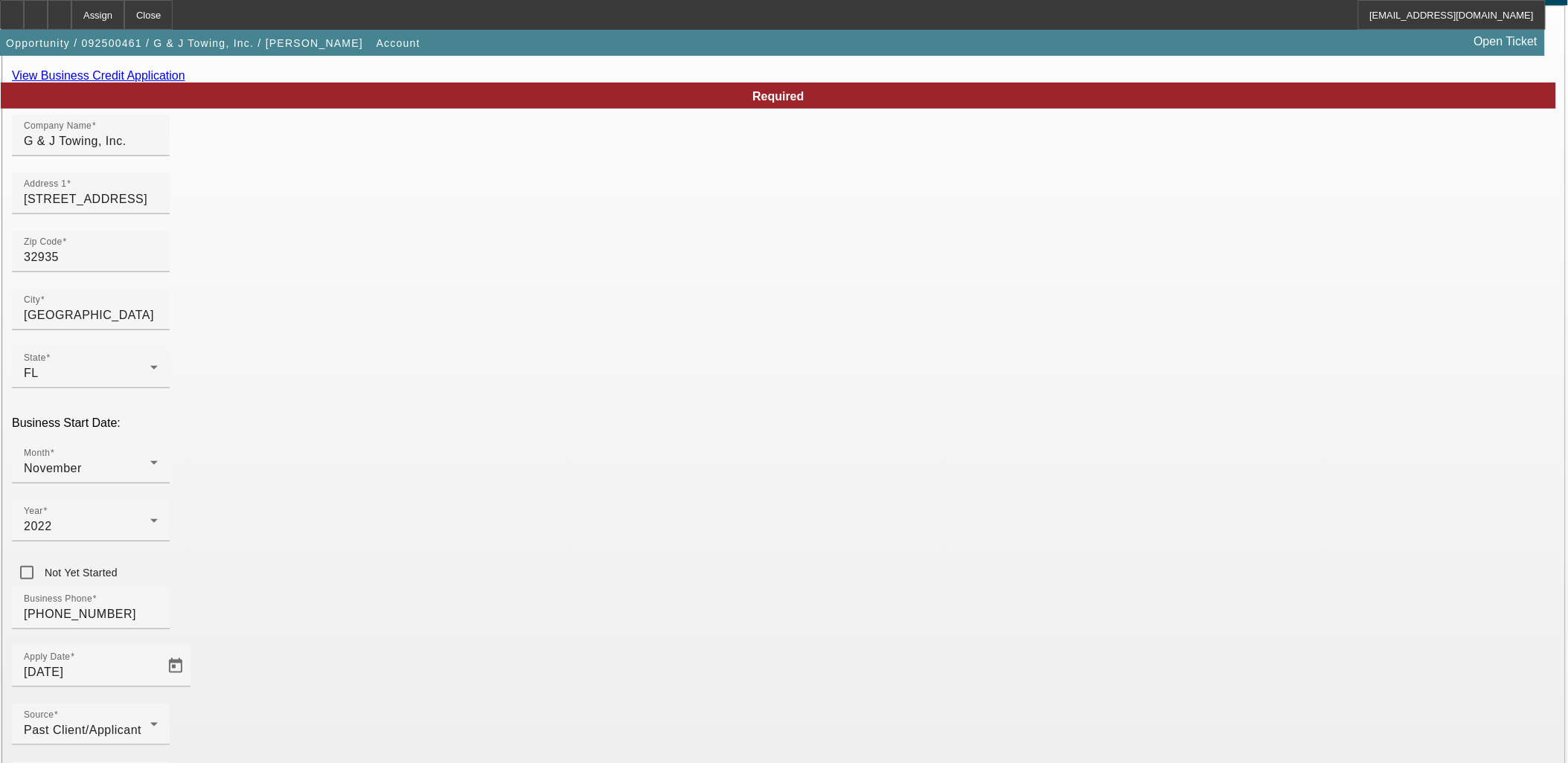
scroll to position [165, 0]
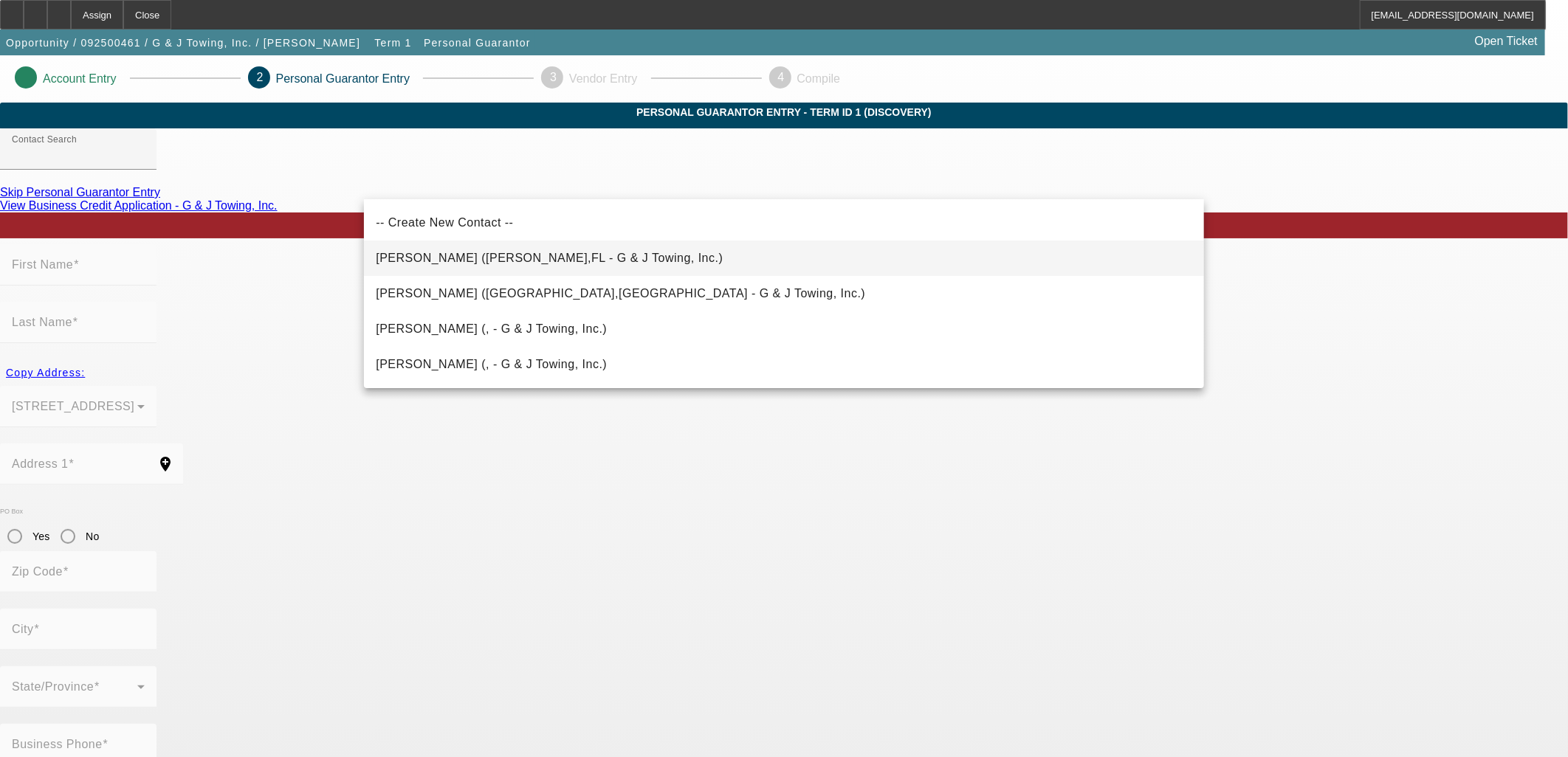
click at [478, 253] on span "[PERSON_NAME] ([PERSON_NAME],FL - G & J Towing, Inc.)" at bounding box center [549, 257] width 347 height 13
type input "[PERSON_NAME] ([PERSON_NAME],FL - G & J Towing, Inc.)"
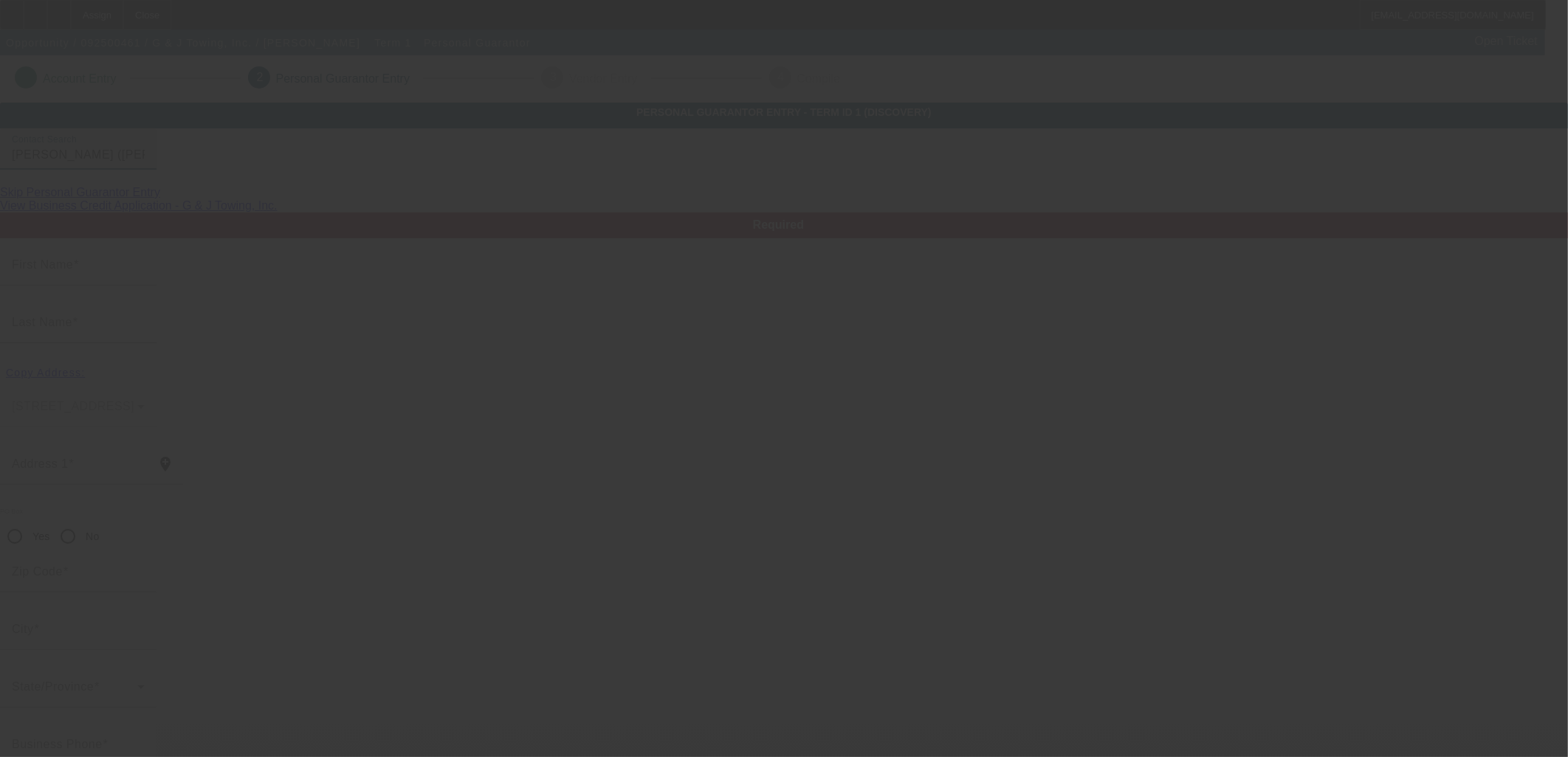
type input "[PERSON_NAME]"
type input "[STREET_ADDRESS]"
radio input "true"
type input "32949"
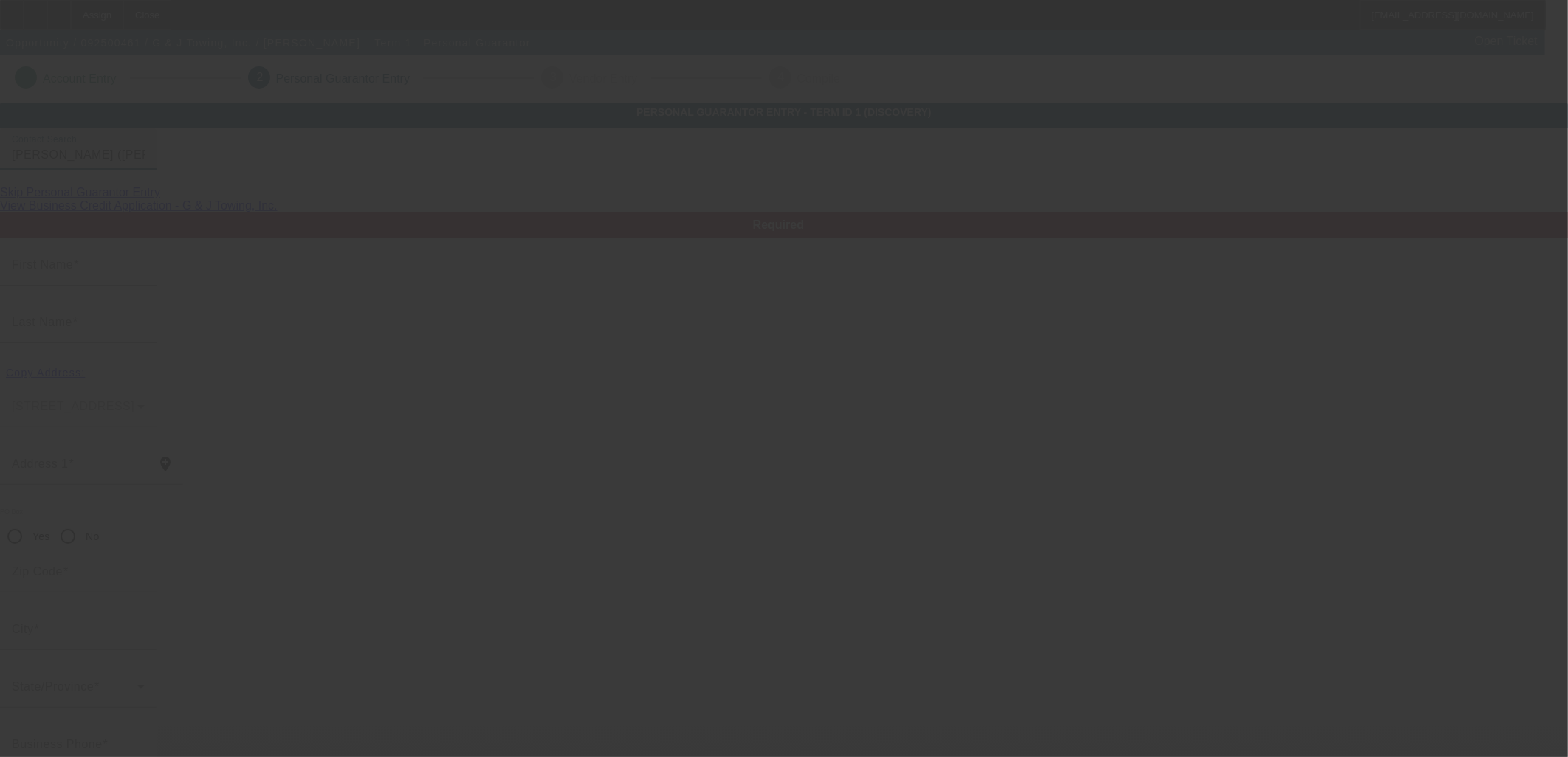
type input "Grant"
type input "[PHONE_NUMBER]"
type input "50"
type input "589-34-5531"
type input "[EMAIL_ADDRESS][PERSON_NAME][DOMAIN_NAME]"
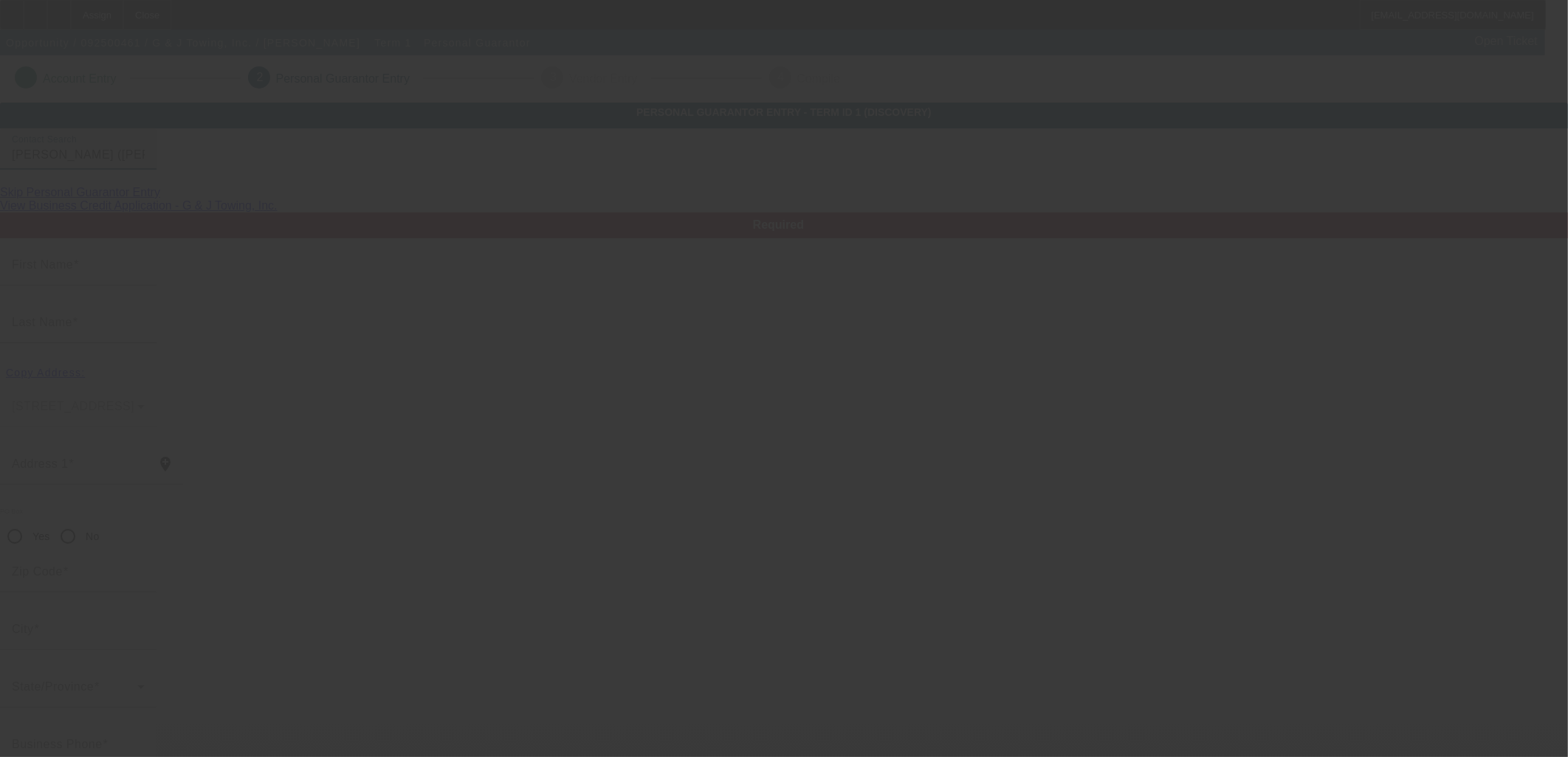
type input "[PHONE_NUMBER]"
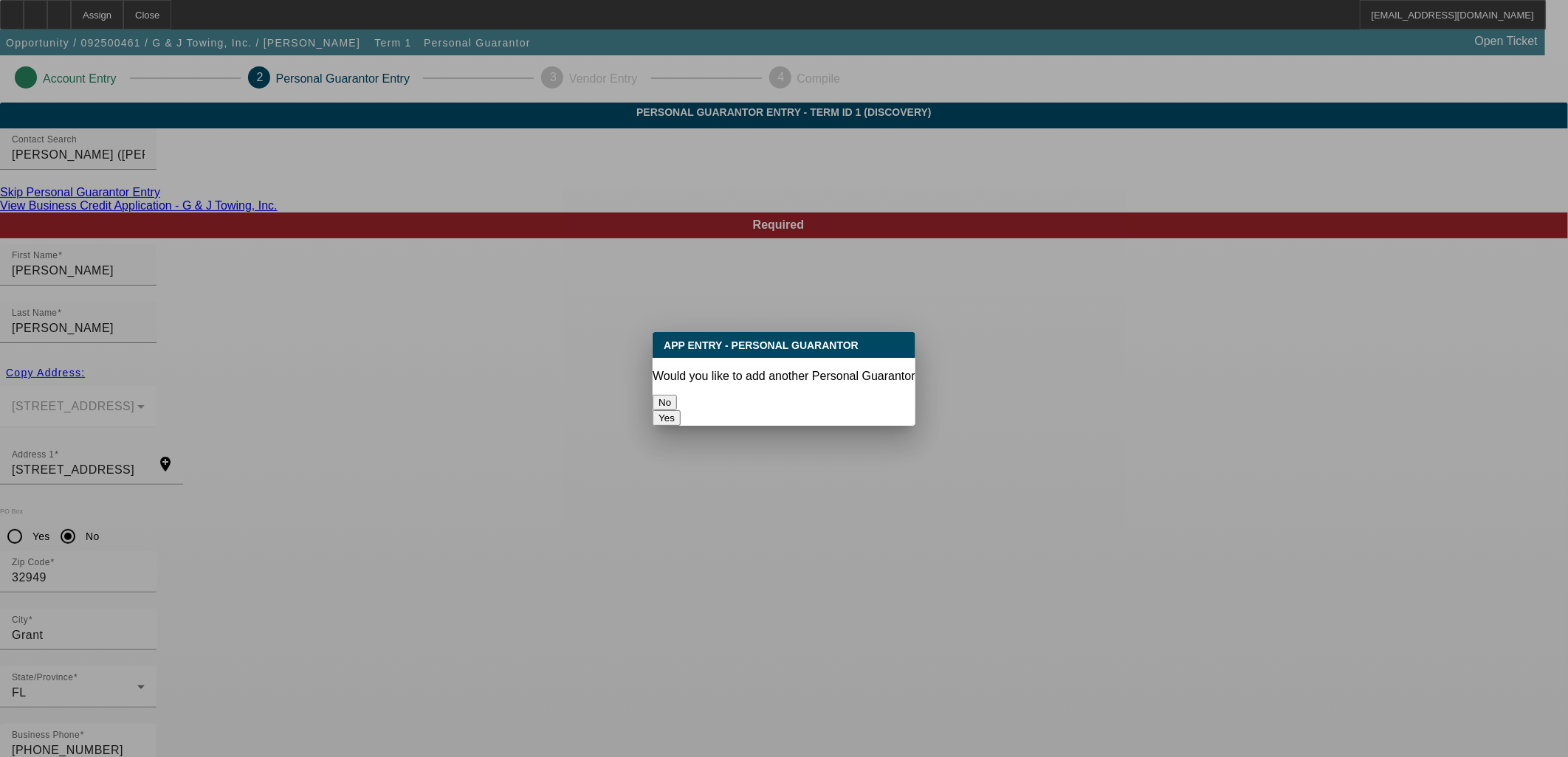
click at [680, 410] on button "Yes" at bounding box center [666, 418] width 28 height 16
radio input "false"
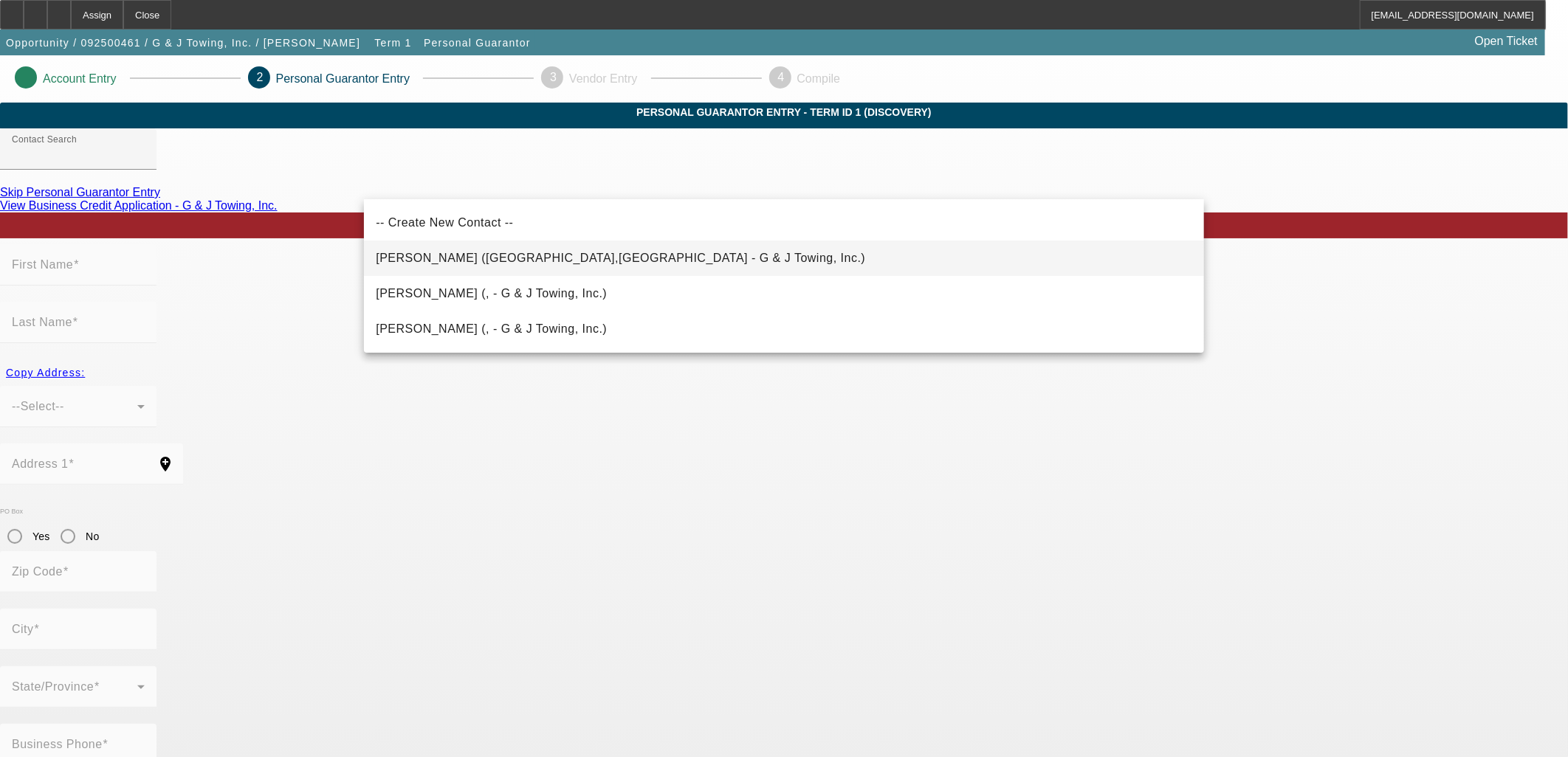
click at [493, 265] on span "[PERSON_NAME] ([GEOGRAPHIC_DATA],[GEOGRAPHIC_DATA] - G & J Towing, Inc.)" at bounding box center [621, 258] width 489 height 18
type input "[PERSON_NAME] ([GEOGRAPHIC_DATA],[GEOGRAPHIC_DATA] - G & J Towing, Inc.)"
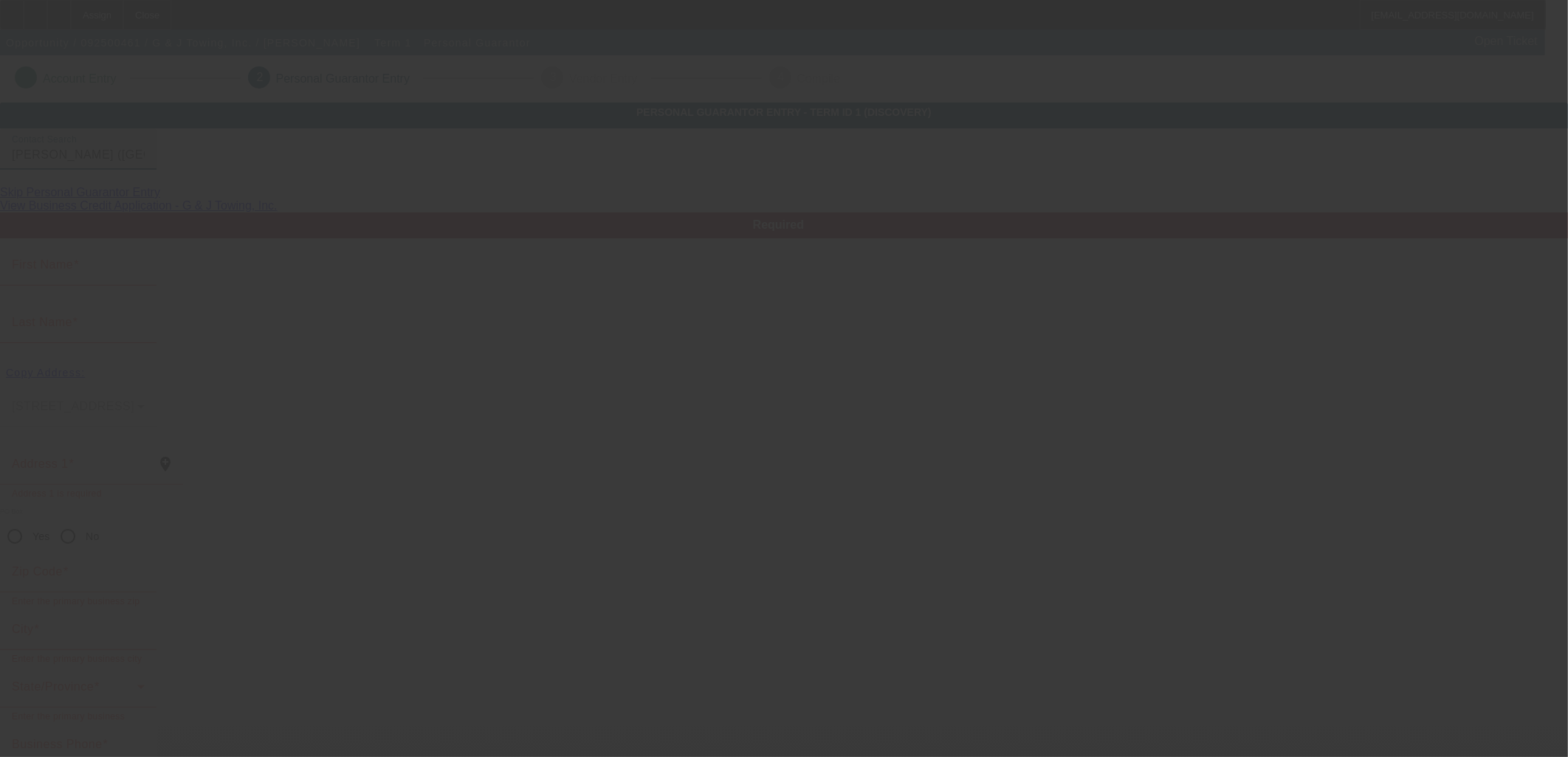
type input "[PERSON_NAME]"
type input "[STREET_ADDRESS]"
radio input "true"
type input "32909"
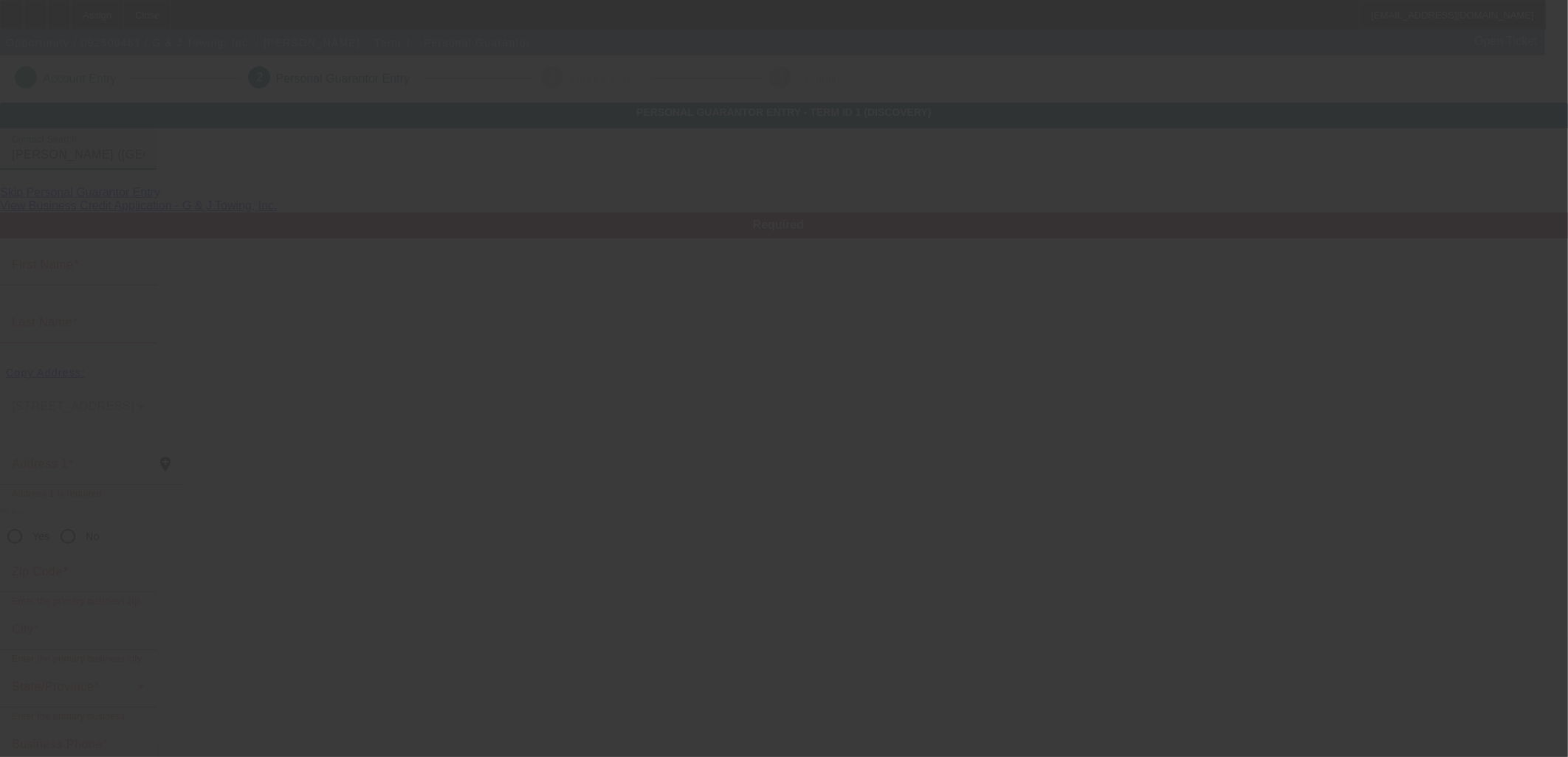
type input "[GEOGRAPHIC_DATA]"
type input "[PHONE_NUMBER]"
type input "50"
type input "262-73-8234"
type input "[EMAIL_ADDRESS][DOMAIN_NAME]"
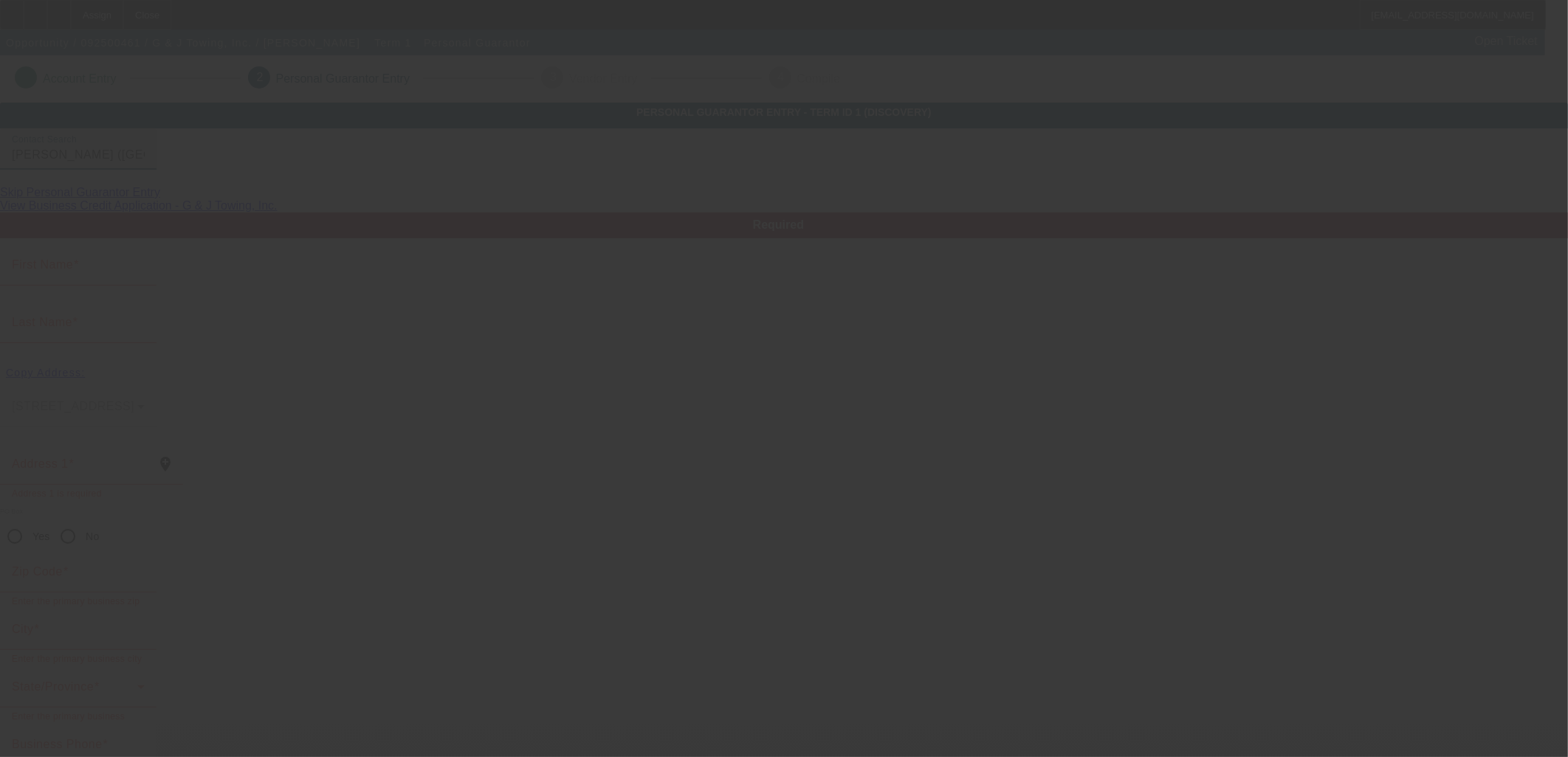
type input "[PHONE_NUMBER]"
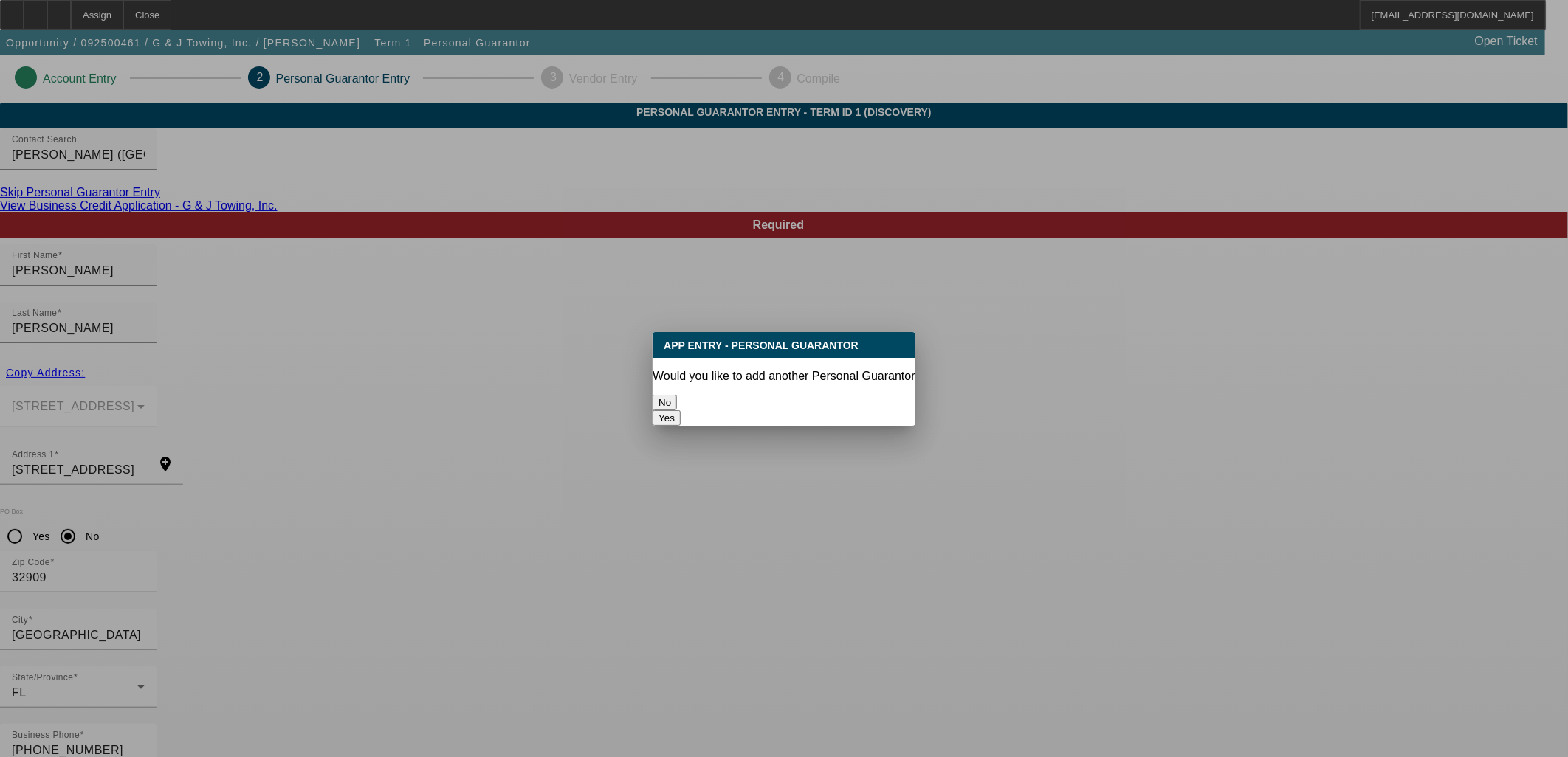
click at [677, 394] on button "No" at bounding box center [664, 402] width 24 height 16
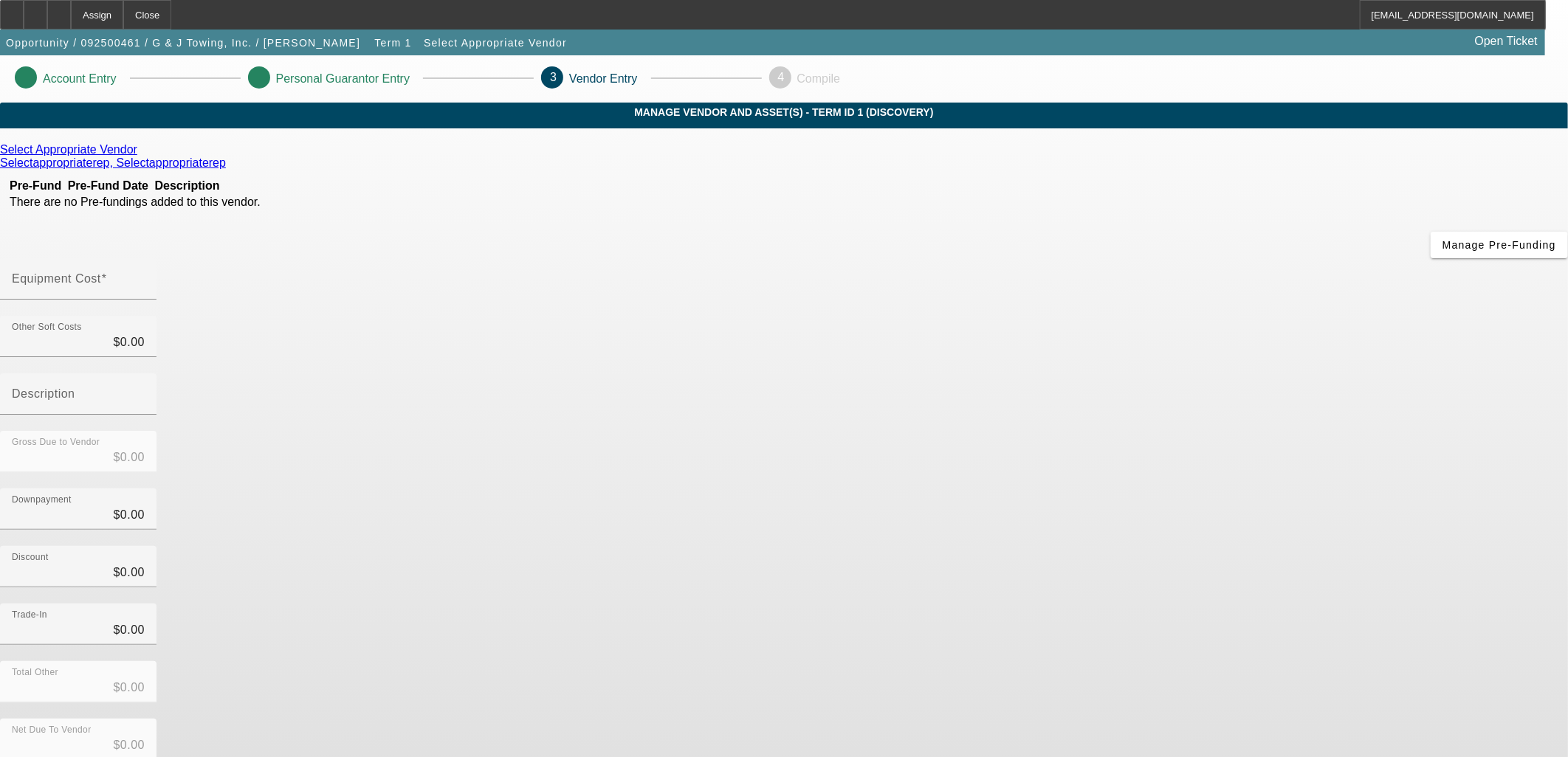
drag, startPoint x: 673, startPoint y: 337, endPoint x: 600, endPoint y: 365, distance: 78.2
click at [592, 359] on div "Select Appropriate Vendor Selectappropriaterep, Selectappropriaterep Pre-Fund P…" at bounding box center [784, 467] width 1568 height 649
click at [145, 276] on input "Equipment Cost" at bounding box center [78, 285] width 133 height 18
click at [145, 258] on div "Equipment Cost" at bounding box center [78, 278] width 133 height 41
type input "5"
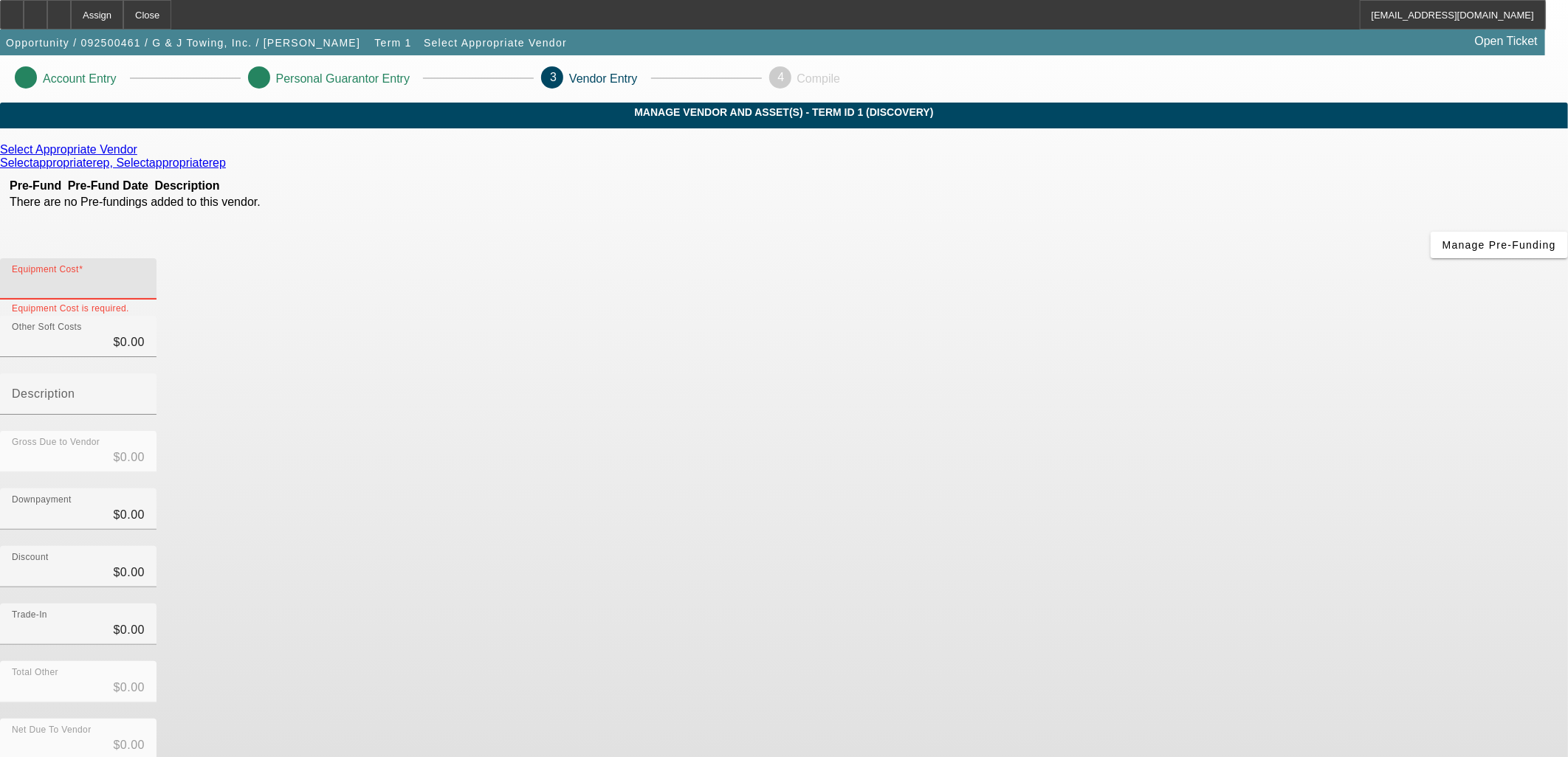
type input "$5.00"
type input "52"
type input "$52.00"
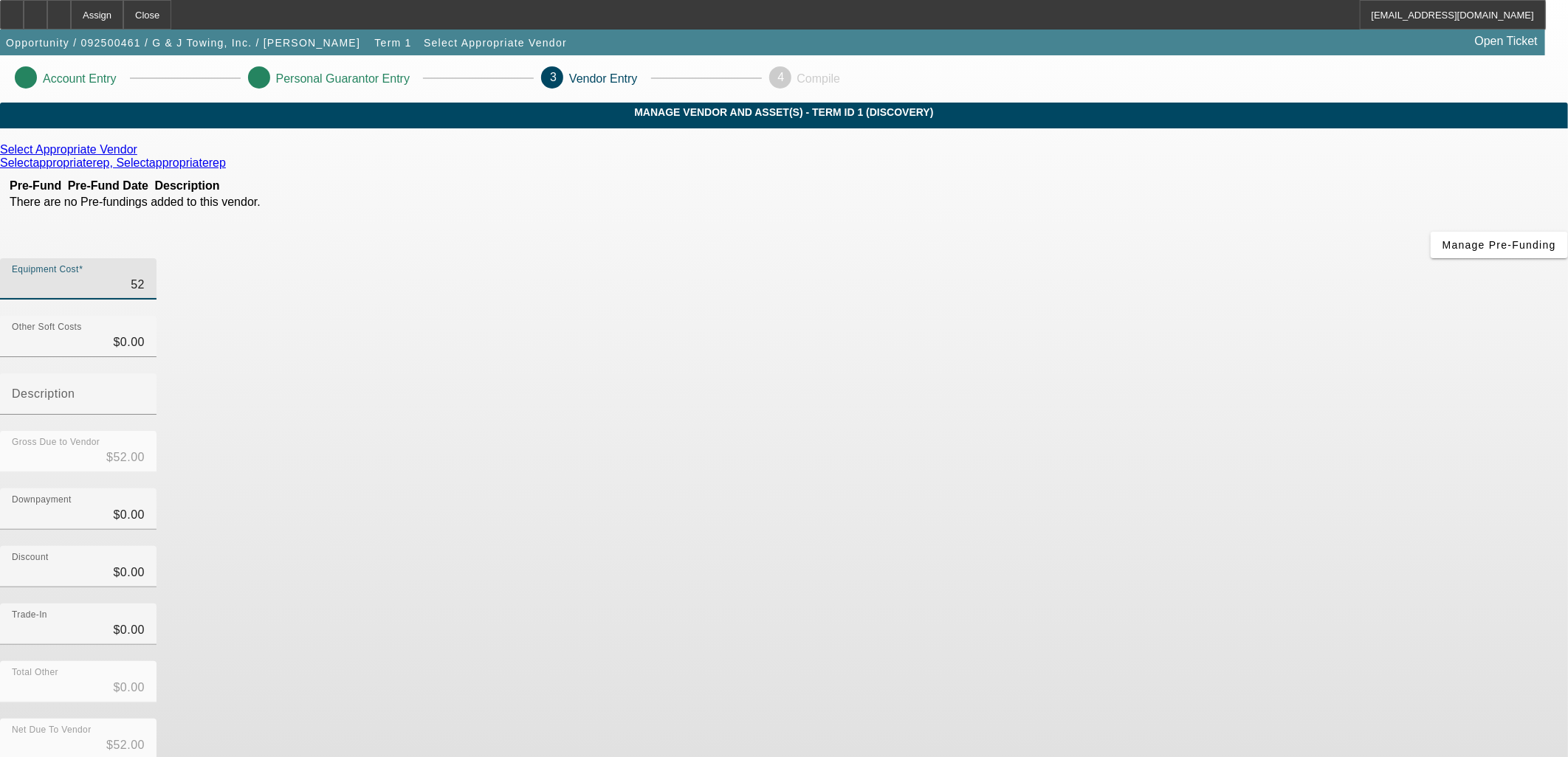
type input "529"
type input "$529.00"
type input "5296"
type input "$5,296.00"
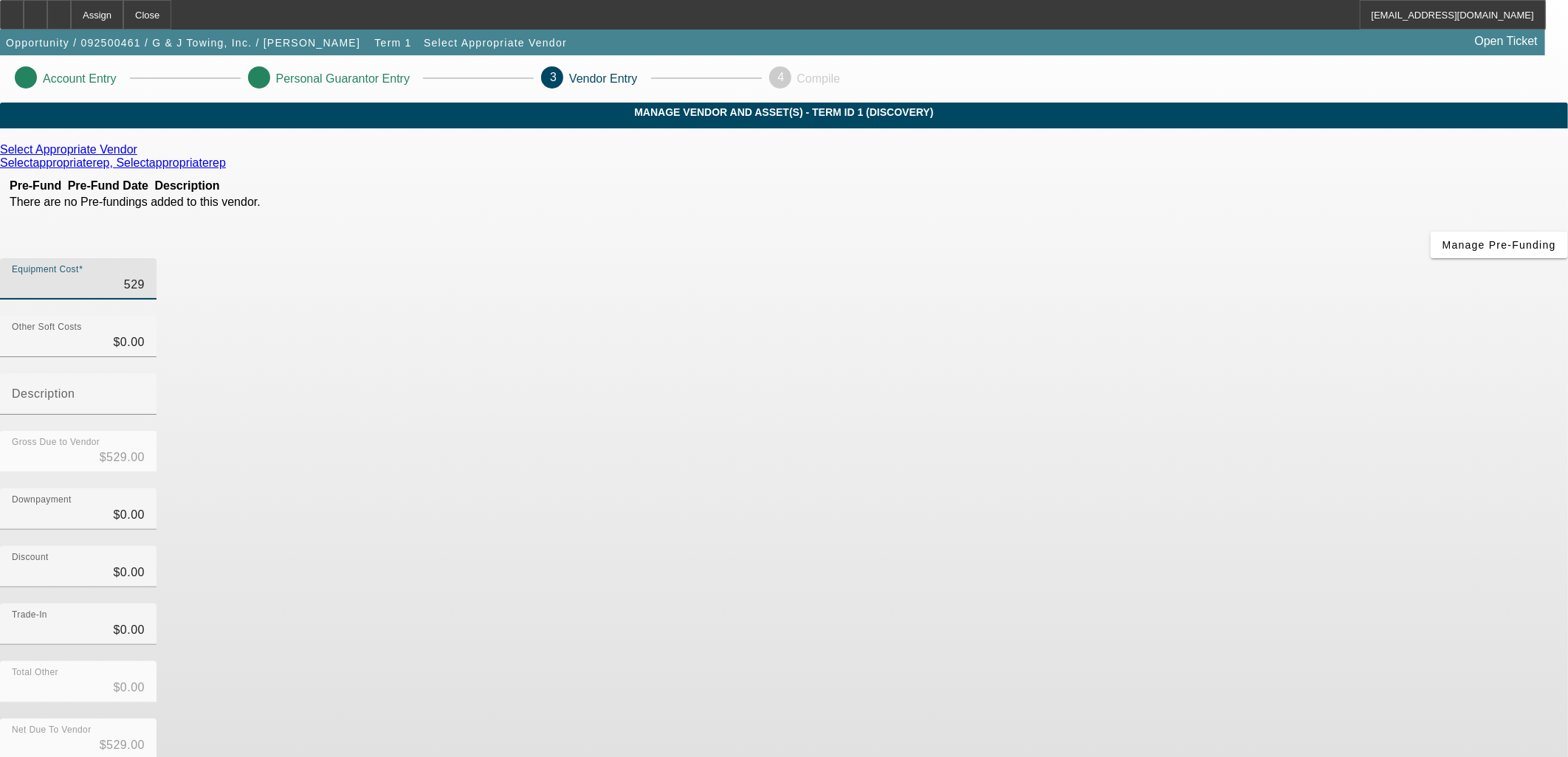
type input "$5,296.00"
type input "52968"
type input "$52,968.00"
type input "52968.4"
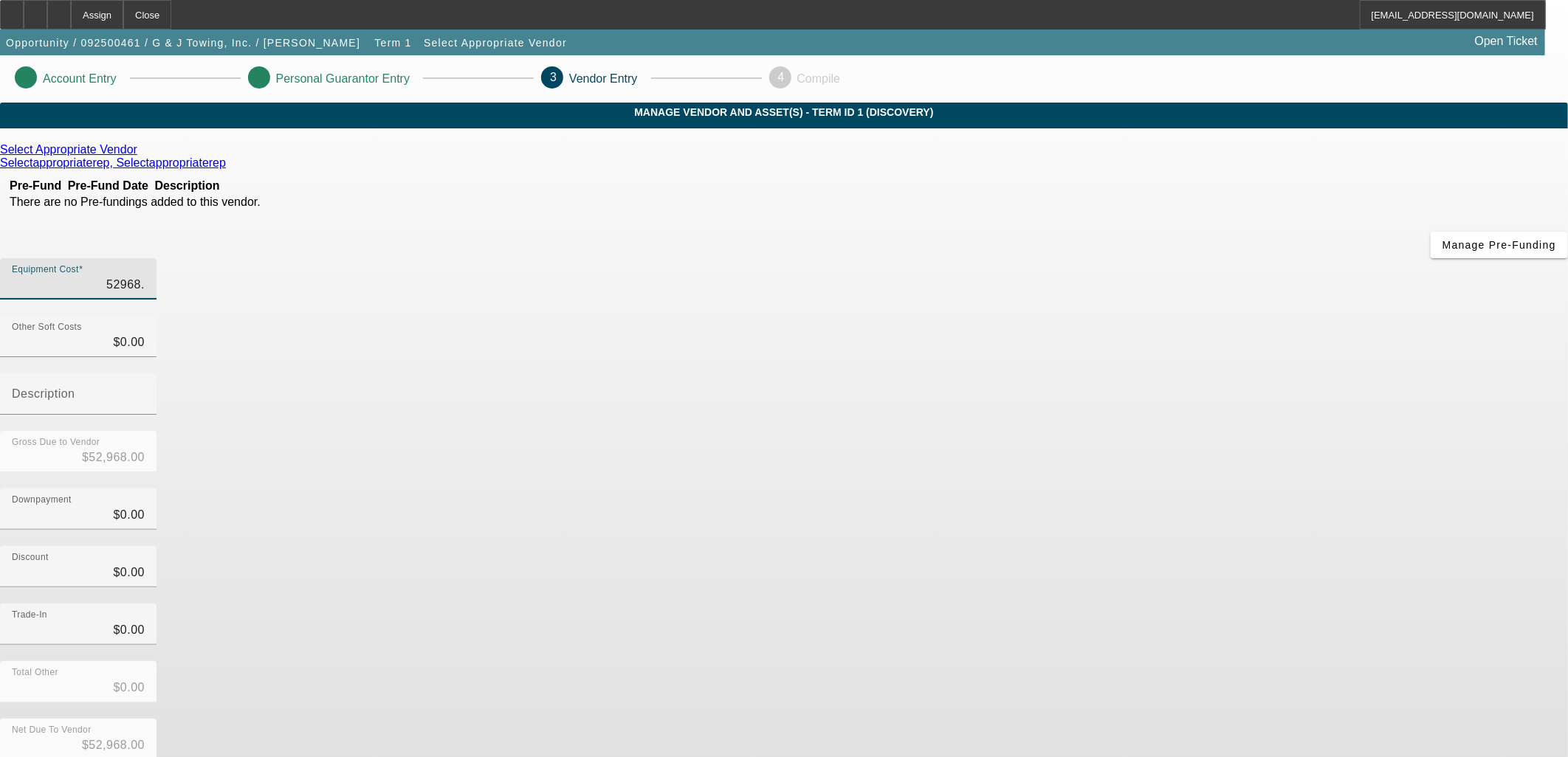
type input "$52,968.40"
type input "52968.41"
type input "$52,968.41"
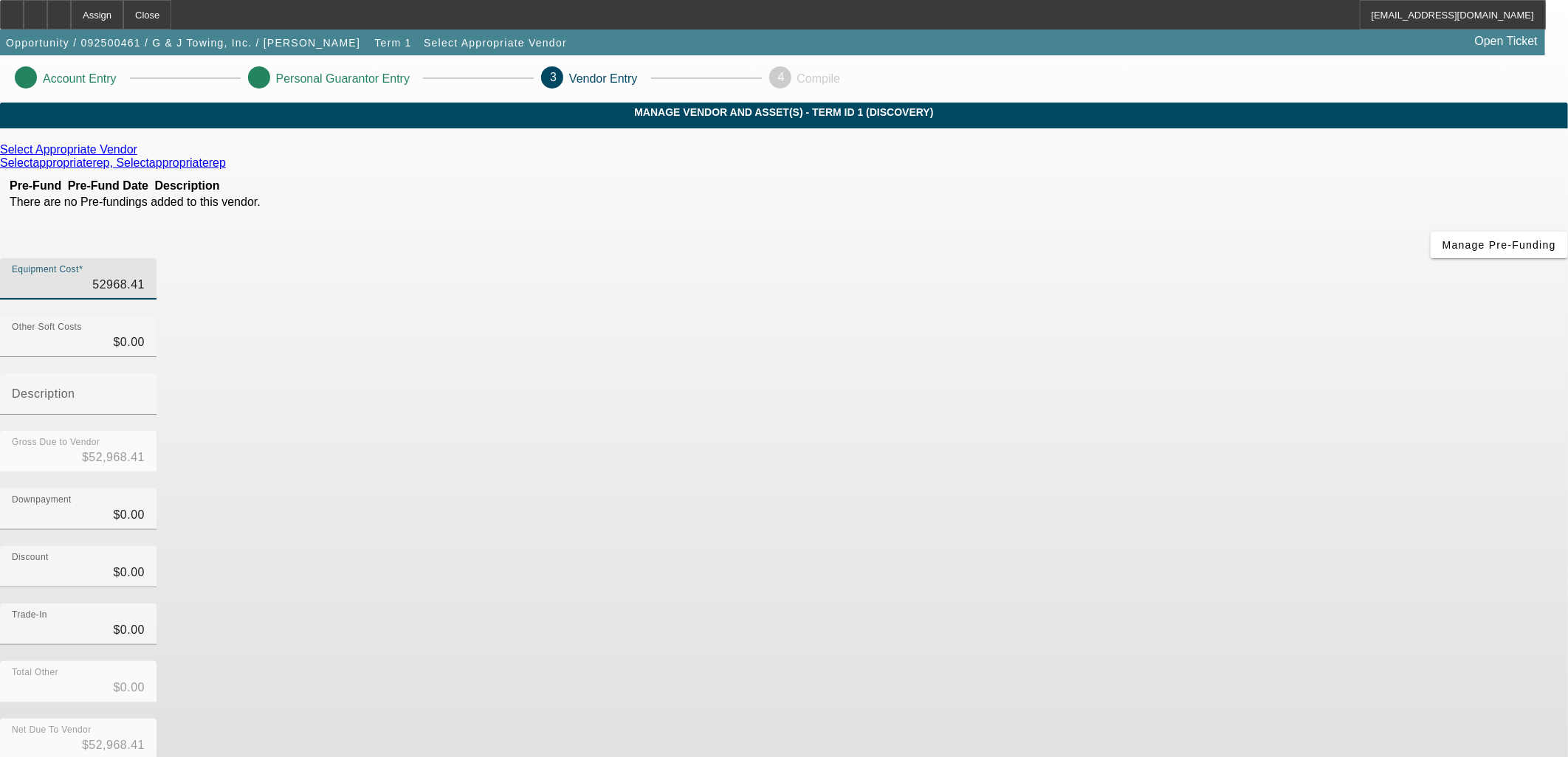
type input "$52,968.41"
click at [141, 156] on icon at bounding box center [141, 149] width 0 height 13
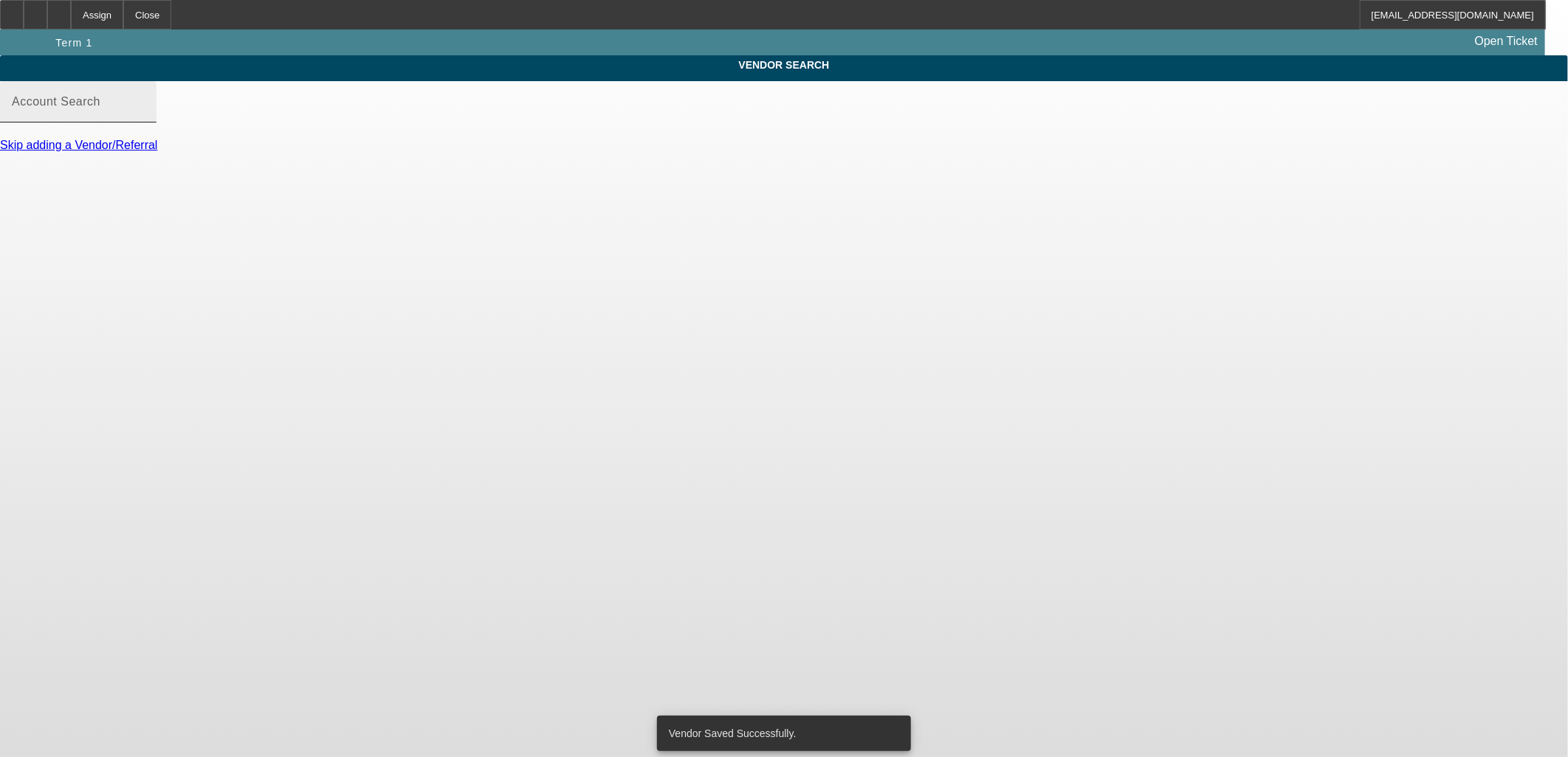
click at [145, 103] on div "Account Search" at bounding box center [78, 101] width 133 height 41
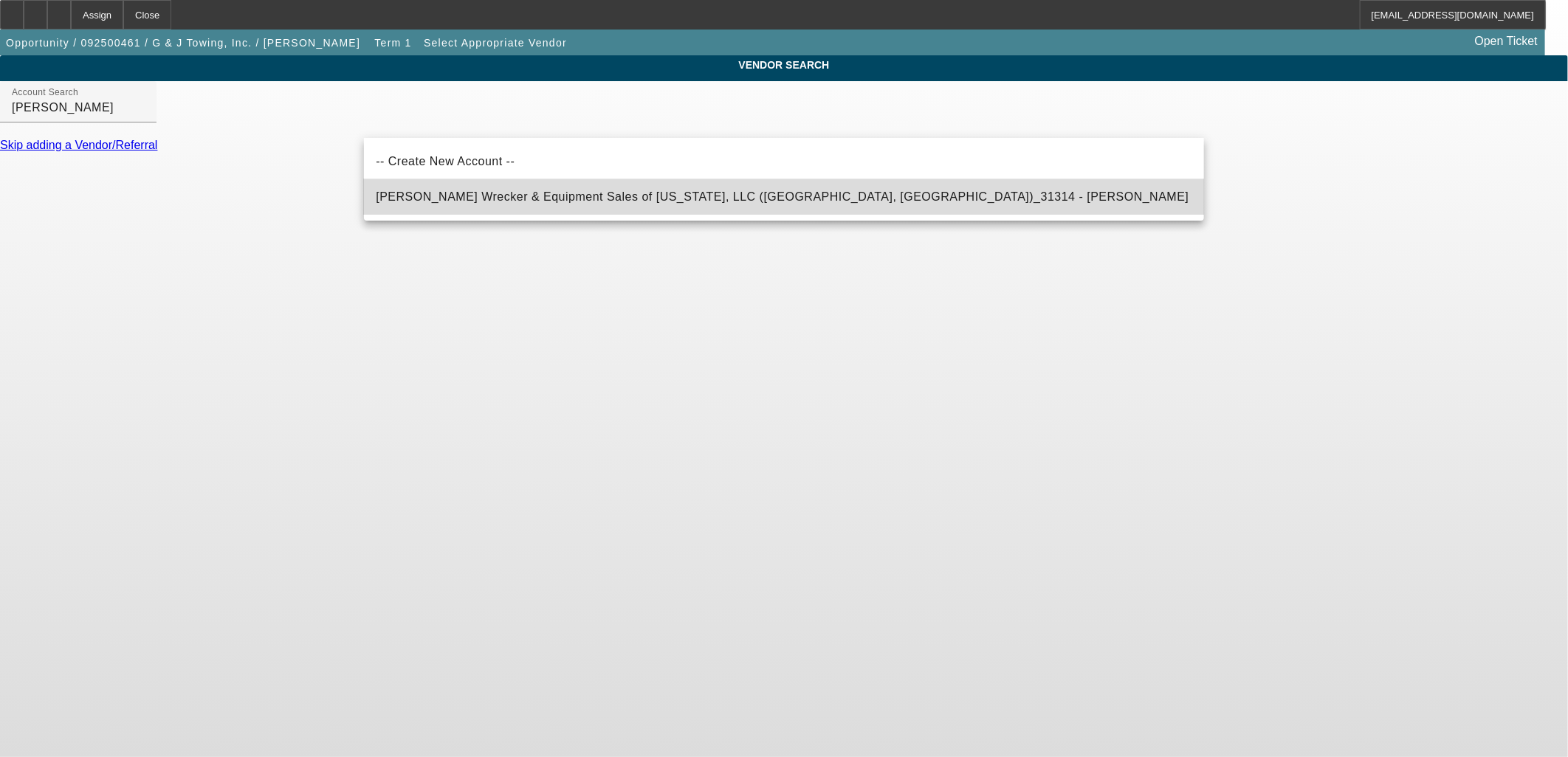
click at [544, 190] on span "[PERSON_NAME] Wrecker & Equipment Sales of [US_STATE], LLC ([GEOGRAPHIC_DATA], …" at bounding box center [782, 197] width 812 height 18
type input "[PERSON_NAME] Wrecker & Equipment Sales of [US_STATE], LLC ([GEOGRAPHIC_DATA], …"
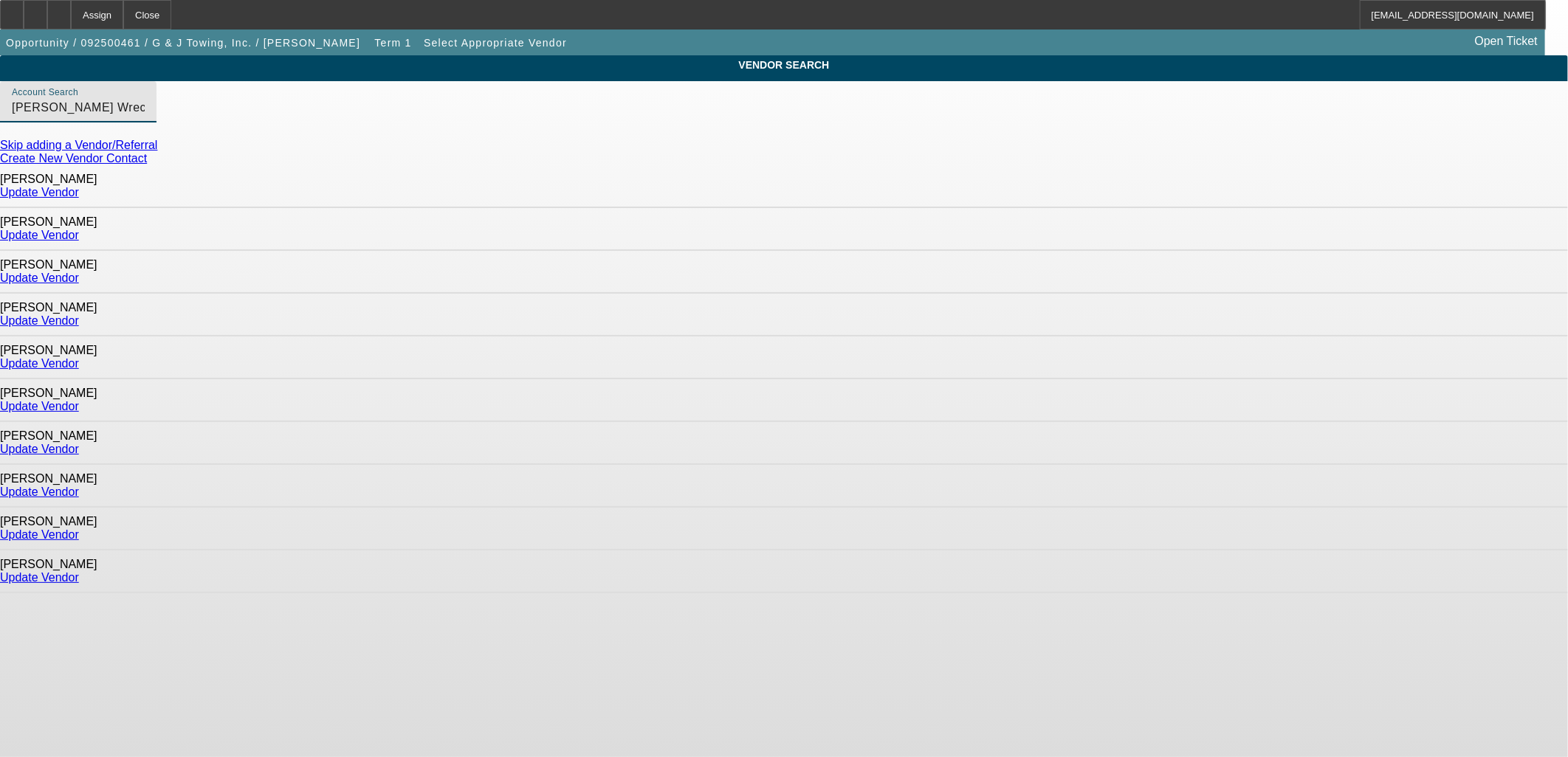
click at [1178, 271] on div "Update Vendor" at bounding box center [784, 278] width 1568 height 13
click at [79, 271] on link "Update Vendor" at bounding box center [39, 277] width 79 height 13
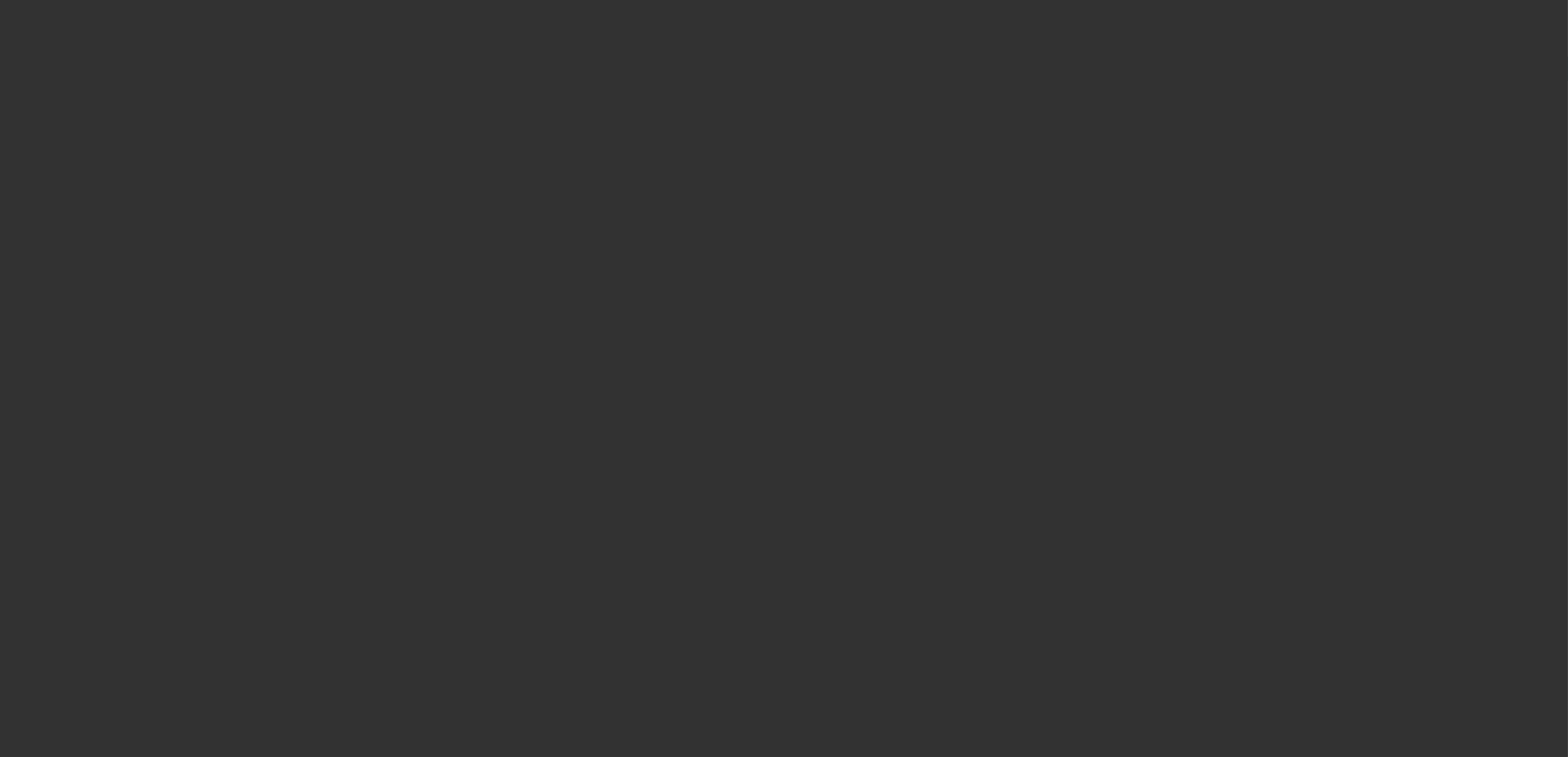
type input "$52,968.41"
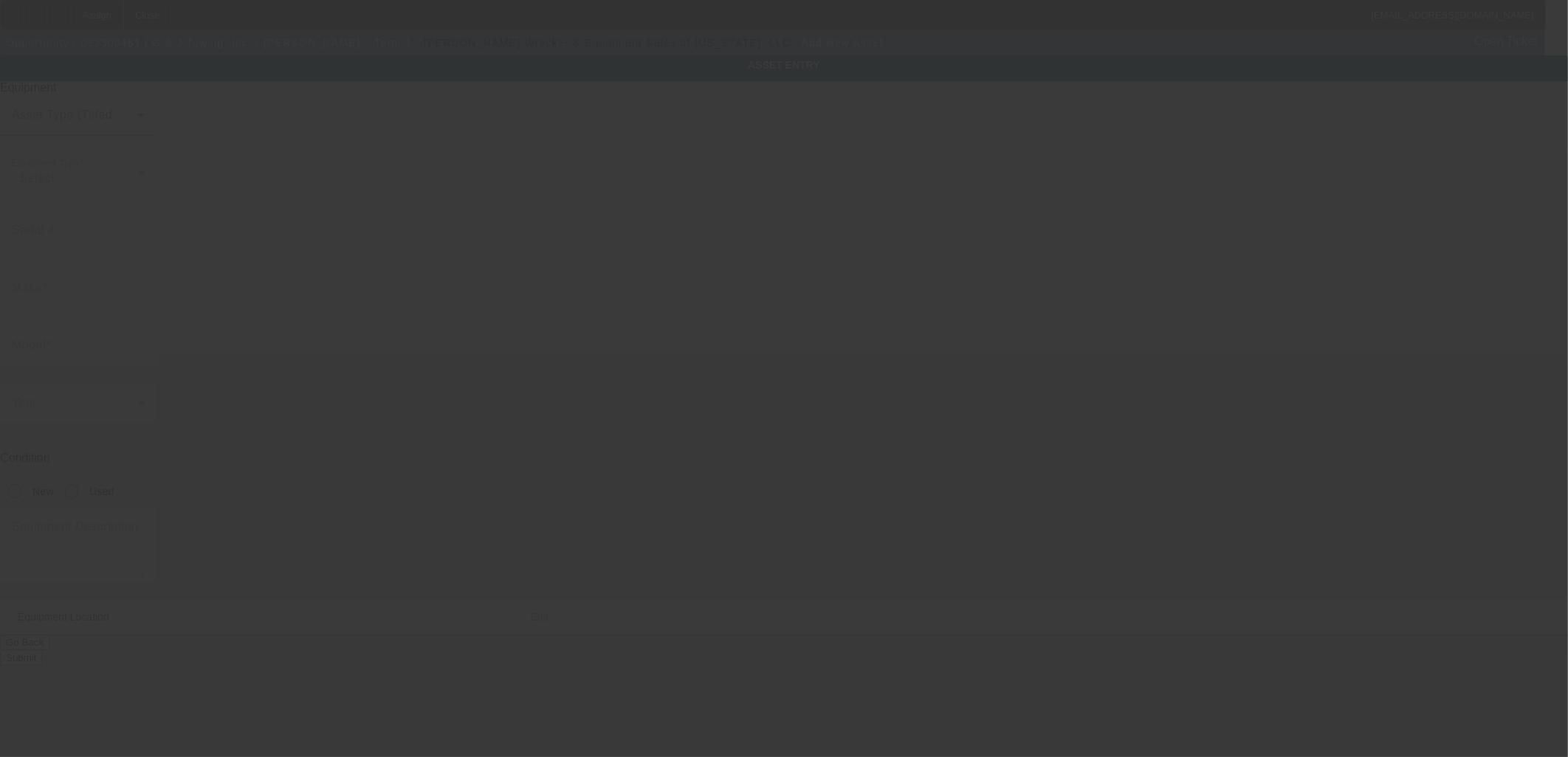
type input "[STREET_ADDRESS]"
type input "[GEOGRAPHIC_DATA]"
type input "32935"
type input "Brevard"
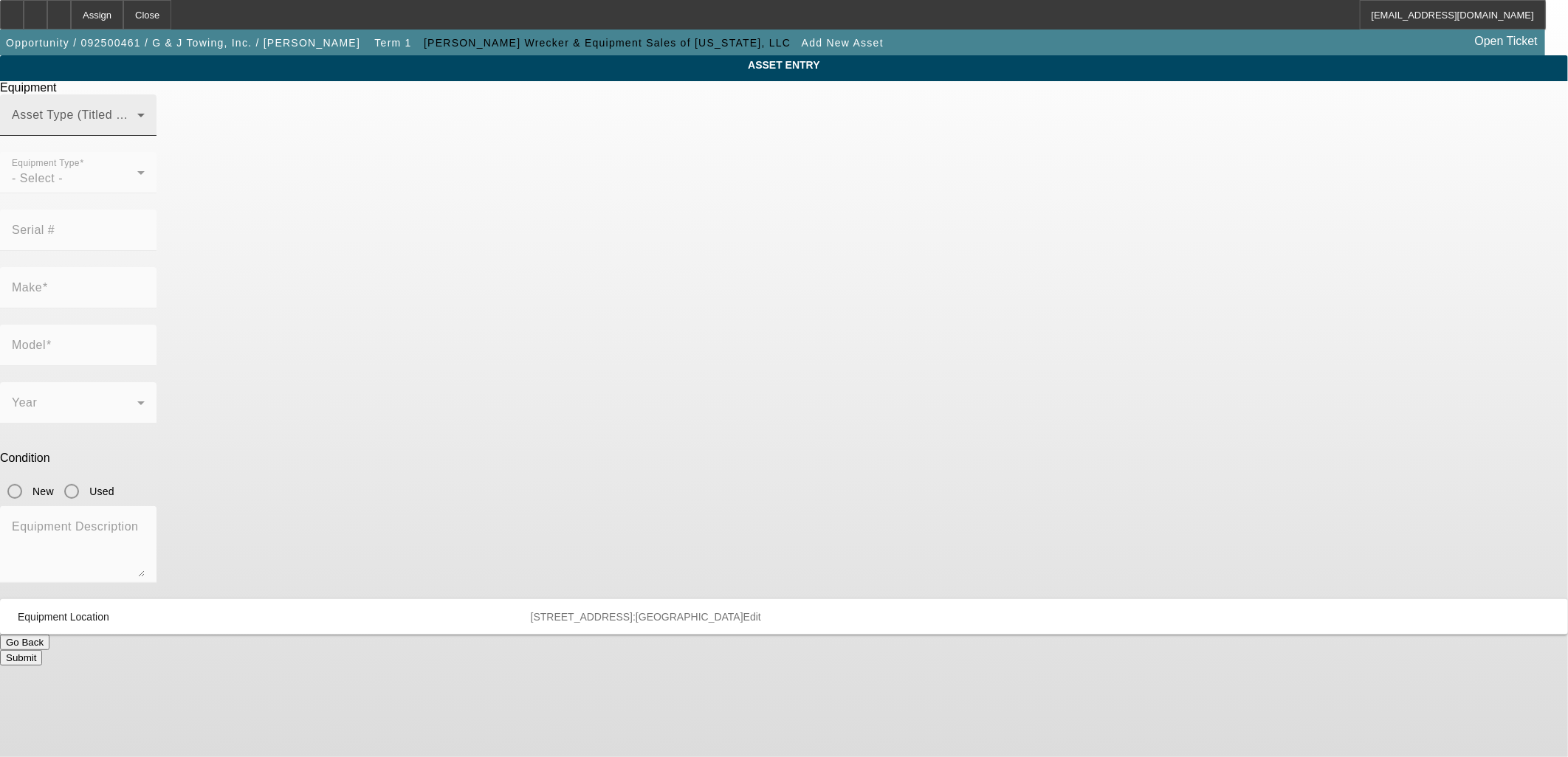
drag, startPoint x: 793, startPoint y: 133, endPoint x: 794, endPoint y: 145, distance: 12.0
click at [145, 136] on div "Asset Type (Titled or Non-Titled)" at bounding box center [78, 115] width 133 height 41
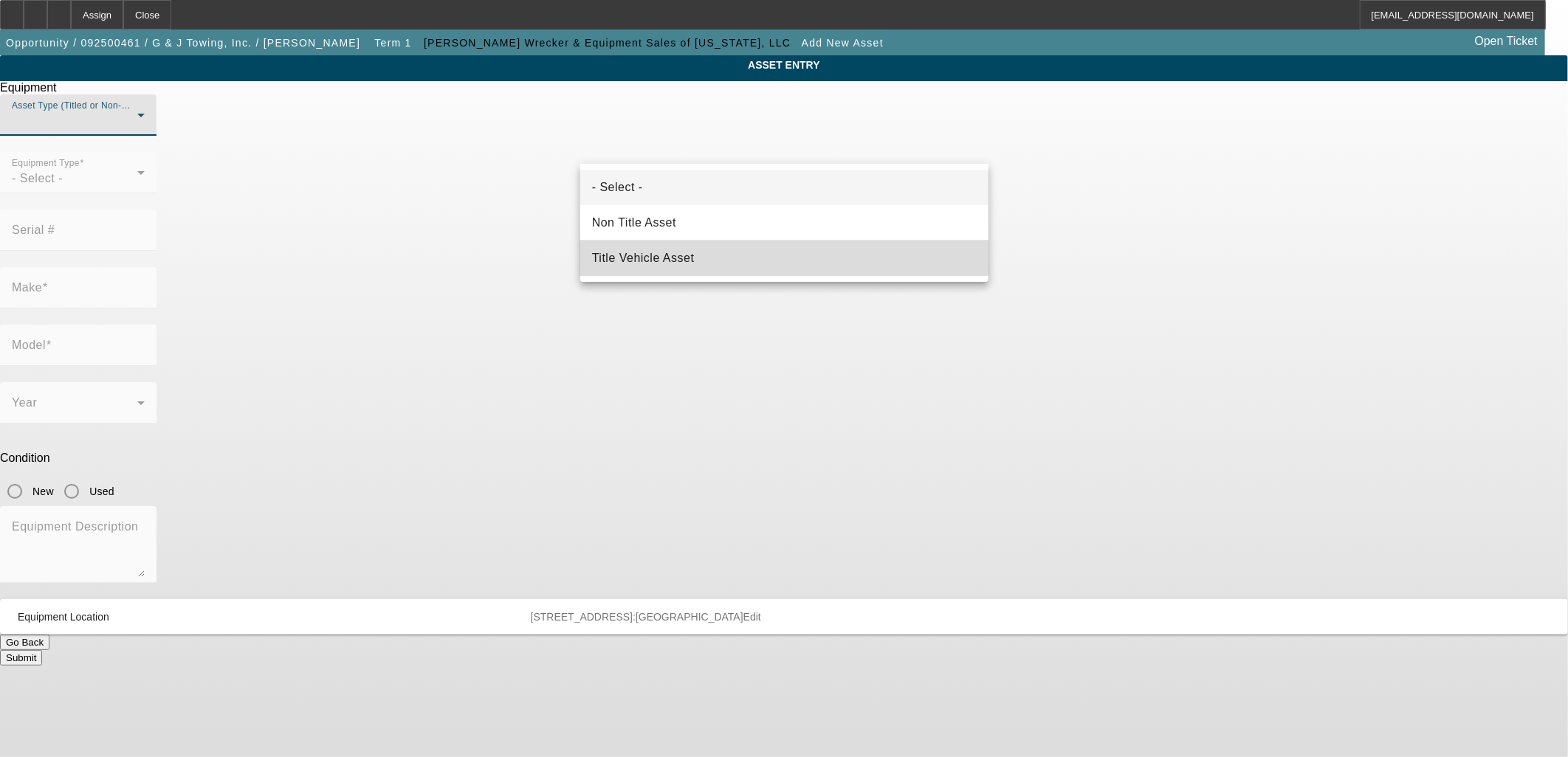
click at [782, 245] on mat-option "Title Vehicle Asset" at bounding box center [784, 258] width 408 height 35
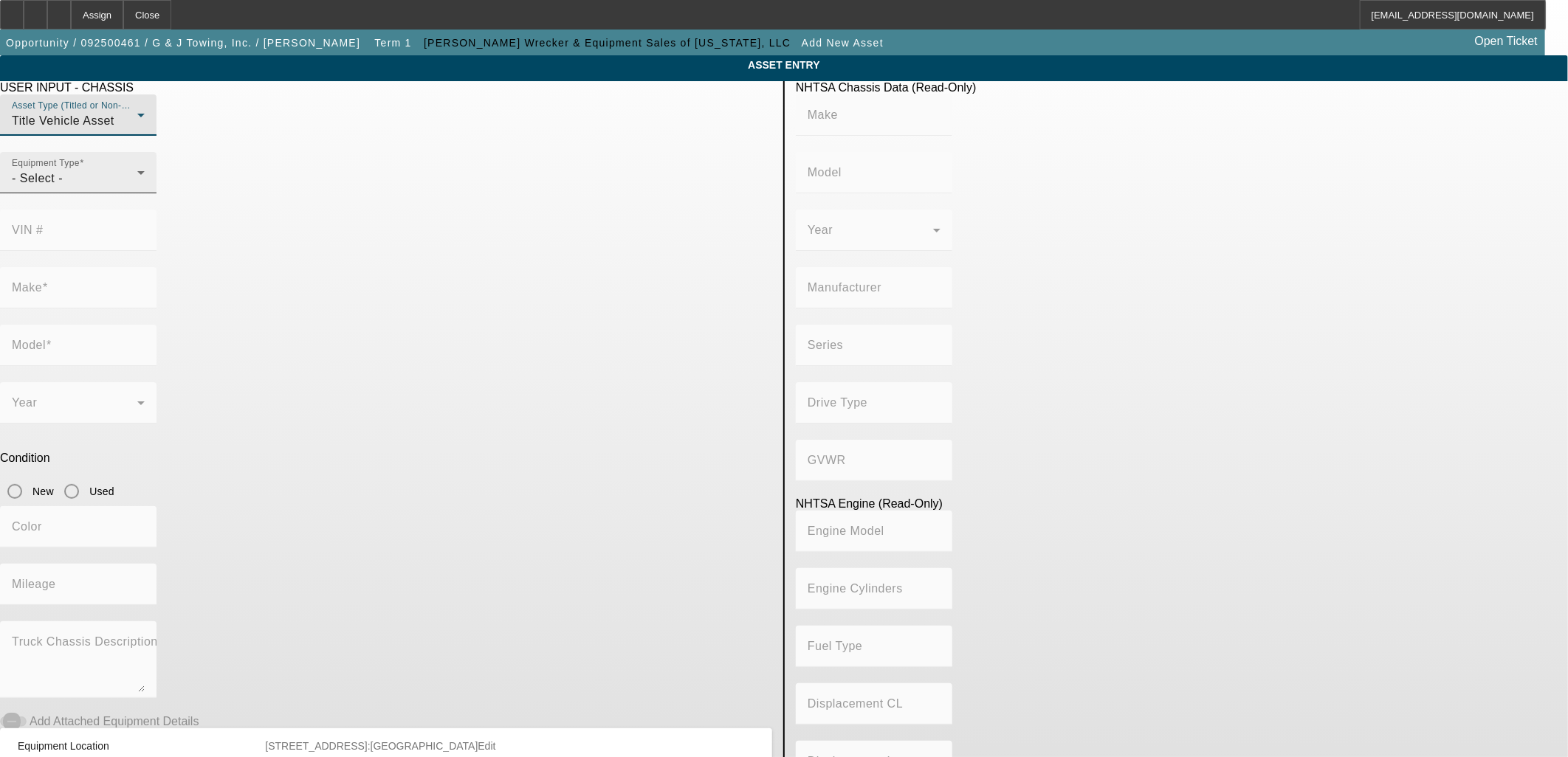
click at [137, 188] on div "- Select -" at bounding box center [75, 178] width 126 height 18
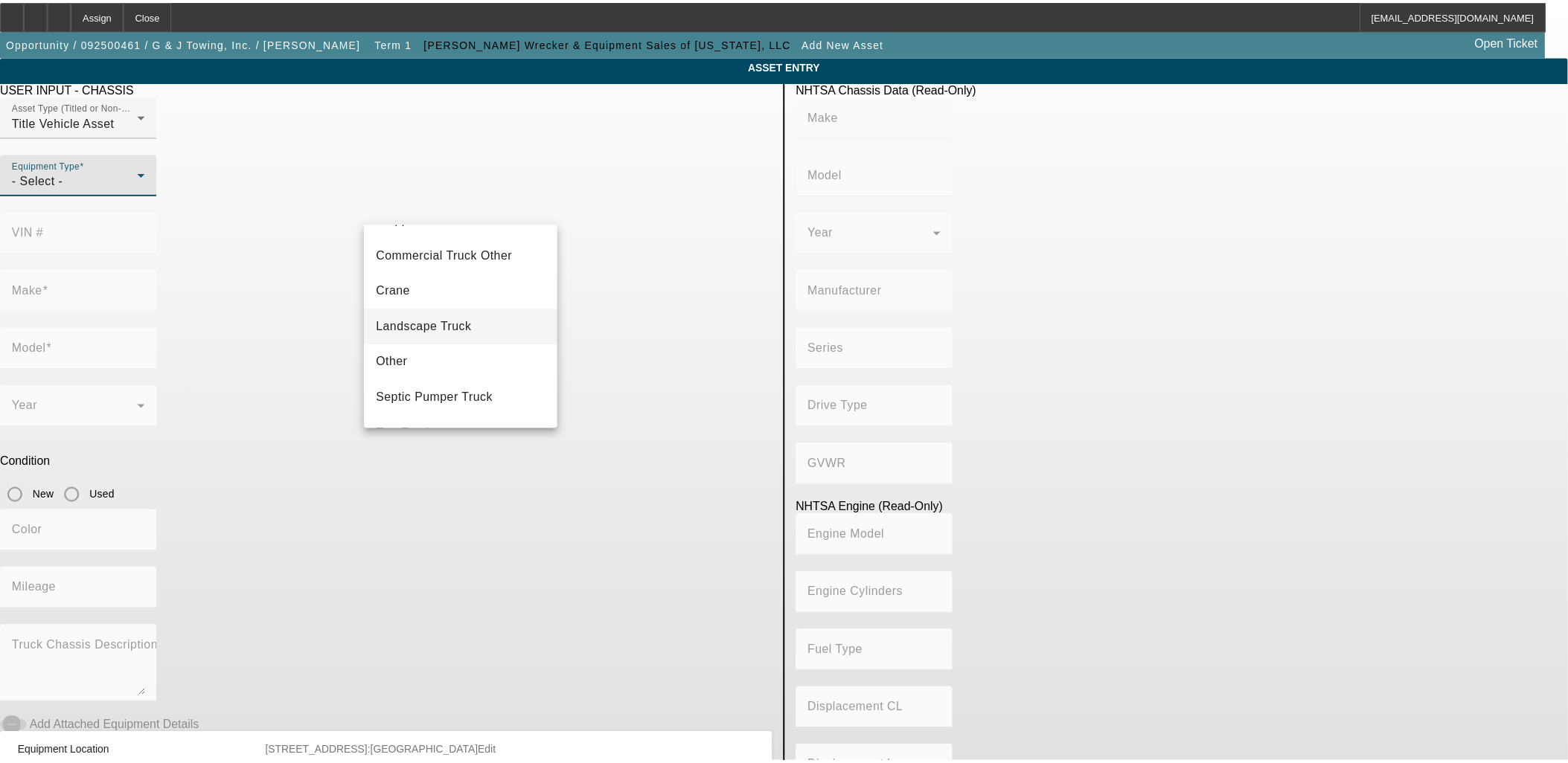
scroll to position [164, 0]
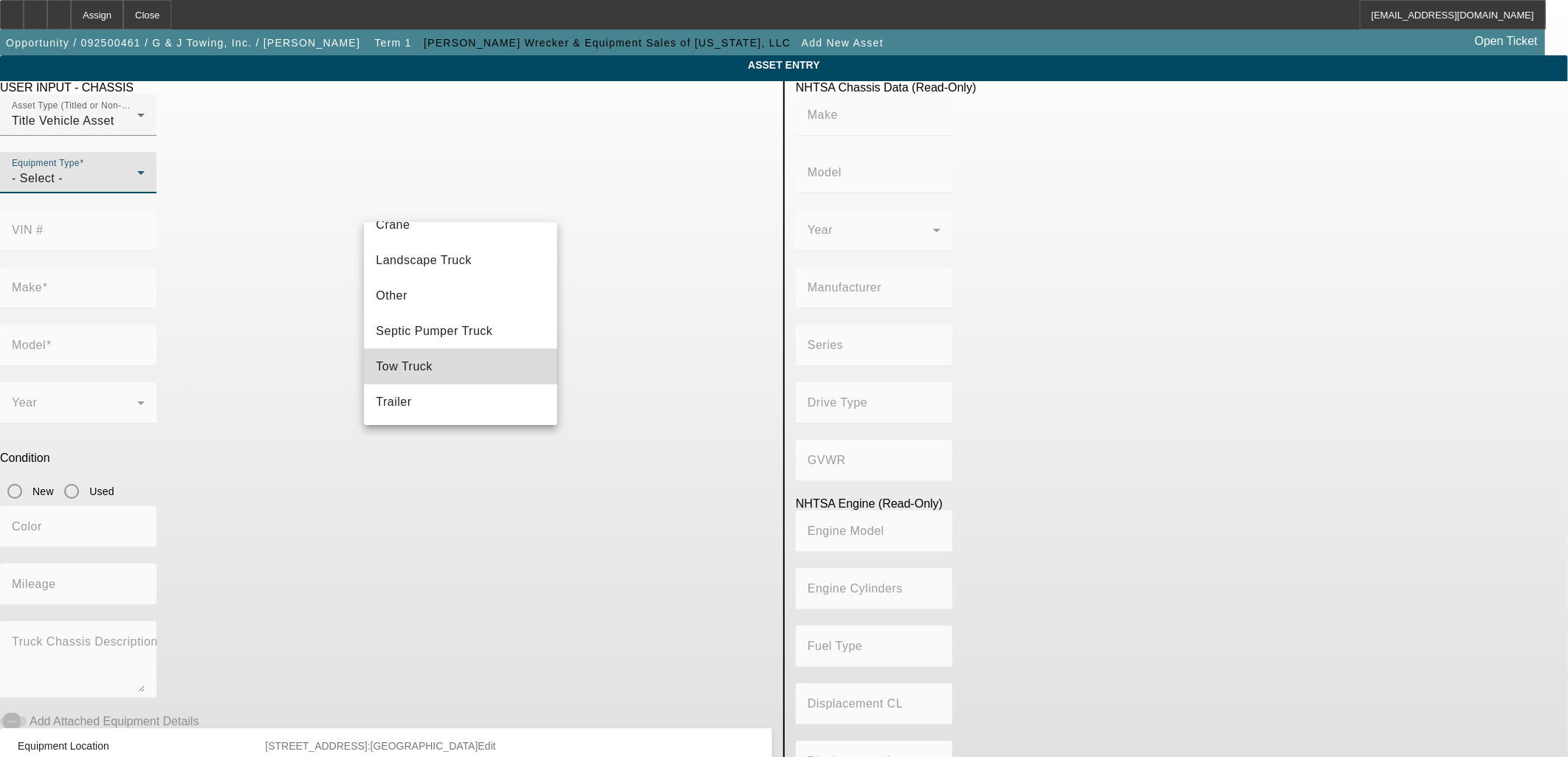
click at [463, 356] on mat-option "Tow Truck" at bounding box center [460, 367] width 193 height 35
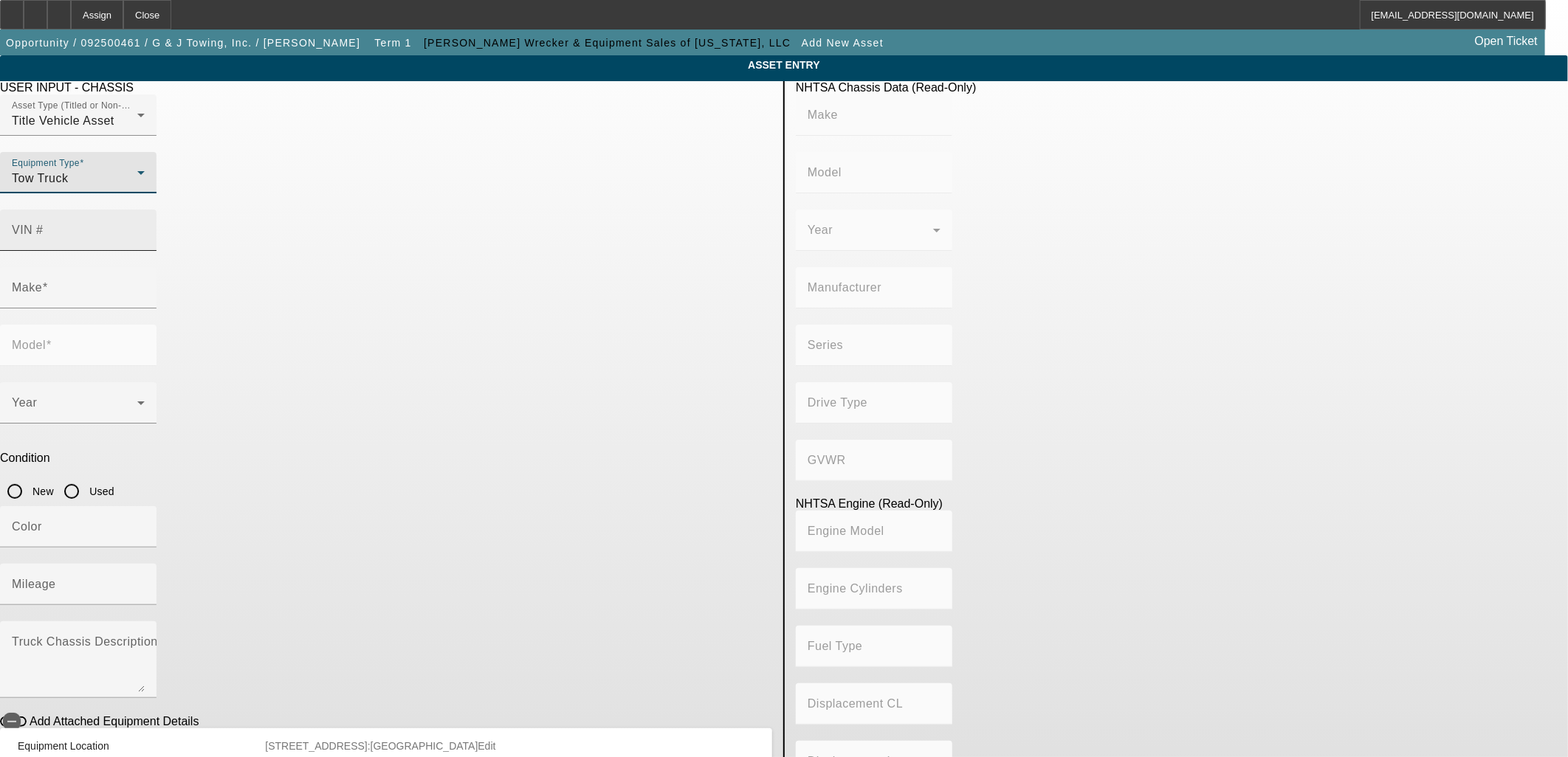
click at [145, 227] on input "VIN #" at bounding box center [78, 235] width 133 height 18
paste input "[US_VEHICLE_IDENTIFICATION_NUMBER]"
type input "[US_VEHICLE_IDENTIFICATION_NUMBER]"
type input "FORD"
type input "F-550"
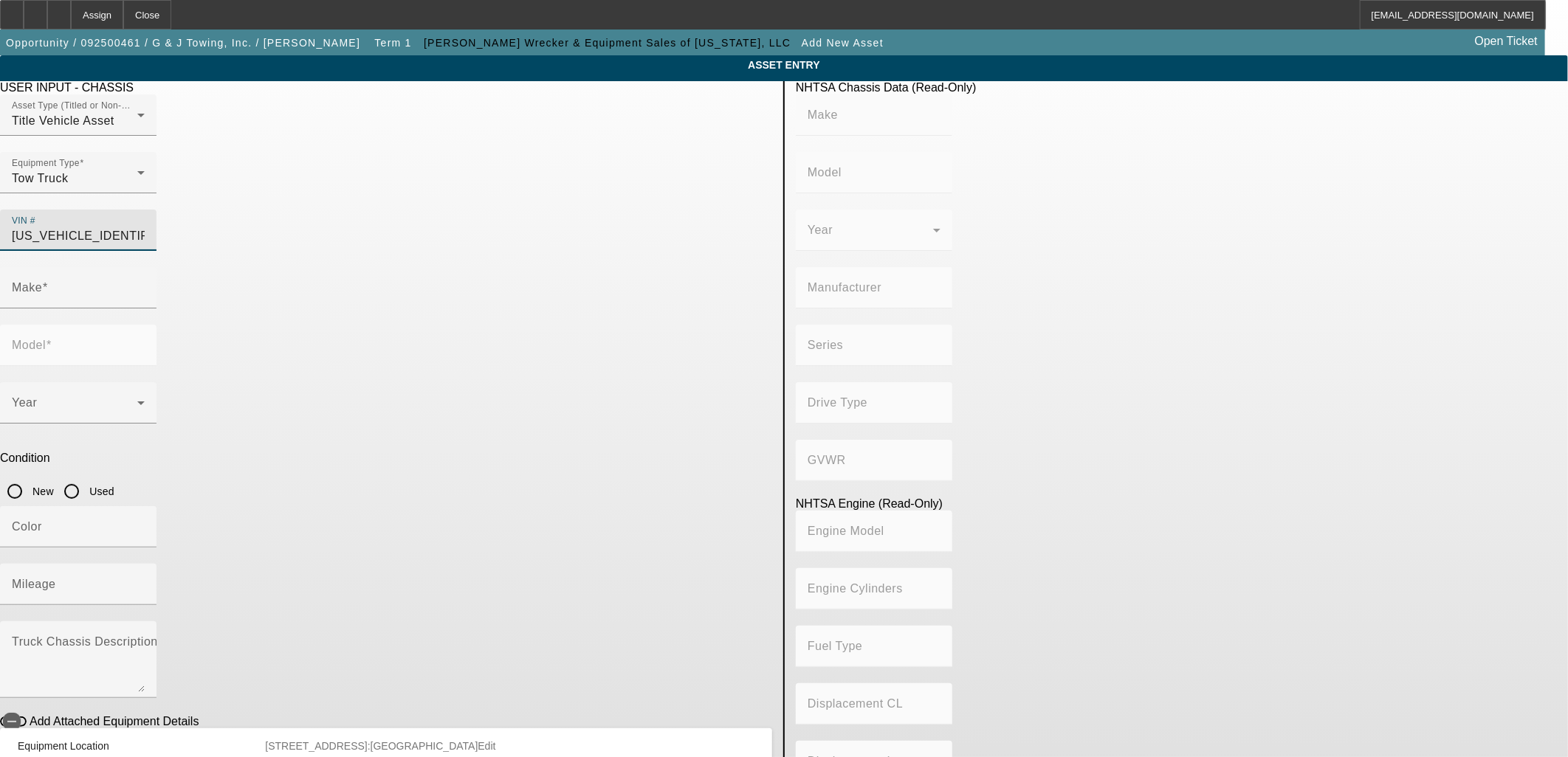
type input "FORD MOTOR COMPANY"
type input "4x2"
type input "Class 5: 16,001 - 19,500 lb (7,258 - 8,845 kg)"
type input "8"
type input "Diesel"
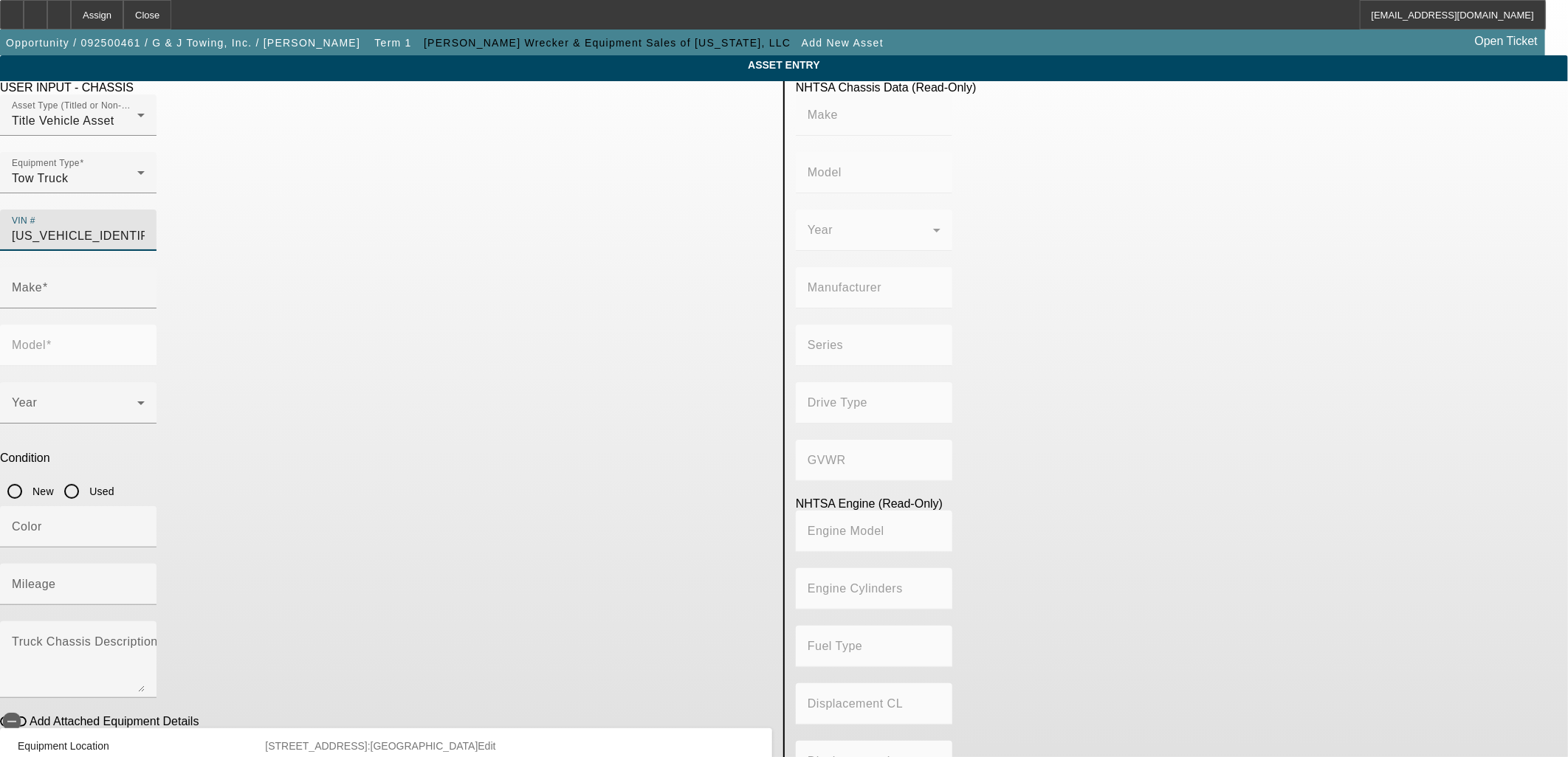
type input "408.85908543470"
type input "6.7"
type input "FORD"
type input "F-550"
type input "[US_VEHICLE_IDENTIFICATION_NUMBER]"
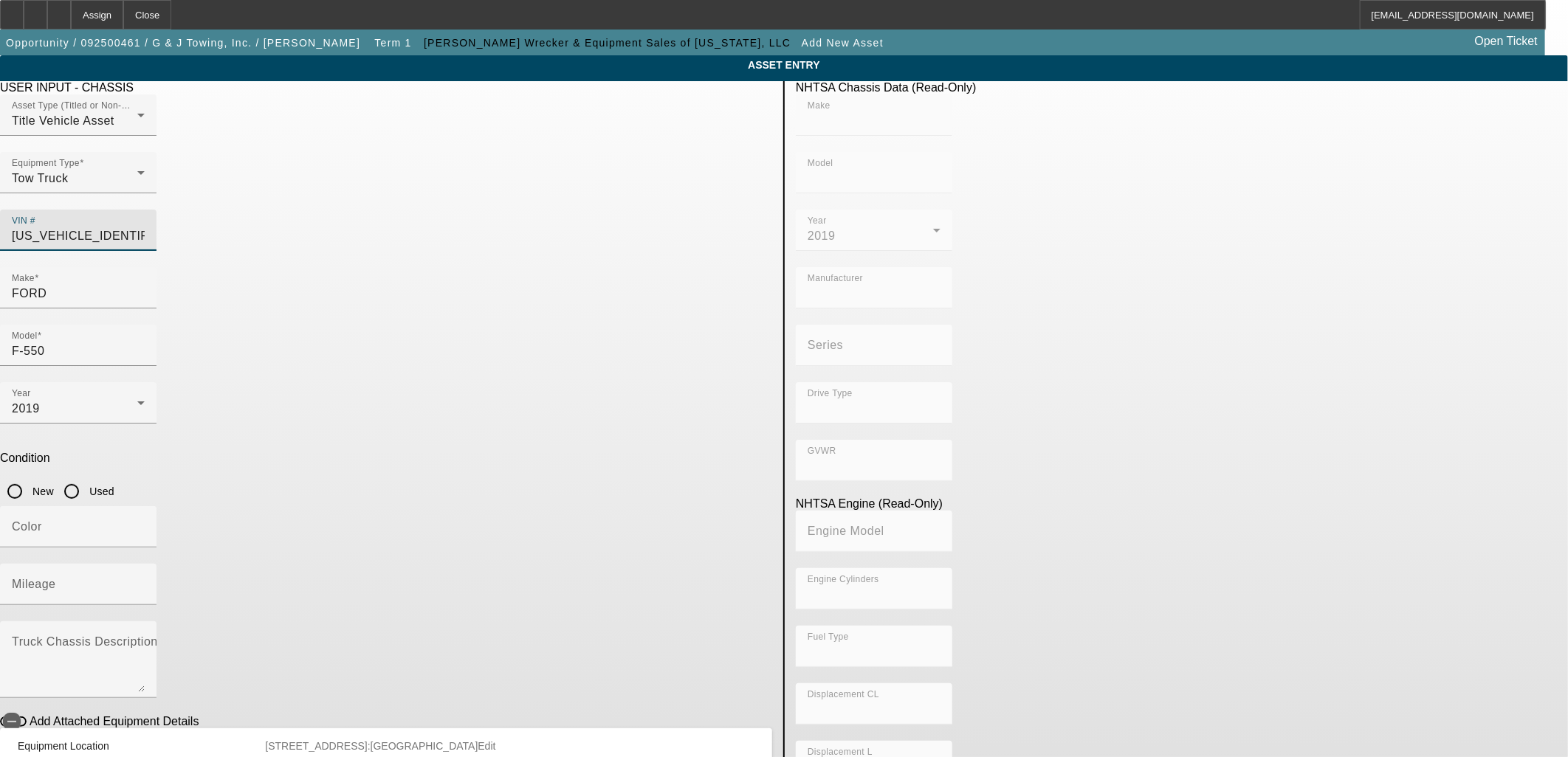
click at [86, 476] on input "Used" at bounding box center [71, 491] width 29 height 29
radio input "true"
click at [56, 578] on mat-label "Mileage" at bounding box center [34, 584] width 44 height 13
click at [145, 581] on input "Mileage" at bounding box center [78, 590] width 133 height 18
type input "FORD"
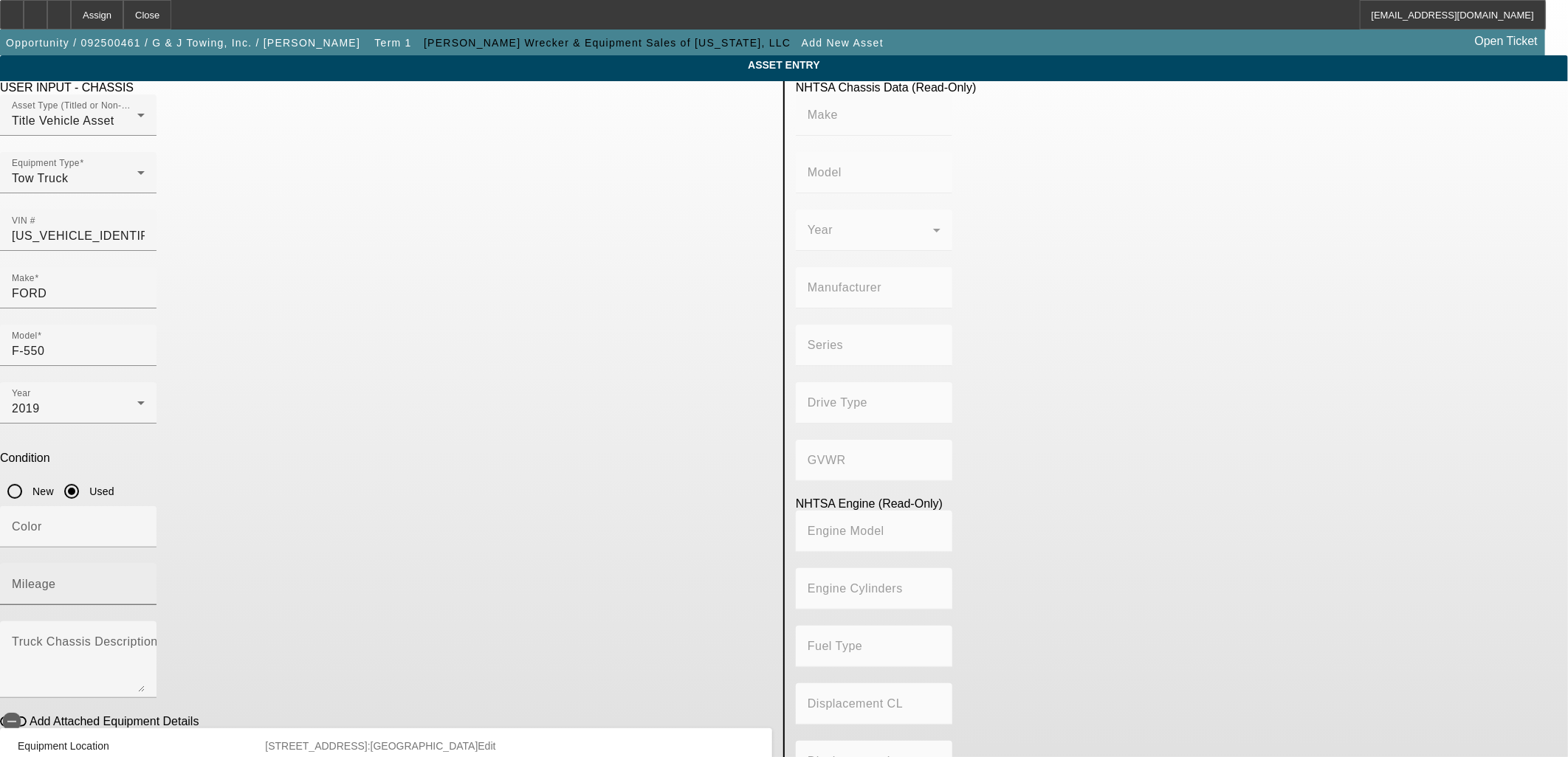
type input "F-550"
type input "FORD MOTOR COMPANY"
type input "4x2"
type input "Class 5: 16,001 - 19,500 lb (7,258 - 8,845 kg)"
type input "8"
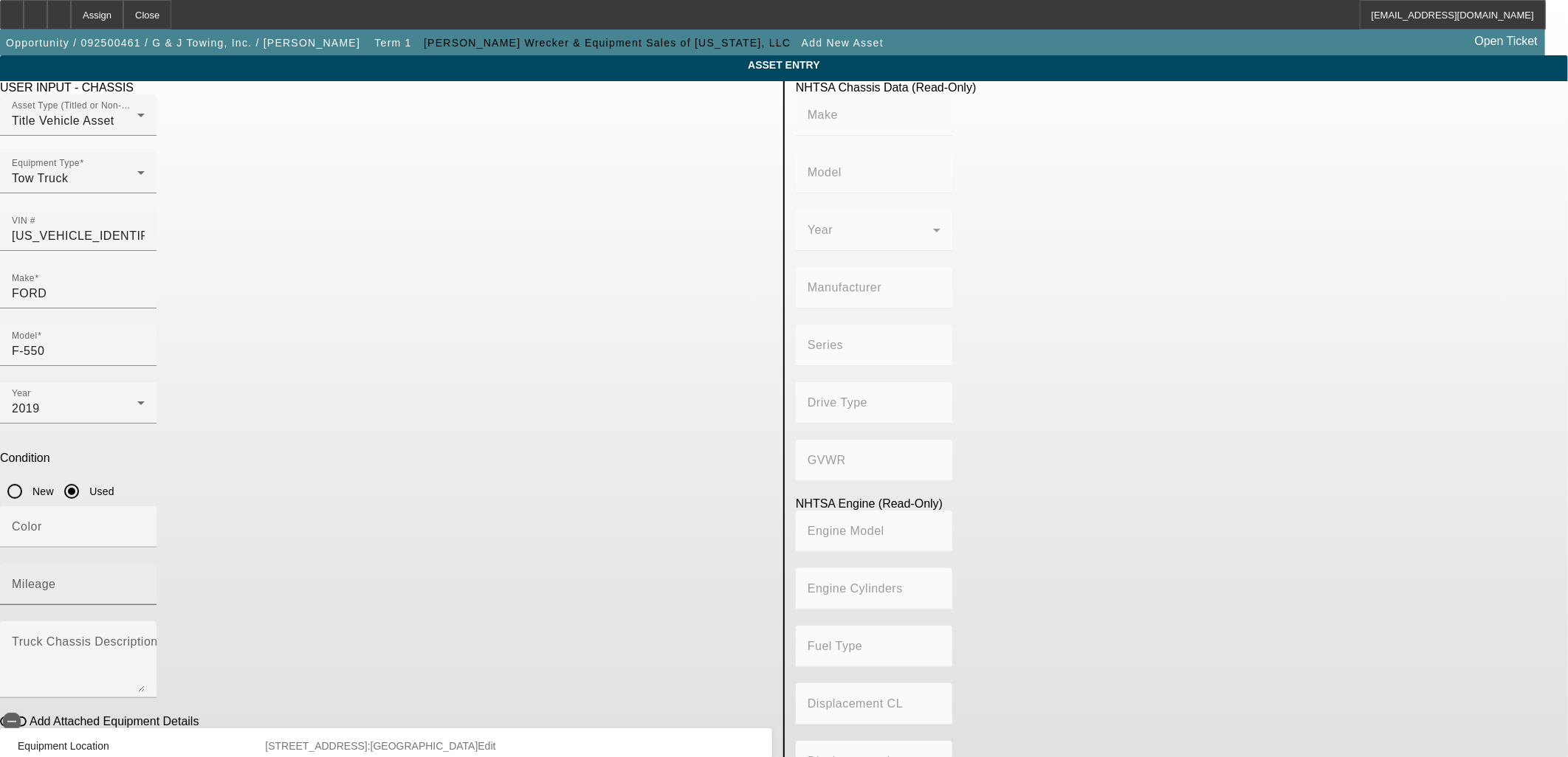
type input "Diesel"
type input "408.85908543470"
type input "6.7"
type input "170685"
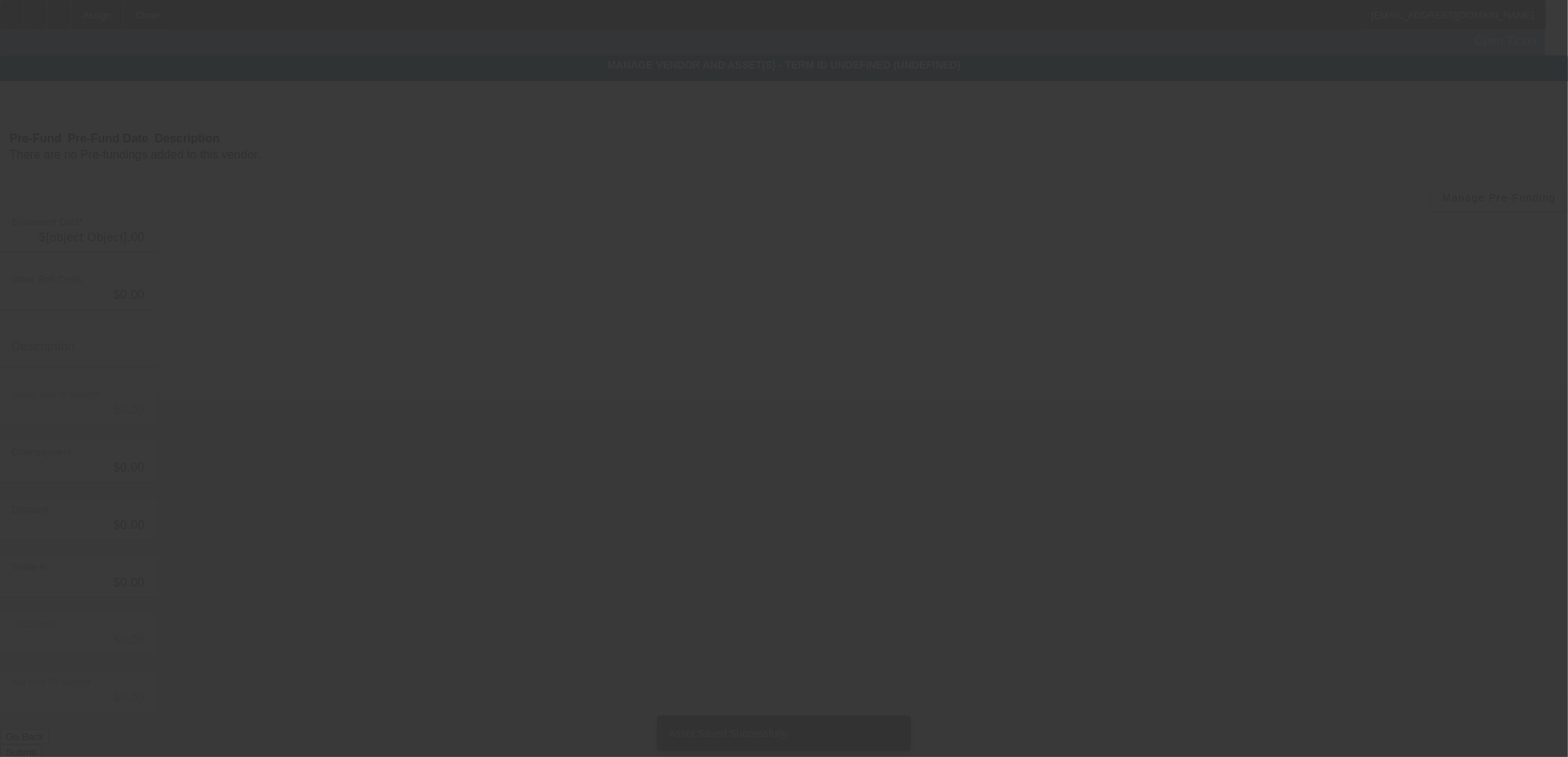
type input "$52,968.41"
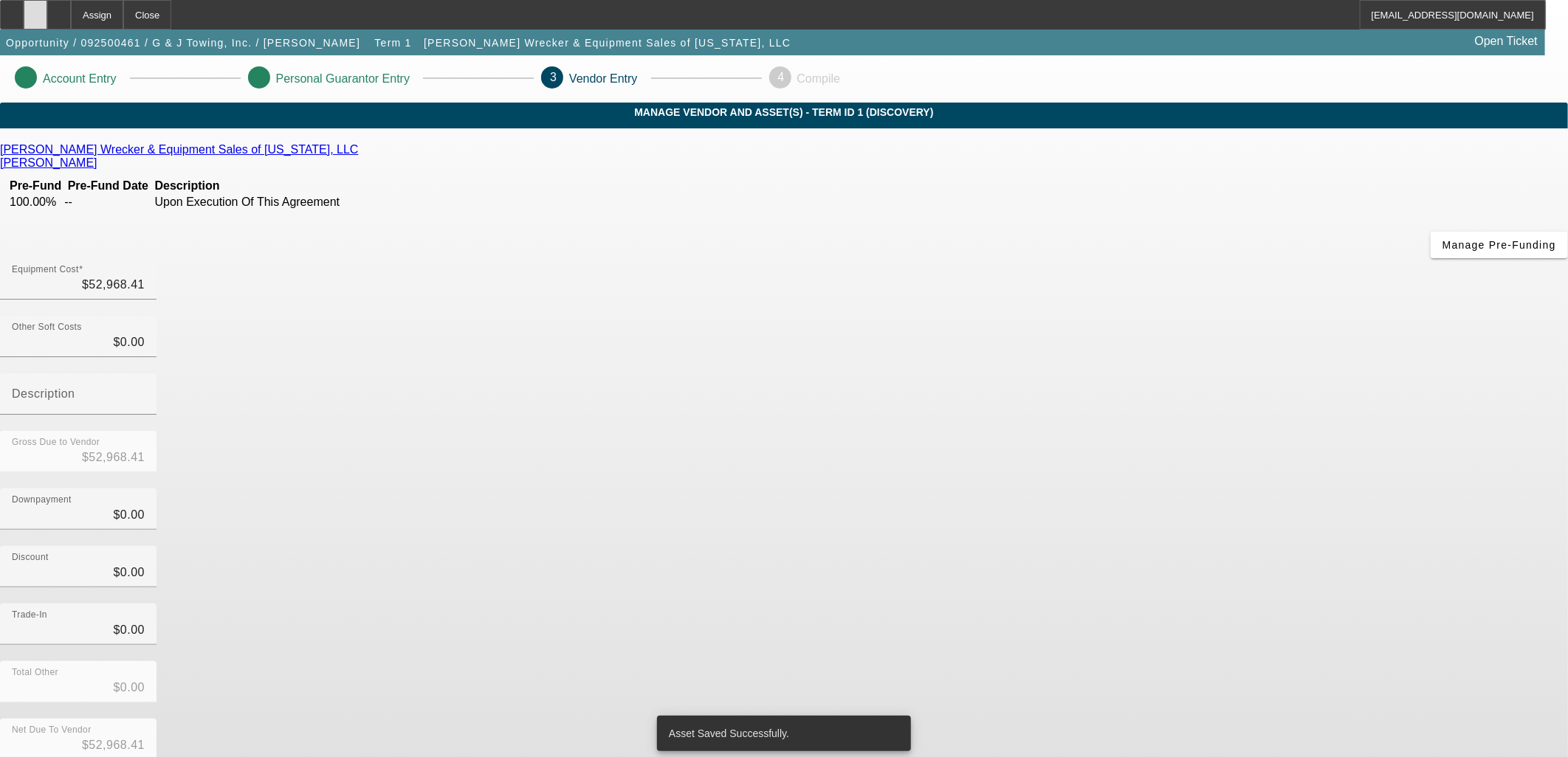
click at [35, 9] on icon at bounding box center [35, 9] width 0 height 0
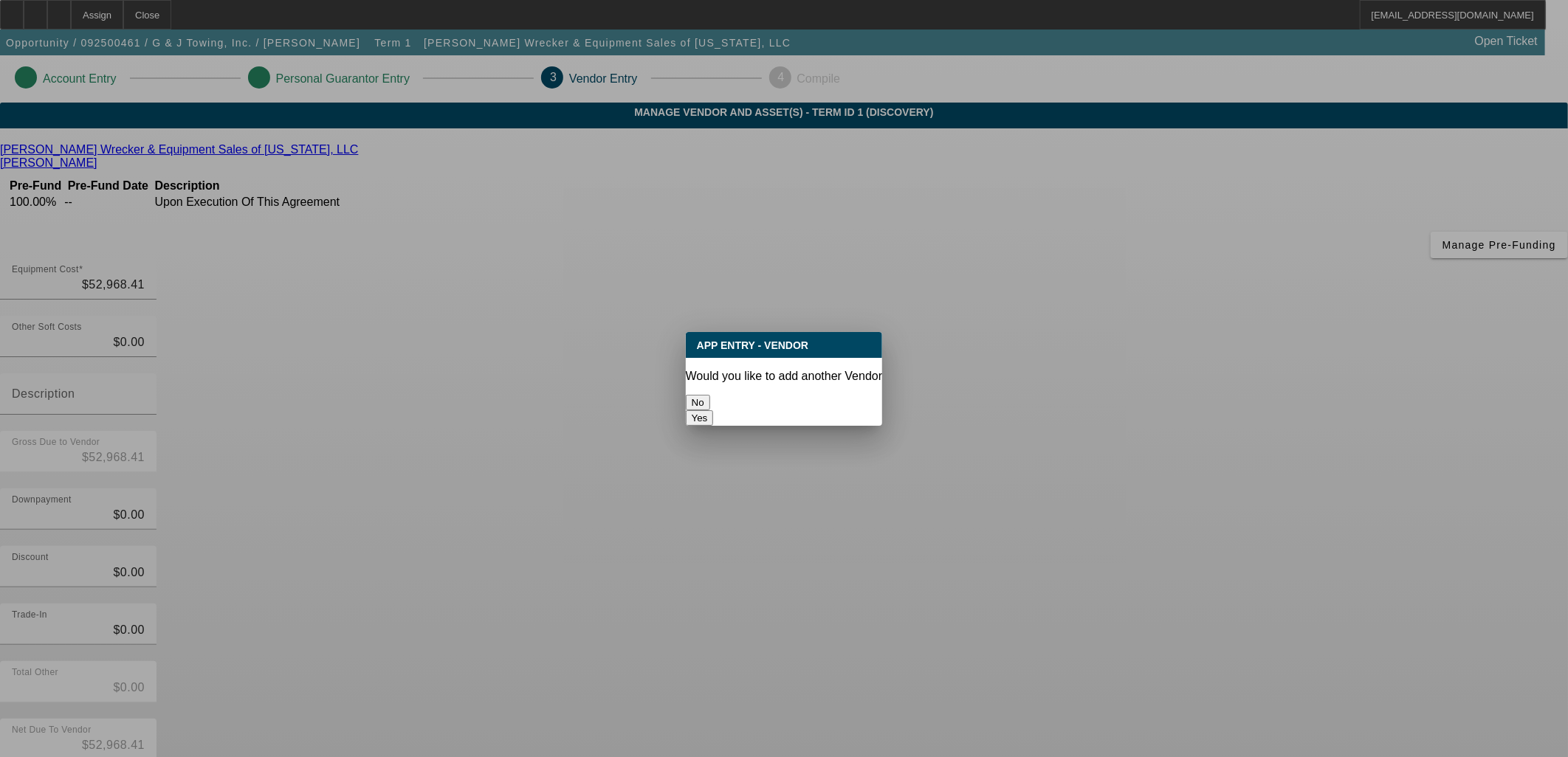
click at [1101, 557] on div at bounding box center [784, 378] width 1568 height 757
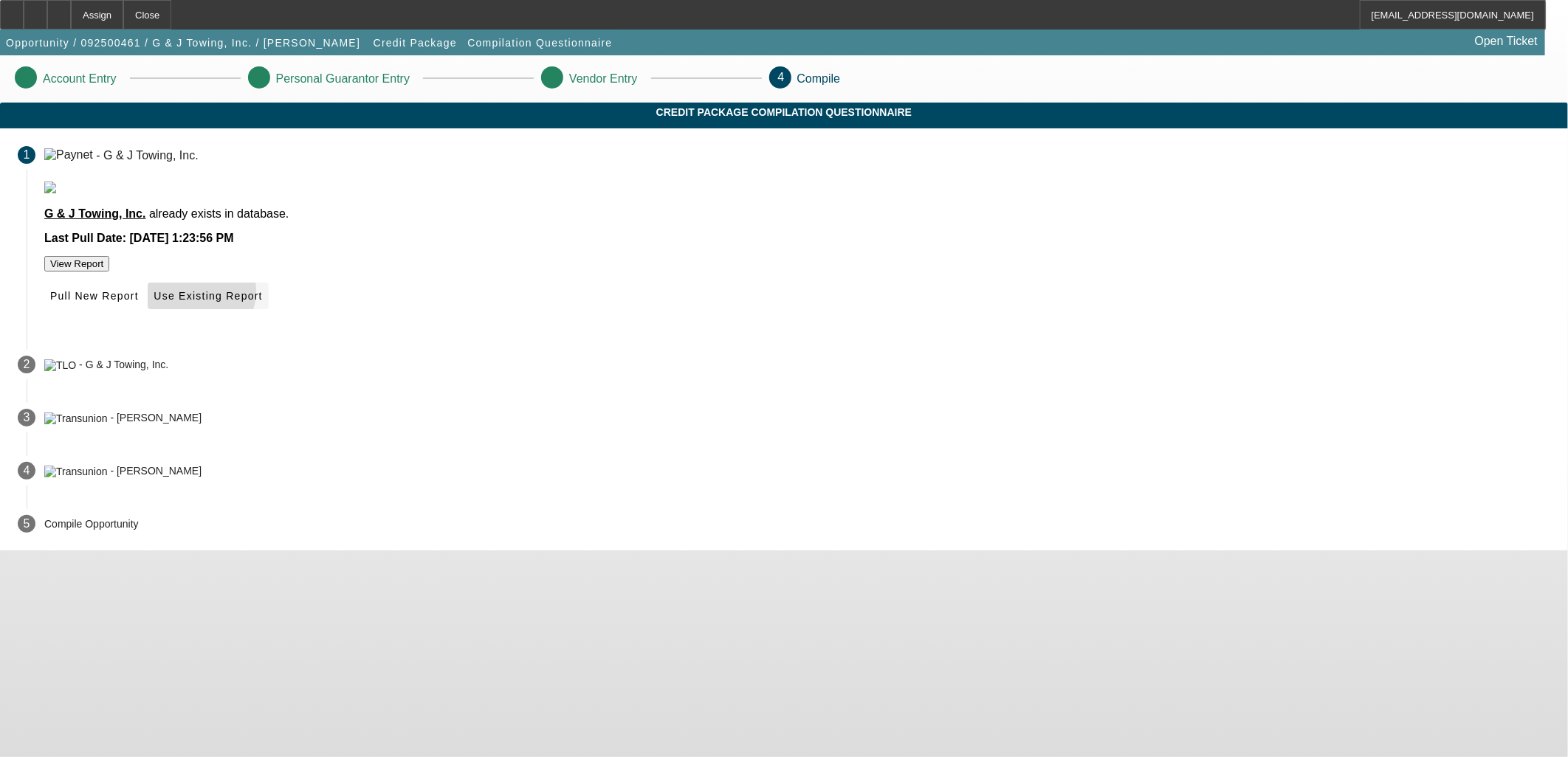
click at [262, 301] on span "Use Existing Report" at bounding box center [208, 296] width 109 height 12
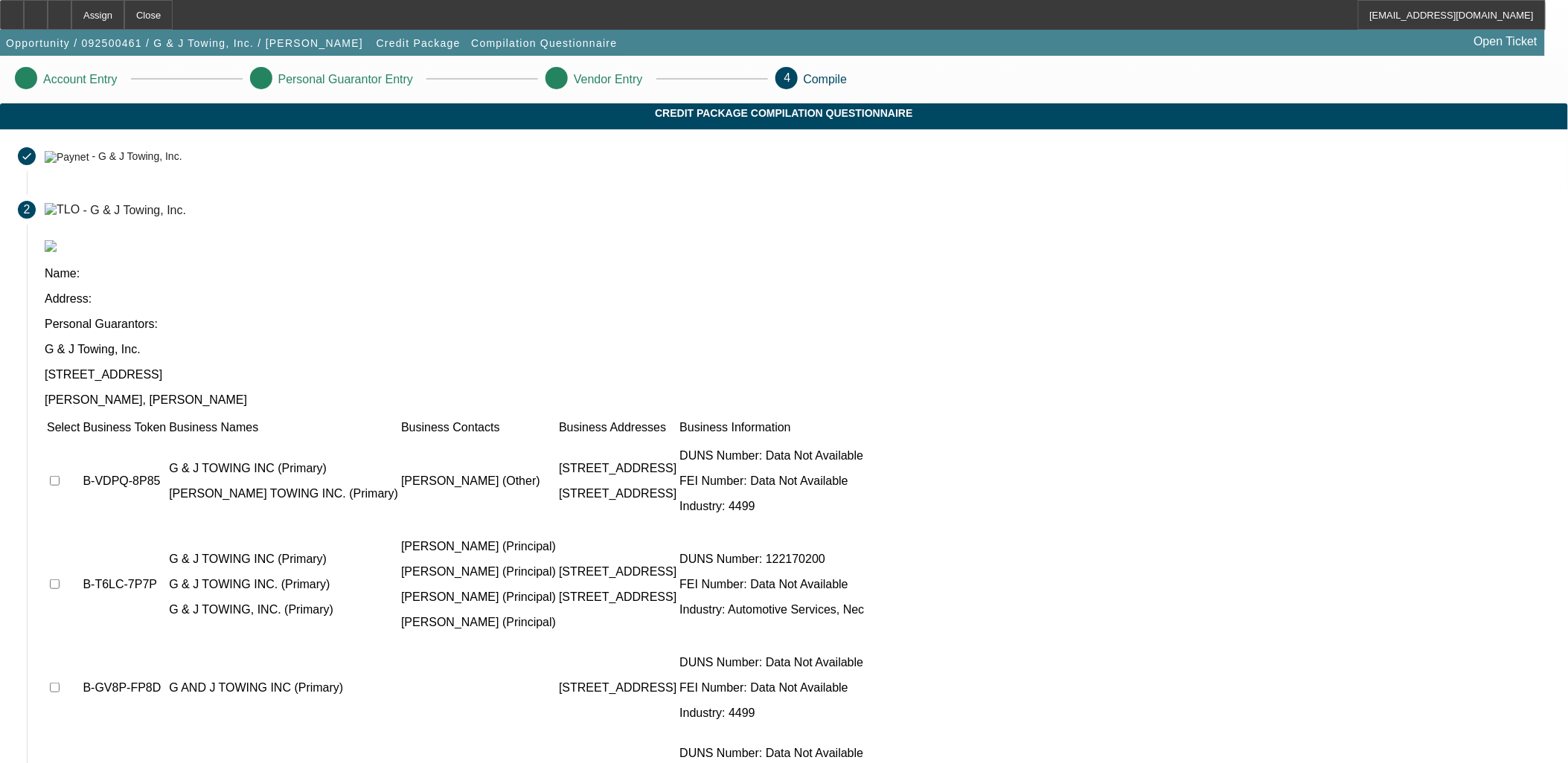
click at [59, 476] on input "checkbox" at bounding box center [54, 480] width 9 height 9
checkbox input "true"
click at [59, 579] on input "checkbox" at bounding box center [54, 583] width 9 height 9
checkbox input "true"
click at [80, 643] on td at bounding box center [63, 688] width 35 height 89
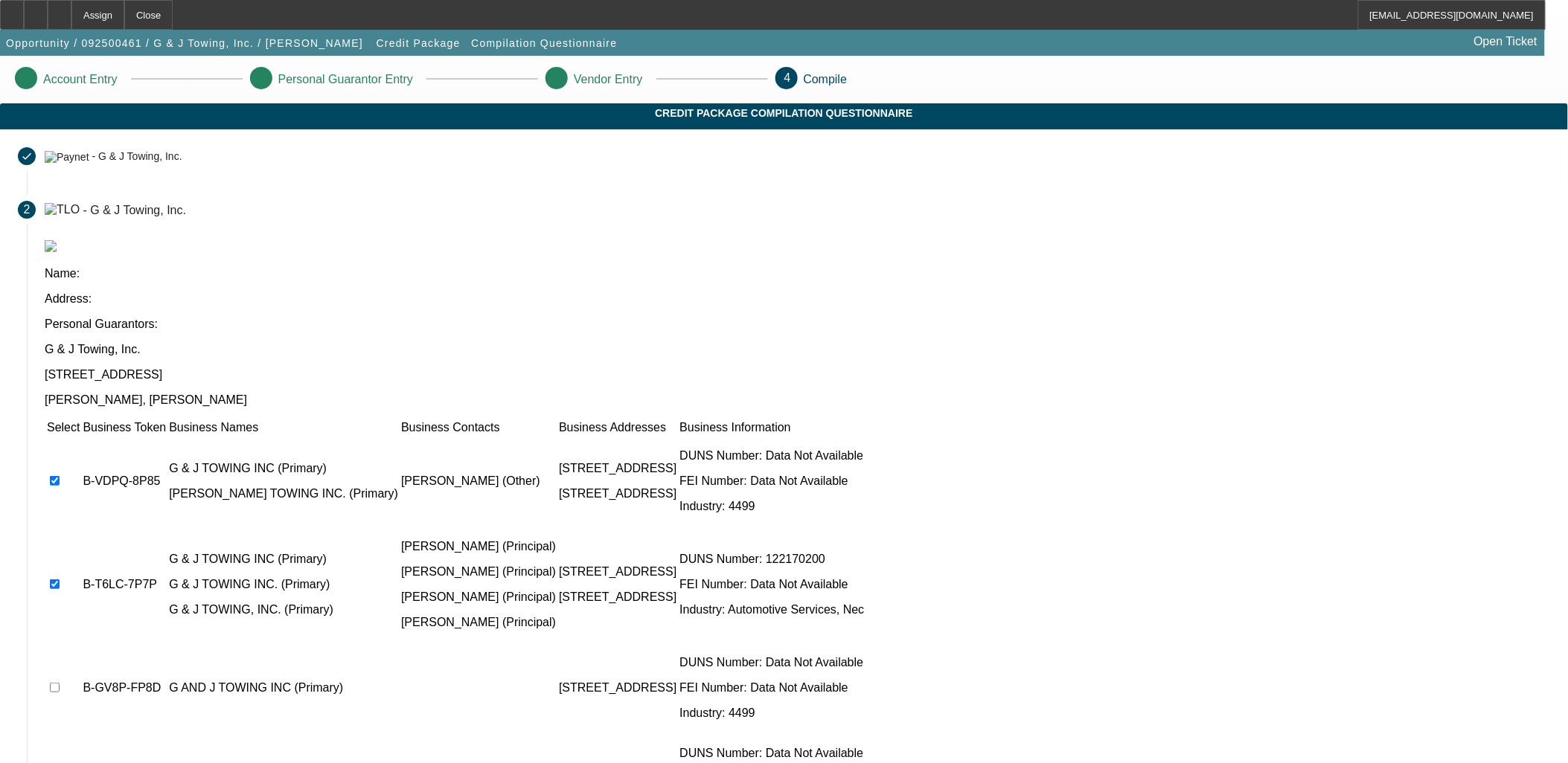
click at [59, 683] on input "checkbox" at bounding box center [54, 687] width 9 height 9
checkbox input "true"
drag, startPoint x: 1099, startPoint y: 731, endPoint x: 1000, endPoint y: 730, distance: 99.0
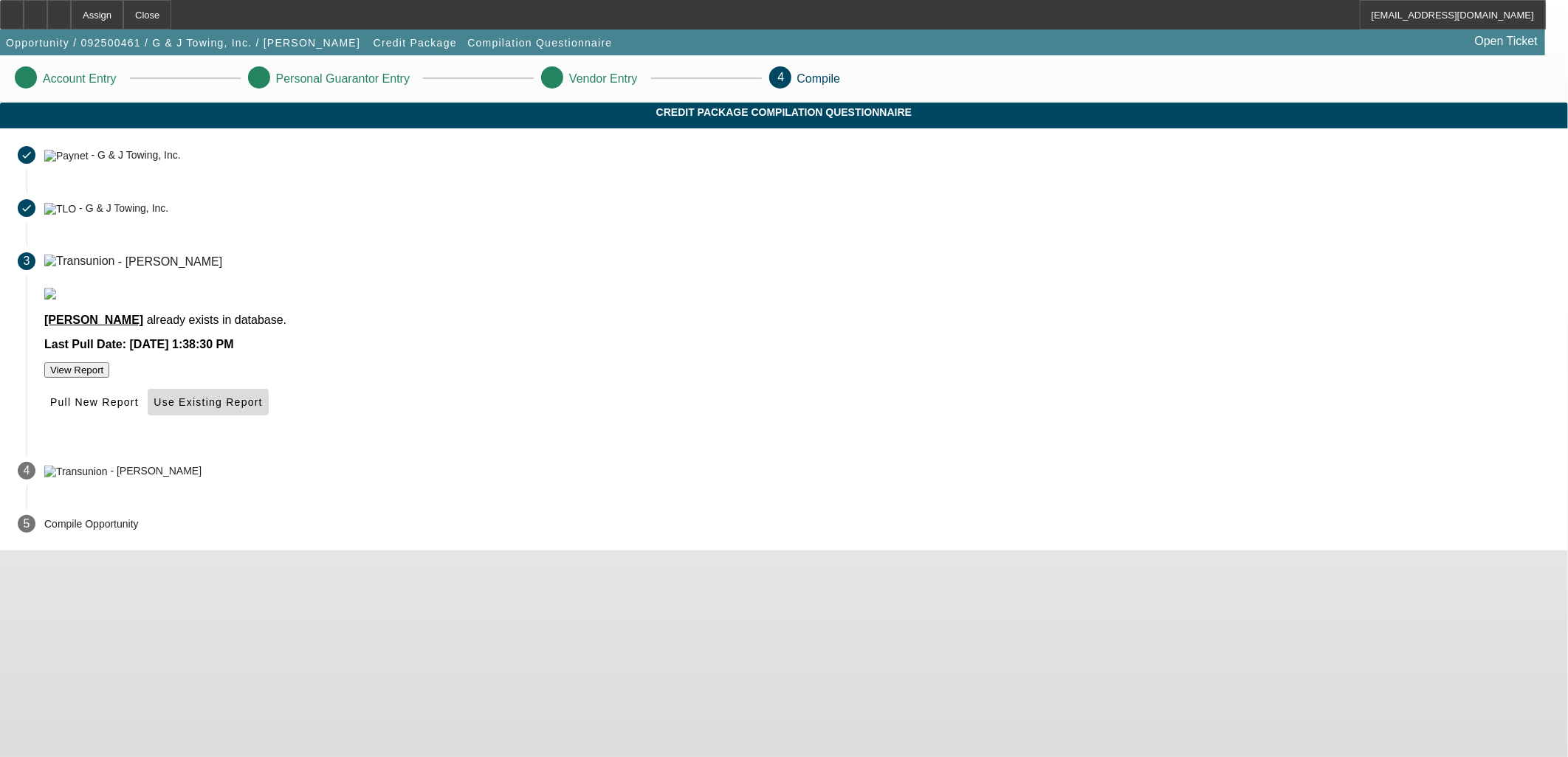
click at [268, 420] on span at bounding box center [208, 402] width 121 height 35
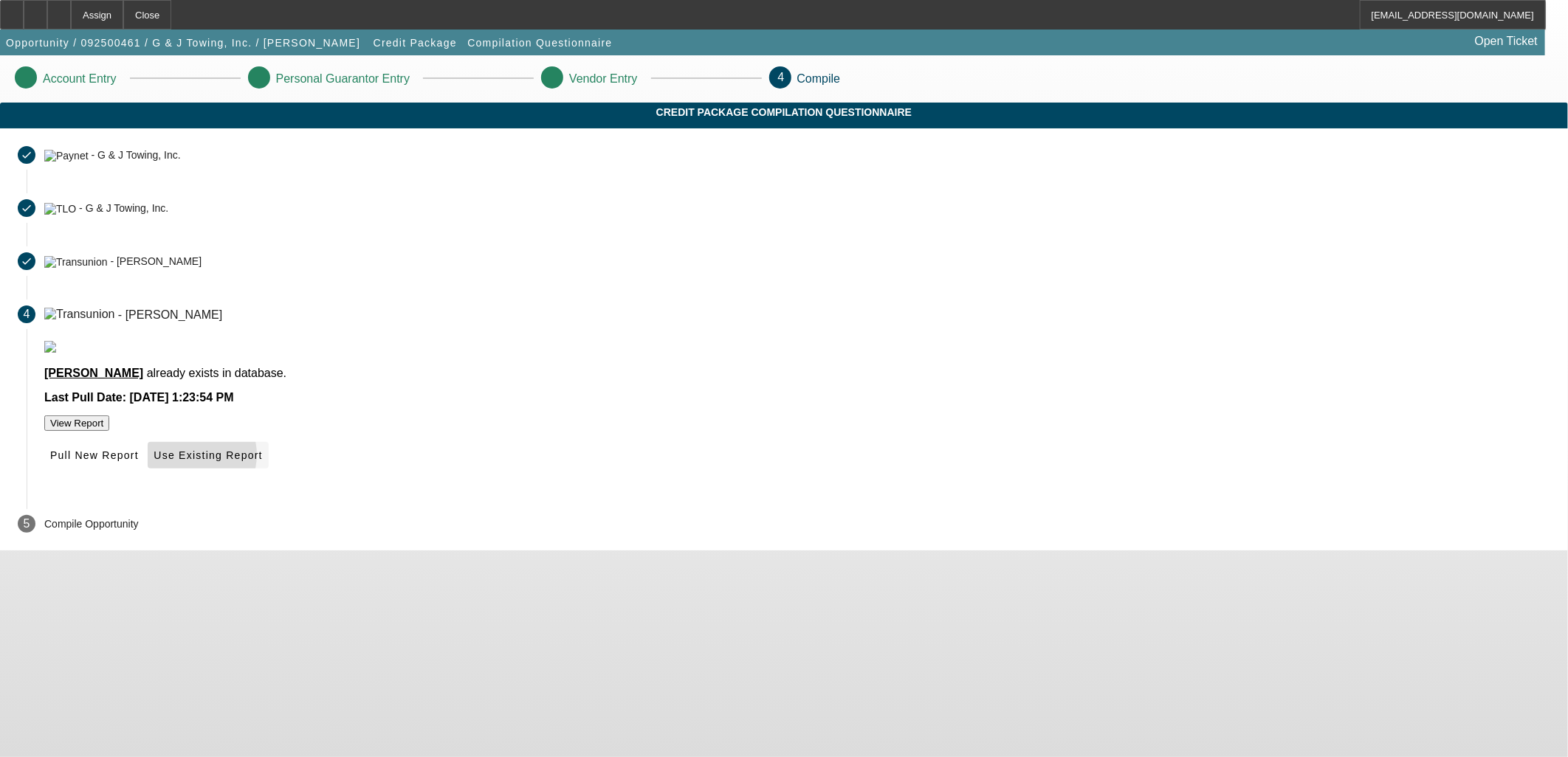
click at [262, 461] on span "Use Existing Report" at bounding box center [208, 456] width 109 height 12
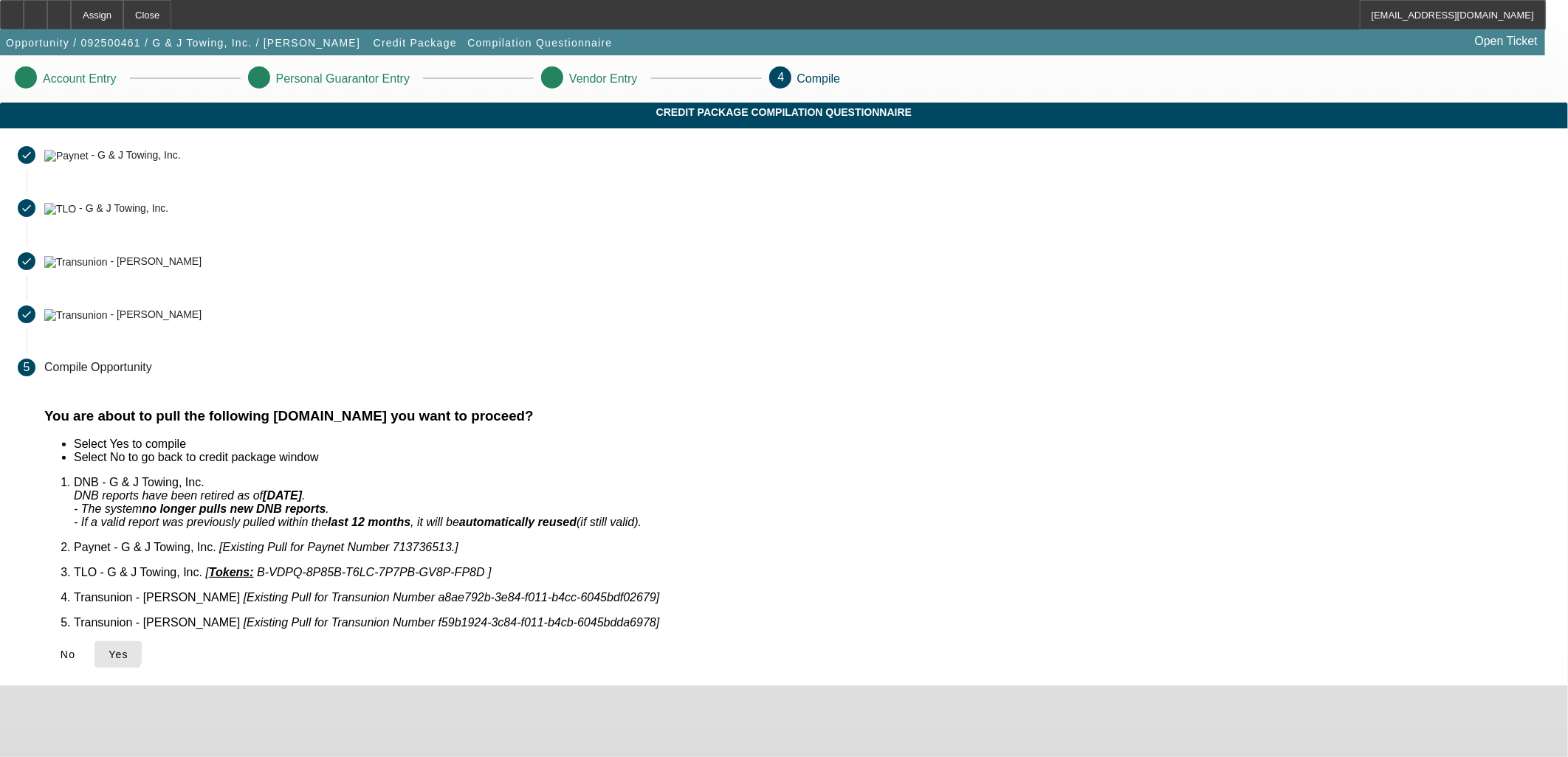
click at [109, 649] on icon at bounding box center [109, 655] width 0 height 12
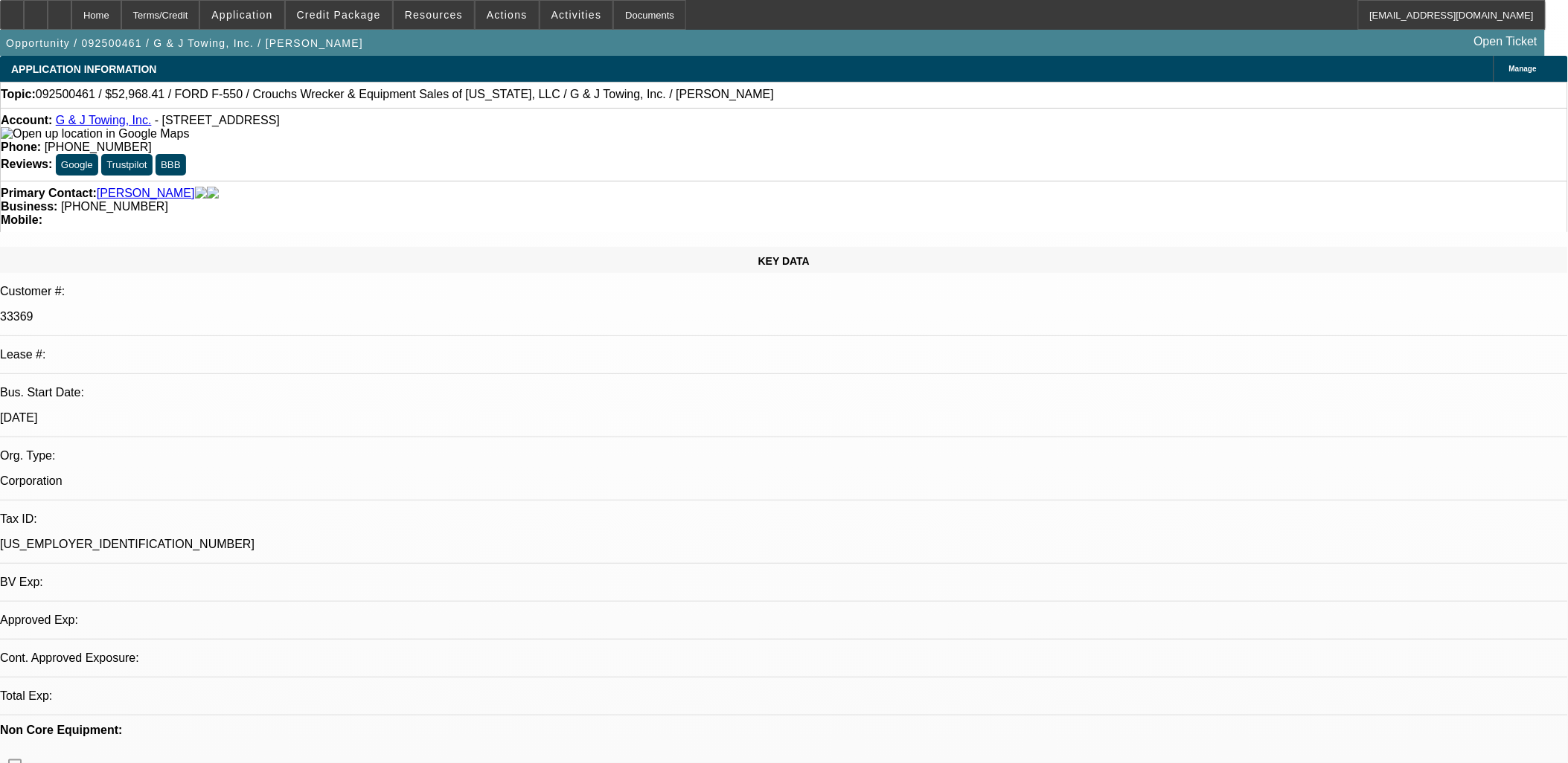
select select "0"
select select "2"
select select "0.1"
select select "4"
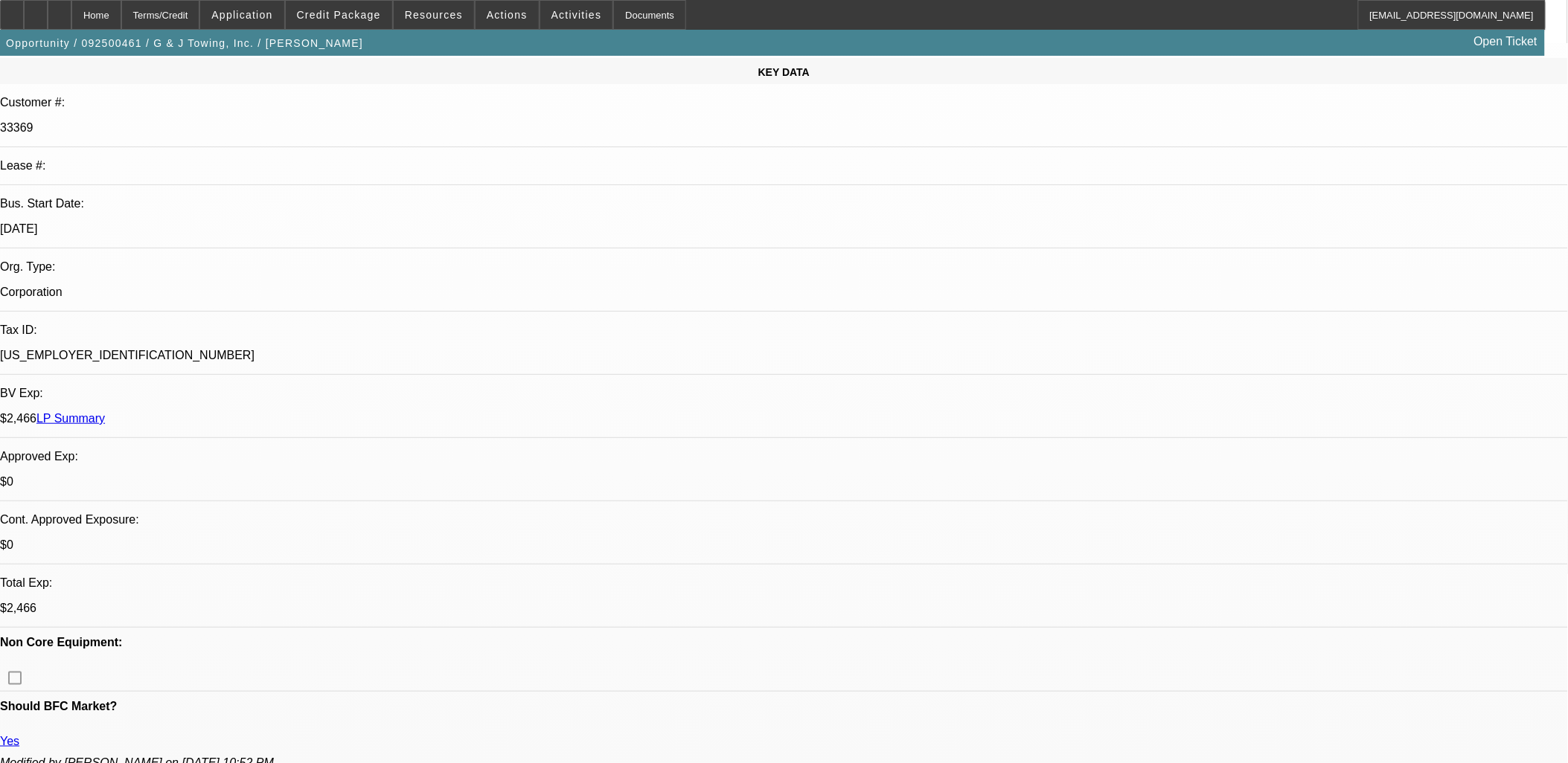
scroll to position [247, 0]
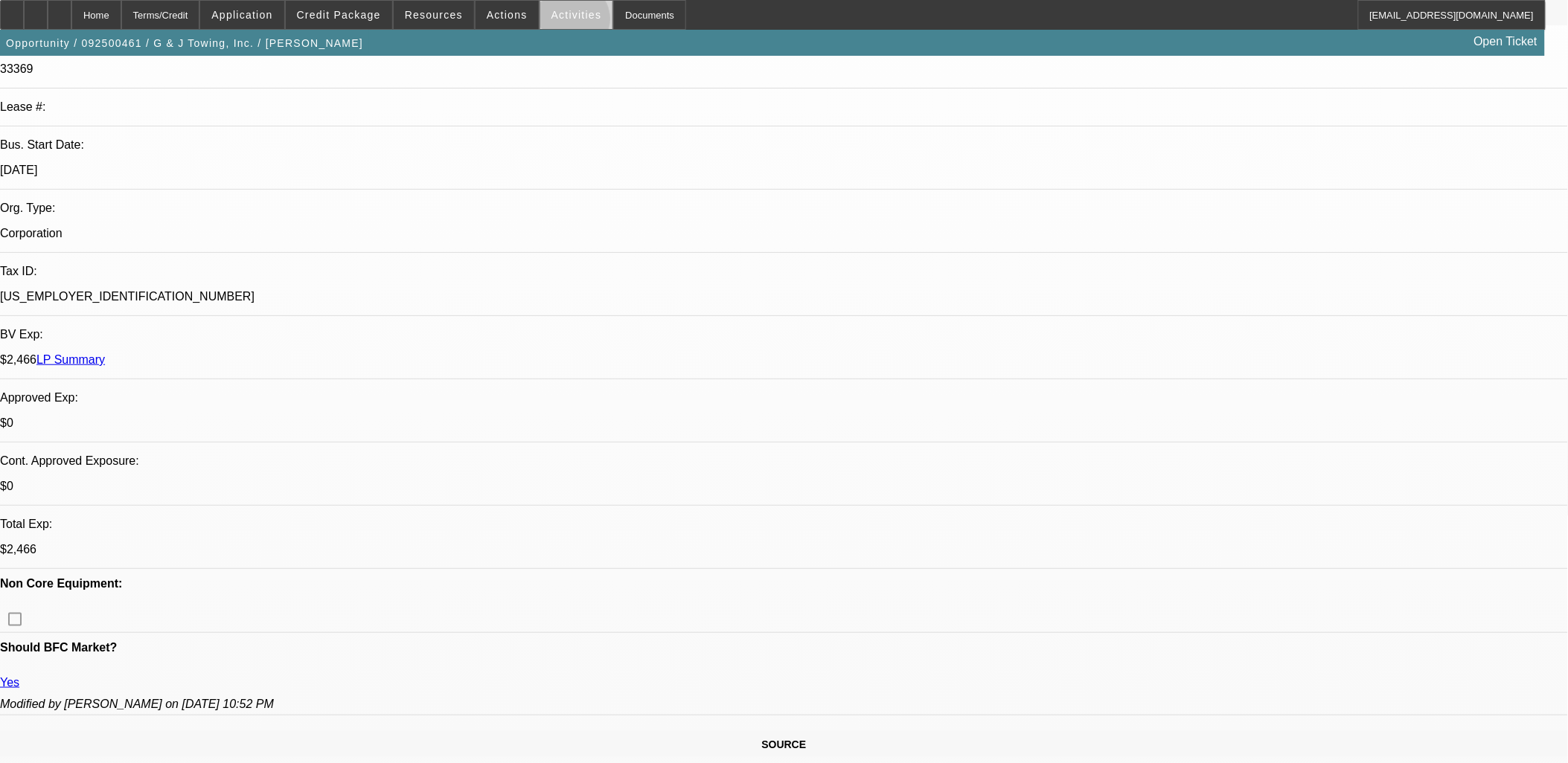
click at [559, 22] on span at bounding box center [577, 14] width 73 height 35
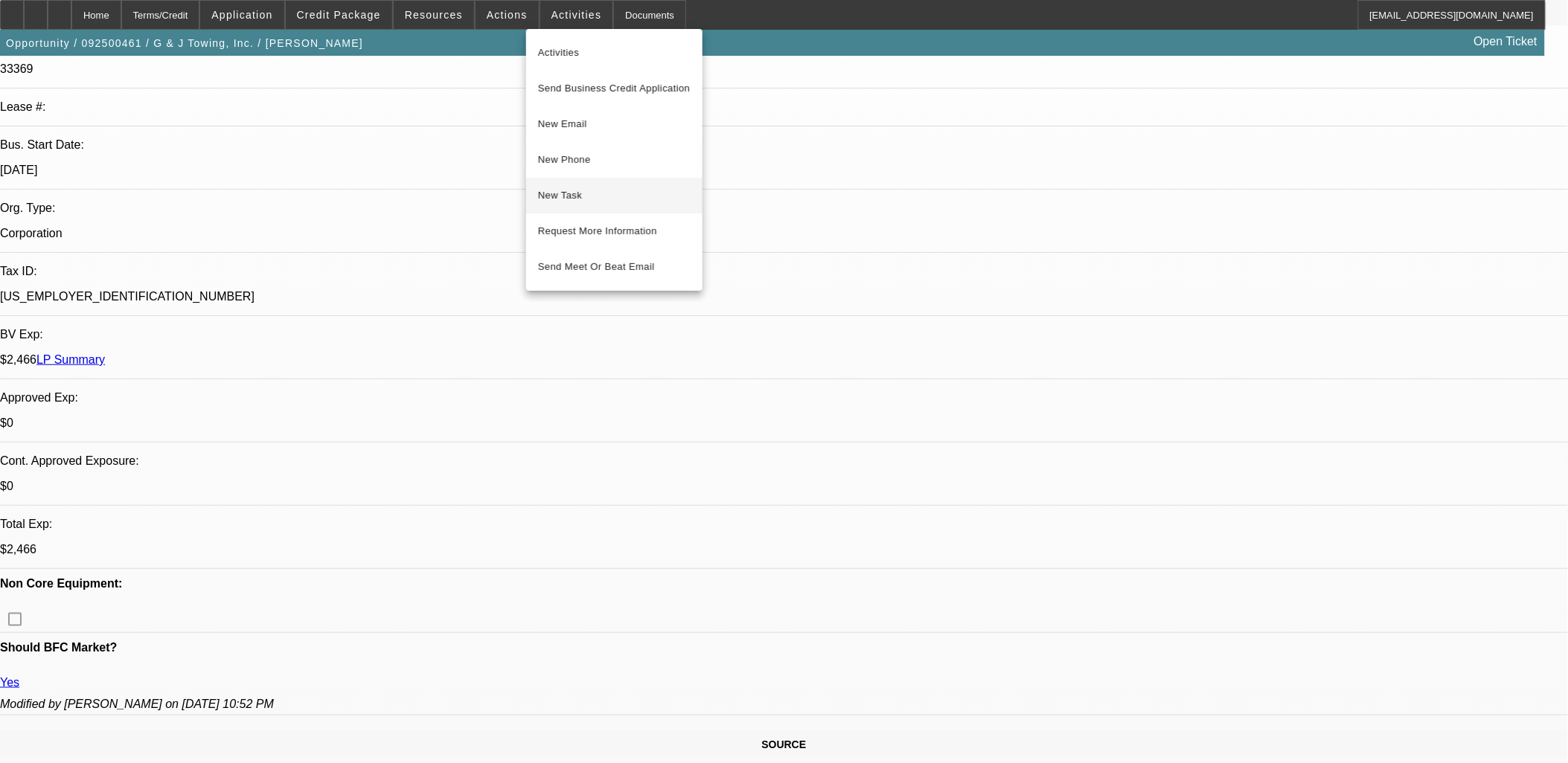
click at [593, 190] on span "New Task" at bounding box center [614, 195] width 153 height 18
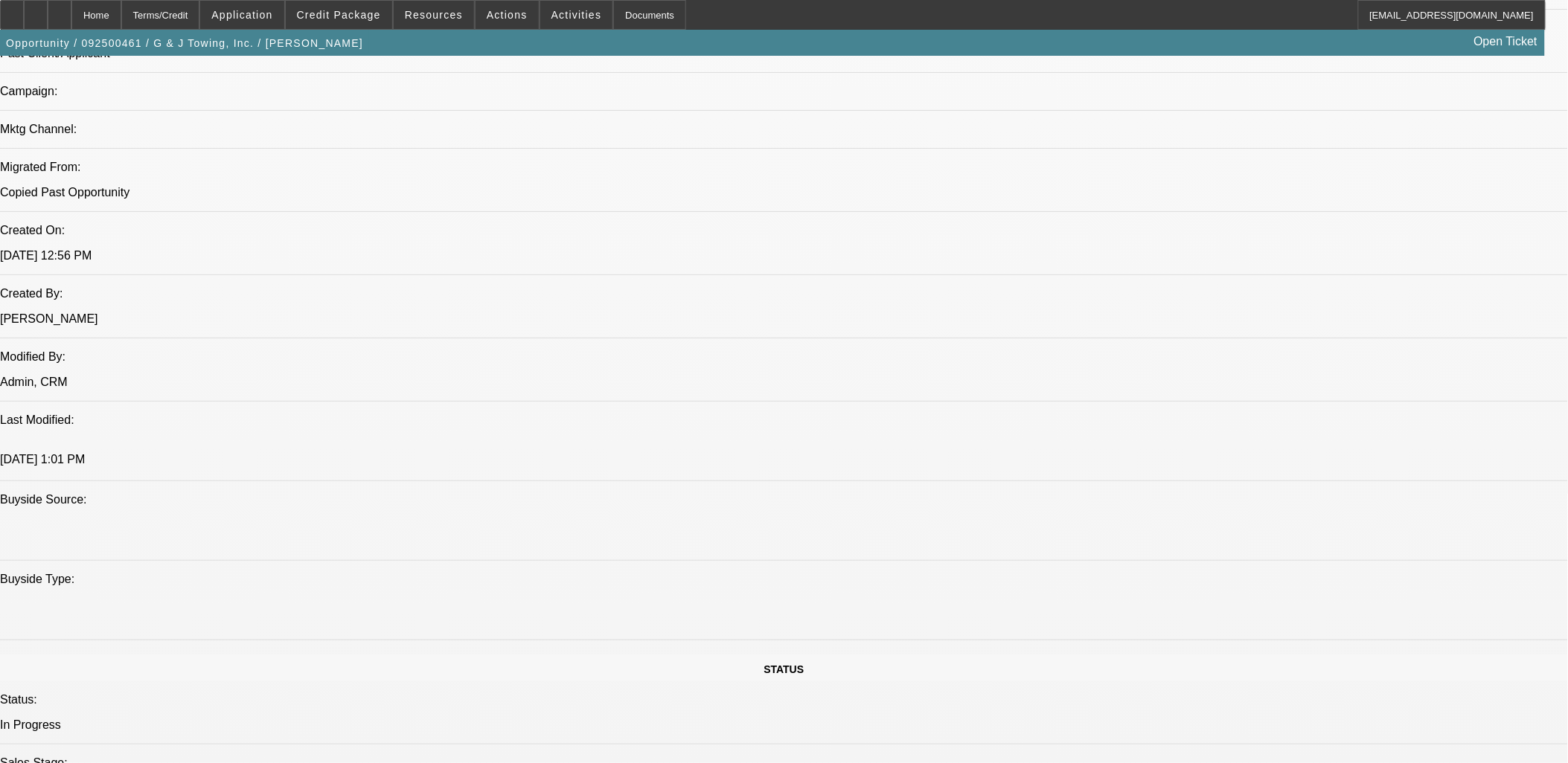
scroll to position [909, 0]
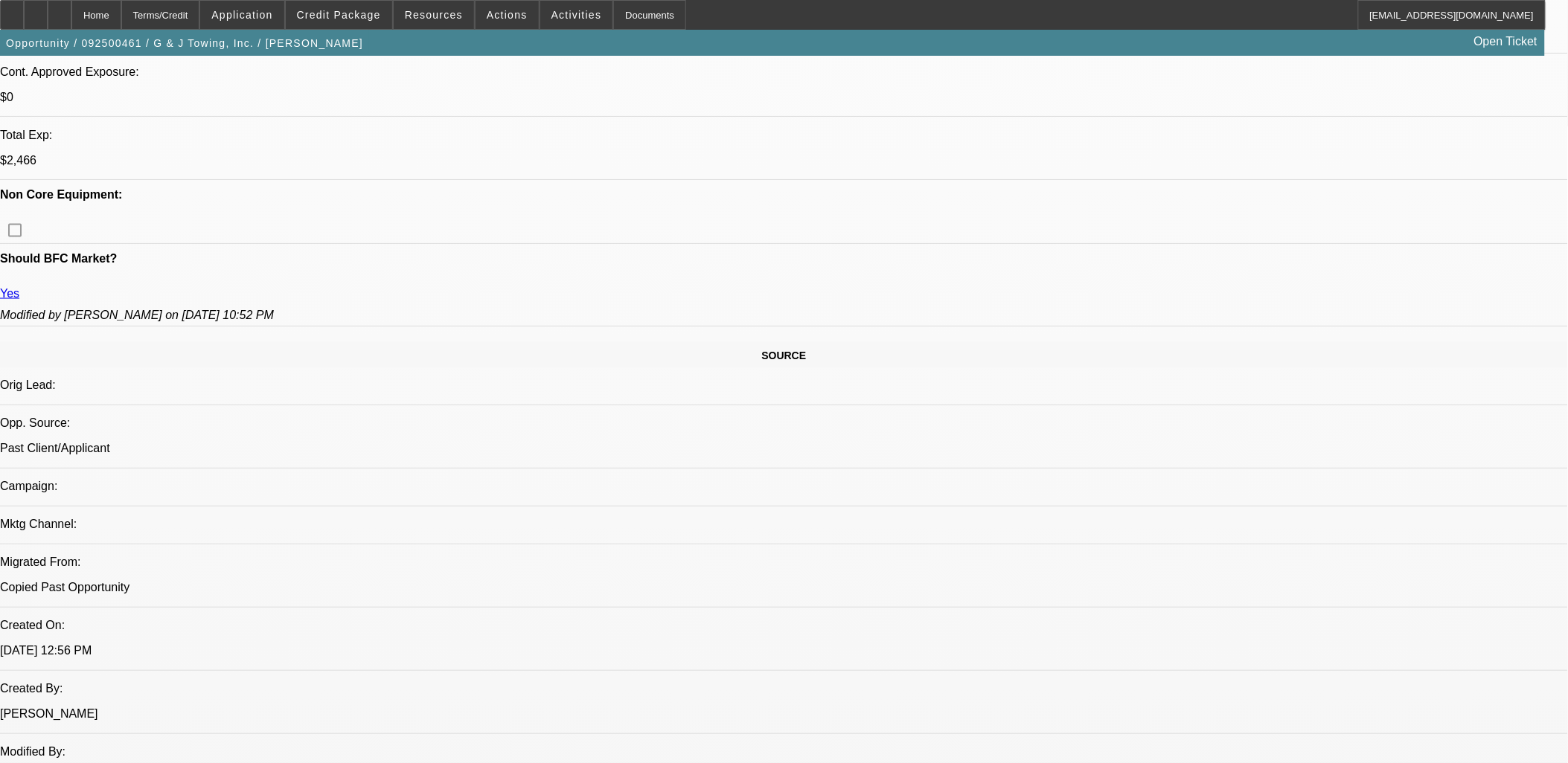
scroll to position [413, 0]
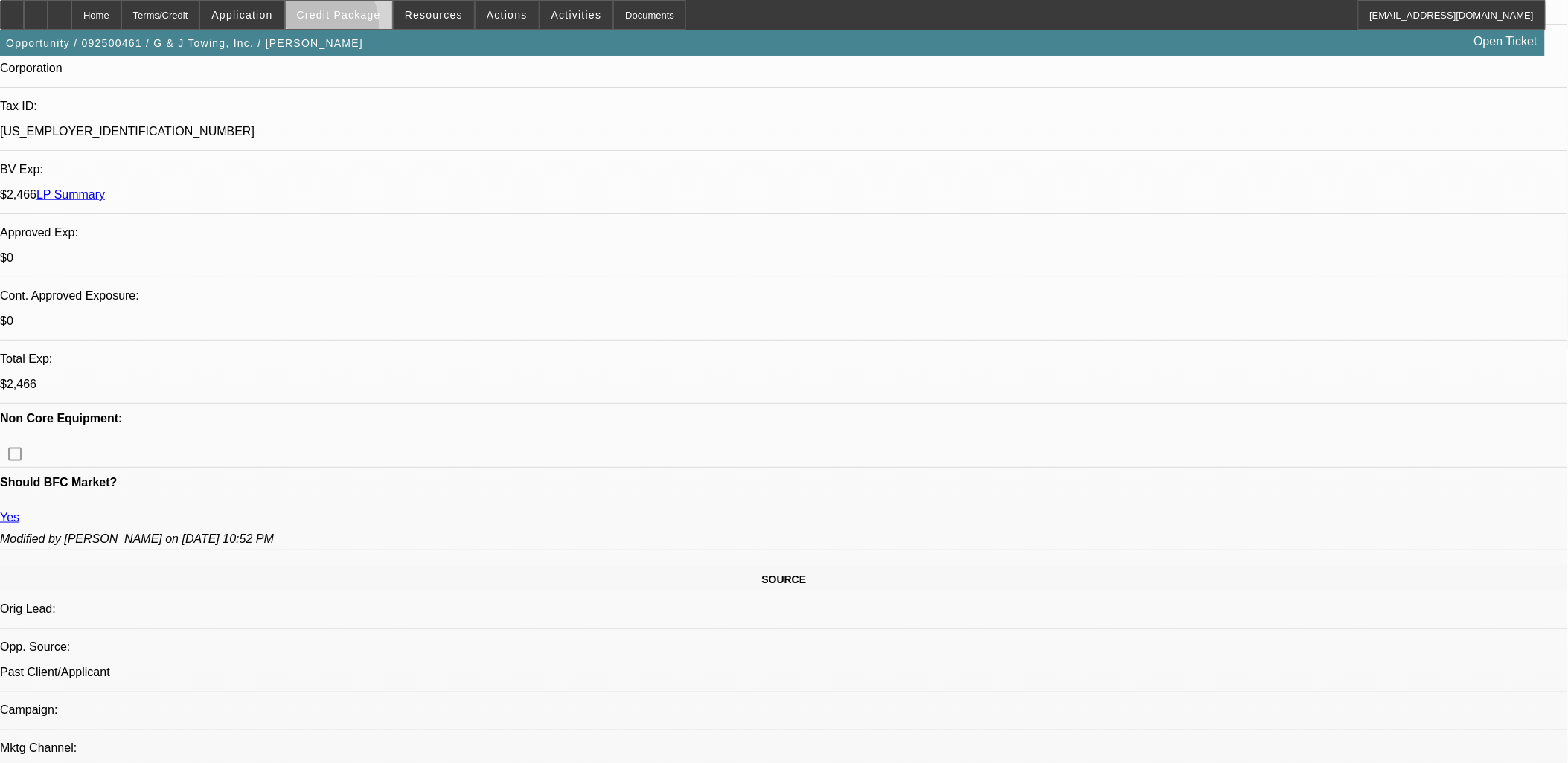
click at [340, 24] on span at bounding box center [339, 14] width 106 height 35
click at [340, 25] on span at bounding box center [339, 14] width 106 height 35
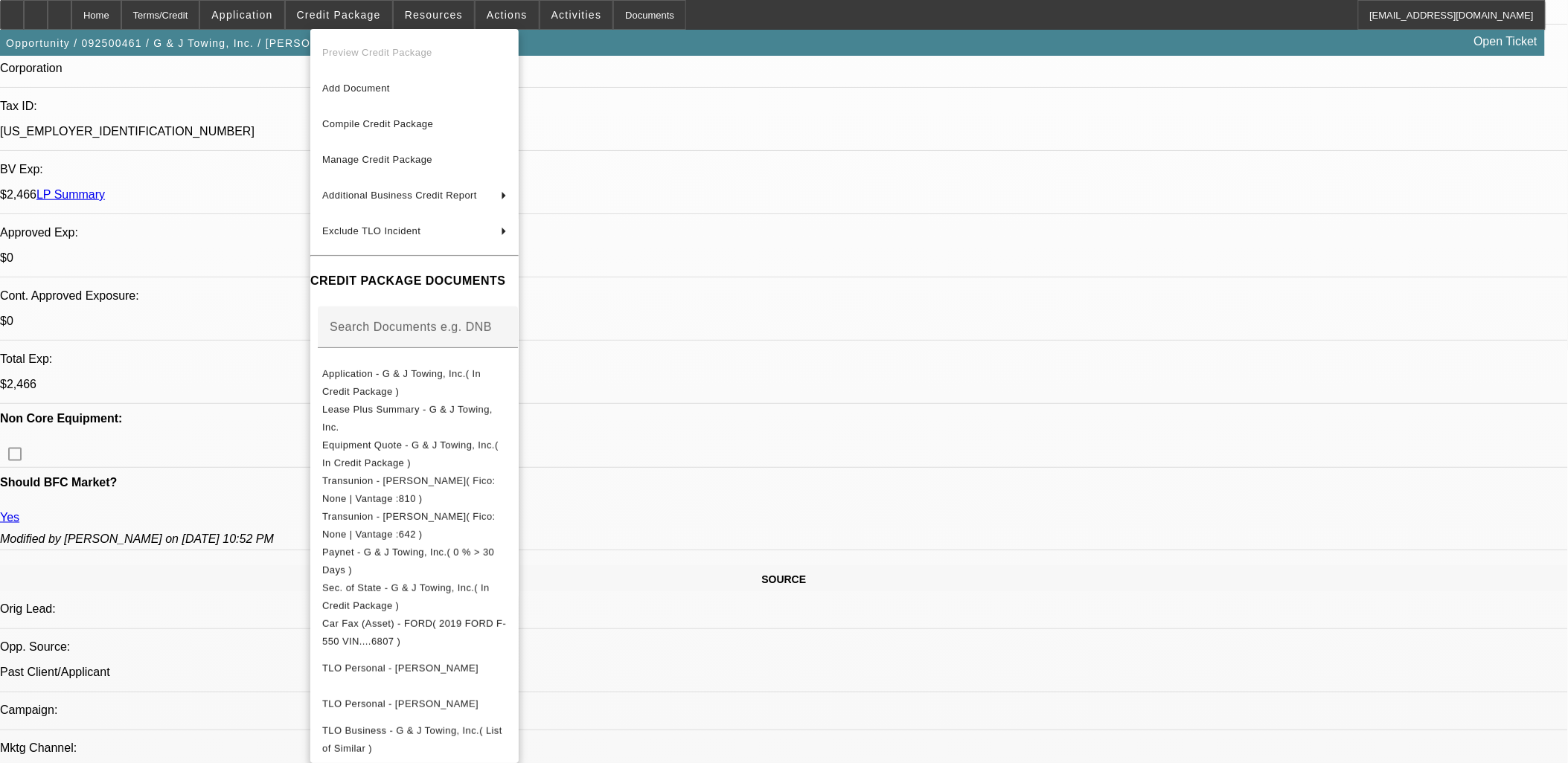
click at [59, 16] on div at bounding box center [784, 382] width 1568 height 763
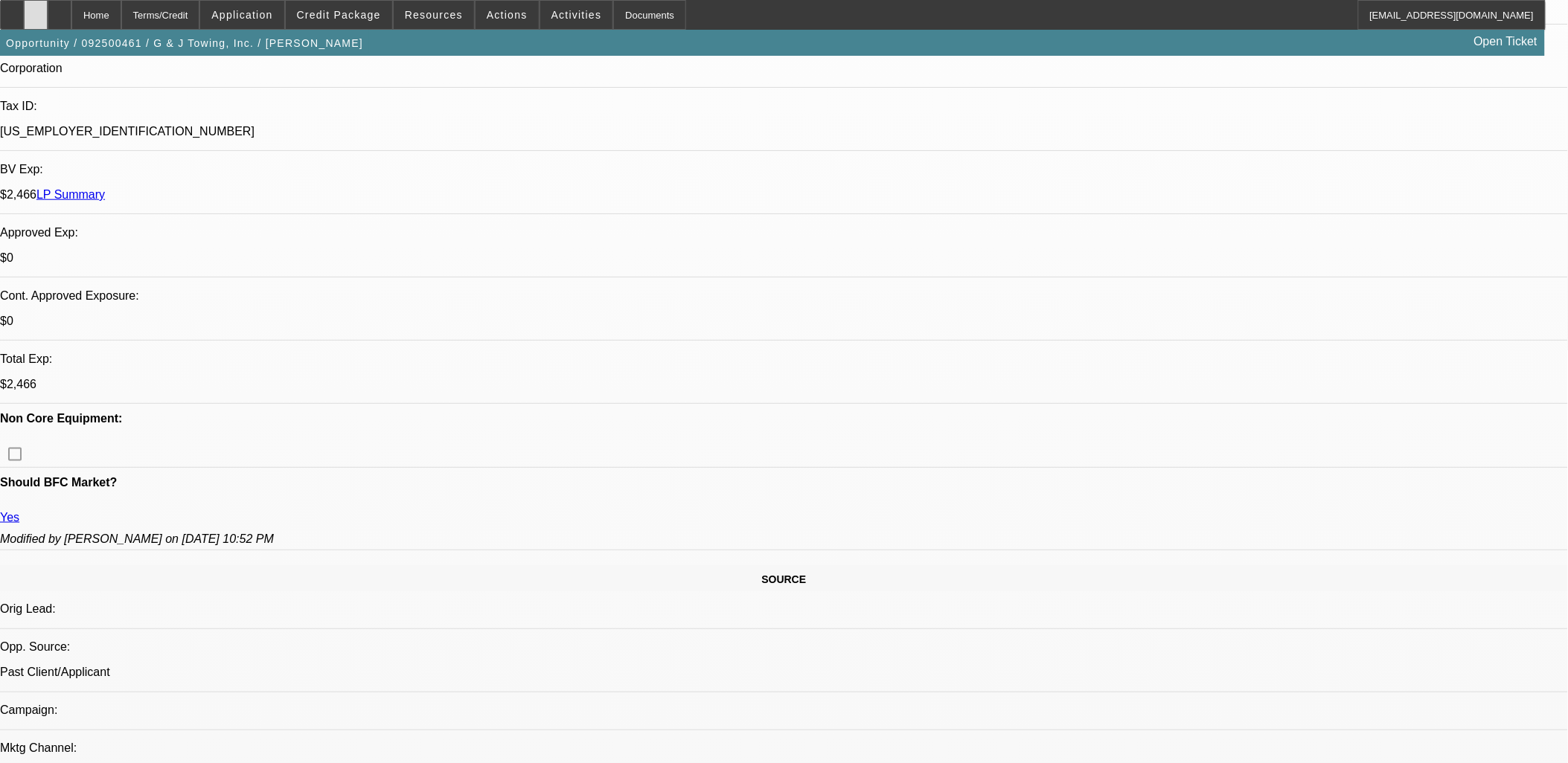
click at [35, 9] on icon at bounding box center [35, 9] width 0 height 0
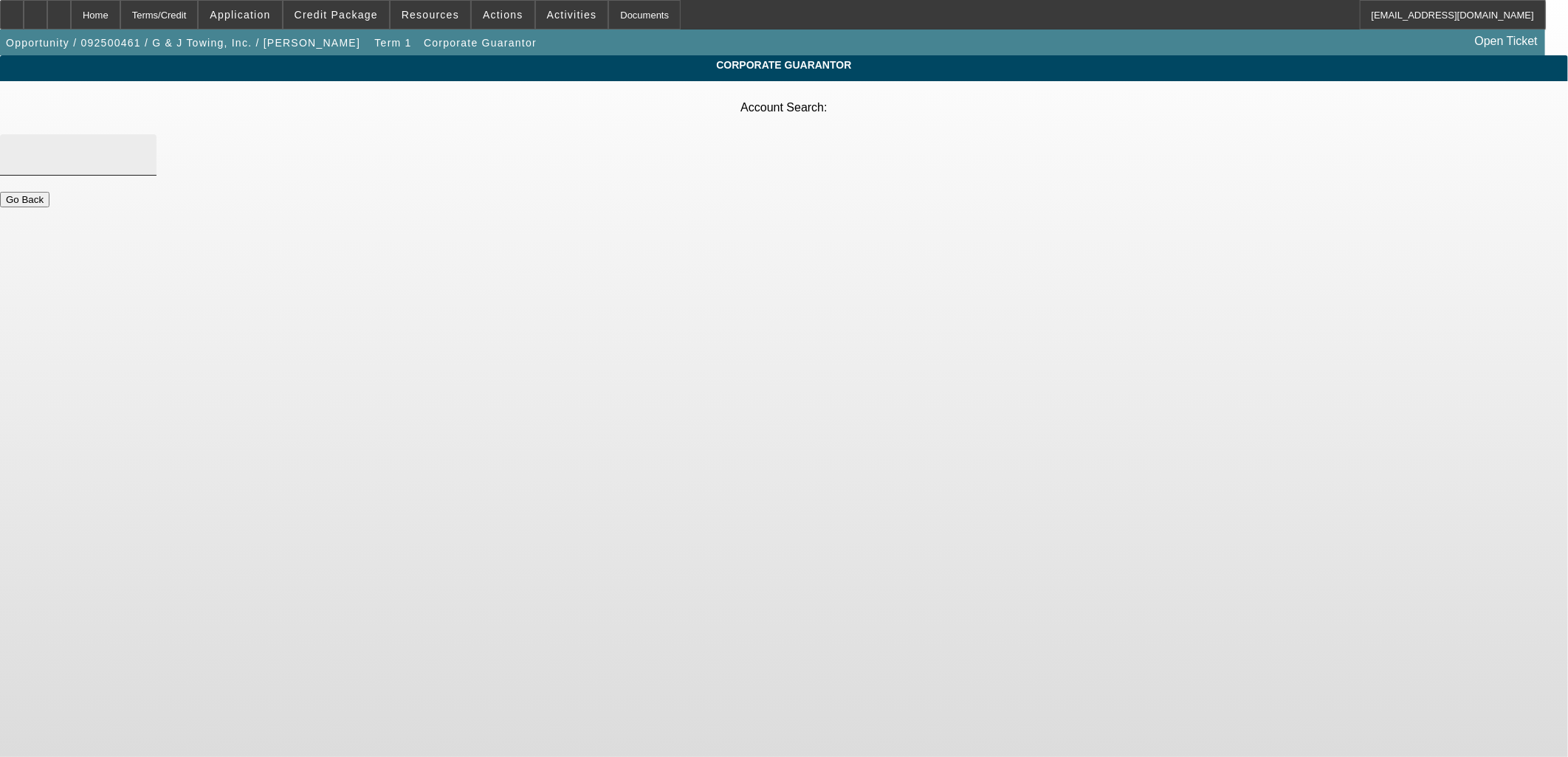
click at [145, 146] on input "Account Search" at bounding box center [78, 154] width 133 height 18
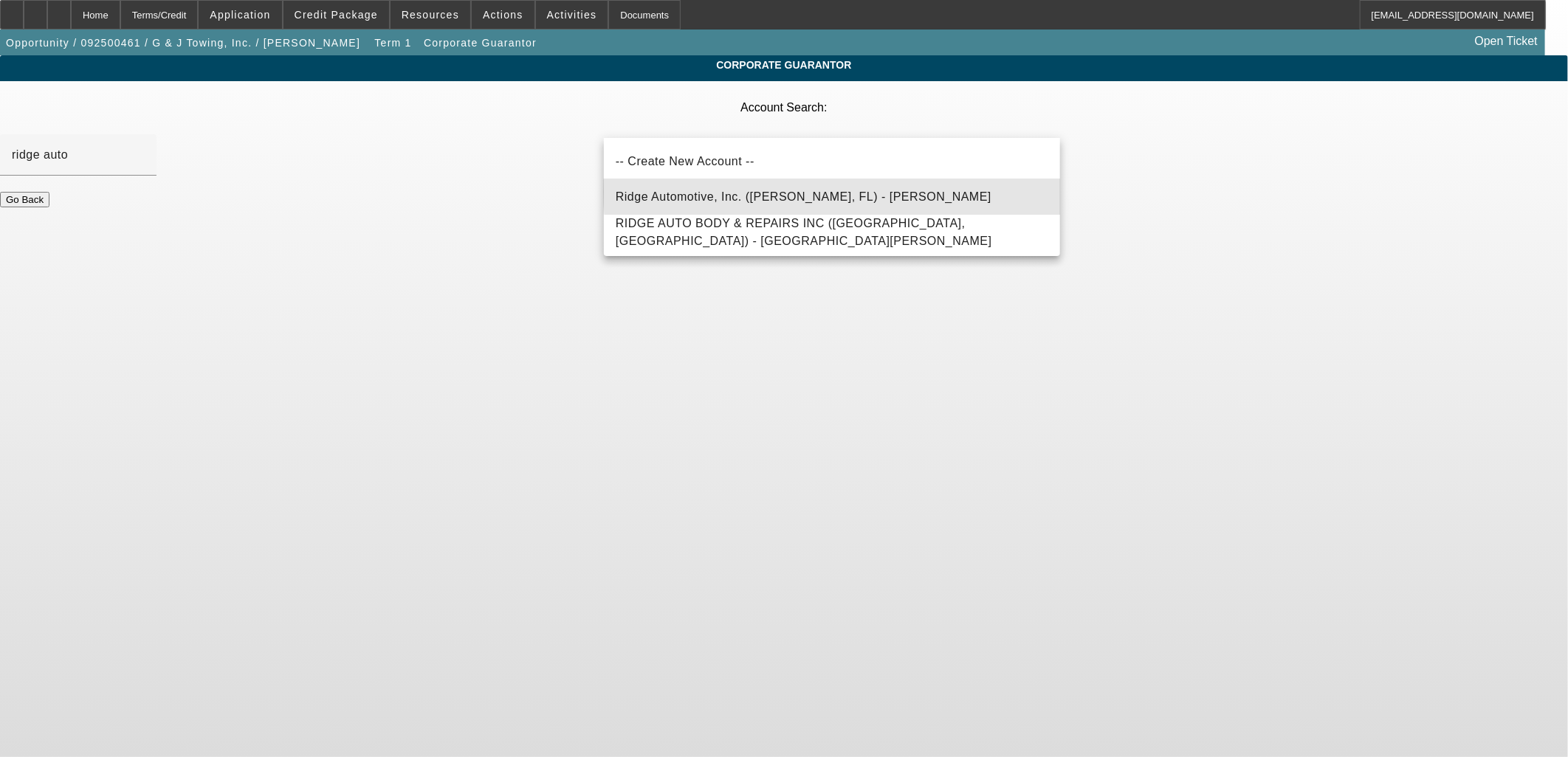
click at [848, 193] on mat-option "Ridge Automotive, Inc. (Micco, FL) - Cameron, Gary" at bounding box center [832, 197] width 456 height 35
type input "Ridge Automotive, Inc. (Micco, FL) - Cameron, Gary"
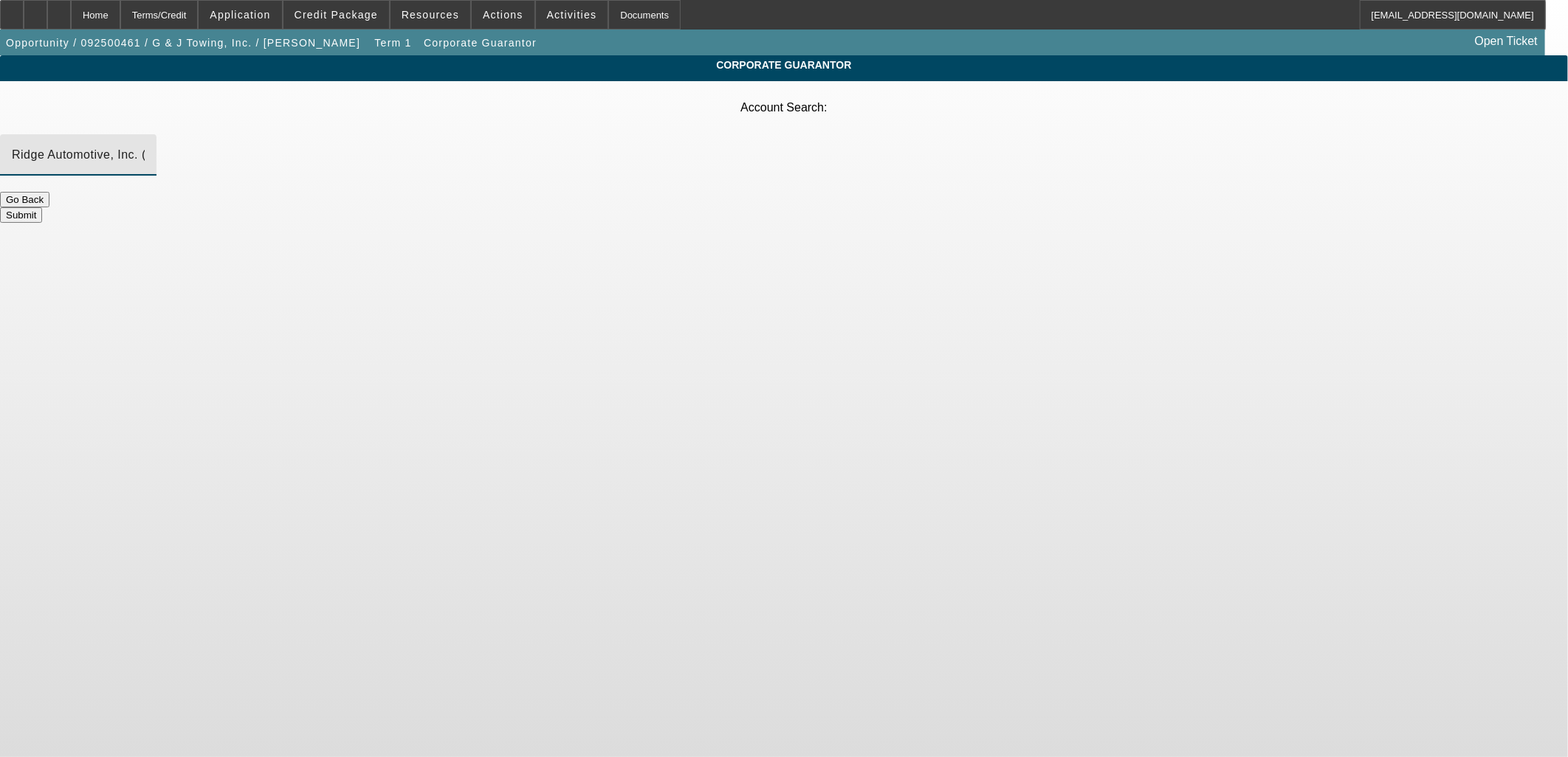
click at [42, 208] on button "Submit" at bounding box center [21, 215] width 42 height 16
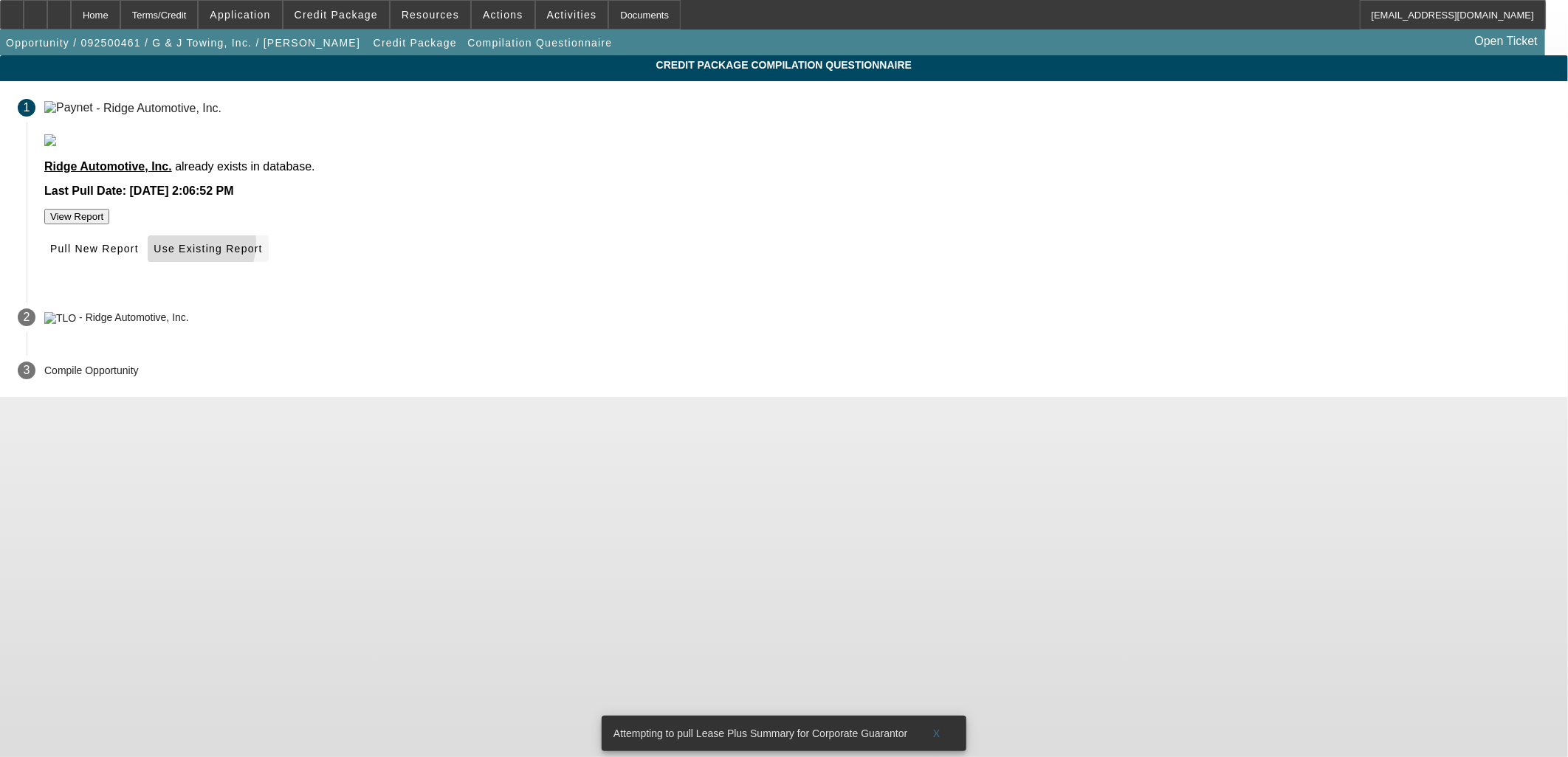
click at [262, 255] on span "Use Existing Report" at bounding box center [208, 249] width 109 height 12
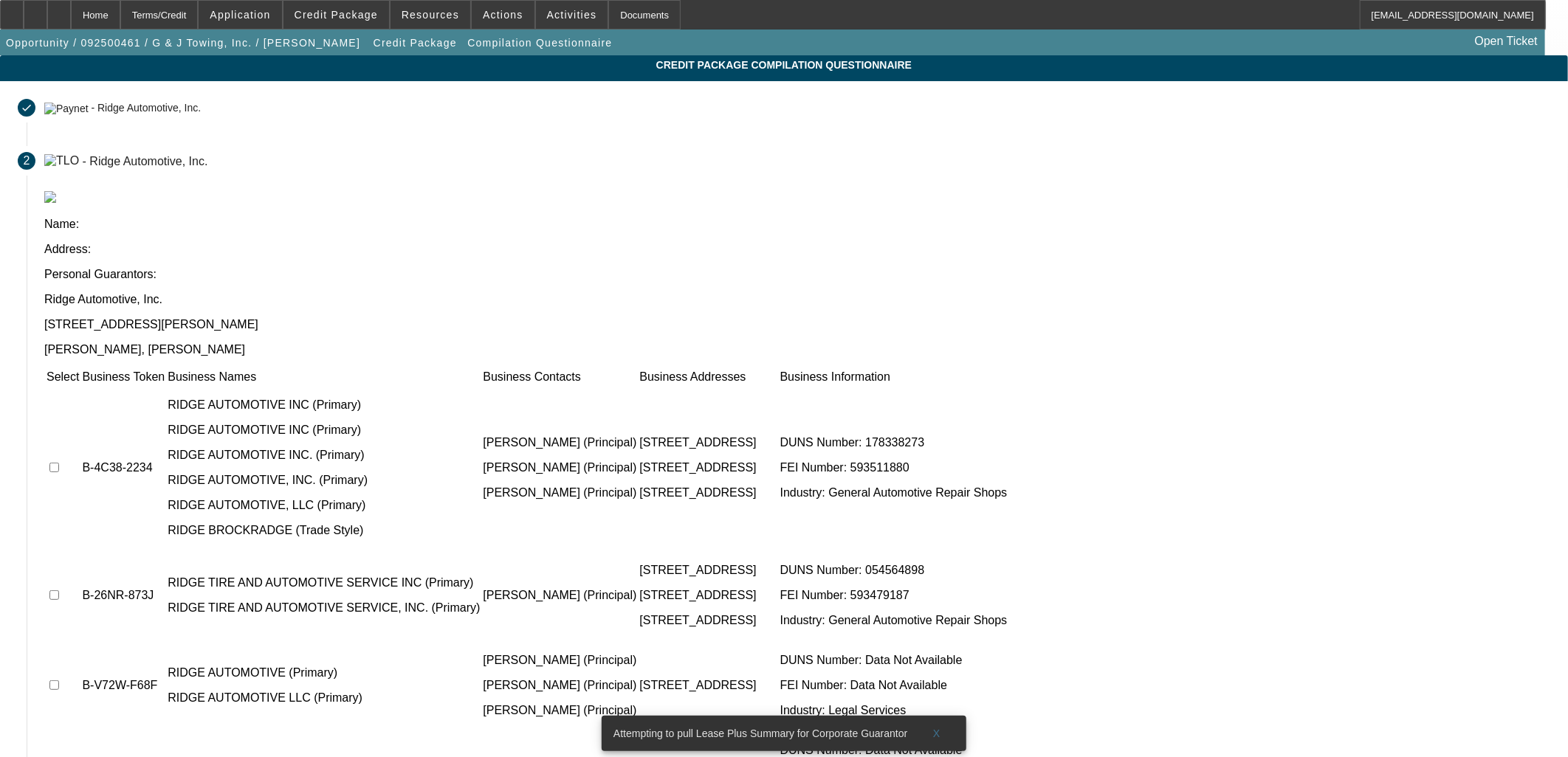
click at [59, 463] on input "checkbox" at bounding box center [54, 467] width 9 height 9
checkbox input "true"
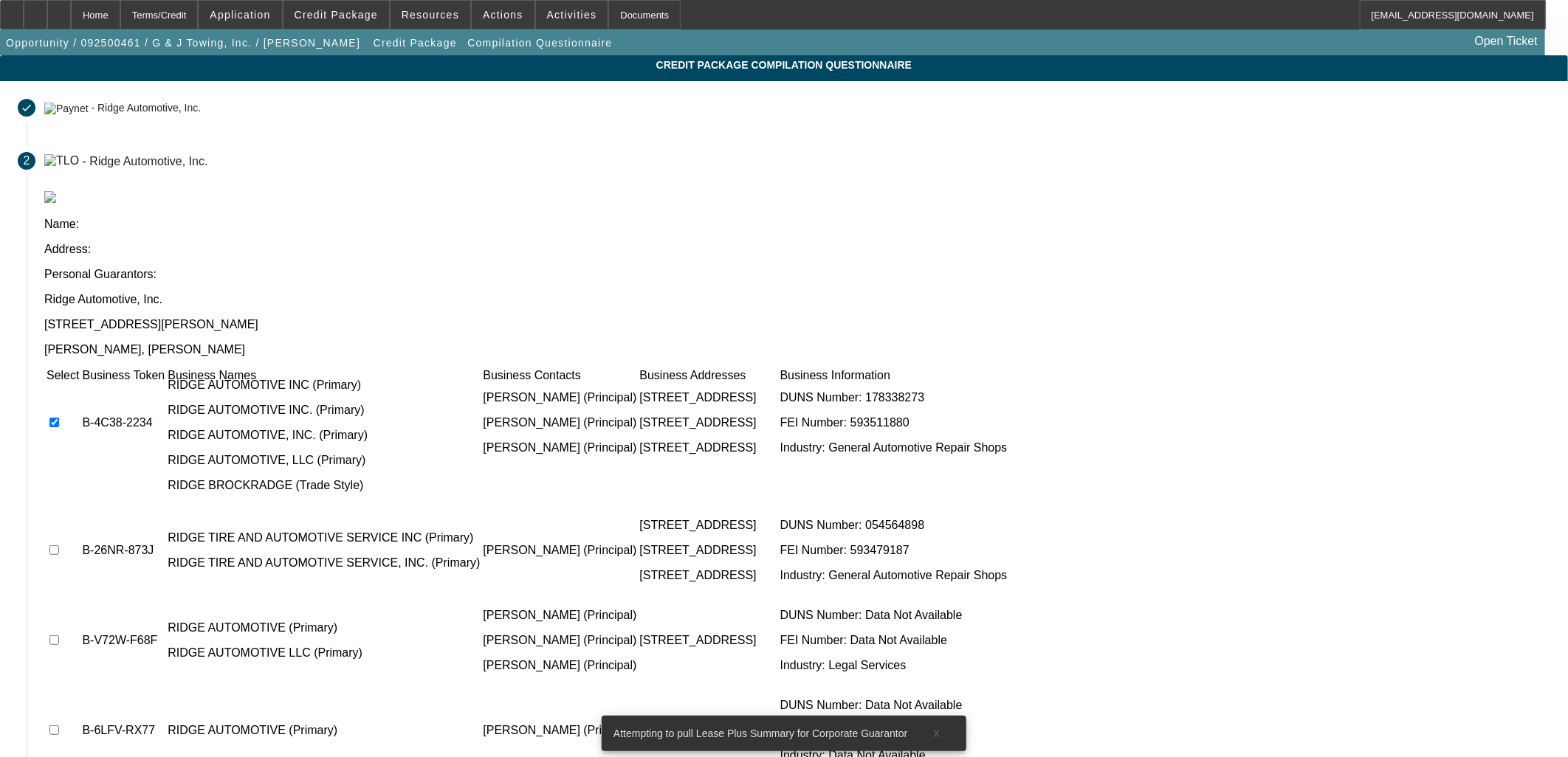
scroll to position [82, 0]
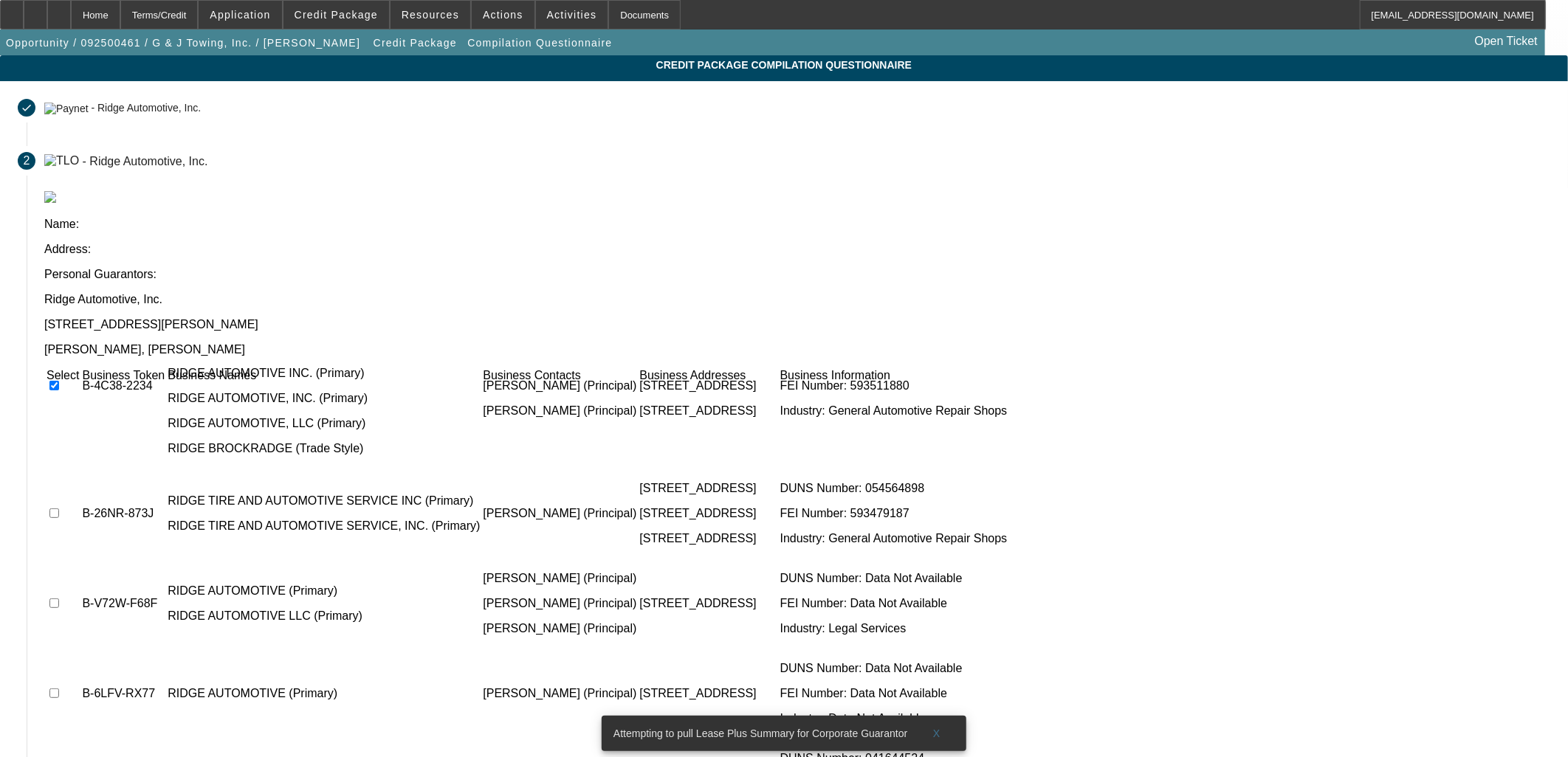
click at [59, 599] on input "checkbox" at bounding box center [54, 603] width 9 height 9
checkbox input "true"
click at [59, 688] on input "checkbox" at bounding box center [54, 693] width 9 height 9
checkbox input "true"
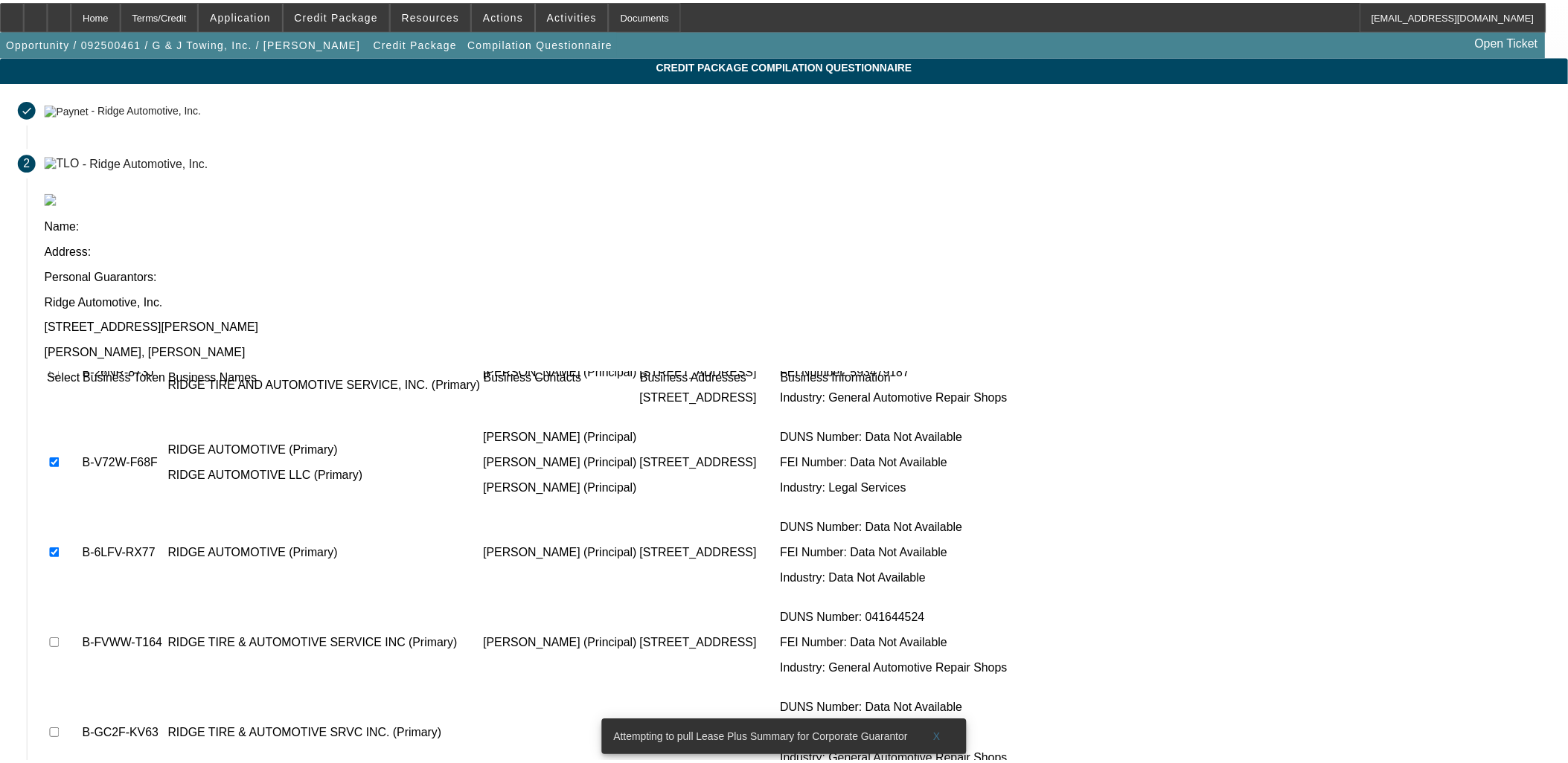
scroll to position [239, 0]
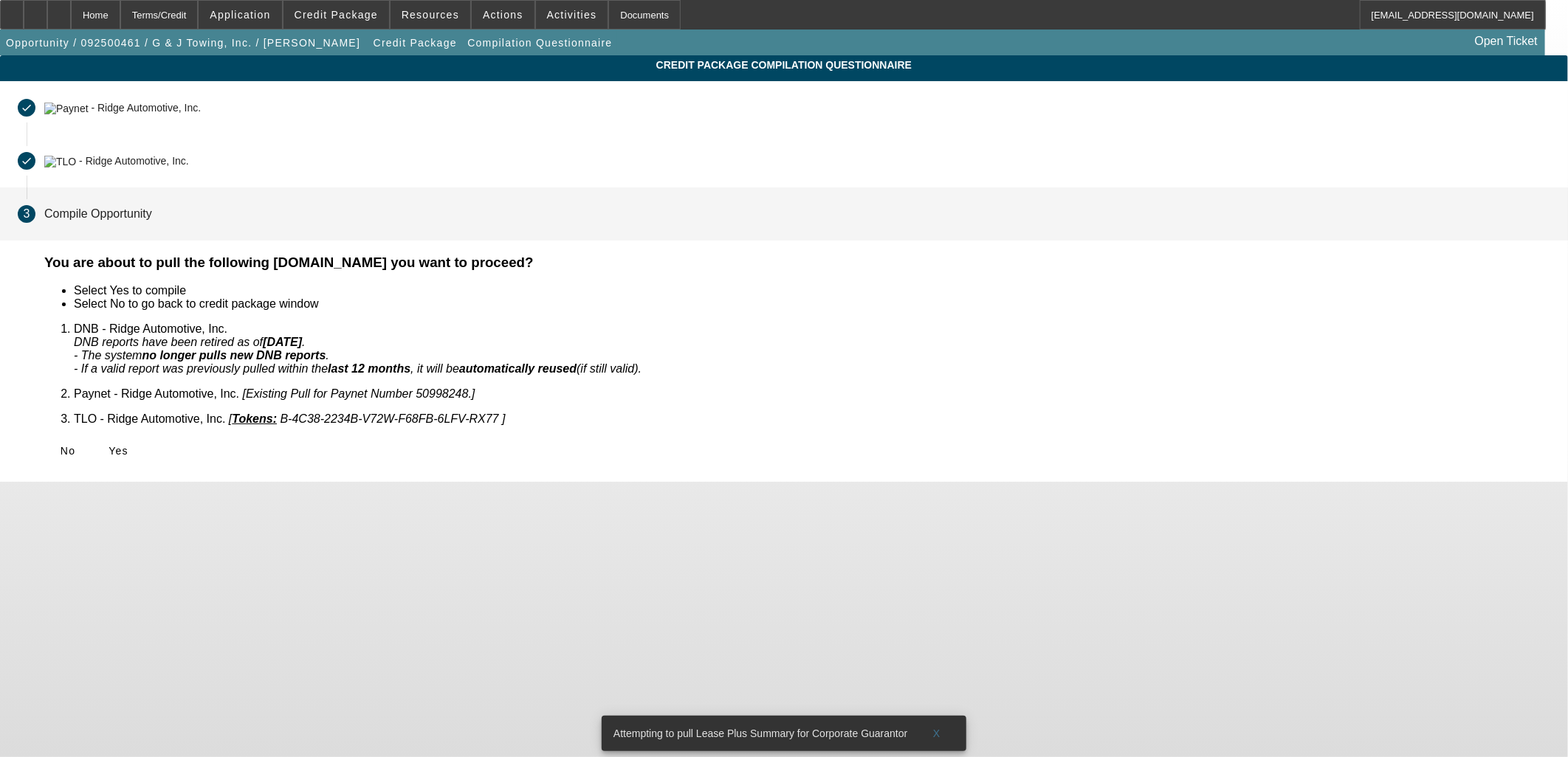
click at [128, 445] on span "Yes" at bounding box center [119, 451] width 20 height 12
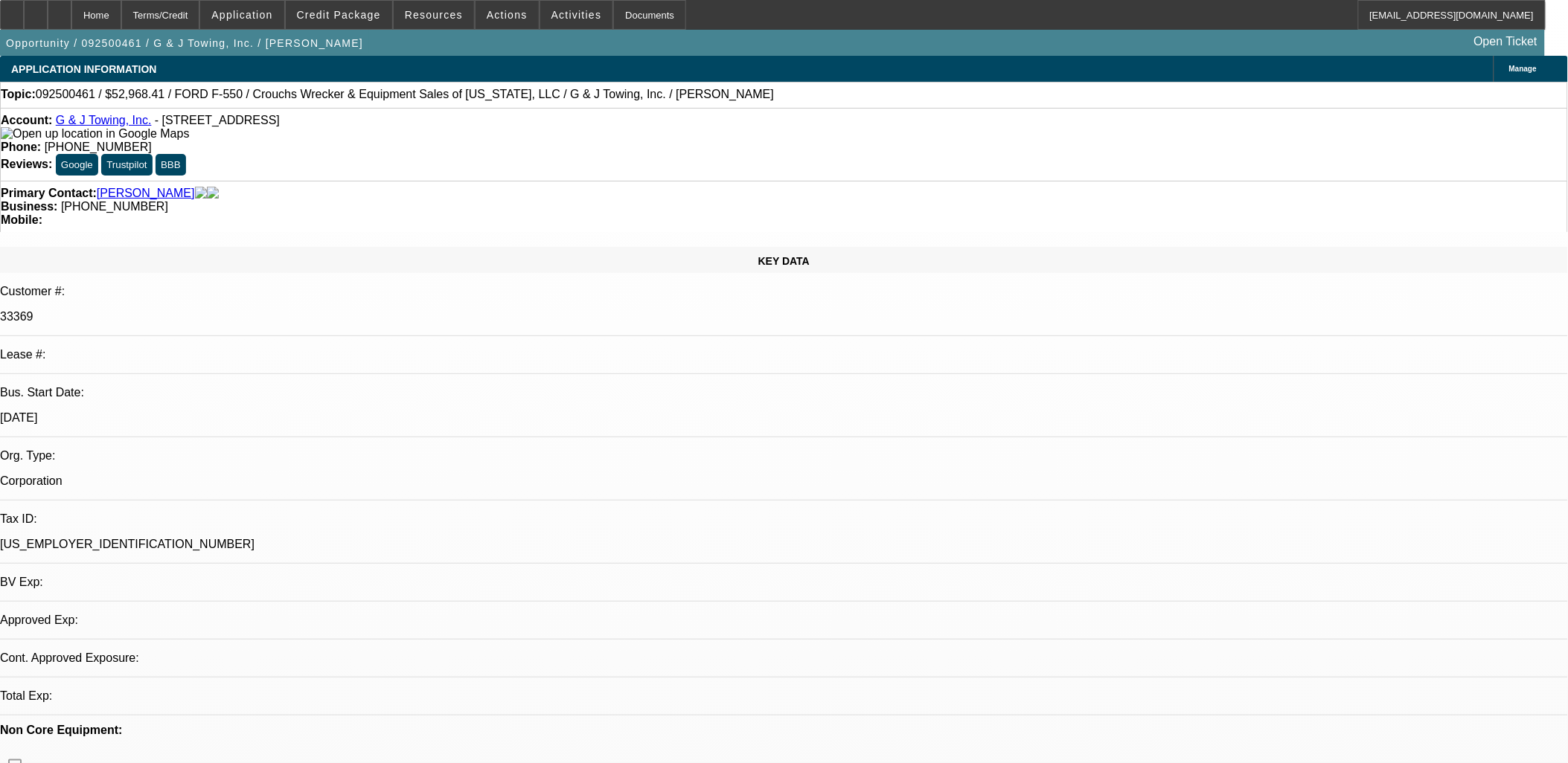
select select "0"
select select "2"
select select "0.1"
select select "4"
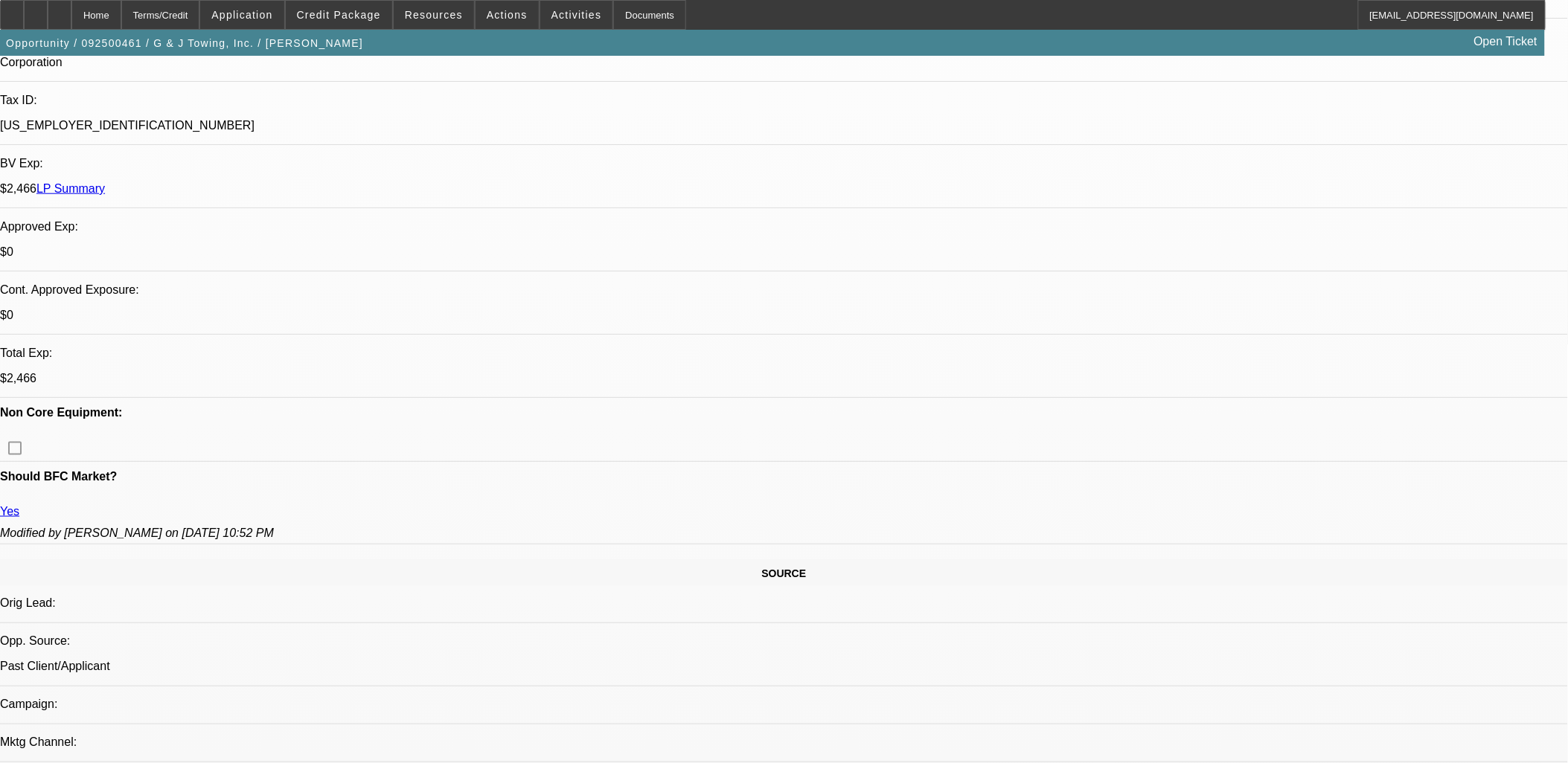
scroll to position [247, 0]
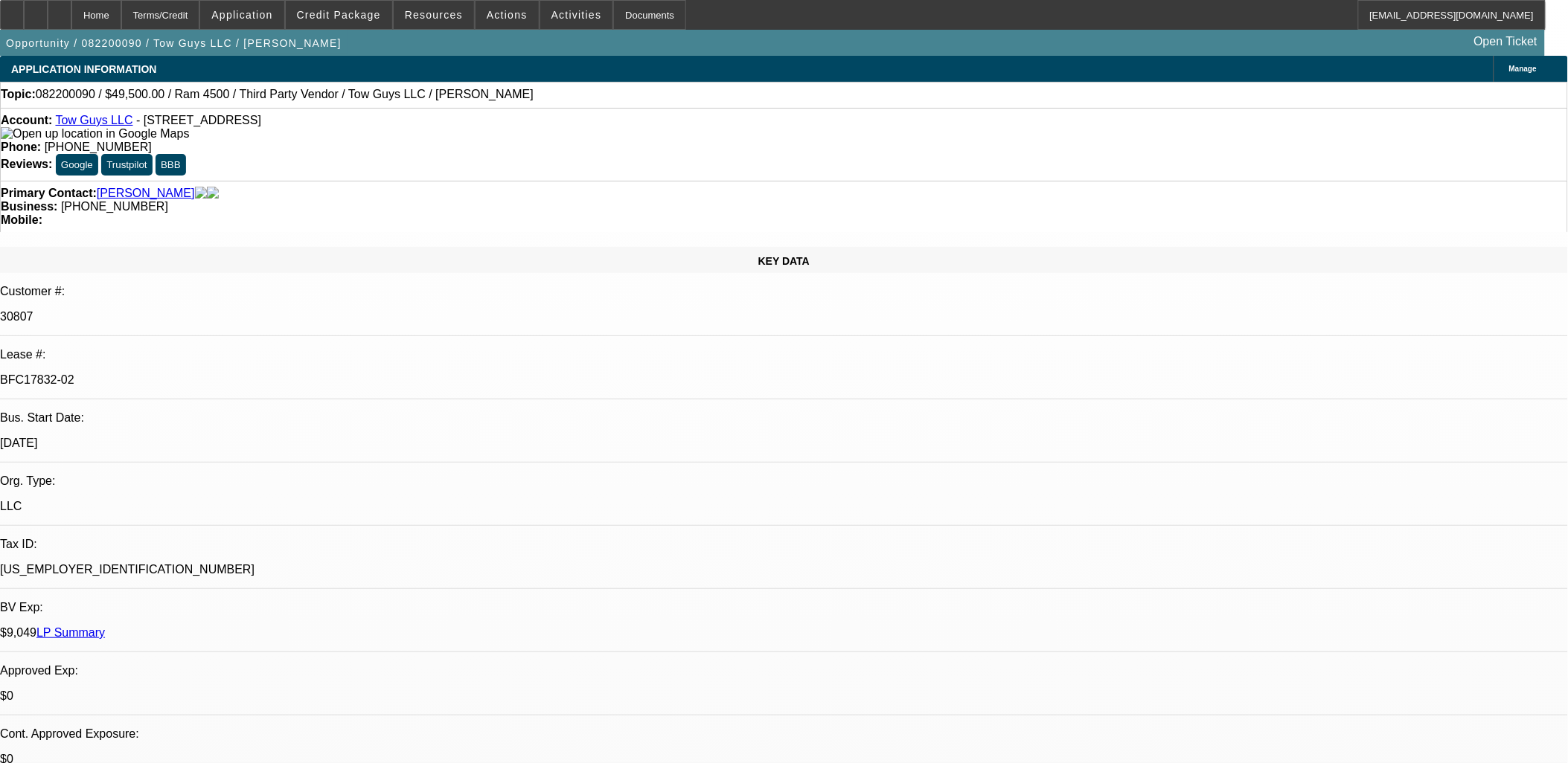
select select "0"
select select "2"
select select "0.1"
select select "0"
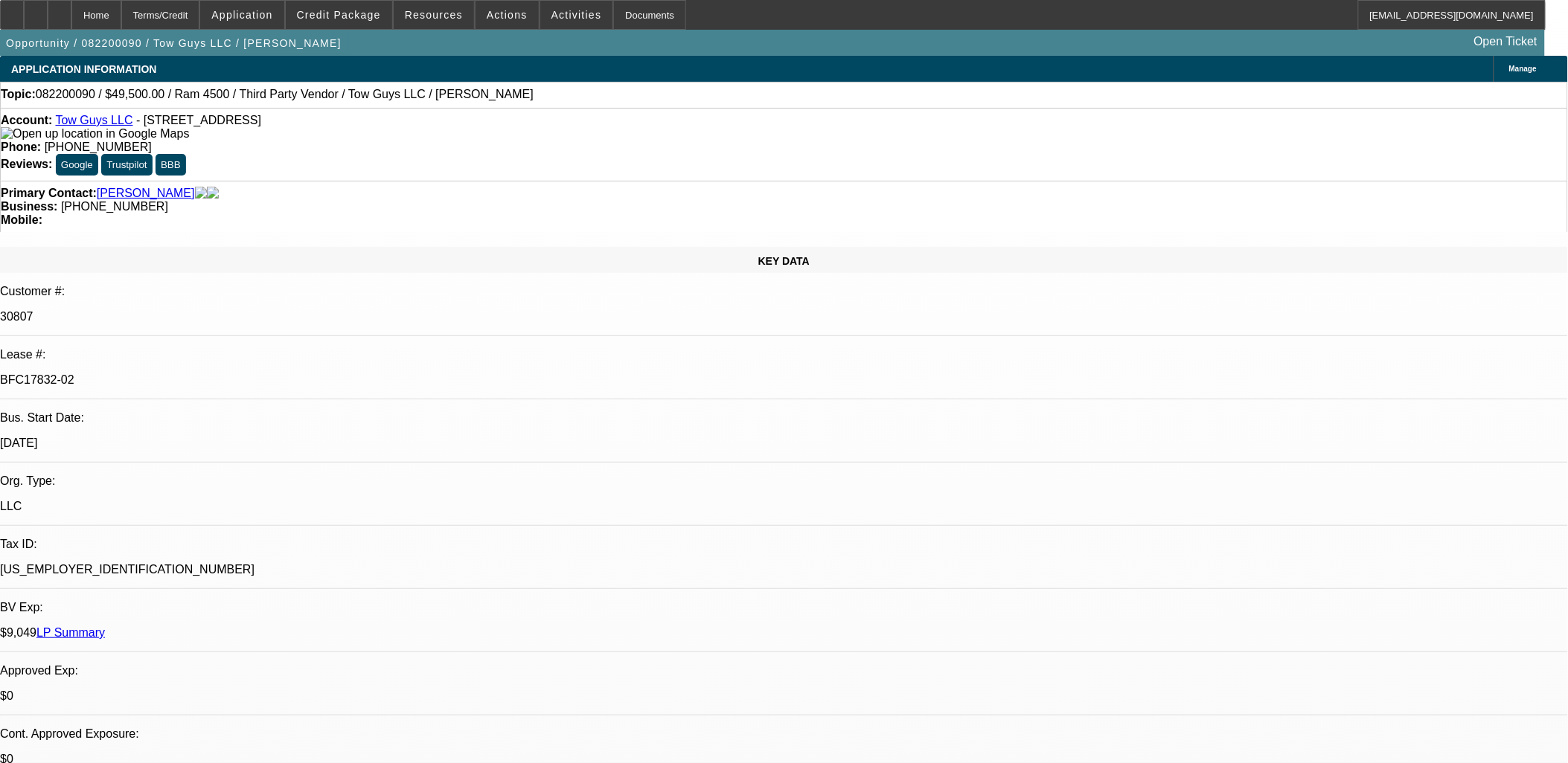
select select "0.1"
select select "0"
select select "2"
select select "0"
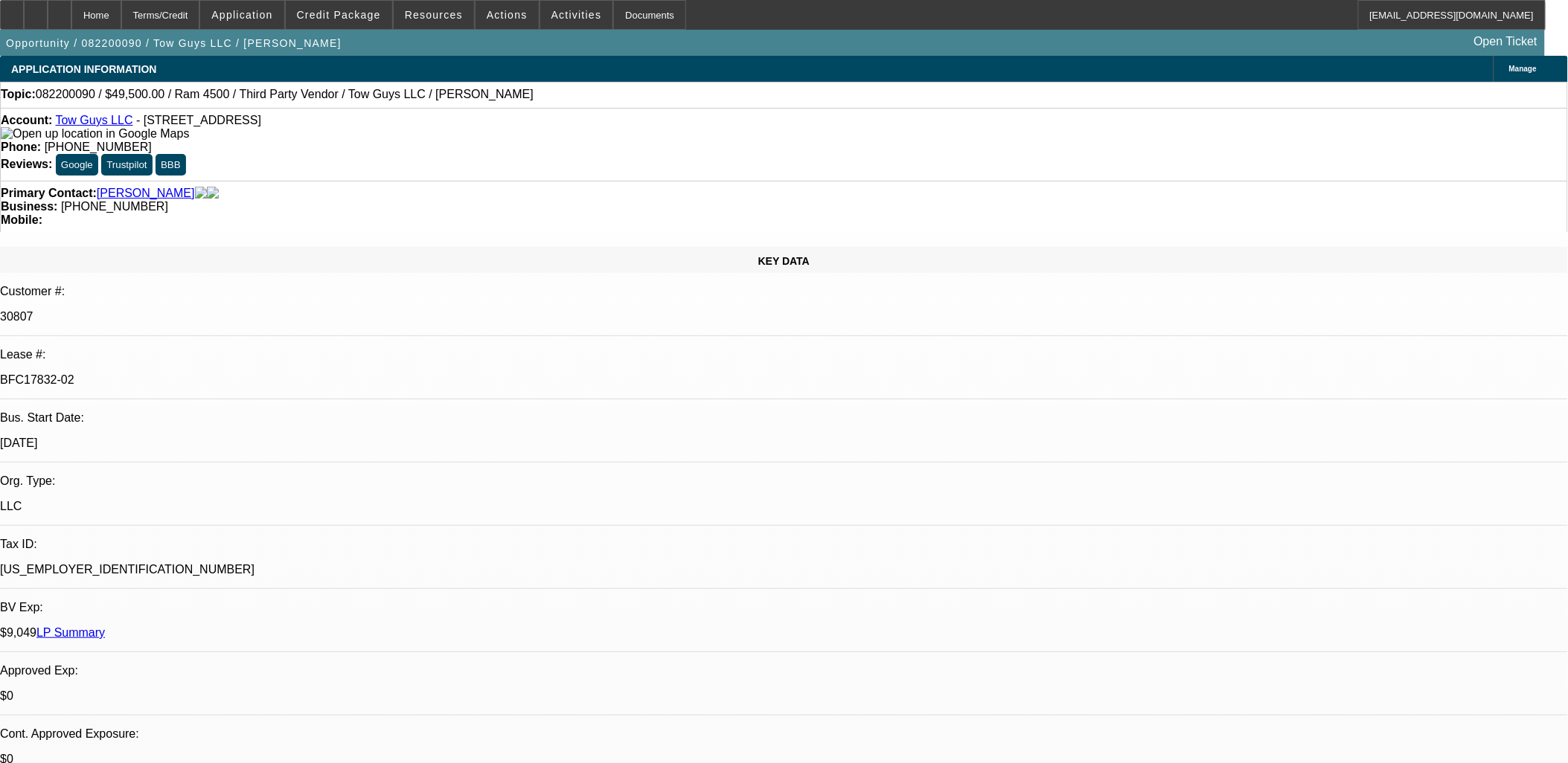
select select "0"
select select "1"
select select "2"
select select "4"
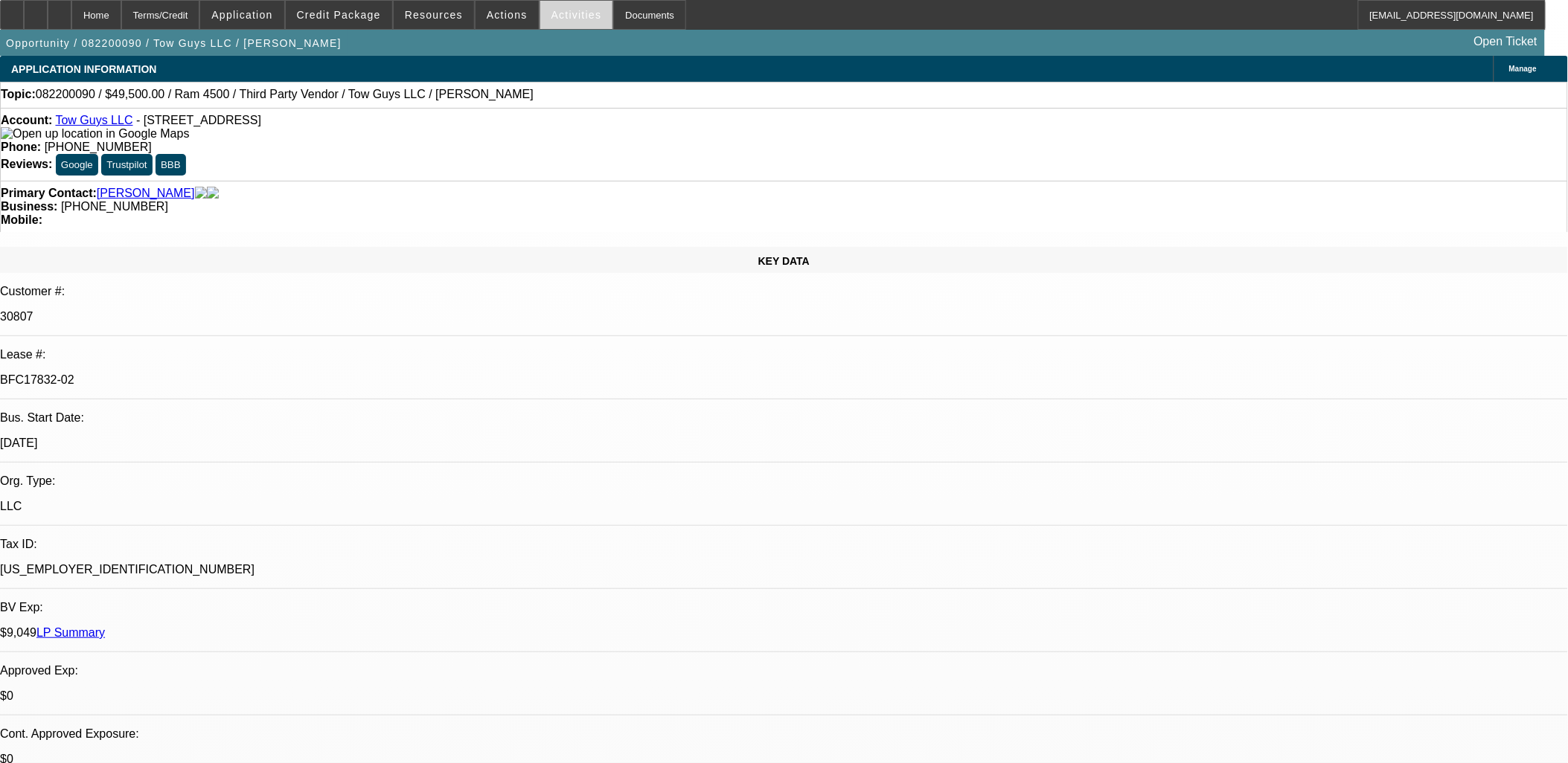
select select "1"
select select "4"
select select "1"
select select "2"
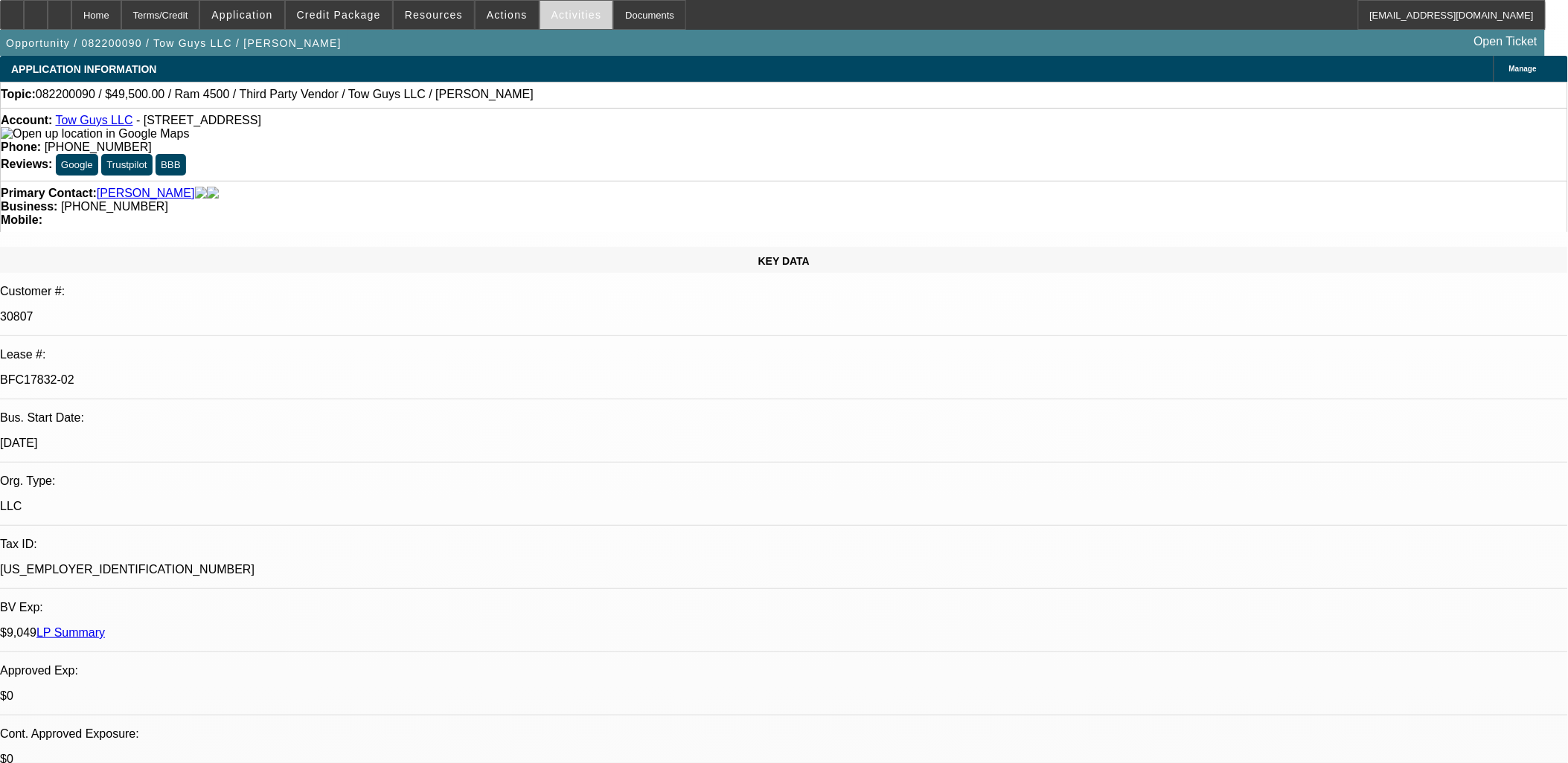
select select "6"
select select "1"
select select "6"
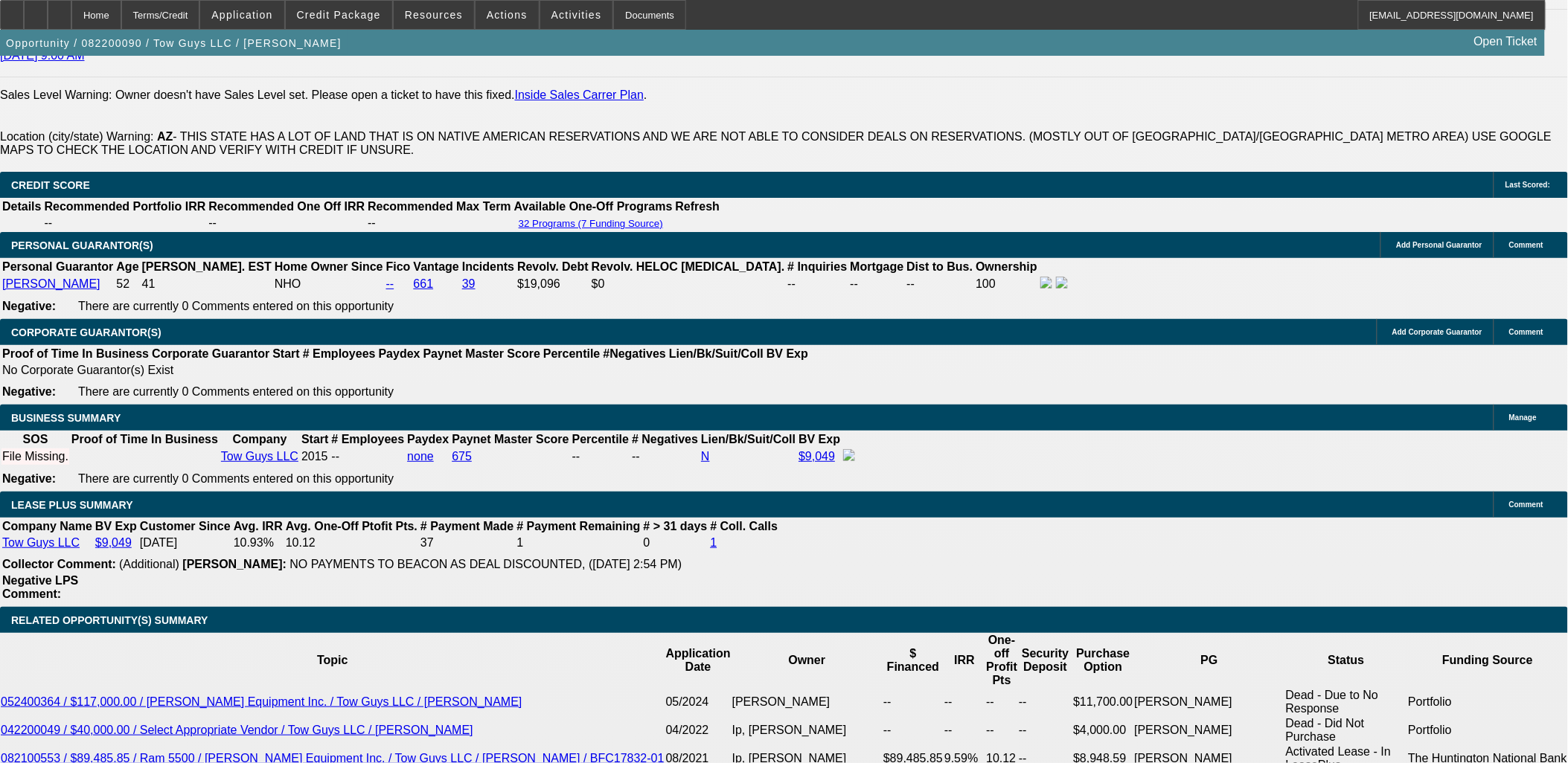
scroll to position [2232, 0]
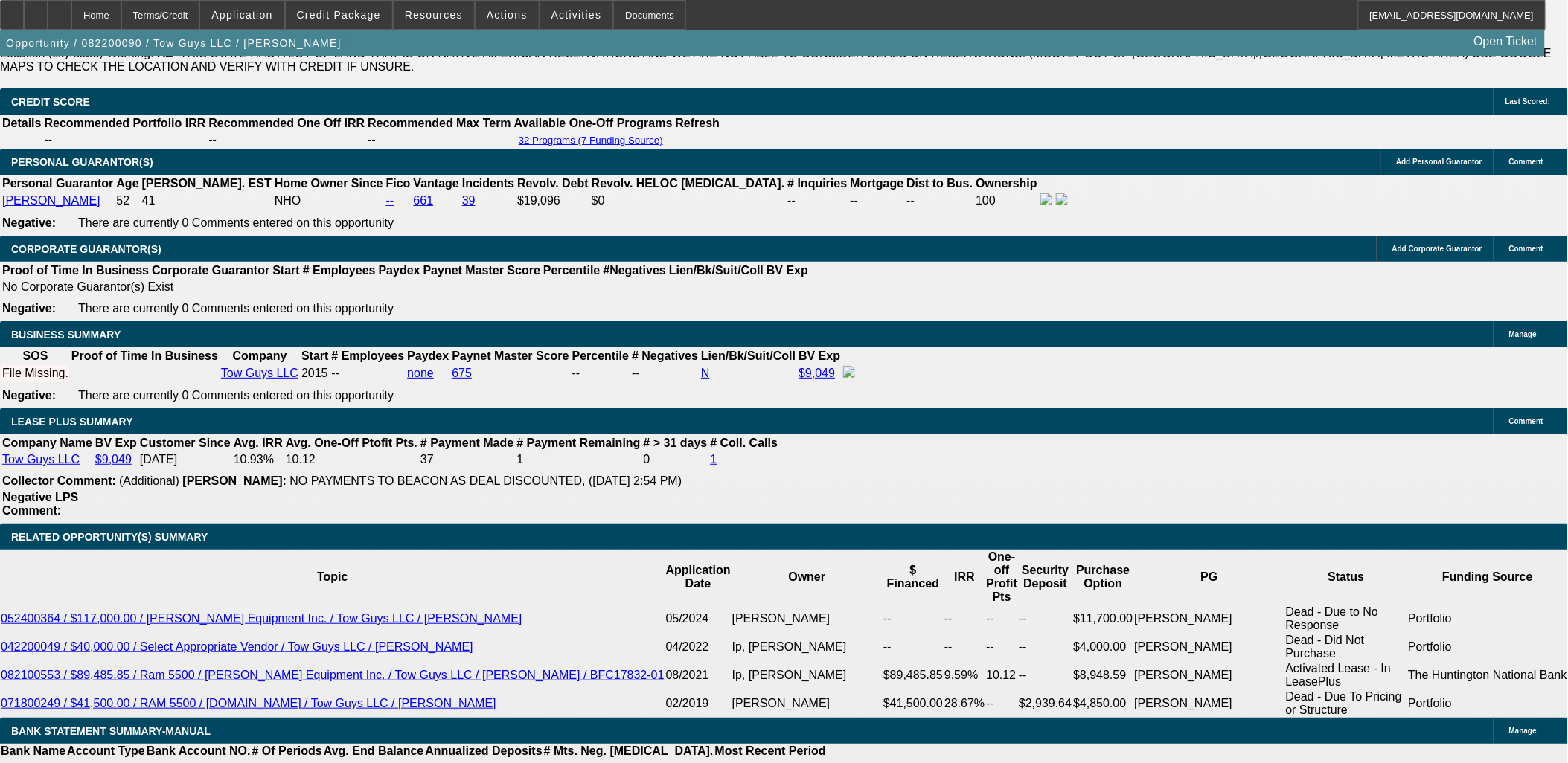
drag, startPoint x: 128, startPoint y: 717, endPoint x: 19, endPoint y: 514, distance: 230.4
drag, startPoint x: 19, startPoint y: 514, endPoint x: 114, endPoint y: 714, distance: 221.4
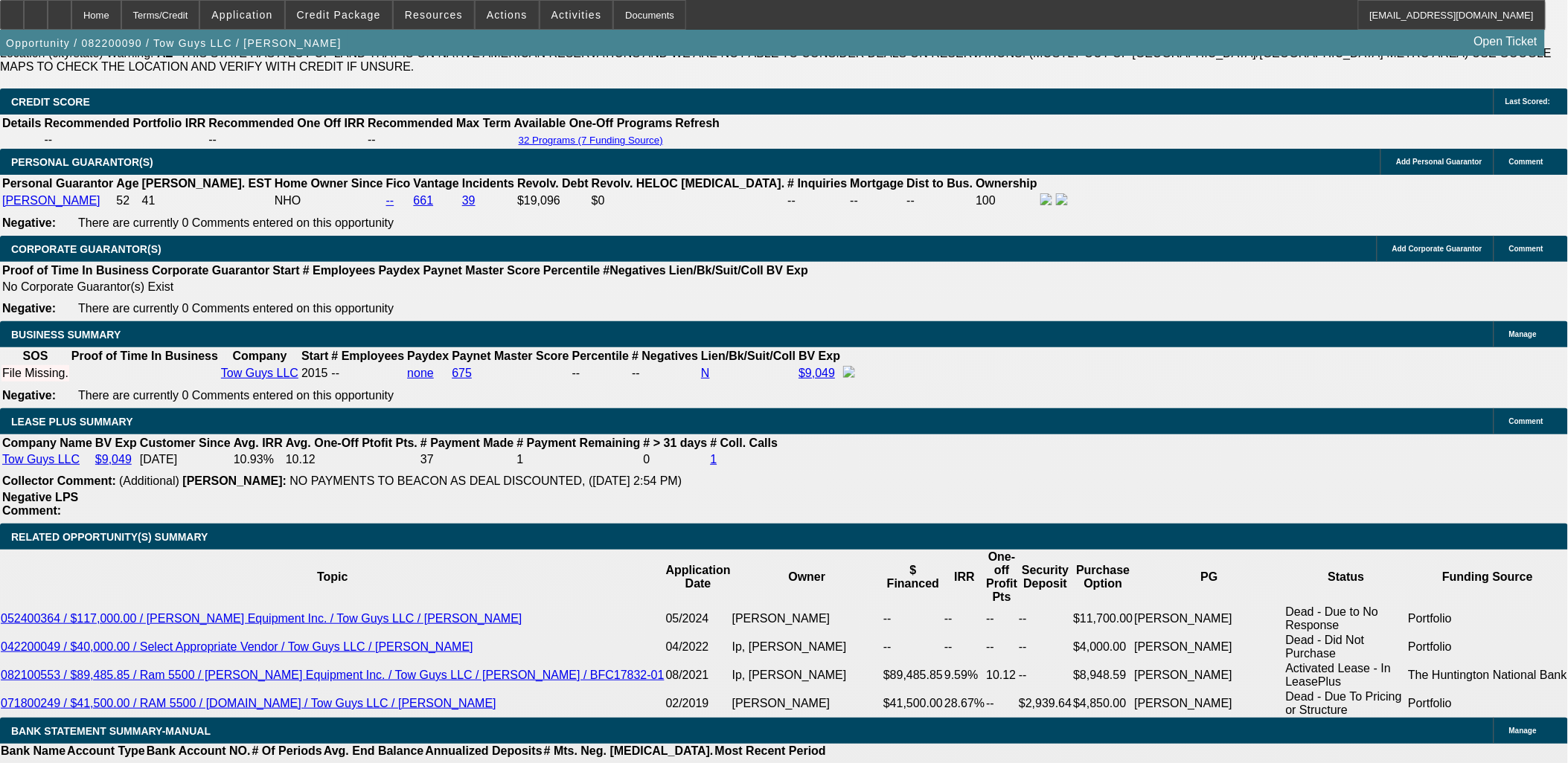
drag, startPoint x: 114, startPoint y: 714, endPoint x: 22, endPoint y: 525, distance: 210.2
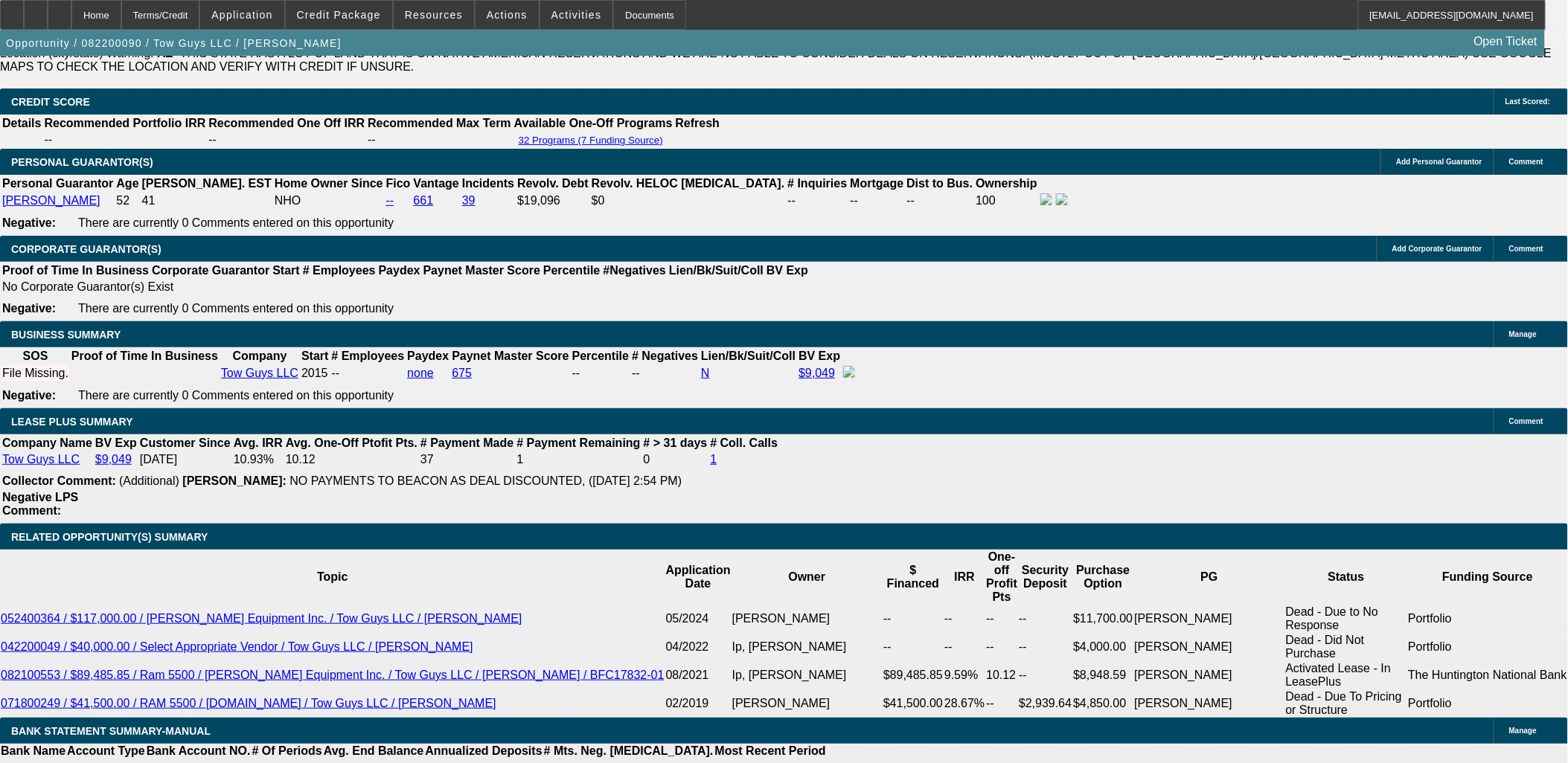
drag, startPoint x: 22, startPoint y: 525, endPoint x: 39, endPoint y: 541, distance: 23.3
drag, startPoint x: 39, startPoint y: 541, endPoint x: 151, endPoint y: 712, distance: 204.4
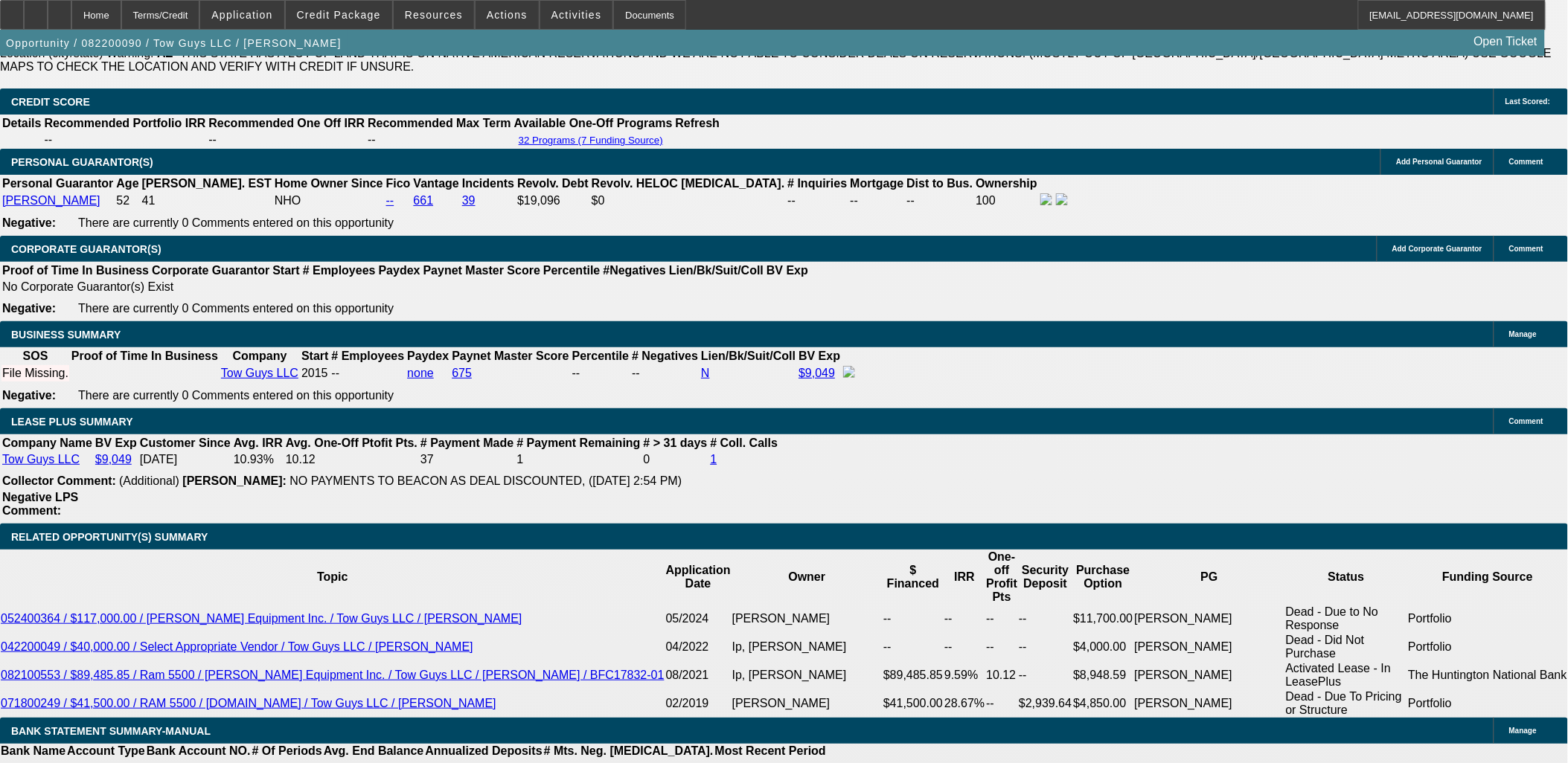
drag, startPoint x: 151, startPoint y: 712, endPoint x: 144, endPoint y: 717, distance: 8.6
drag, startPoint x: 142, startPoint y: 717, endPoint x: 34, endPoint y: 524, distance: 221.2
drag, startPoint x: 34, startPoint y: 524, endPoint x: 140, endPoint y: 715, distance: 218.4
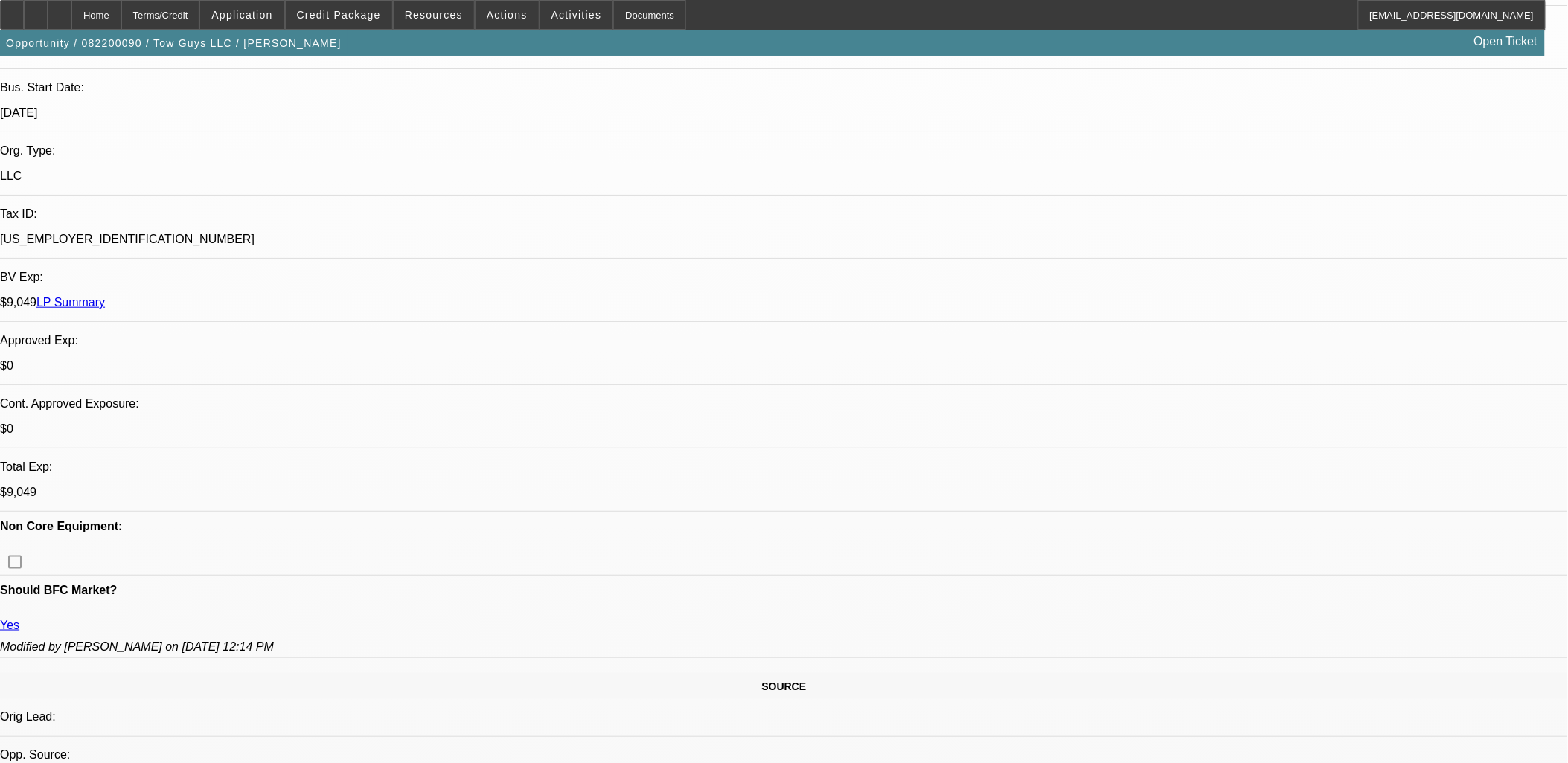
scroll to position [0, 0]
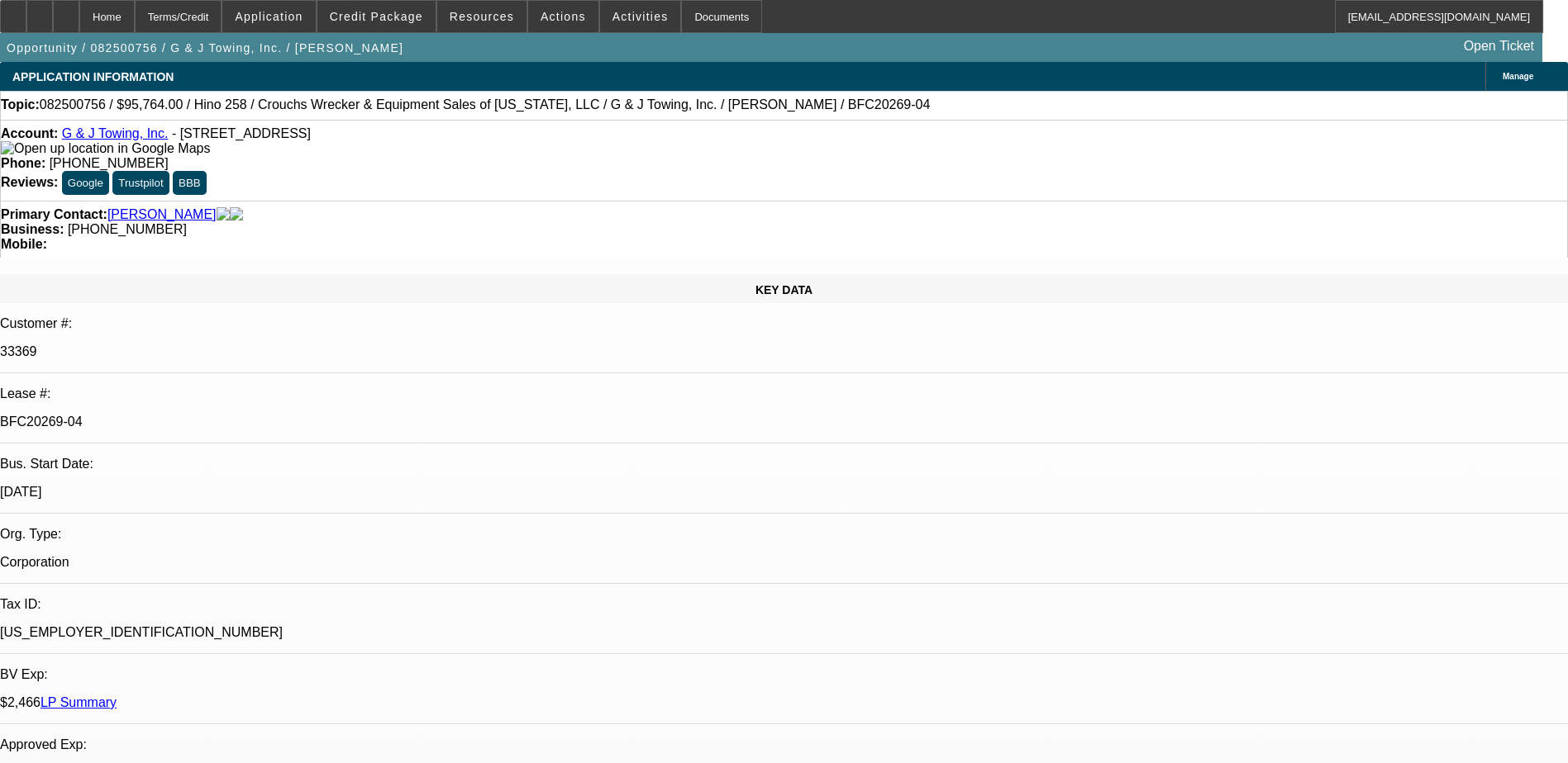
select select "0"
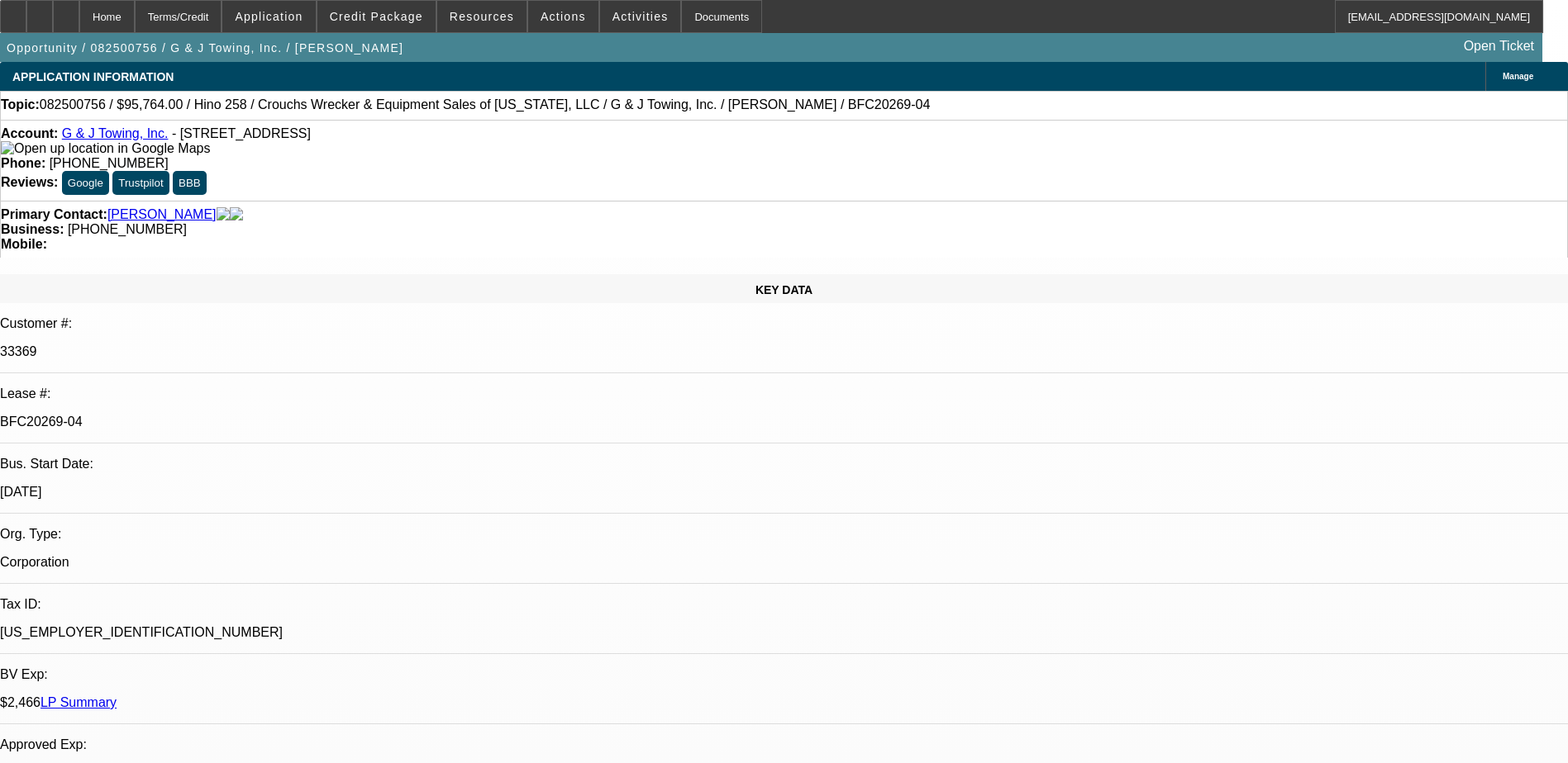
select select "0"
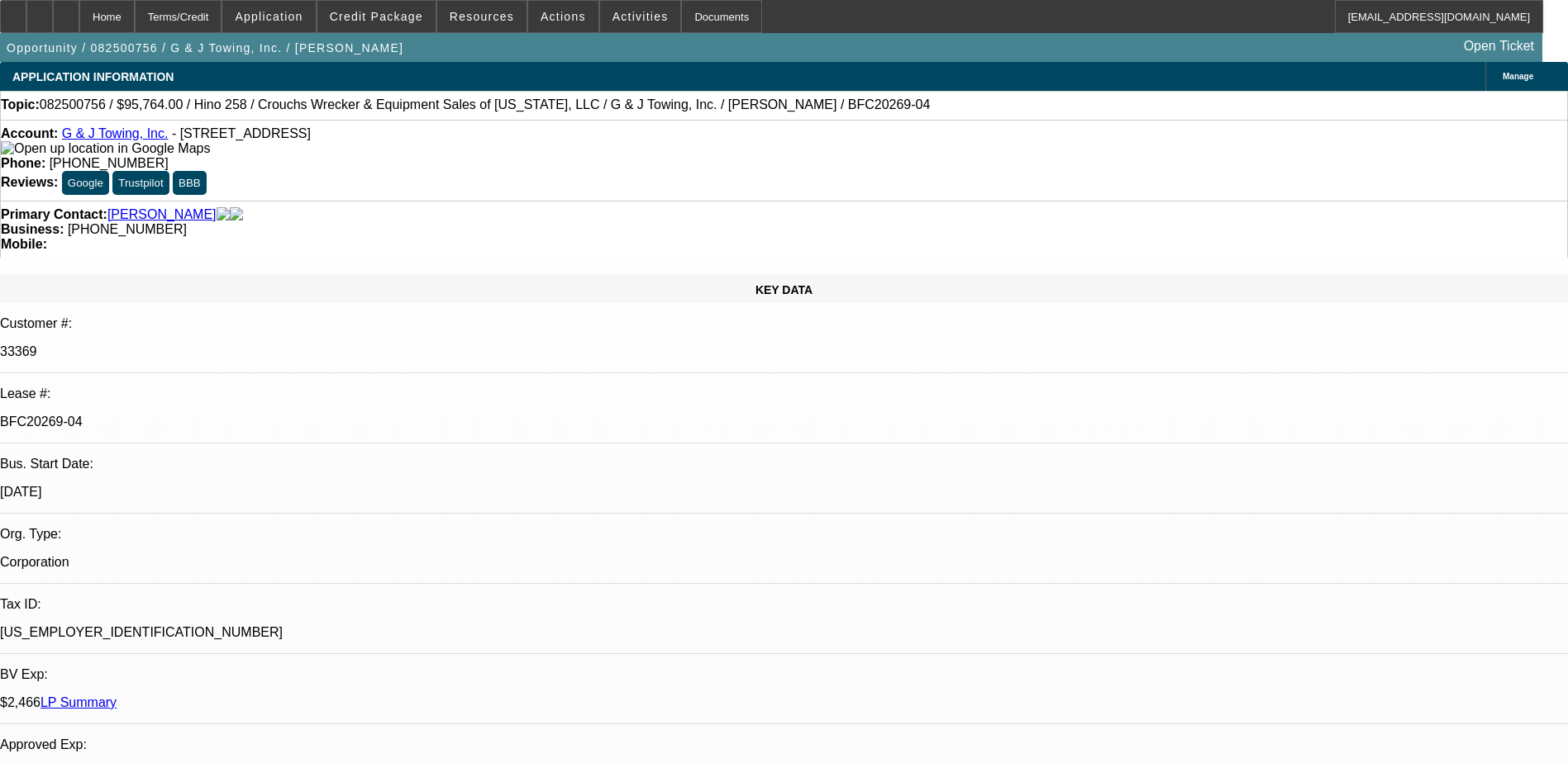
select select "0"
select select "1"
select select "6"
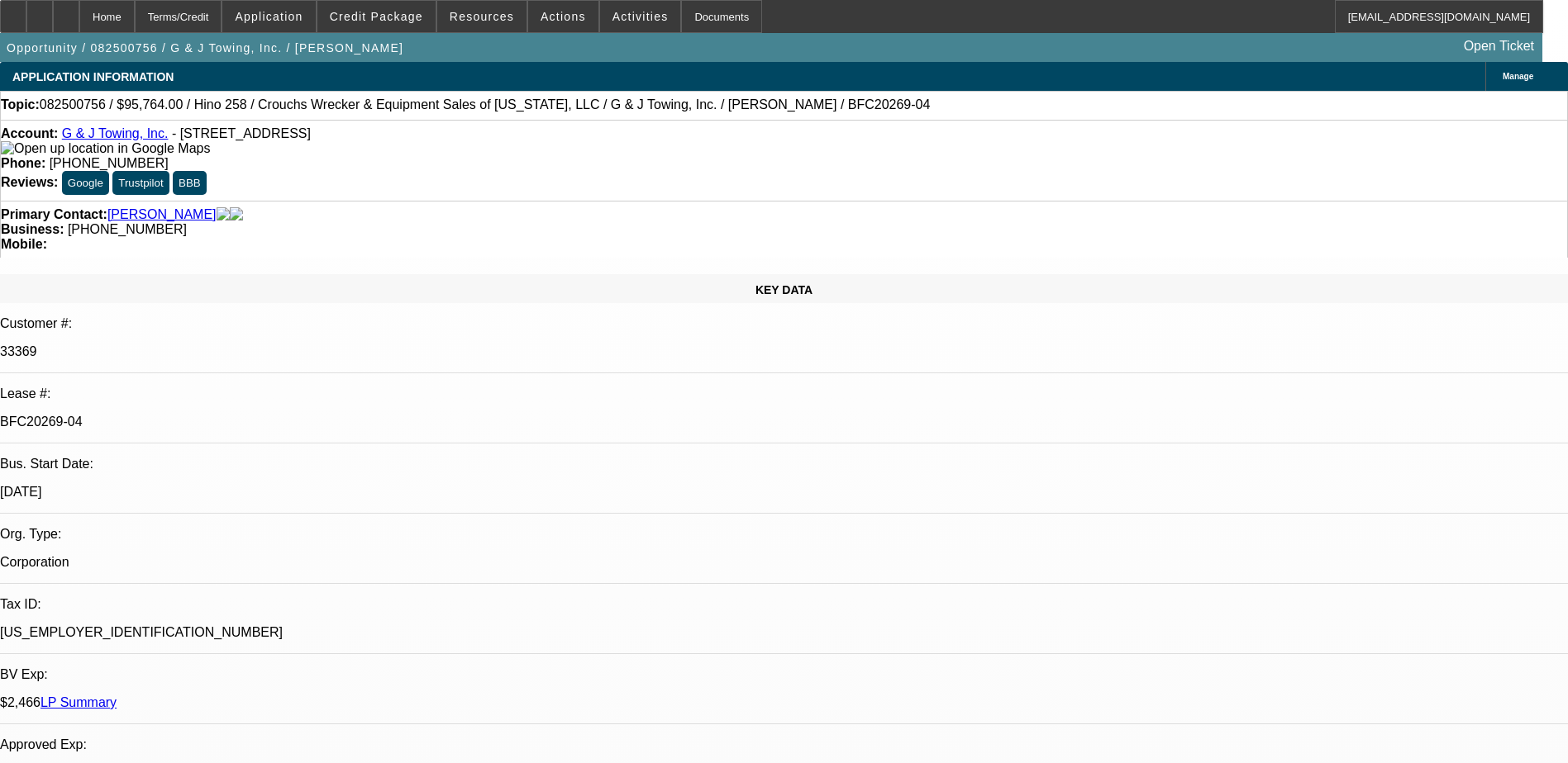
select select "1"
select select "6"
select select "1"
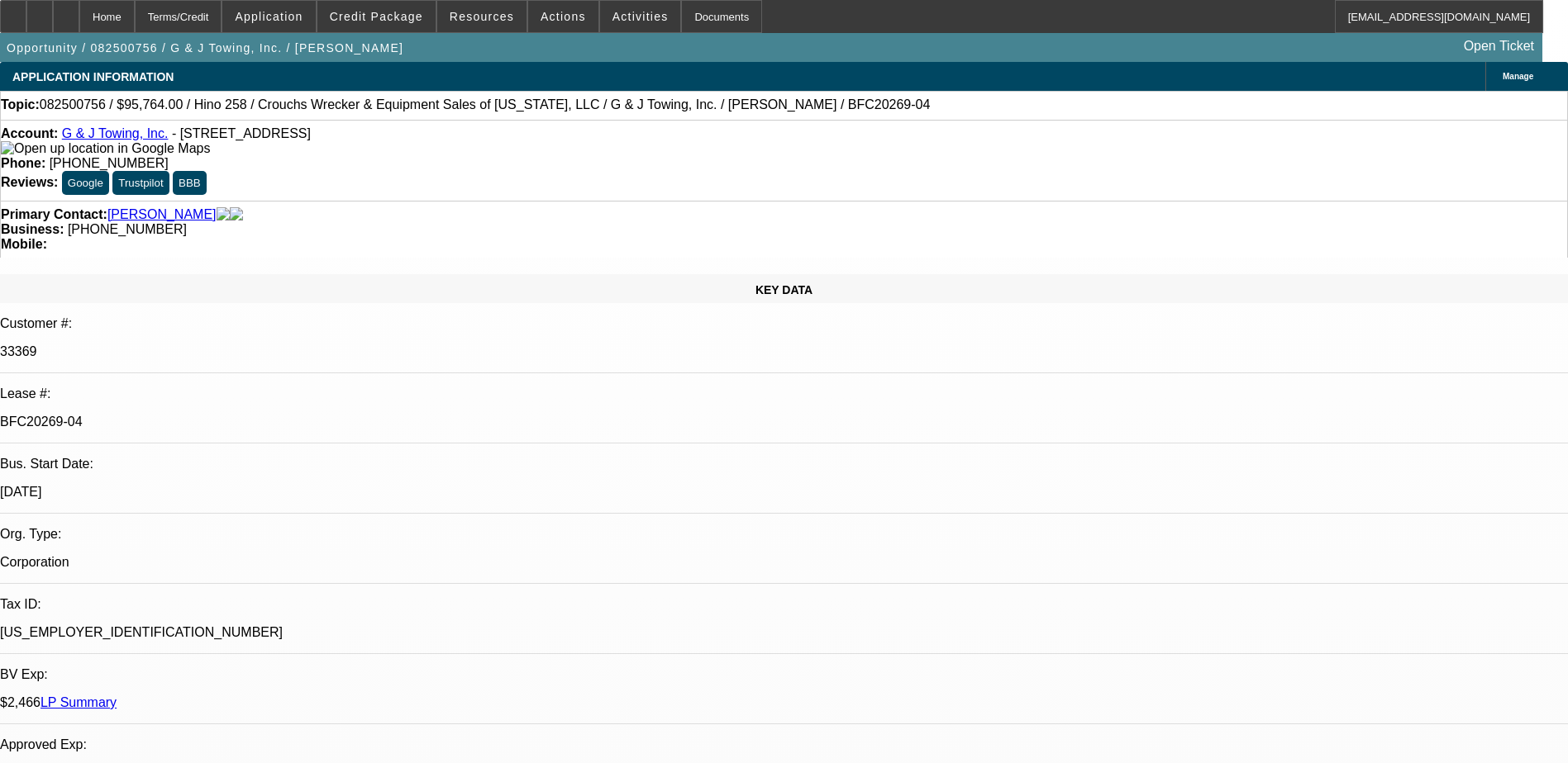
select select "6"
select select "1"
select select "3"
select select "6"
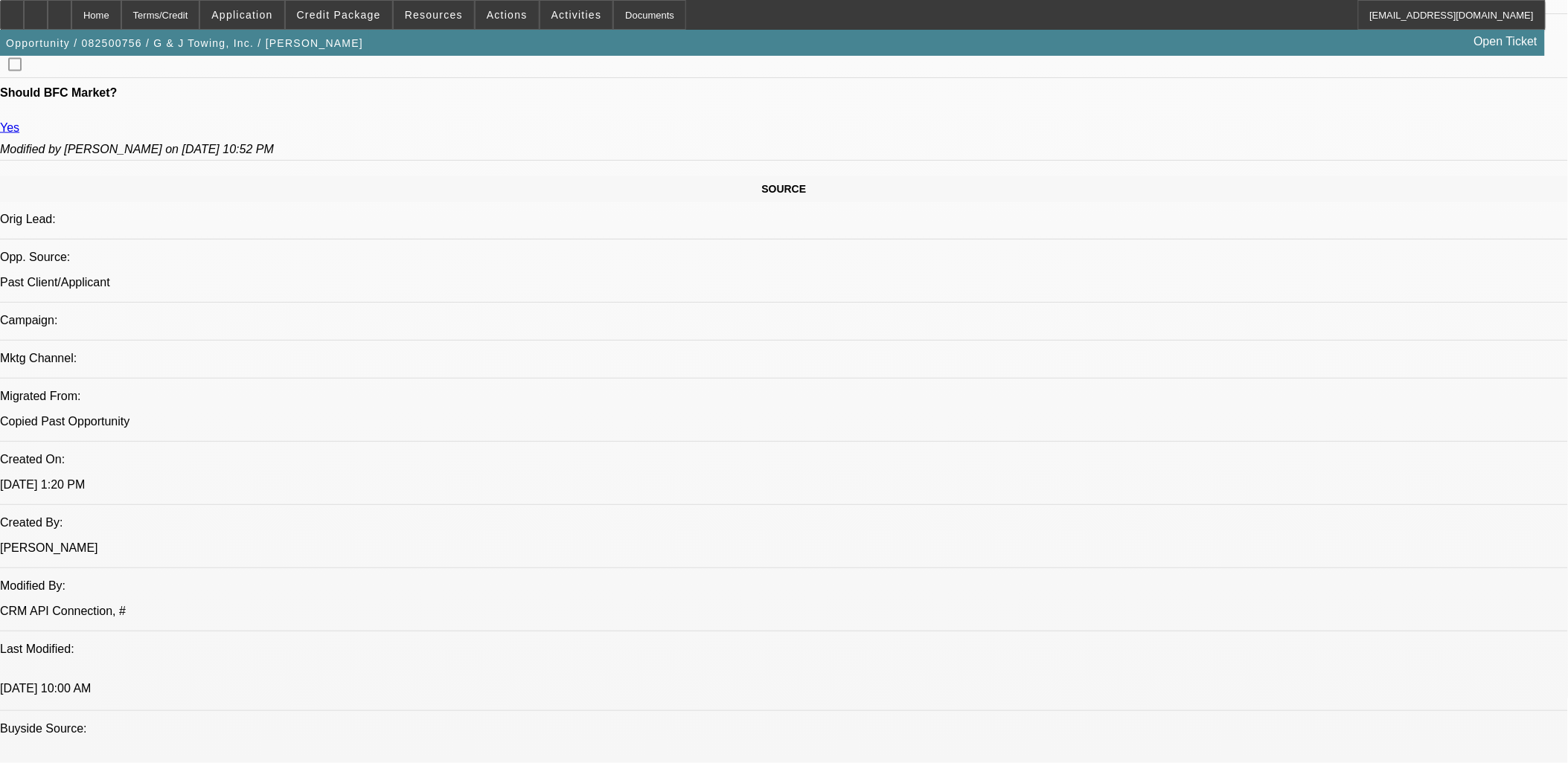
scroll to position [909, 0]
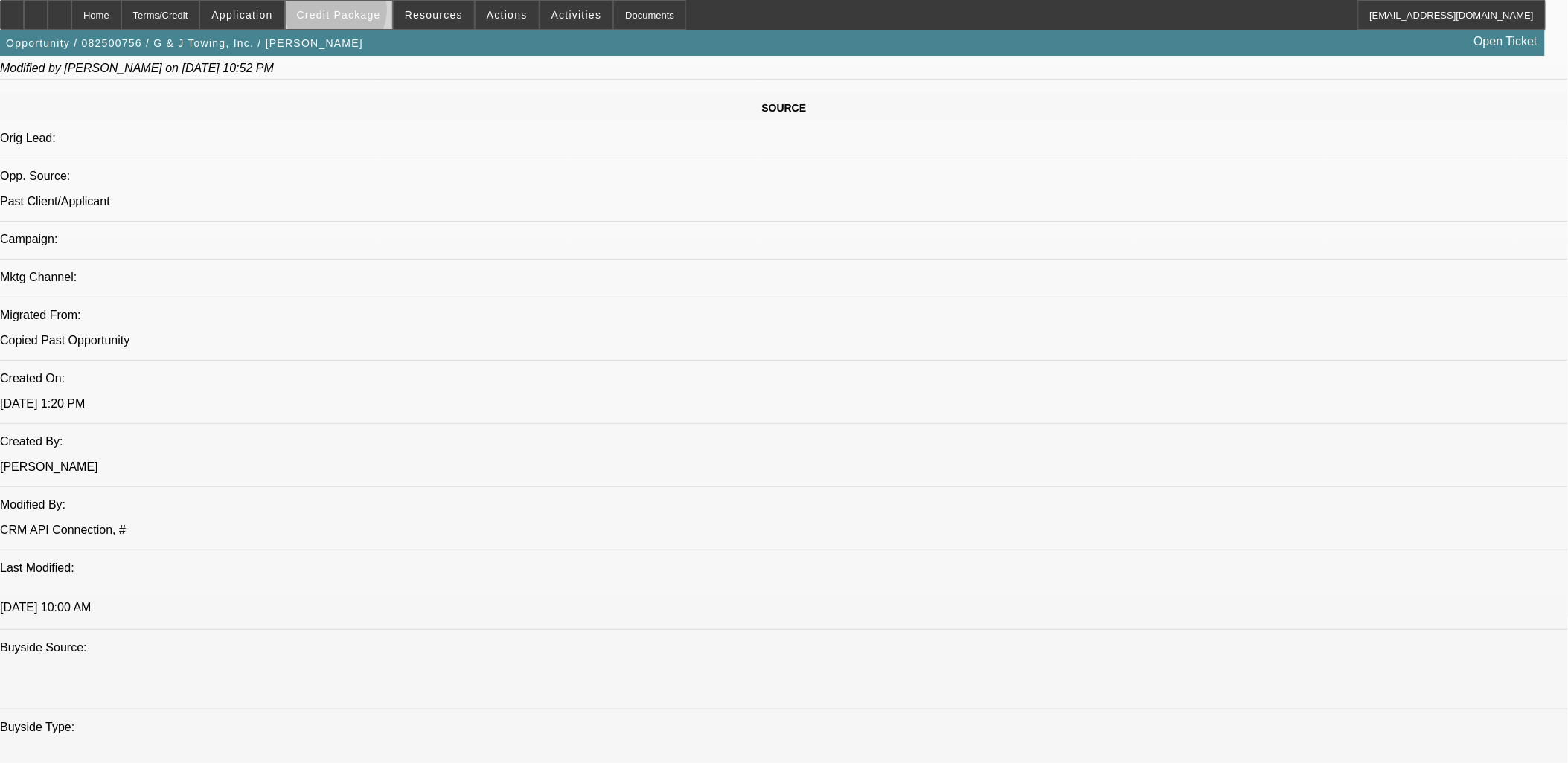
drag, startPoint x: 361, startPoint y: 14, endPoint x: 361, endPoint y: 24, distance: 10.0
click at [361, 15] on span "Credit Package" at bounding box center [339, 15] width 84 height 12
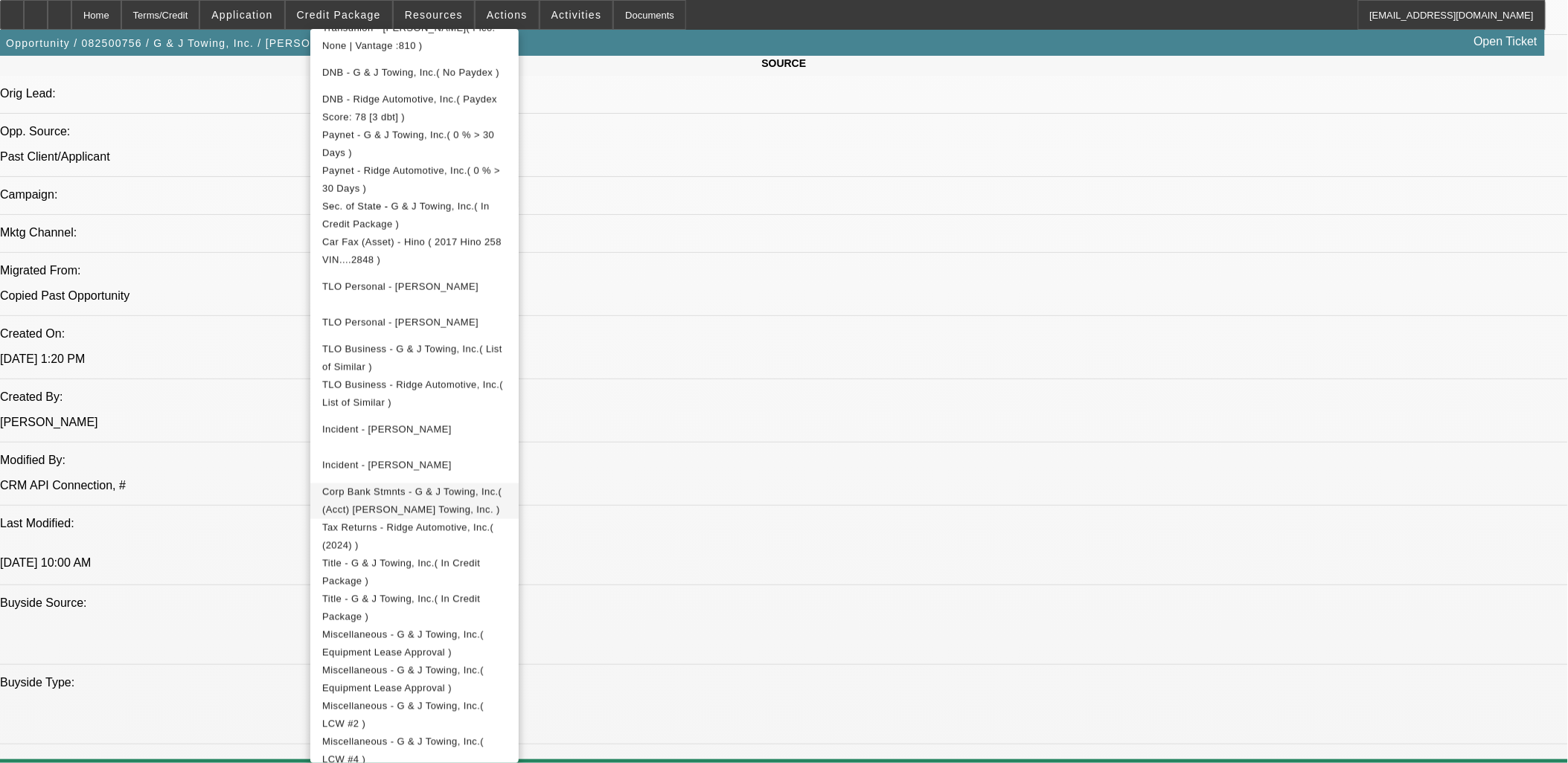
scroll to position [992, 0]
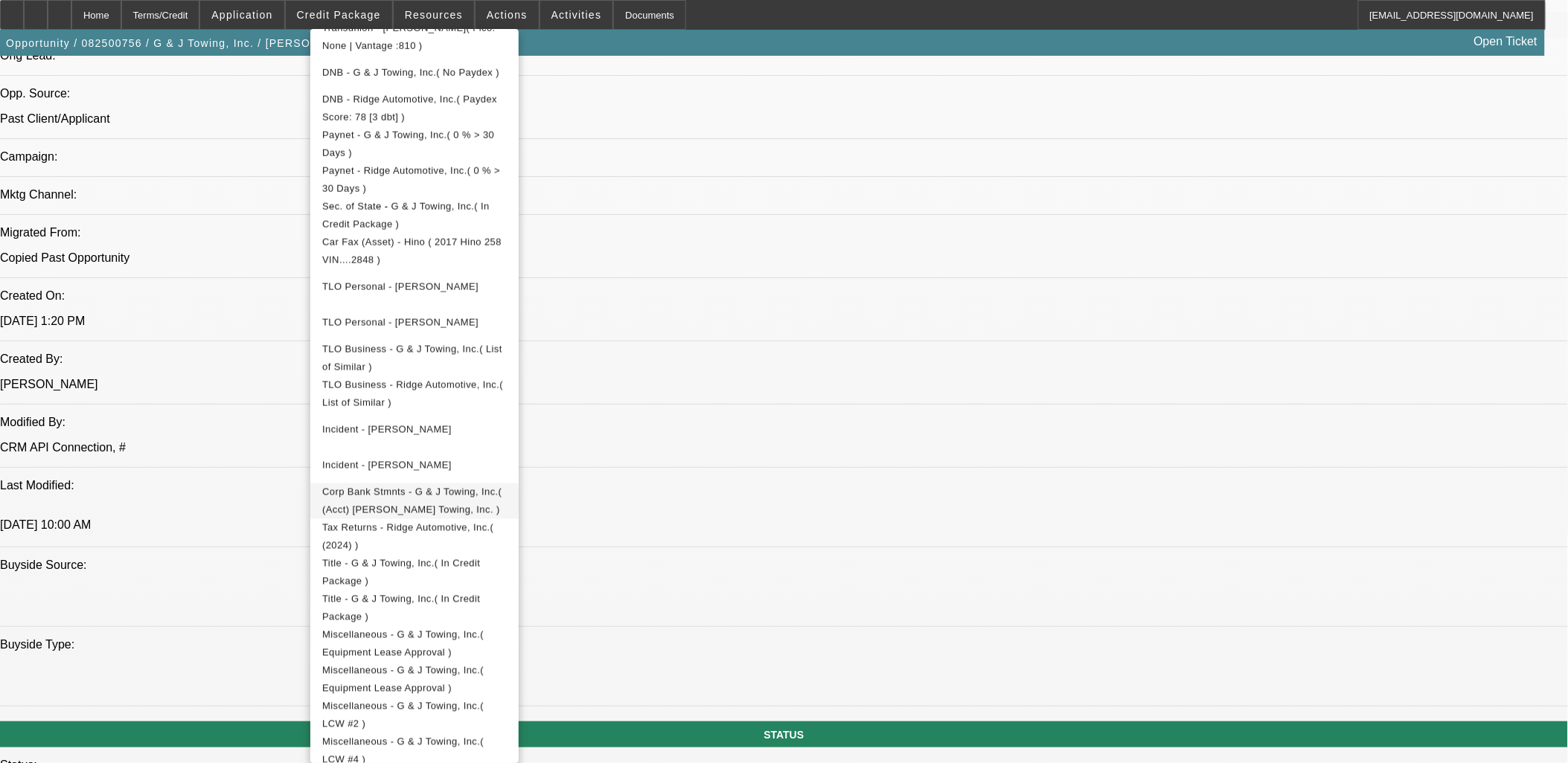
click at [507, 483] on span "Corp Bank Stmnts - G & J Towing, Inc.( (Acct) [PERSON_NAME] Towing, Inc. )" at bounding box center [415, 501] width 185 height 35
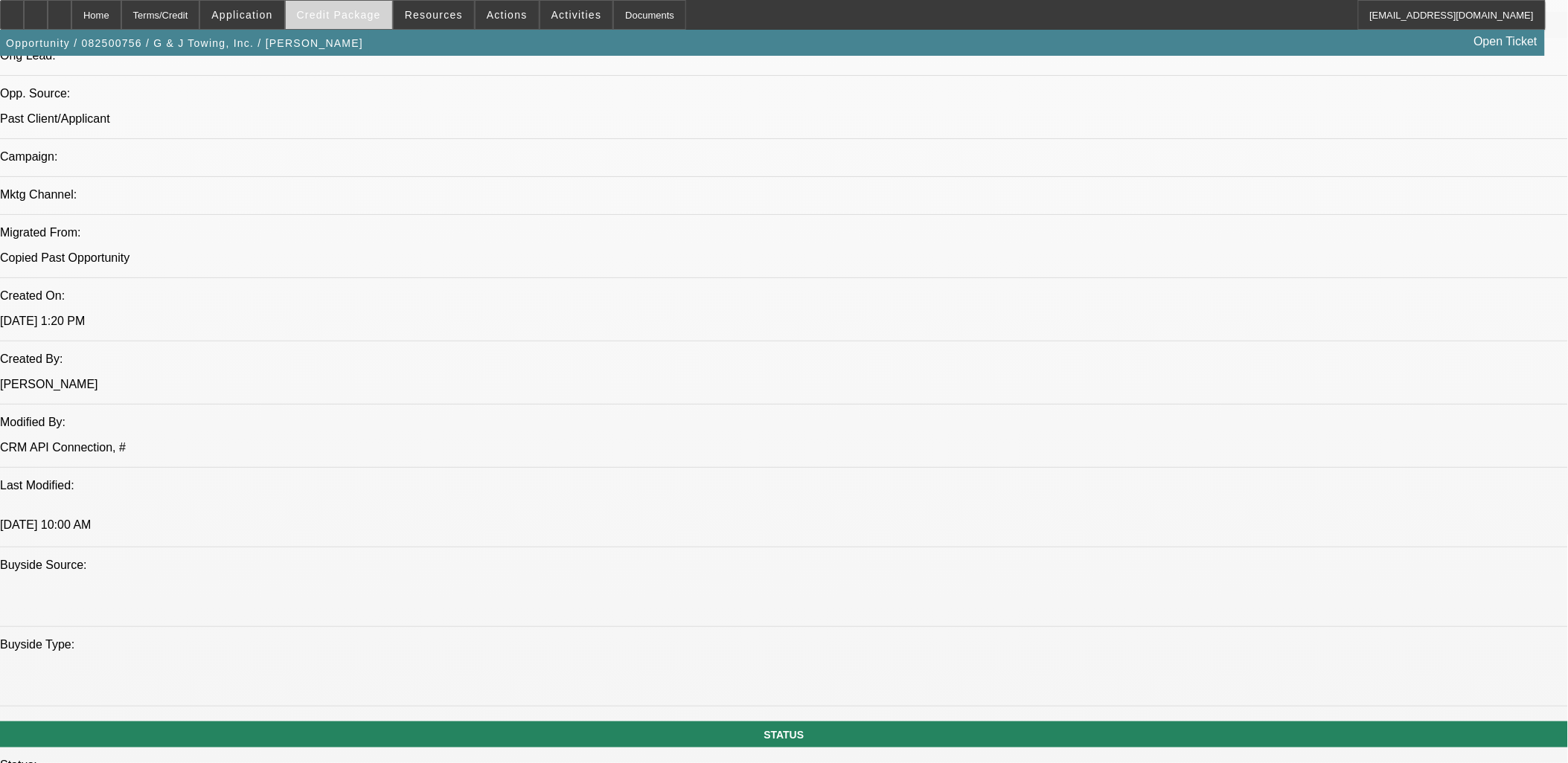
click at [369, 13] on span "Credit Package" at bounding box center [339, 15] width 84 height 12
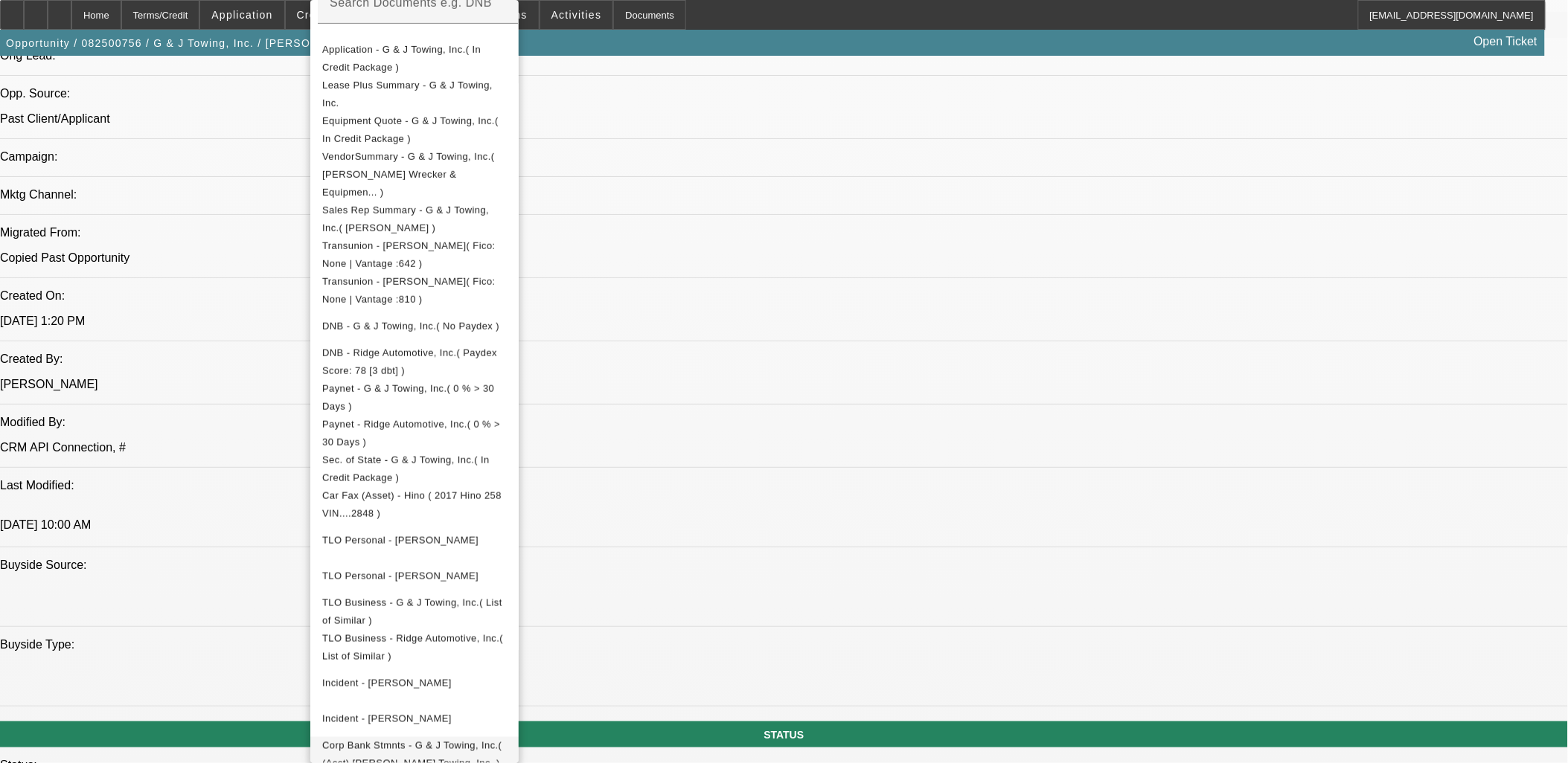
scroll to position [413, 0]
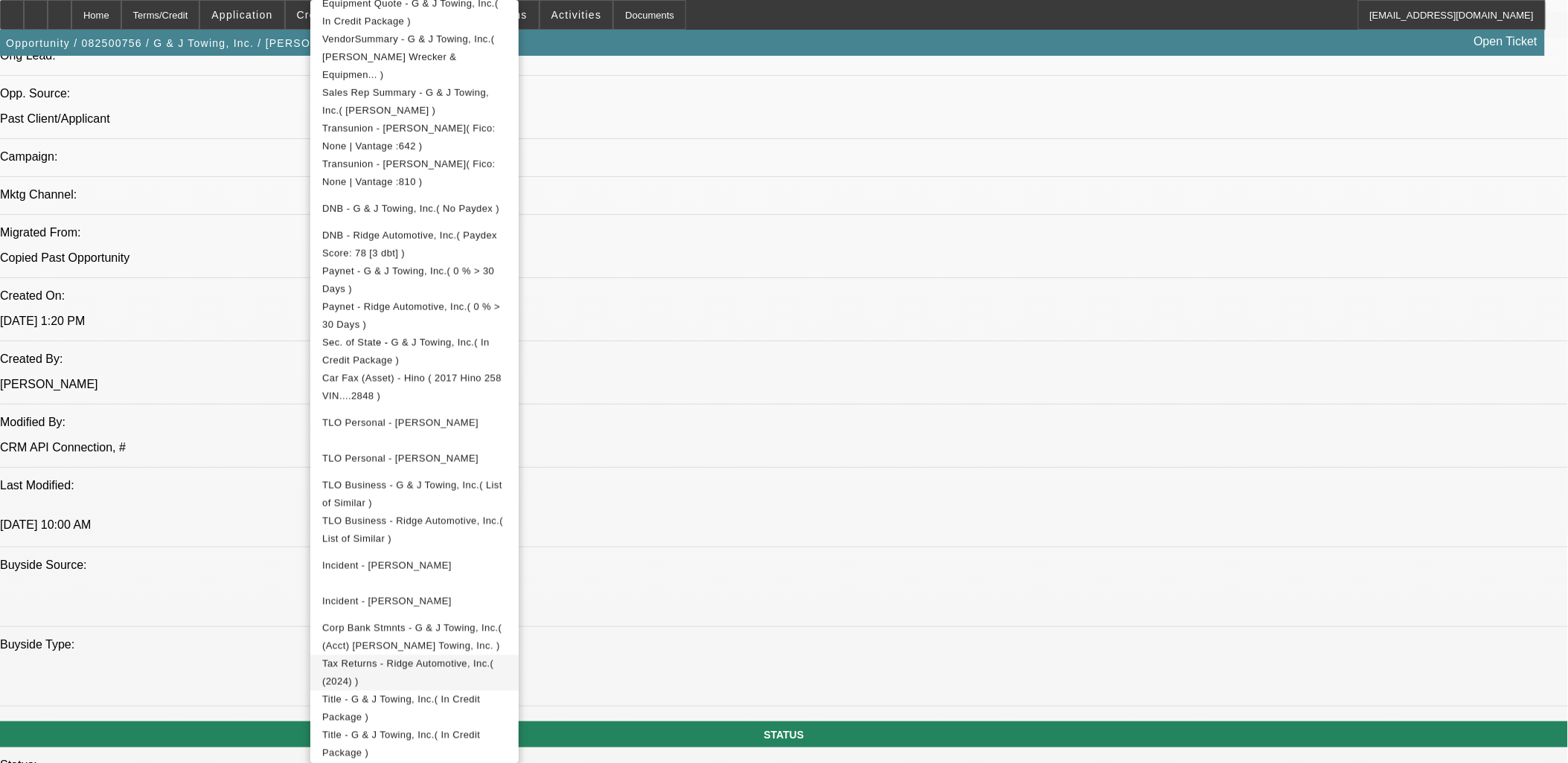
click at [493, 658] on span "Tax Returns - Ridge Automotive, Inc.( (2024) )" at bounding box center [408, 673] width 171 height 29
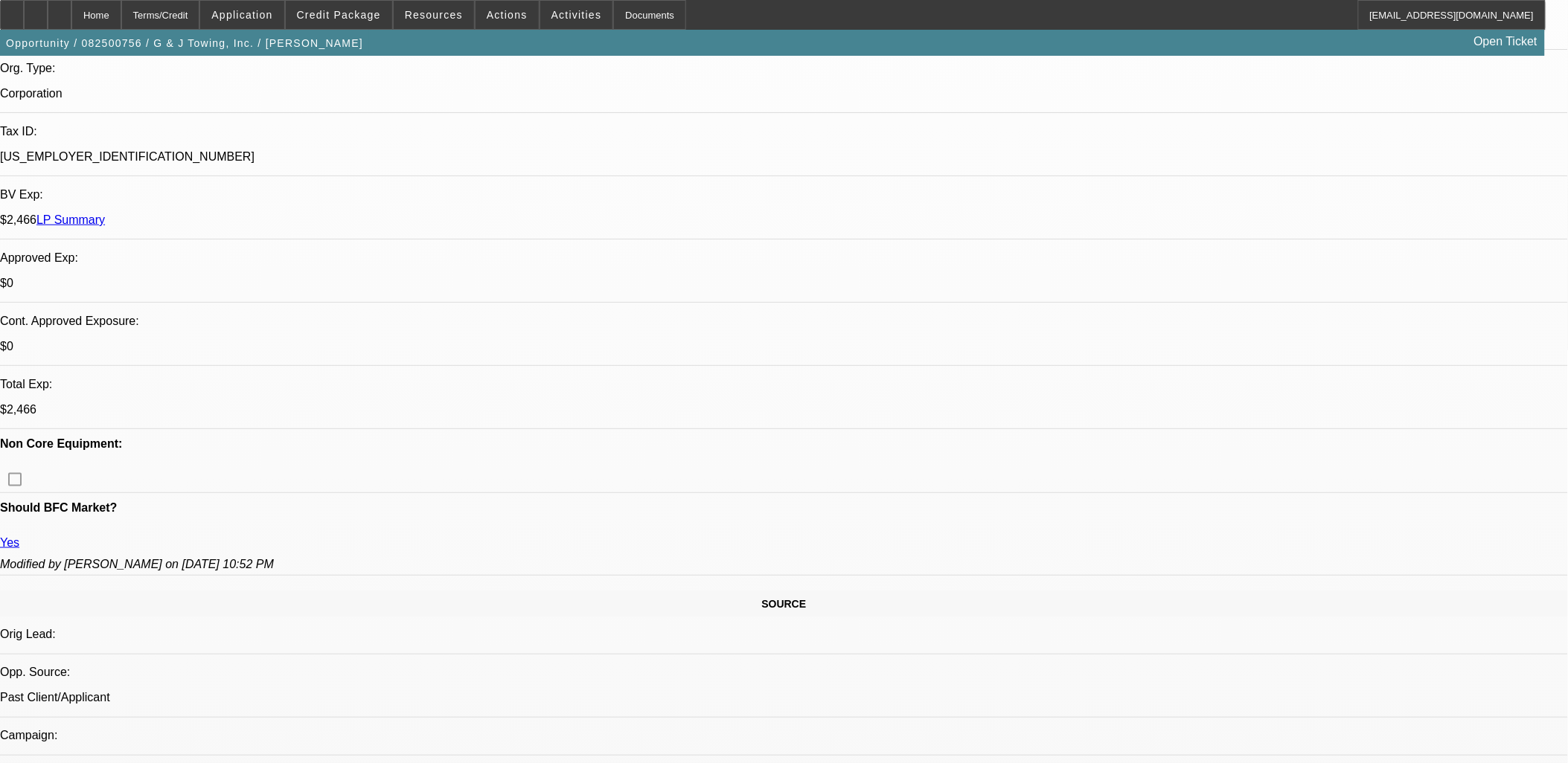
scroll to position [2396, 0]
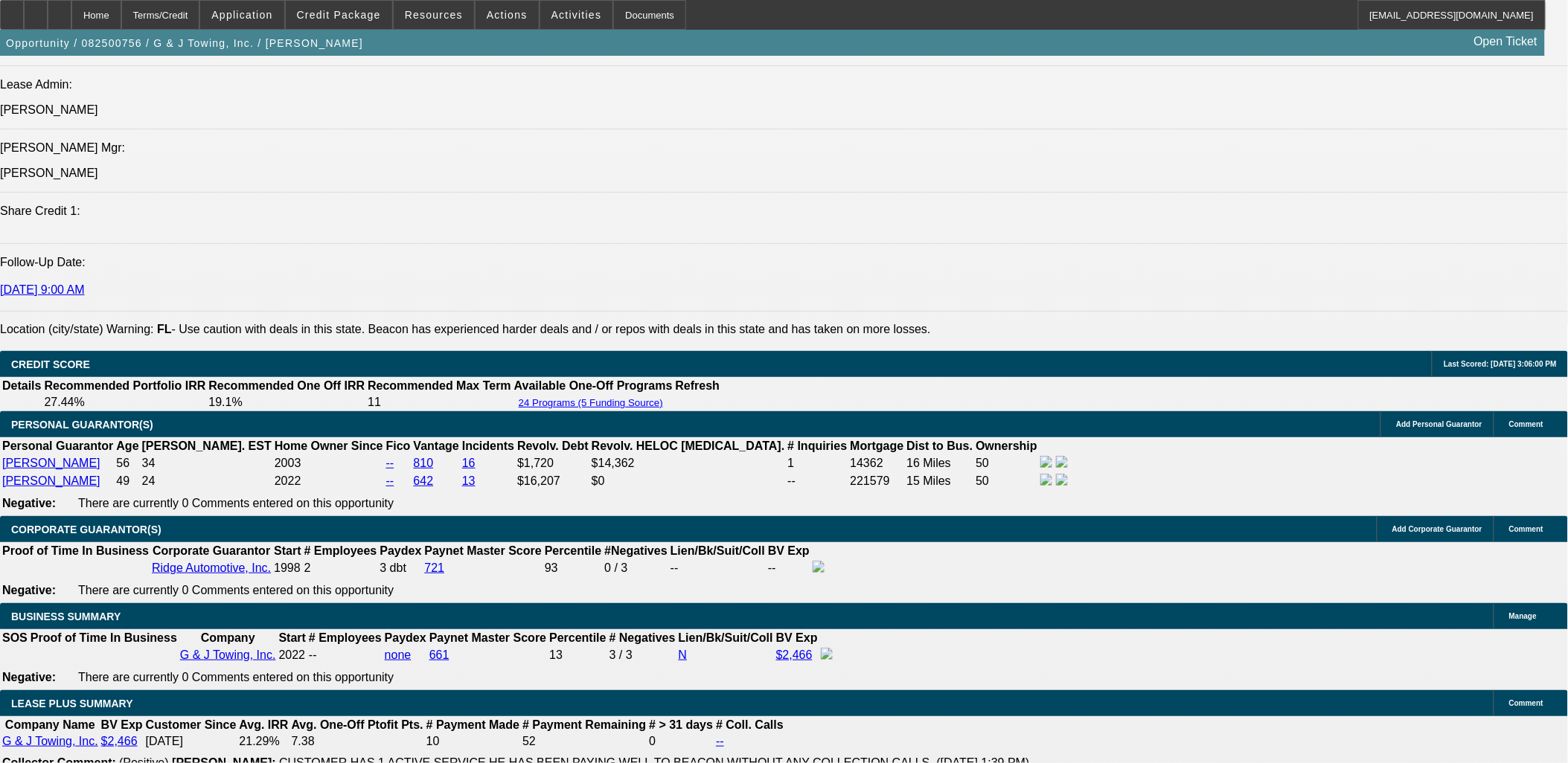
scroll to position [2313, 0]
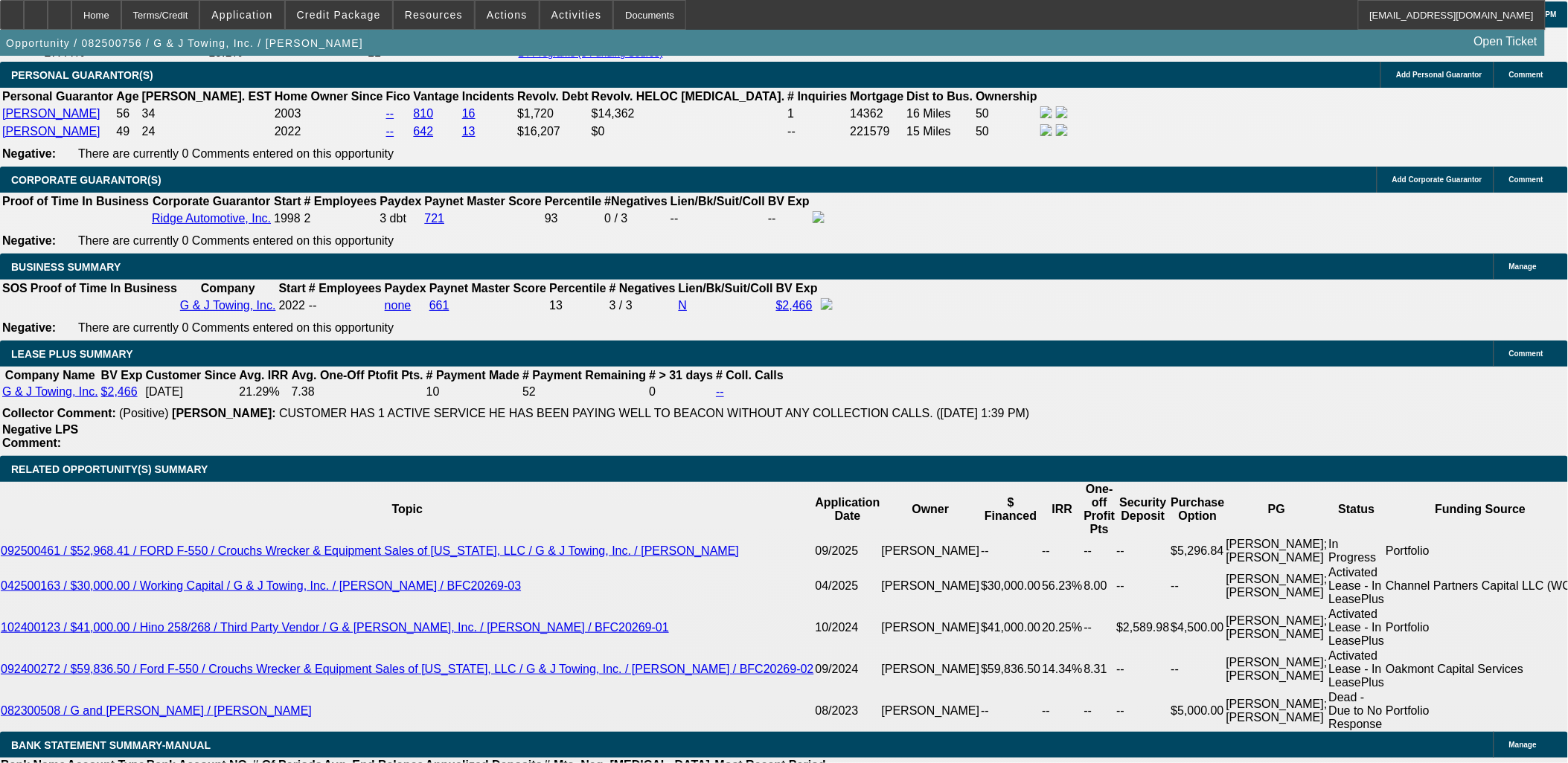
select select "0"
select select "3"
select select "0"
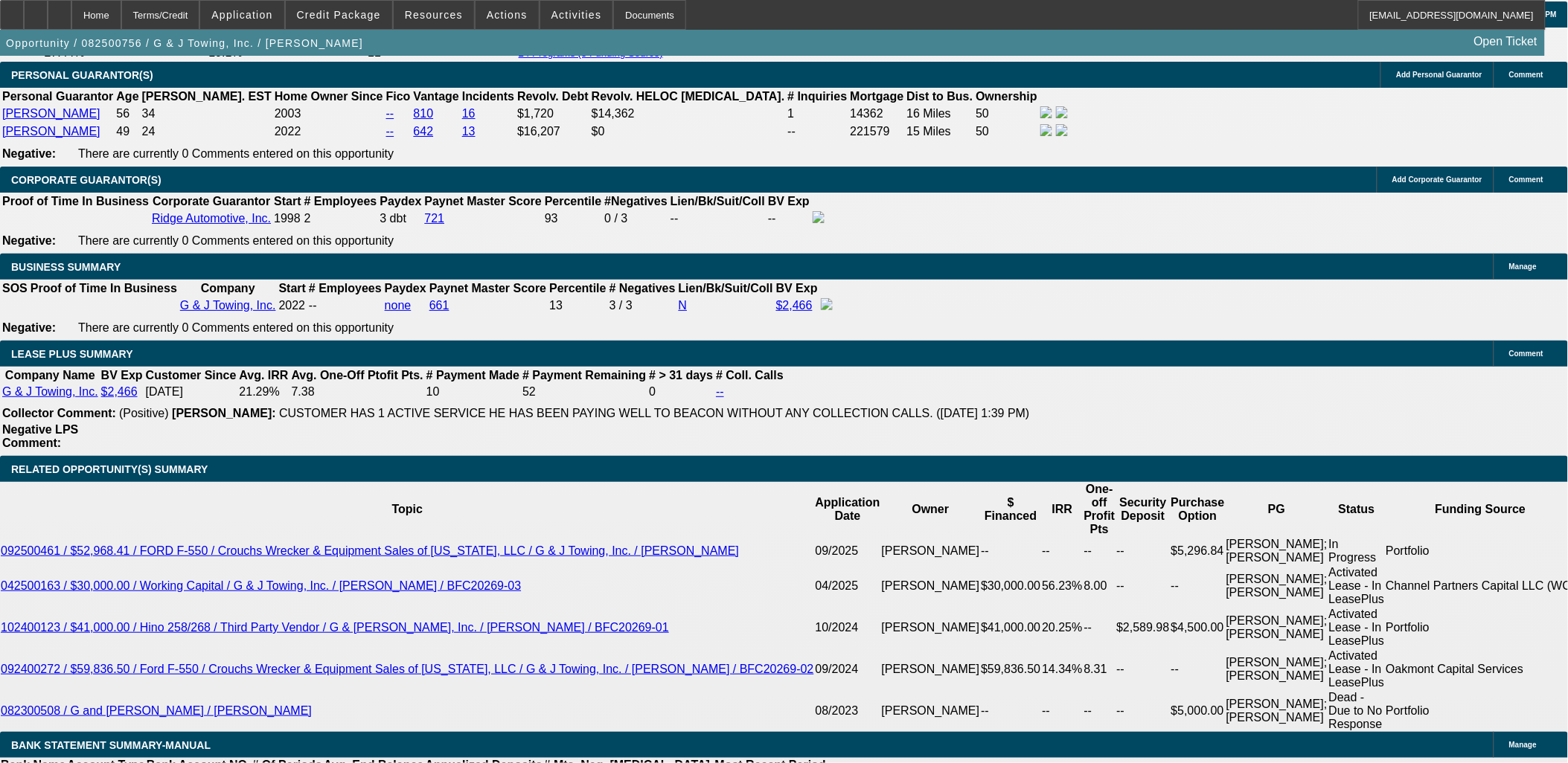
select select "6"
select select "0"
select select "6"
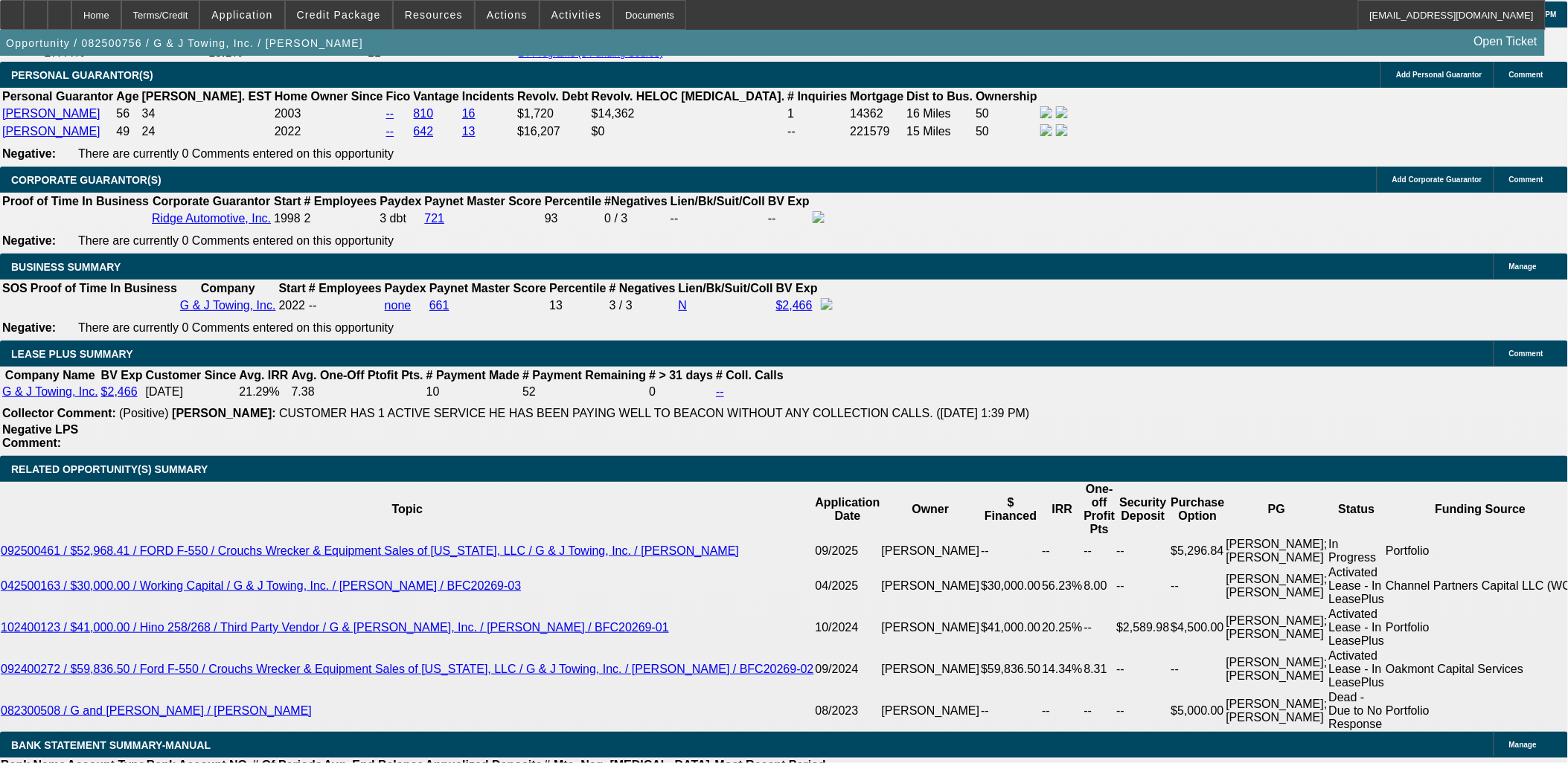
select select "0"
select select "6"
select select "0"
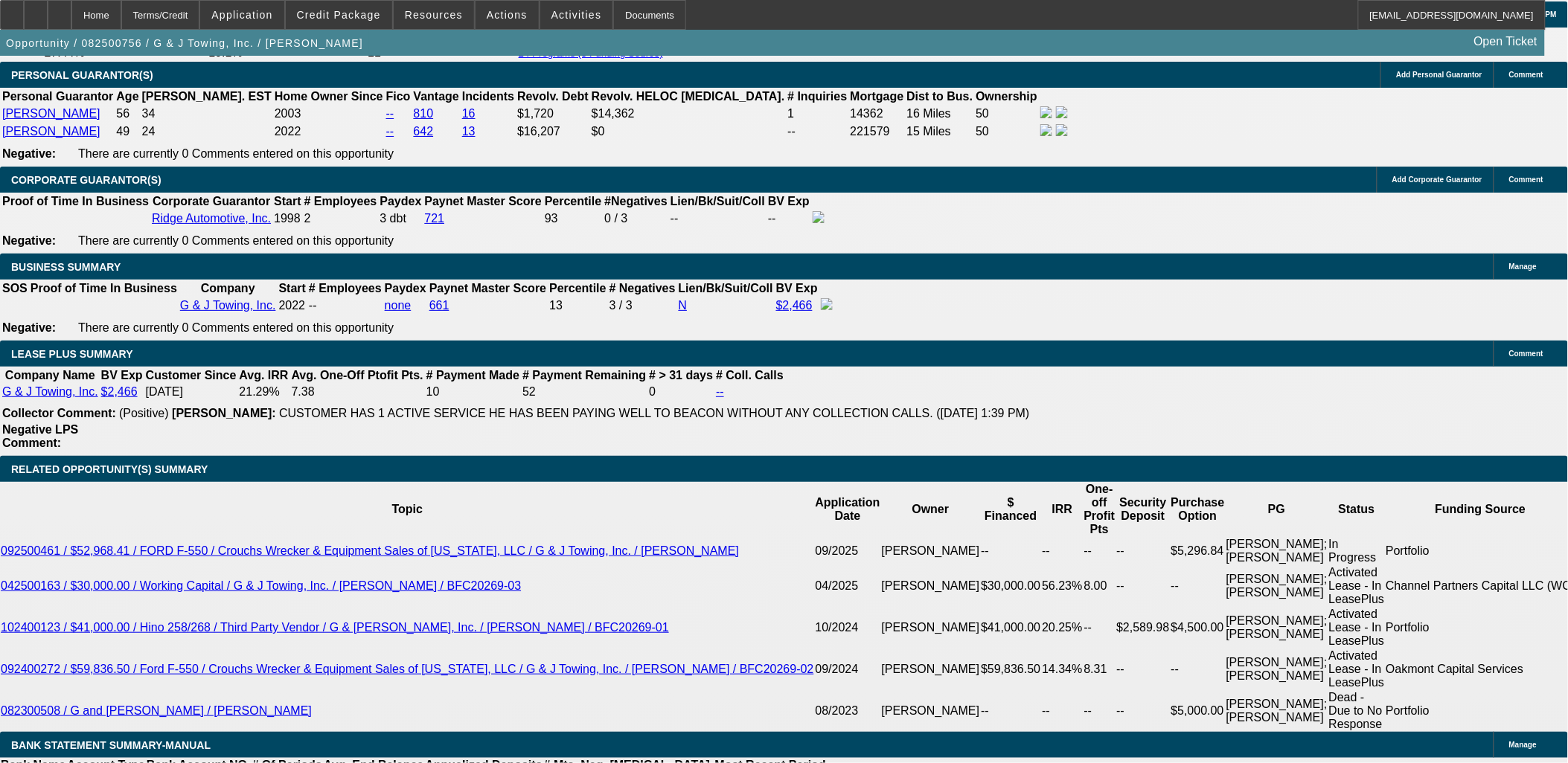
select select "0"
select select "6"
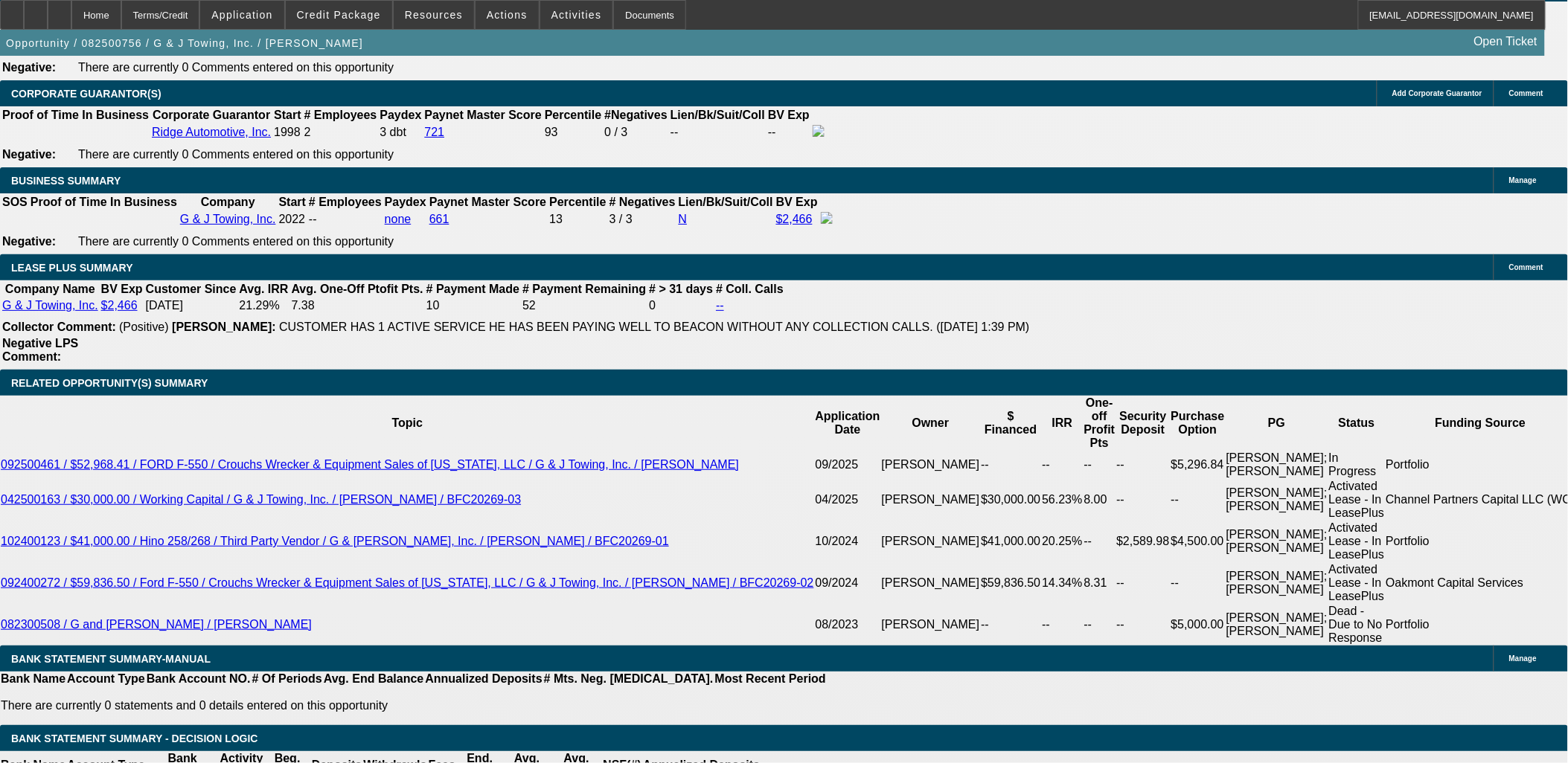
scroll to position [2301, 0]
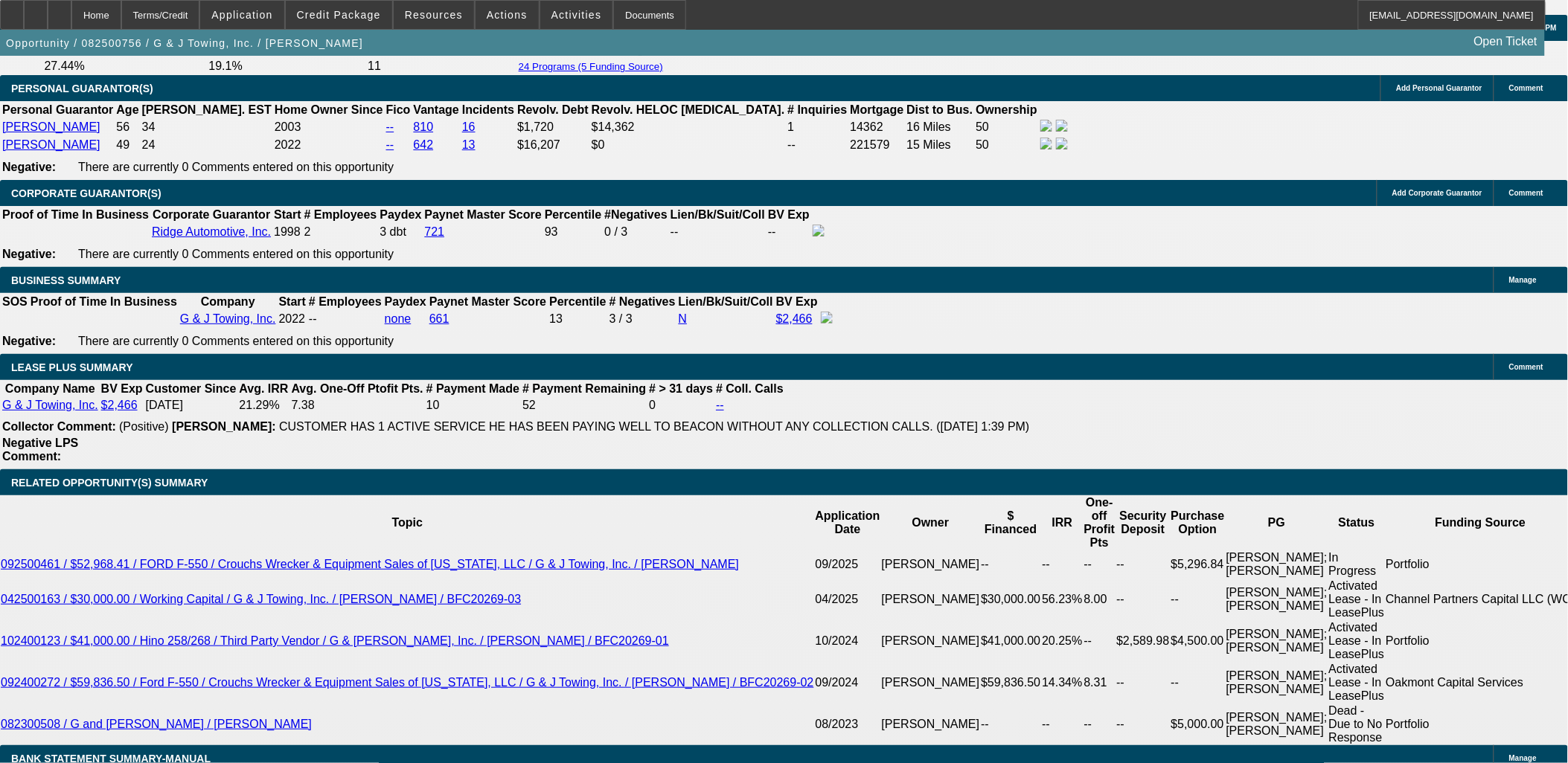
select select "0"
select select "6"
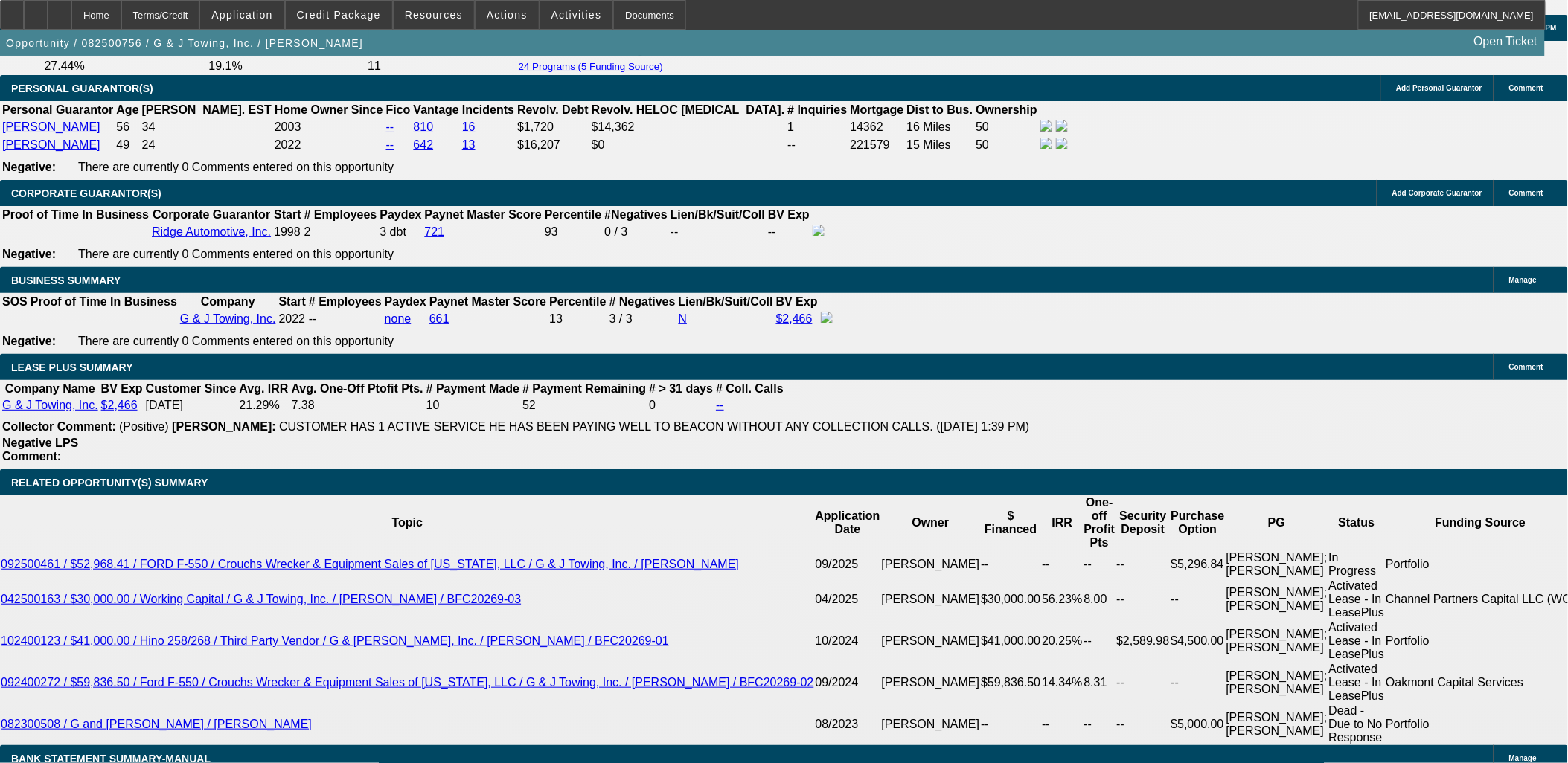
select select "0"
select select "6"
select select "0"
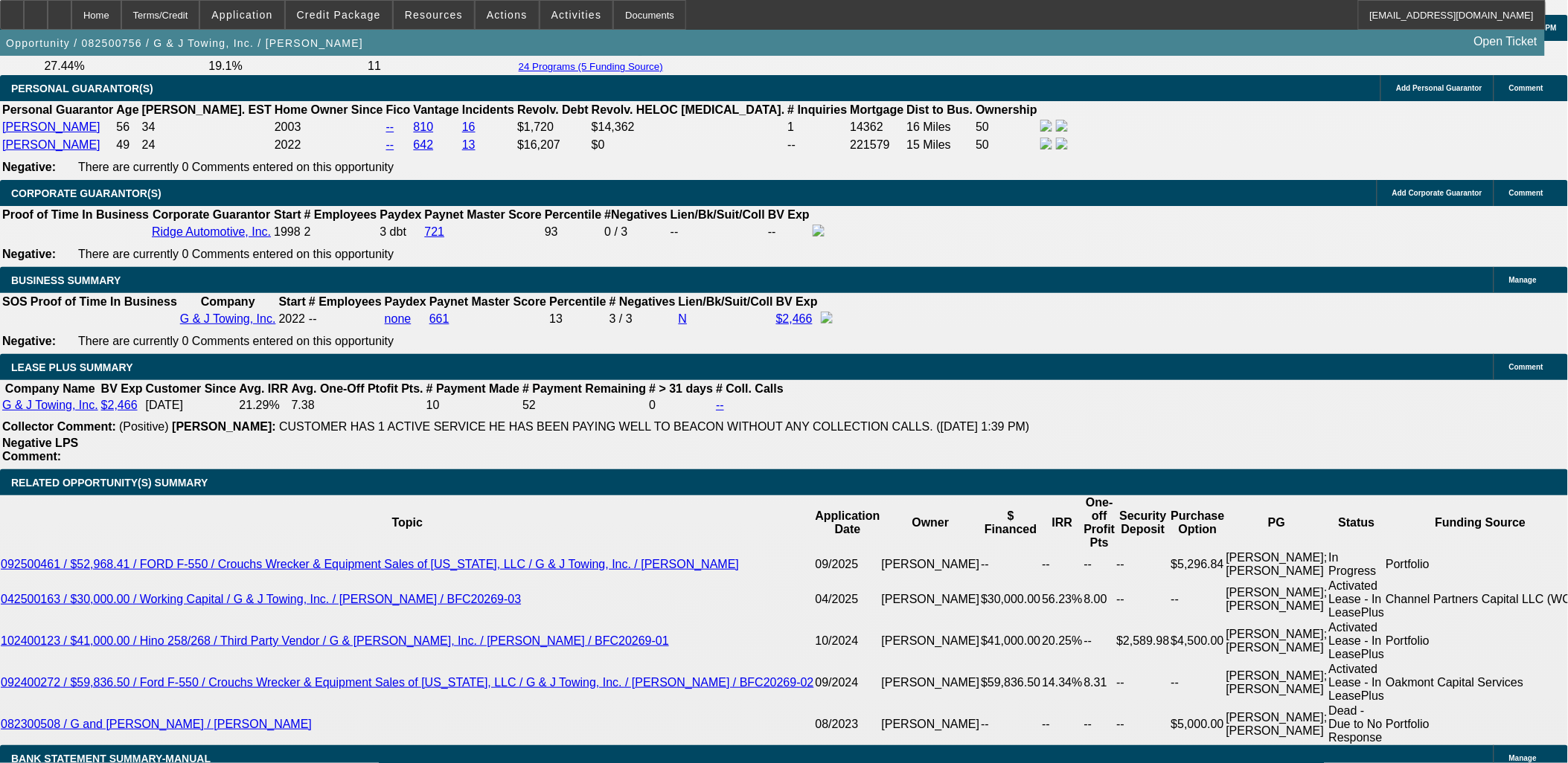
select select "0"
select select "6"
select select "0"
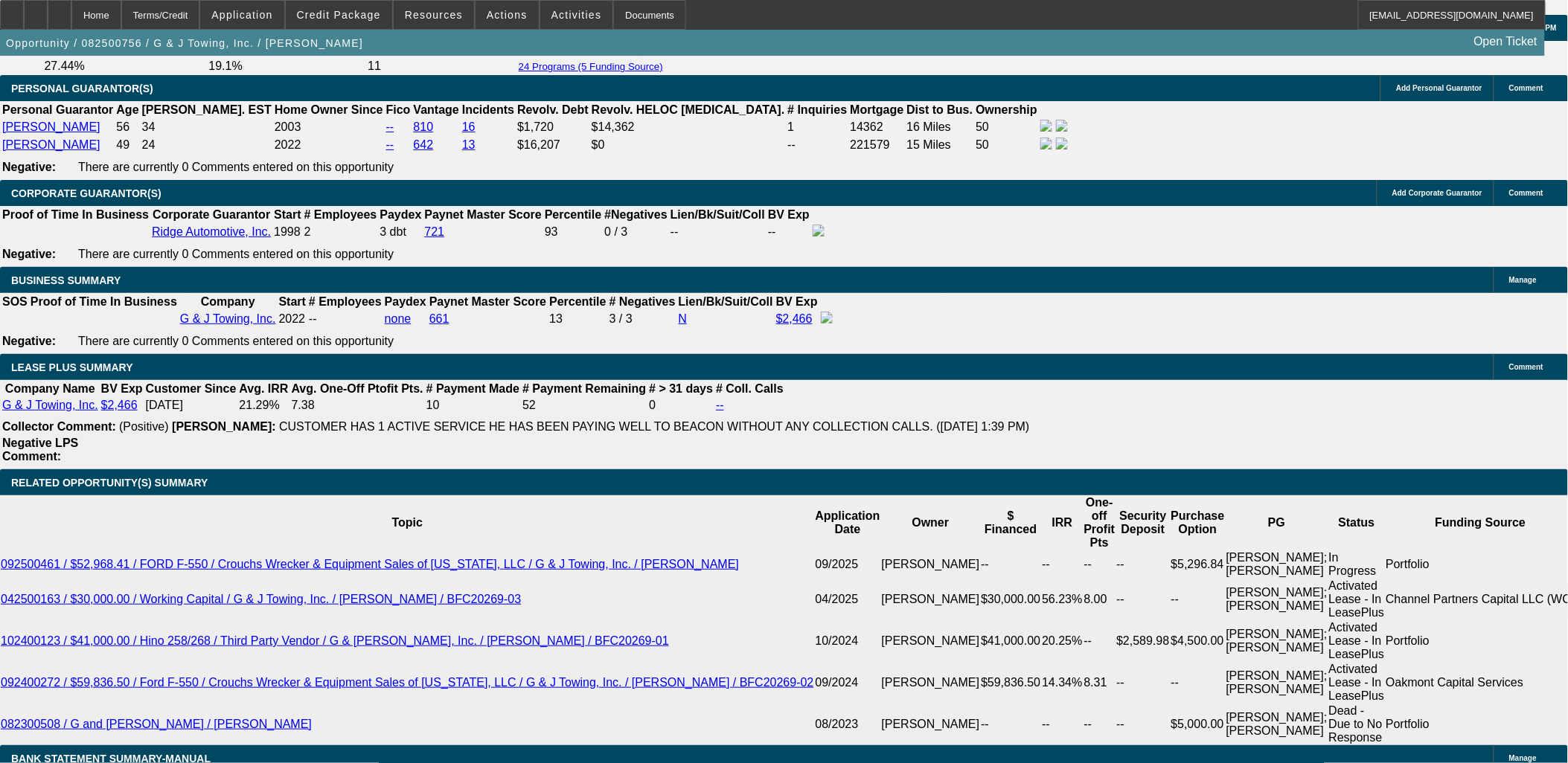
select select "3"
select select "0"
select select "6"
